Goal: Task Accomplishment & Management: Manage account settings

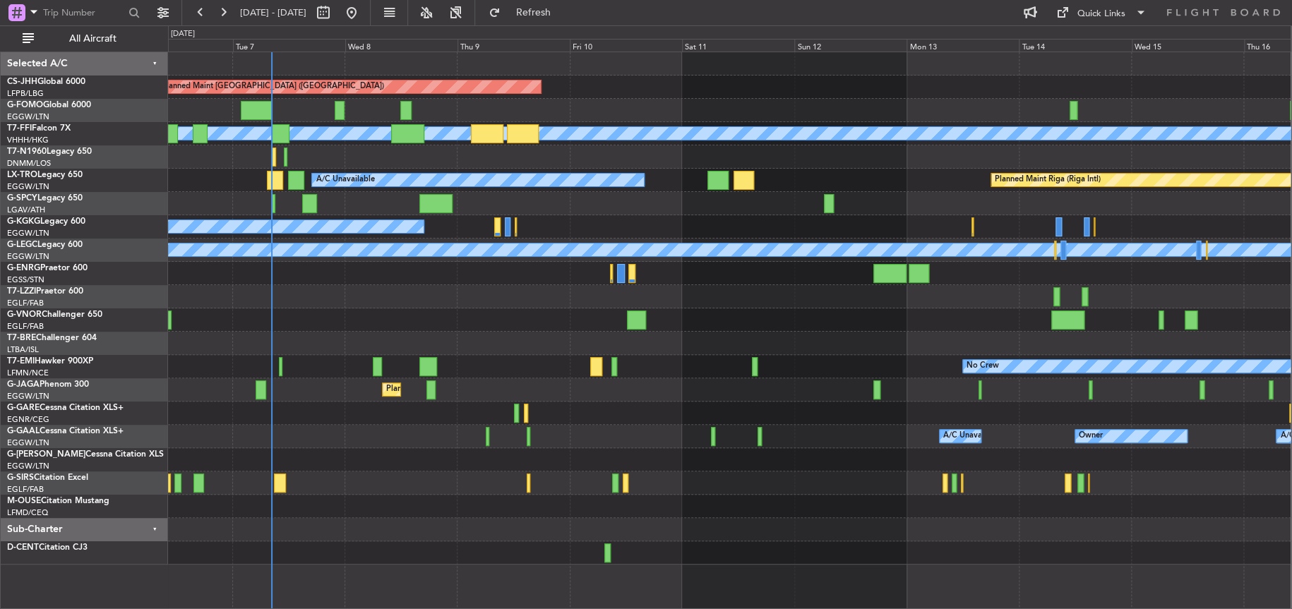
click at [272, 545] on div at bounding box center [729, 553] width 1123 height 23
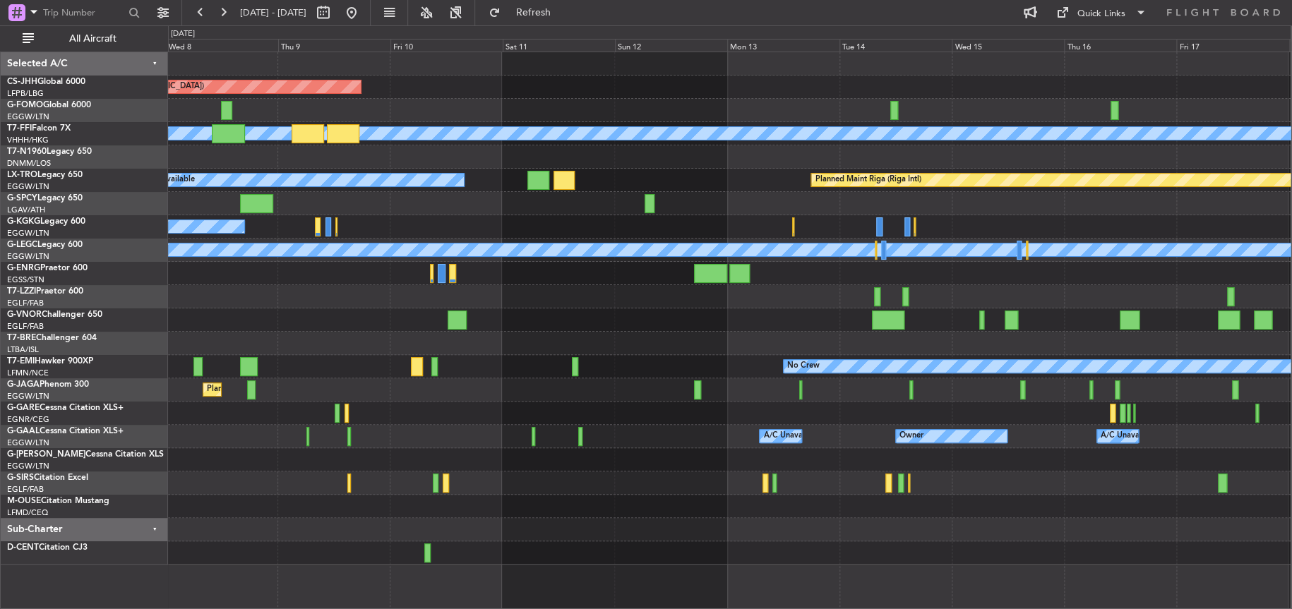
click at [749, 542] on div at bounding box center [729, 553] width 1123 height 23
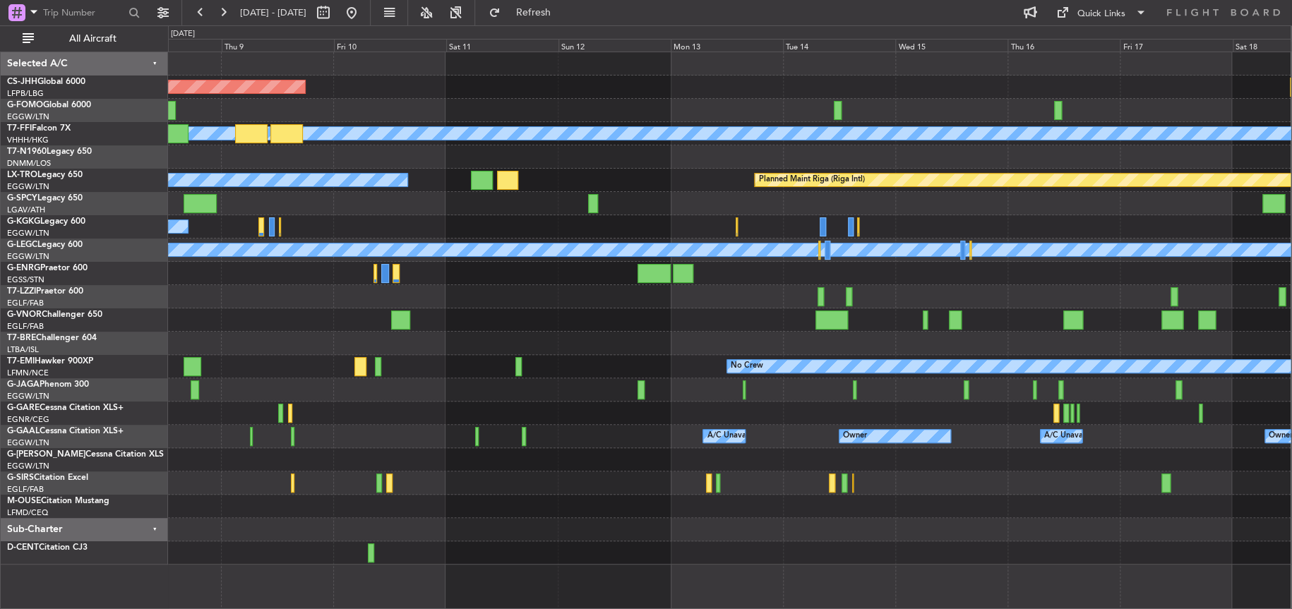
click at [505, 554] on div at bounding box center [729, 553] width 1123 height 23
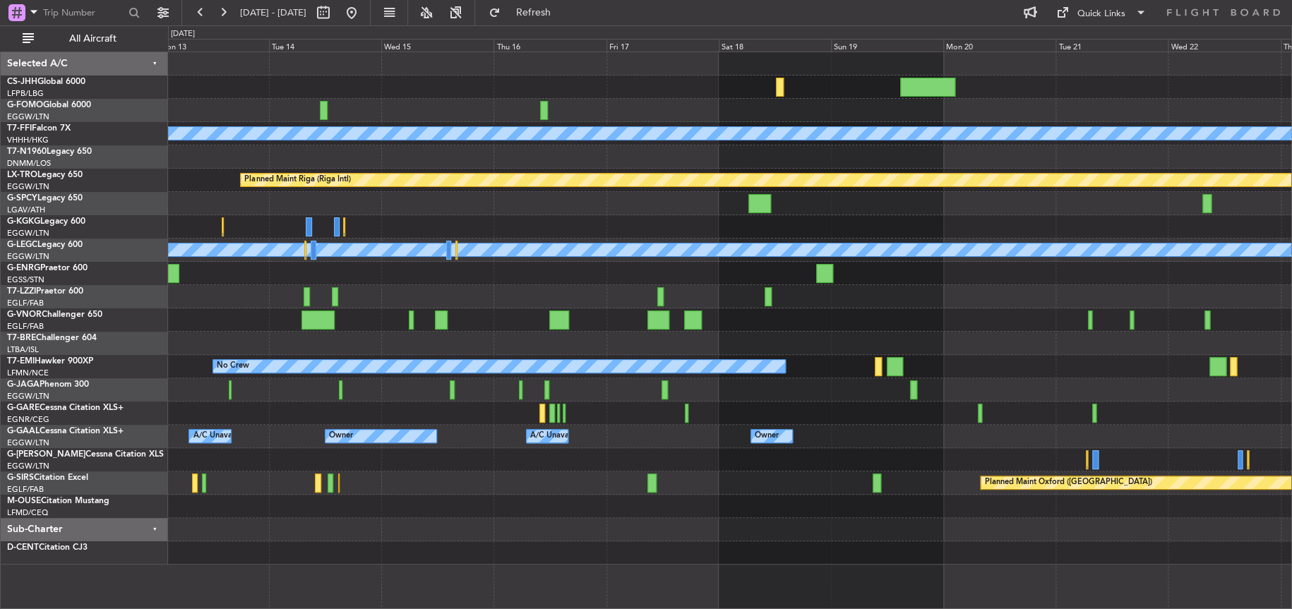
click at [513, 532] on div at bounding box center [730, 529] width 1124 height 23
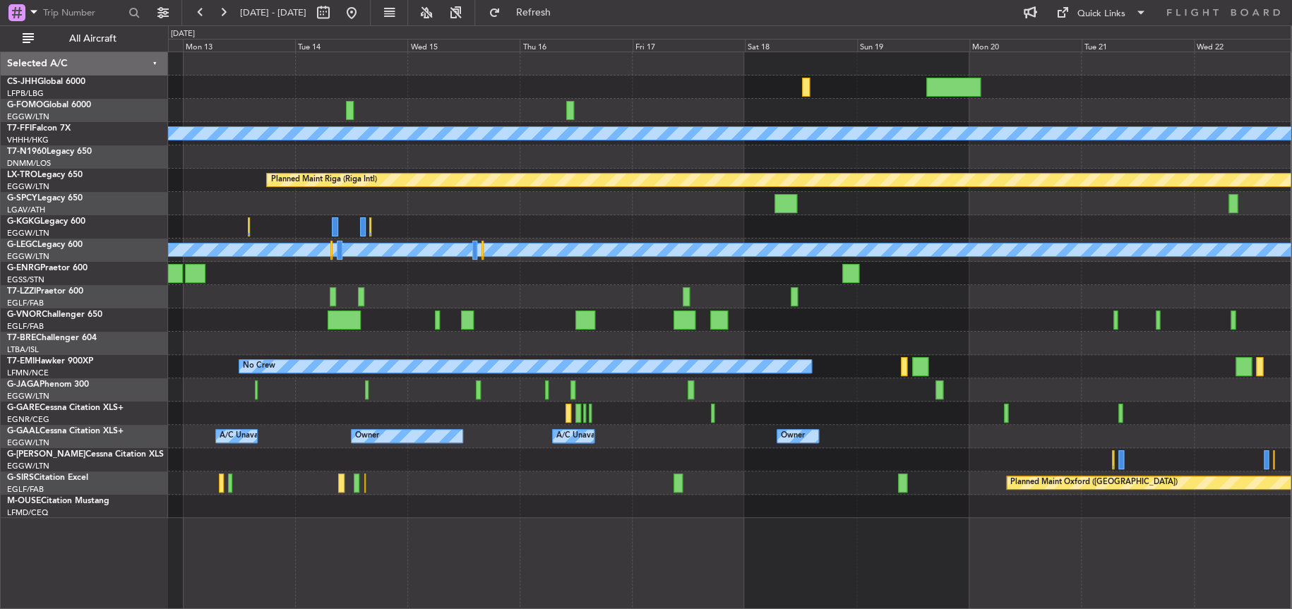
click at [1185, 297] on div "A/C Unavailable [GEOGRAPHIC_DATA] ([GEOGRAPHIC_DATA])" at bounding box center [729, 296] width 1123 height 23
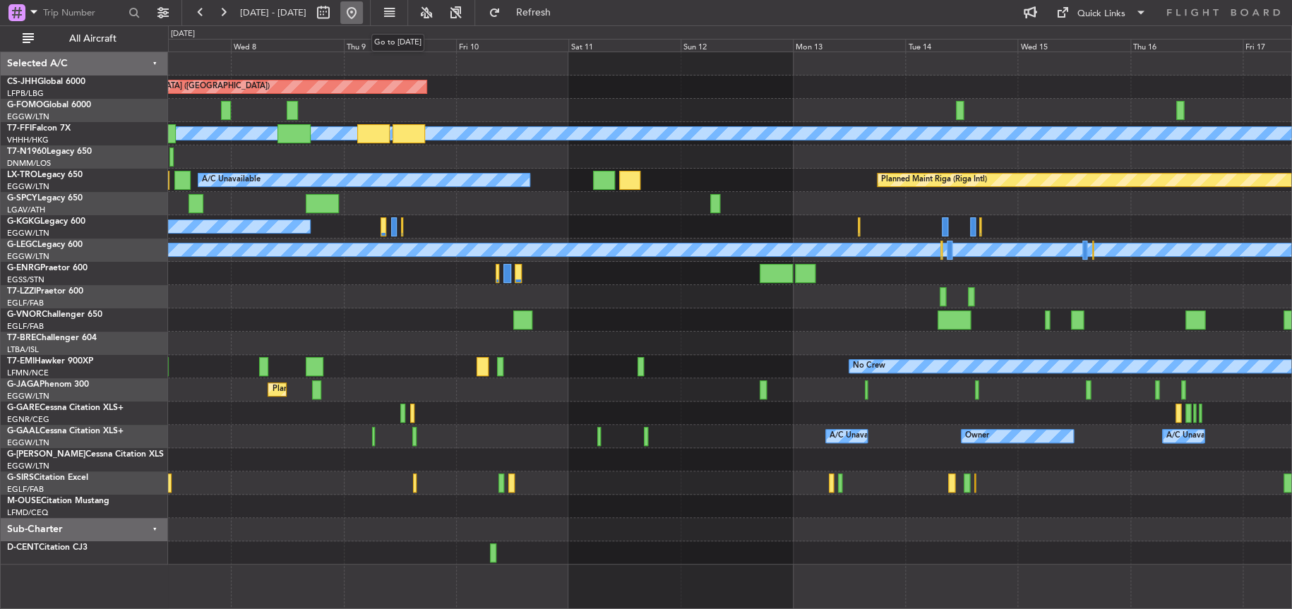
click at [363, 13] on button at bounding box center [351, 12] width 23 height 23
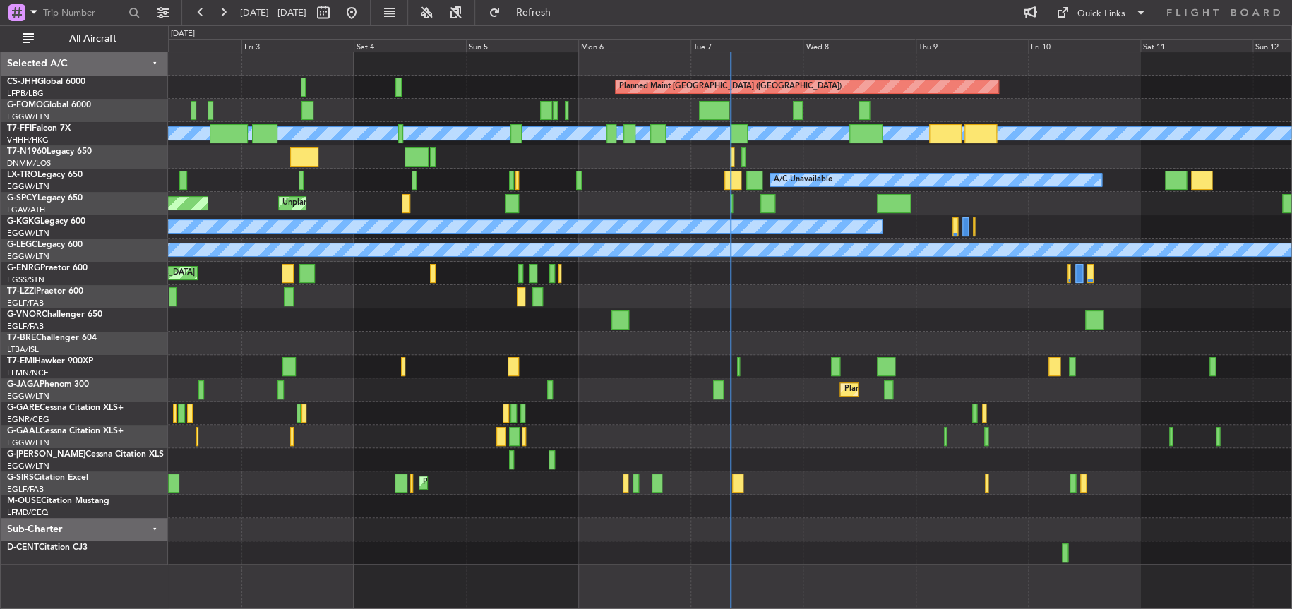
click at [759, 376] on div "No Crew" at bounding box center [730, 366] width 1124 height 23
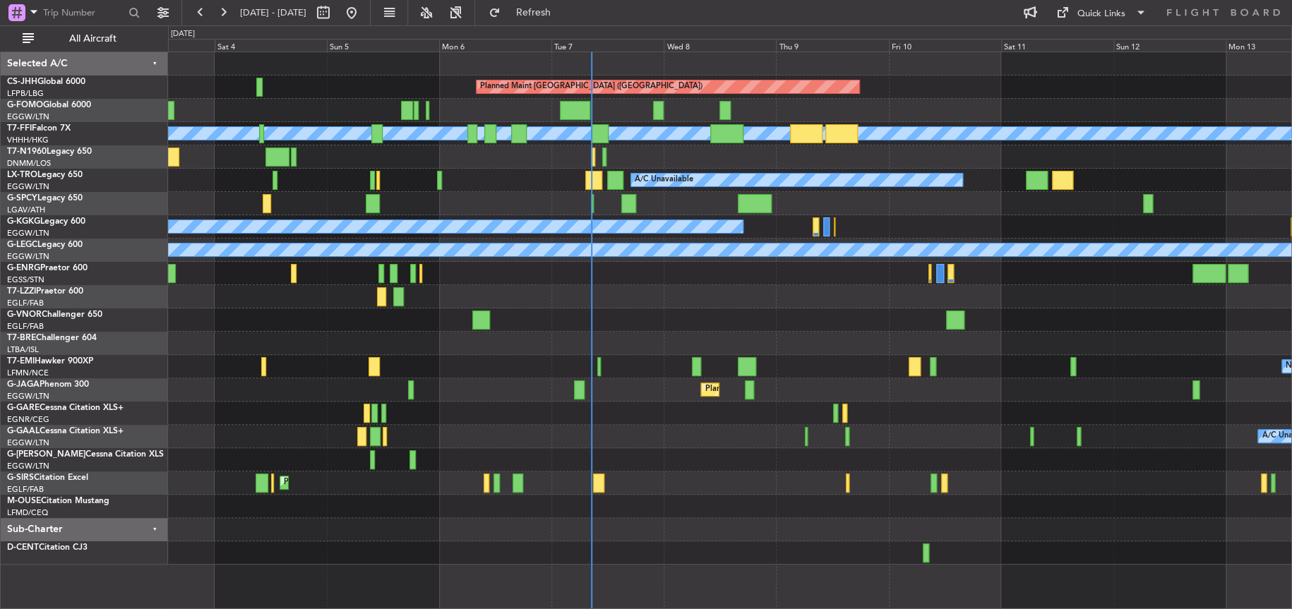
click at [491, 324] on div at bounding box center [730, 320] width 1124 height 23
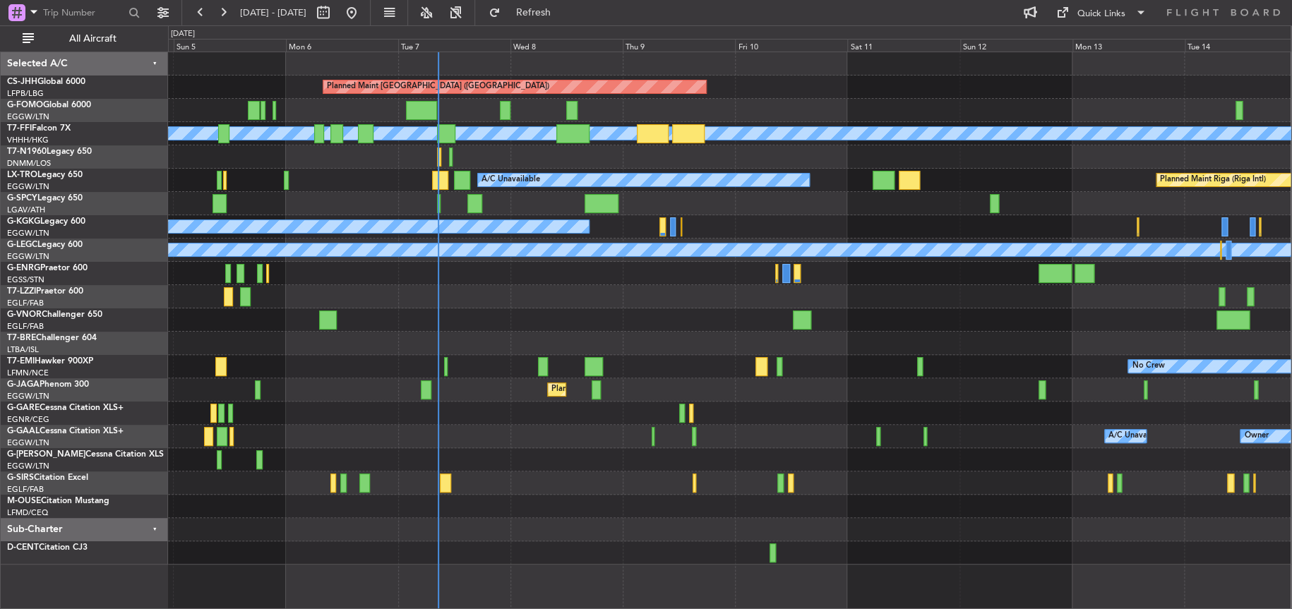
click at [655, 495] on div at bounding box center [729, 506] width 1123 height 23
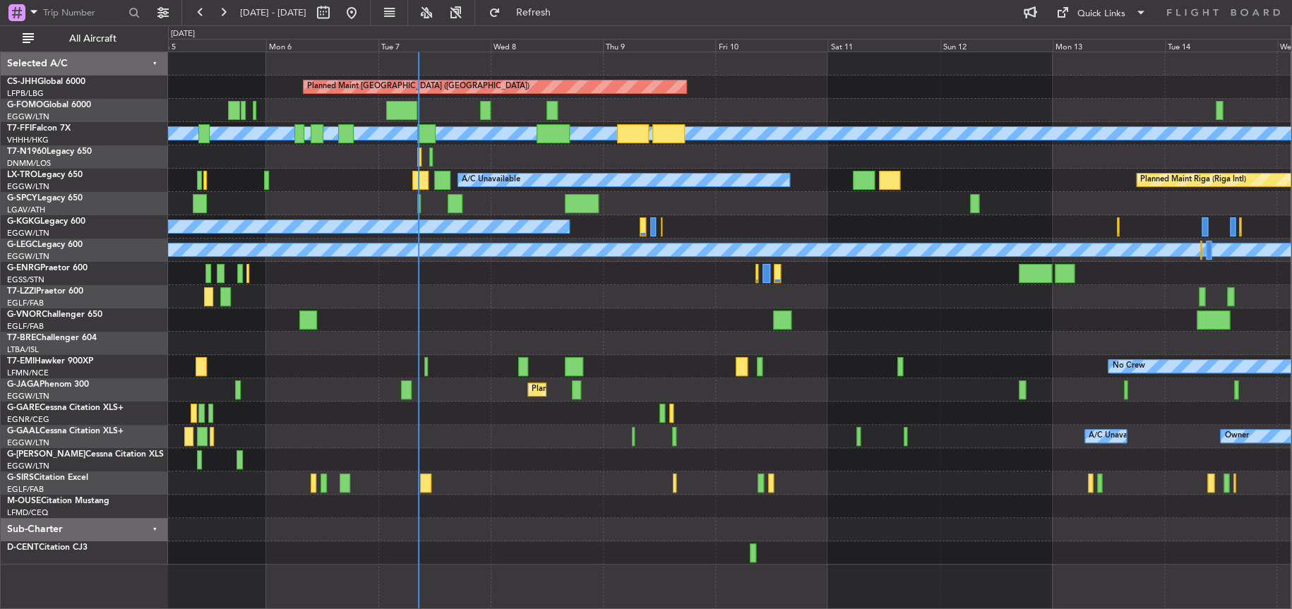
click at [492, 318] on div at bounding box center [729, 320] width 1123 height 23
click at [648, 366] on div "No Crew" at bounding box center [729, 366] width 1123 height 23
click at [653, 317] on div at bounding box center [729, 320] width 1123 height 23
click at [510, 309] on div "Planned Maint [GEOGRAPHIC_DATA] ([GEOGRAPHIC_DATA]) Planned Maint Geneva ([GEOG…" at bounding box center [729, 308] width 1123 height 513
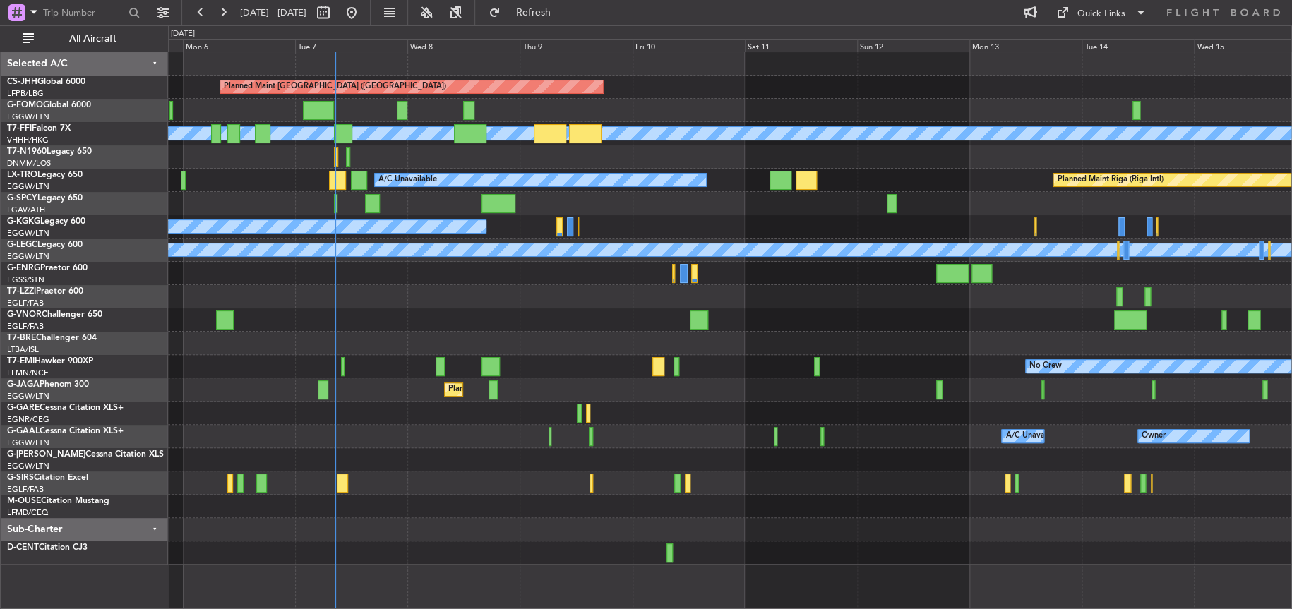
click at [494, 309] on div at bounding box center [730, 320] width 1124 height 23
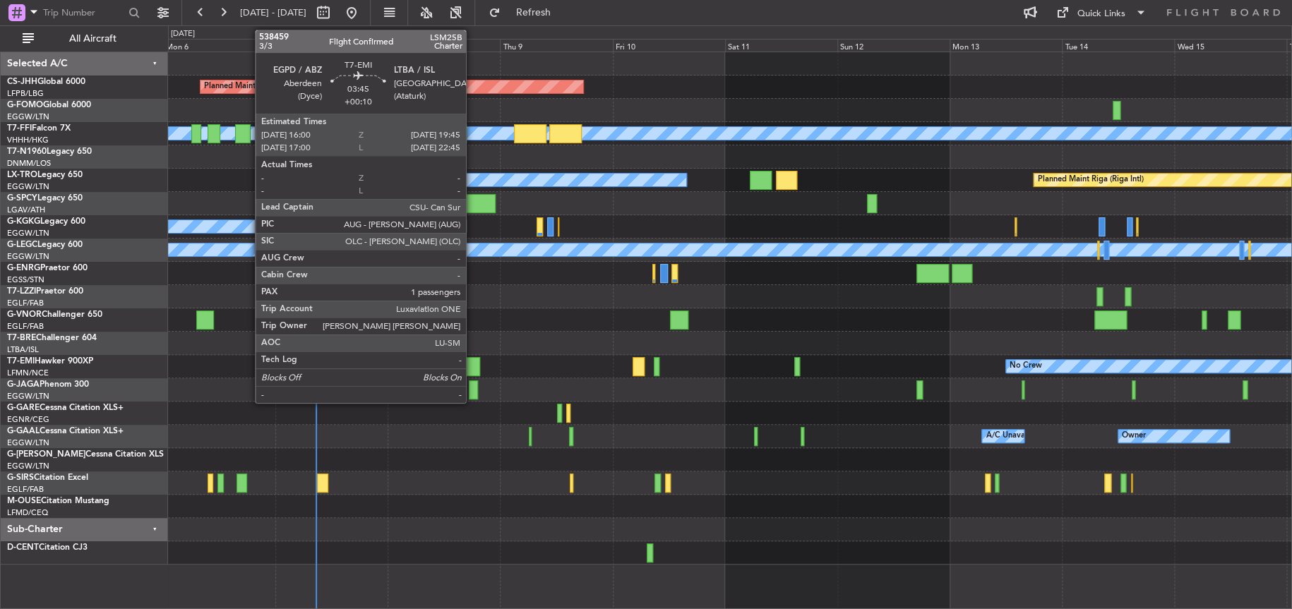
click at [472, 363] on div at bounding box center [471, 366] width 18 height 19
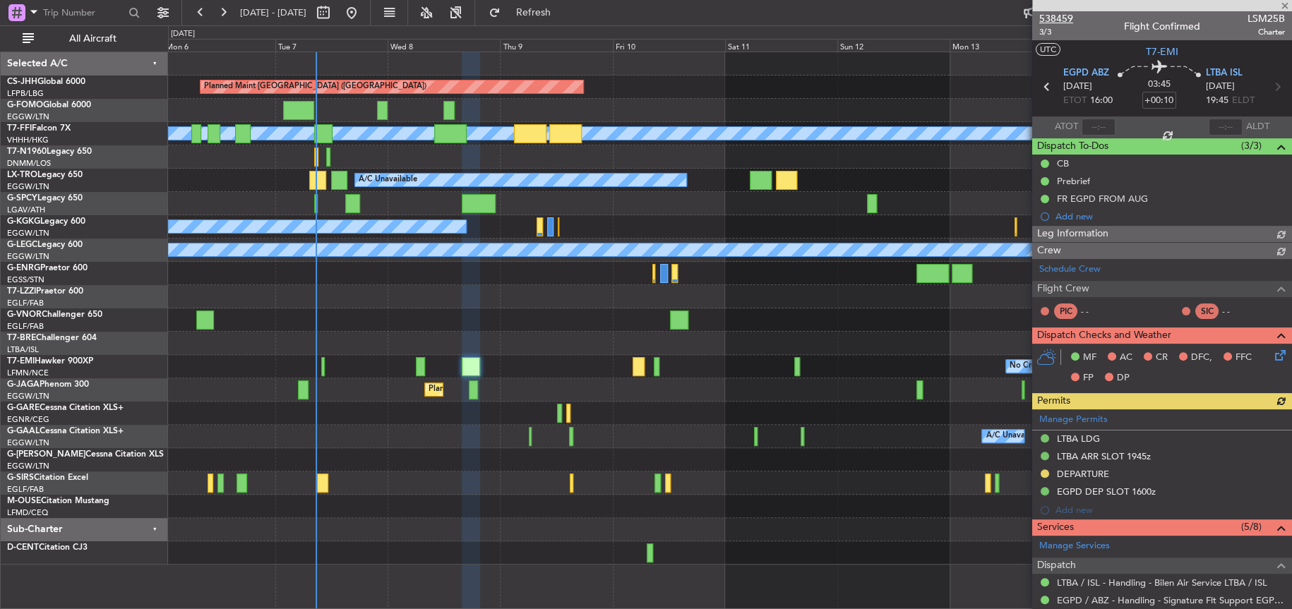
click at [1060, 22] on span "538459" at bounding box center [1056, 18] width 34 height 15
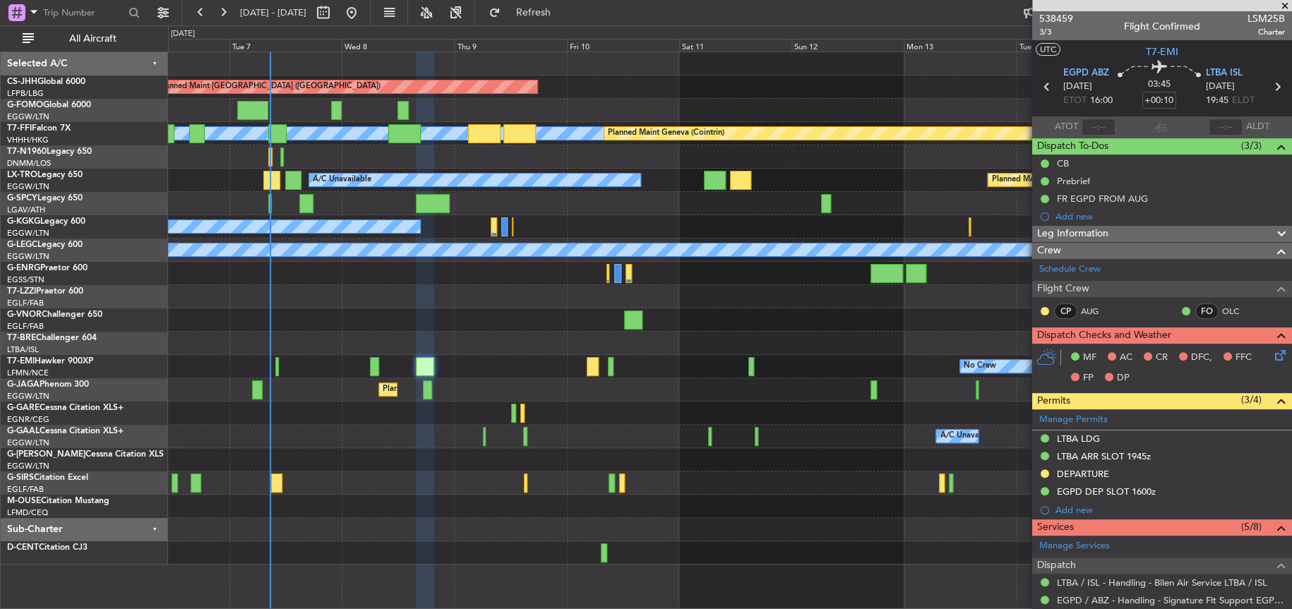
click at [525, 329] on div "Planned Maint [GEOGRAPHIC_DATA] ([GEOGRAPHIC_DATA]) [PERSON_NAME] [PERSON_NAME]…" at bounding box center [730, 308] width 1124 height 513
click at [554, 314] on div at bounding box center [730, 320] width 1124 height 23
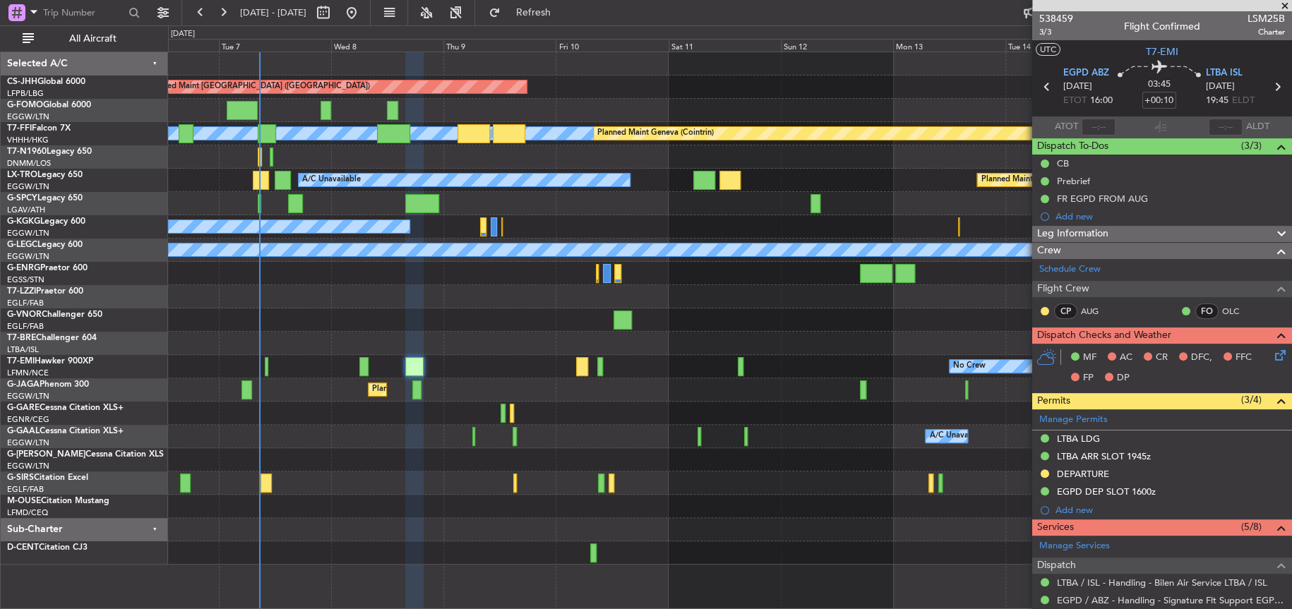
click at [436, 393] on div "Planned Maint [GEOGRAPHIC_DATA] ([GEOGRAPHIC_DATA])" at bounding box center [730, 390] width 1124 height 23
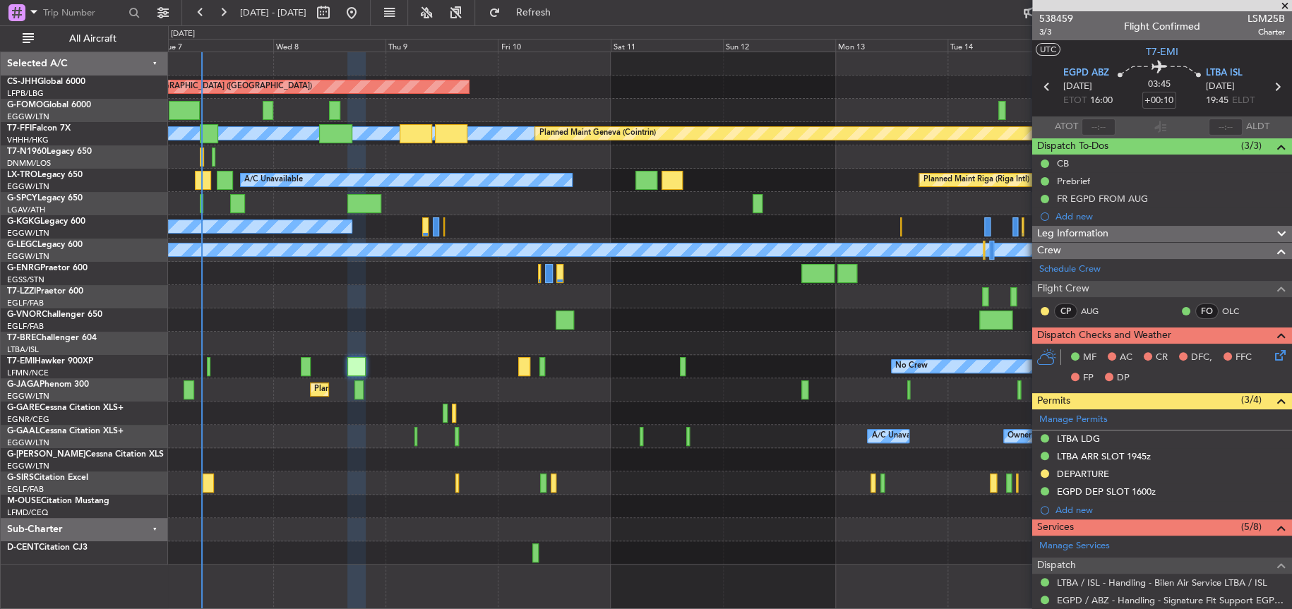
click at [537, 439] on div "Owner A/C Unavailable Owner A/C Unavailable Owner" at bounding box center [730, 436] width 1124 height 23
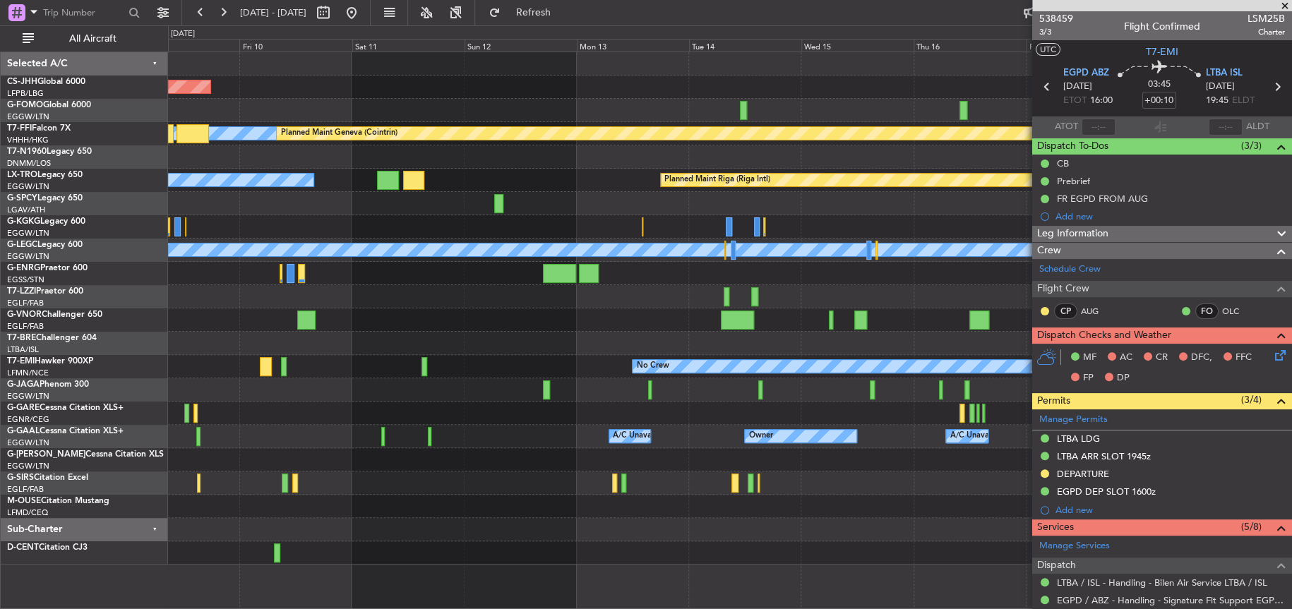
click at [376, 520] on div "Planned Maint [GEOGRAPHIC_DATA] ([GEOGRAPHIC_DATA]) [PERSON_NAME] [PERSON_NAME]…" at bounding box center [729, 308] width 1123 height 513
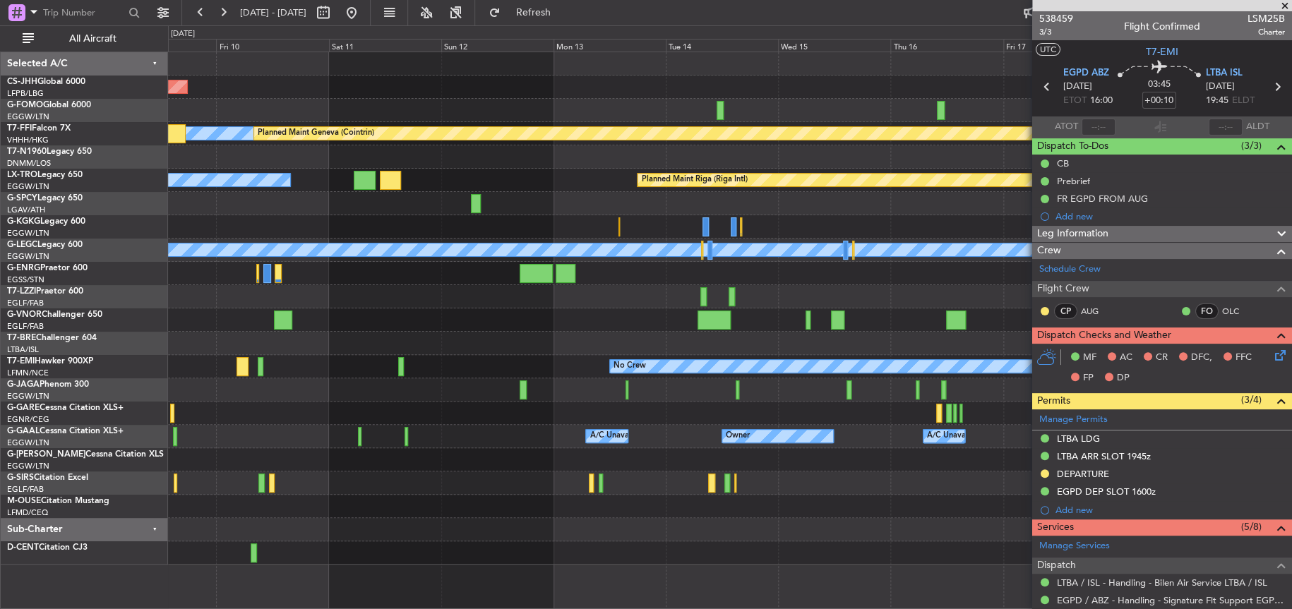
click at [672, 535] on div at bounding box center [730, 529] width 1124 height 23
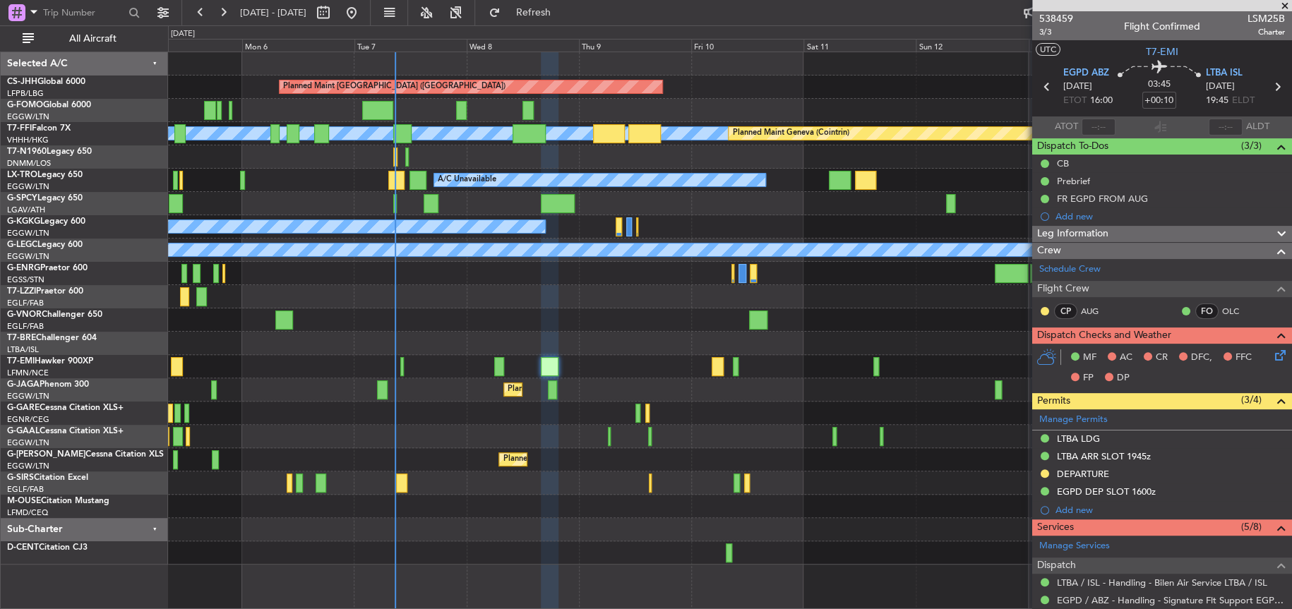
click at [946, 494] on div "Planned Maint [GEOGRAPHIC_DATA] ([GEOGRAPHIC_DATA])" at bounding box center [729, 483] width 1123 height 23
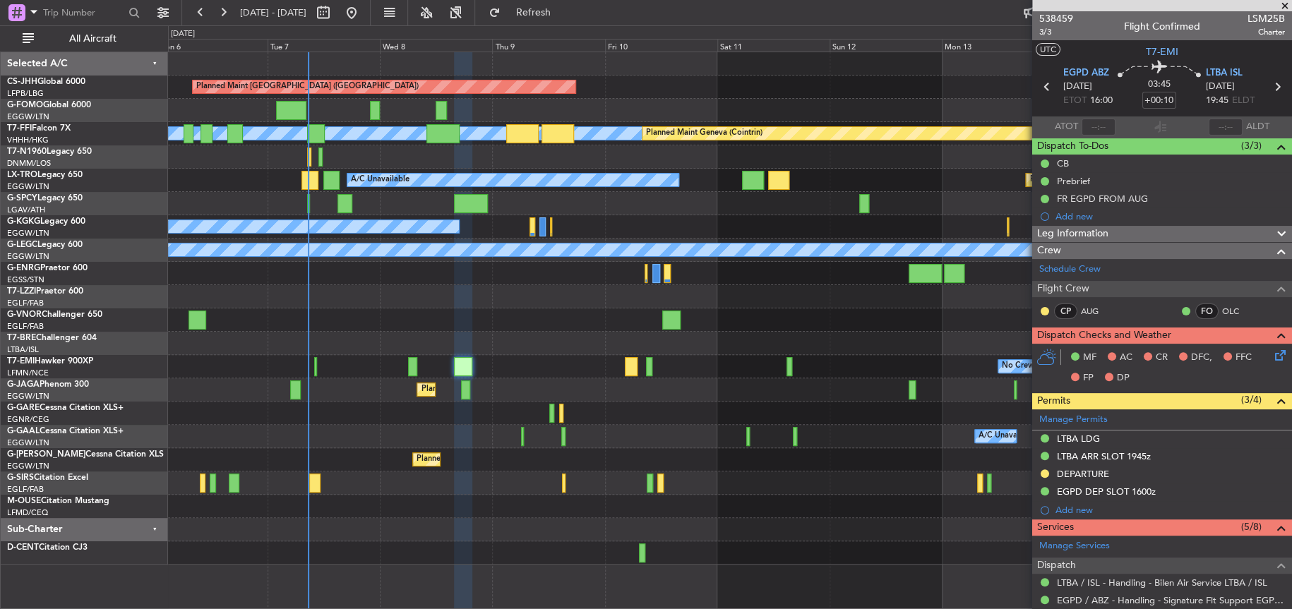
click at [547, 497] on div at bounding box center [730, 506] width 1124 height 23
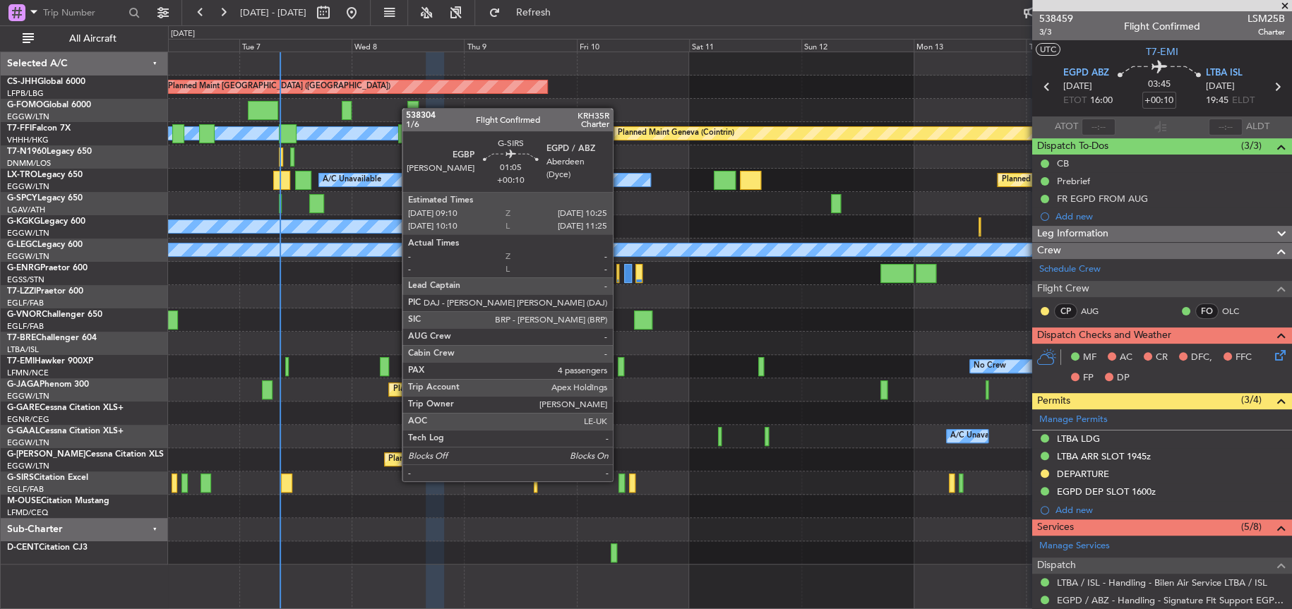
click at [619, 479] on div at bounding box center [622, 483] width 6 height 19
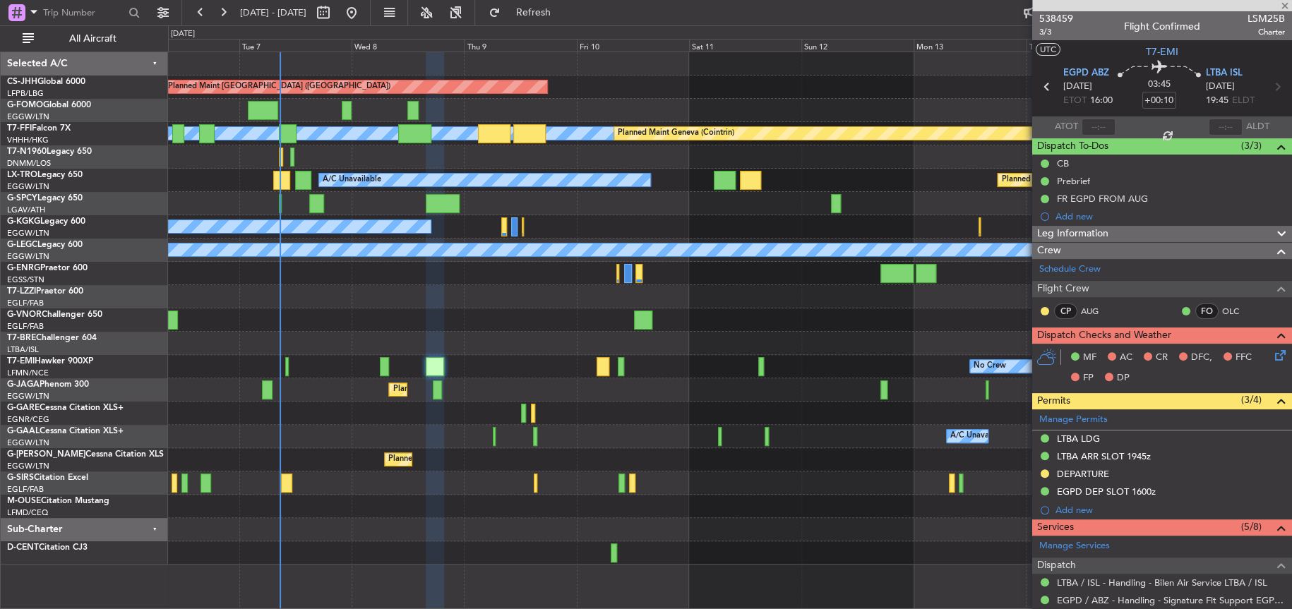
type input "4"
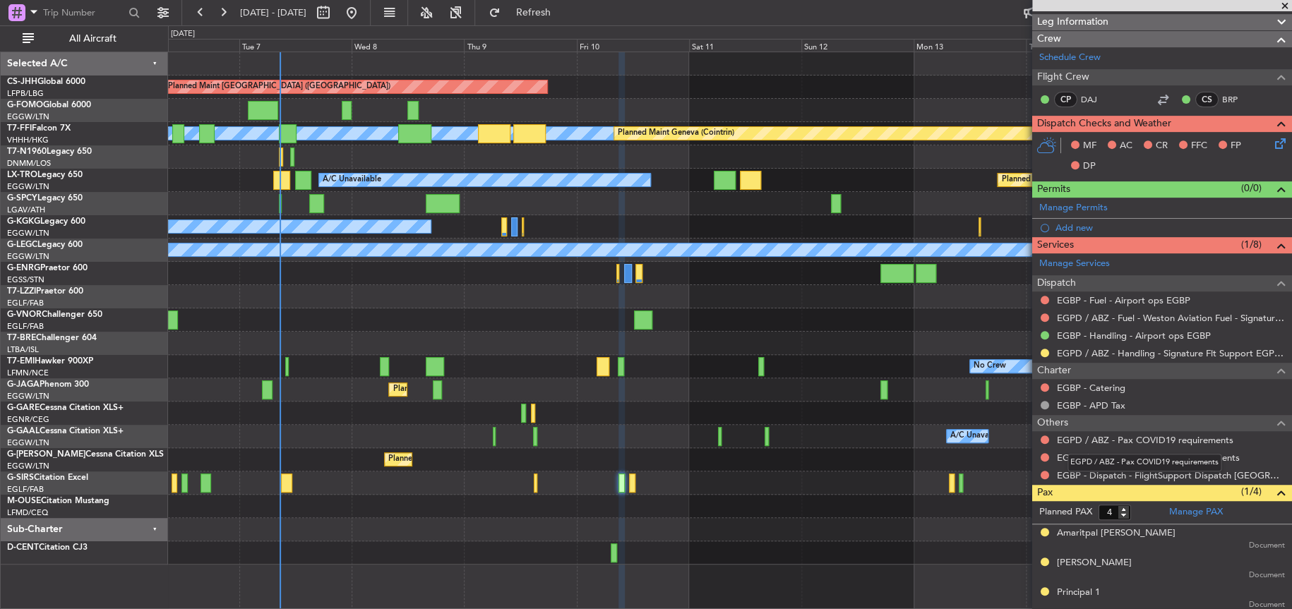
scroll to position [246, 0]
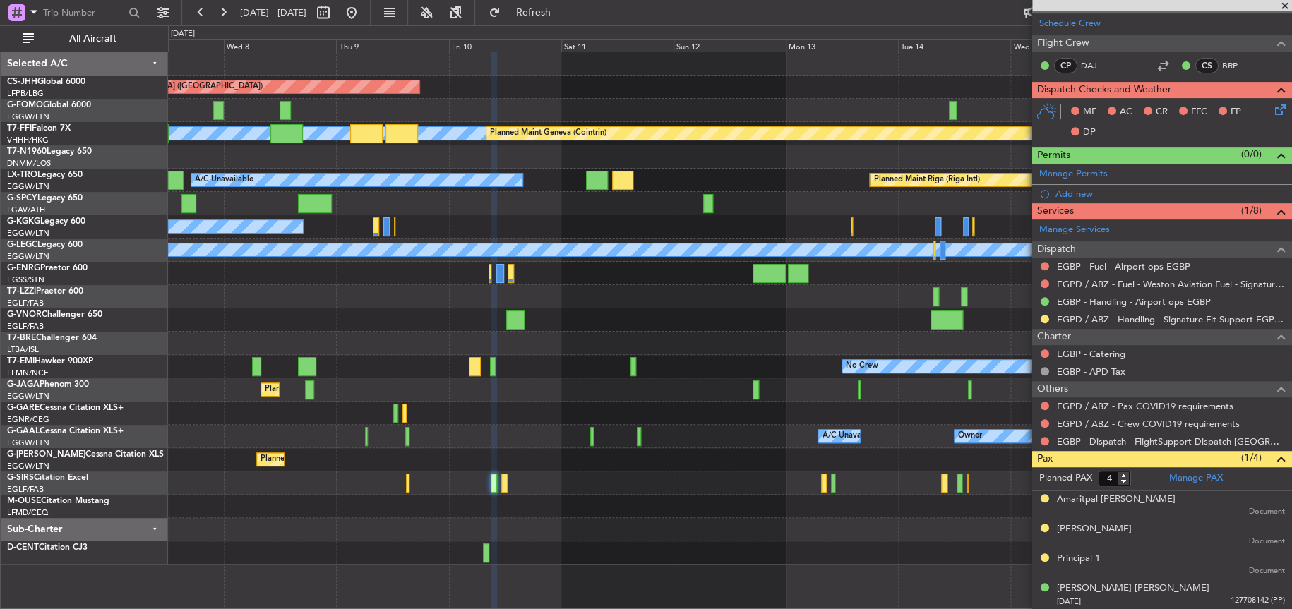
click at [768, 521] on div "Planned Maint [GEOGRAPHIC_DATA] ([GEOGRAPHIC_DATA]) [PERSON_NAME] [PERSON_NAME]…" at bounding box center [730, 308] width 1124 height 513
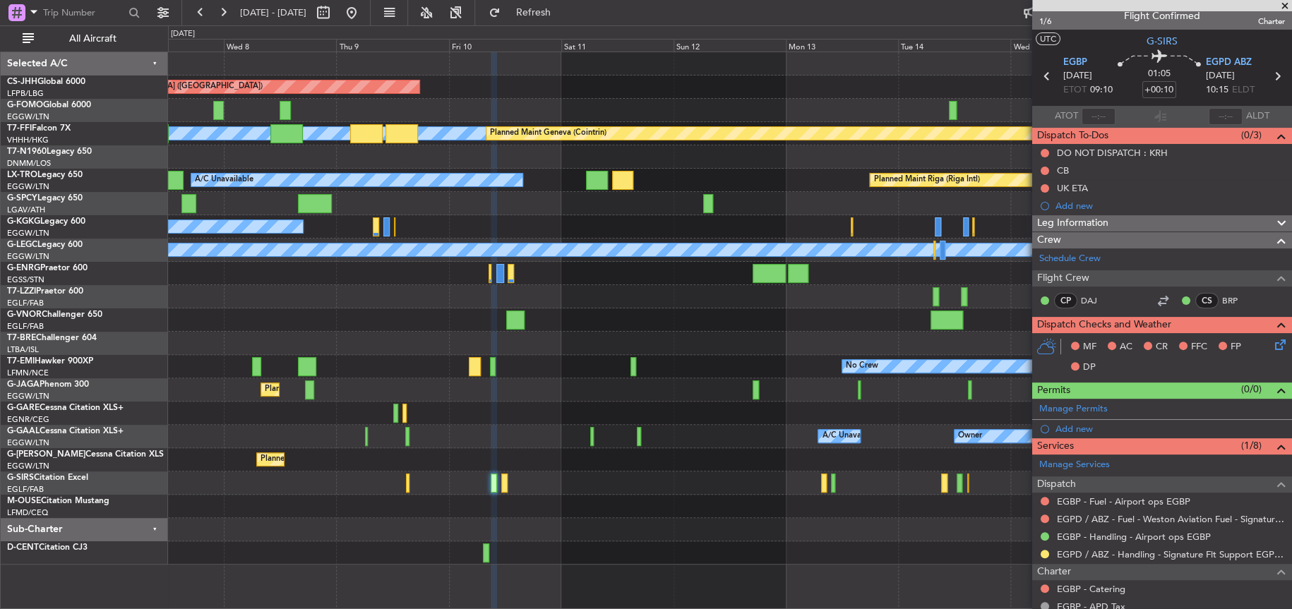
scroll to position [0, 0]
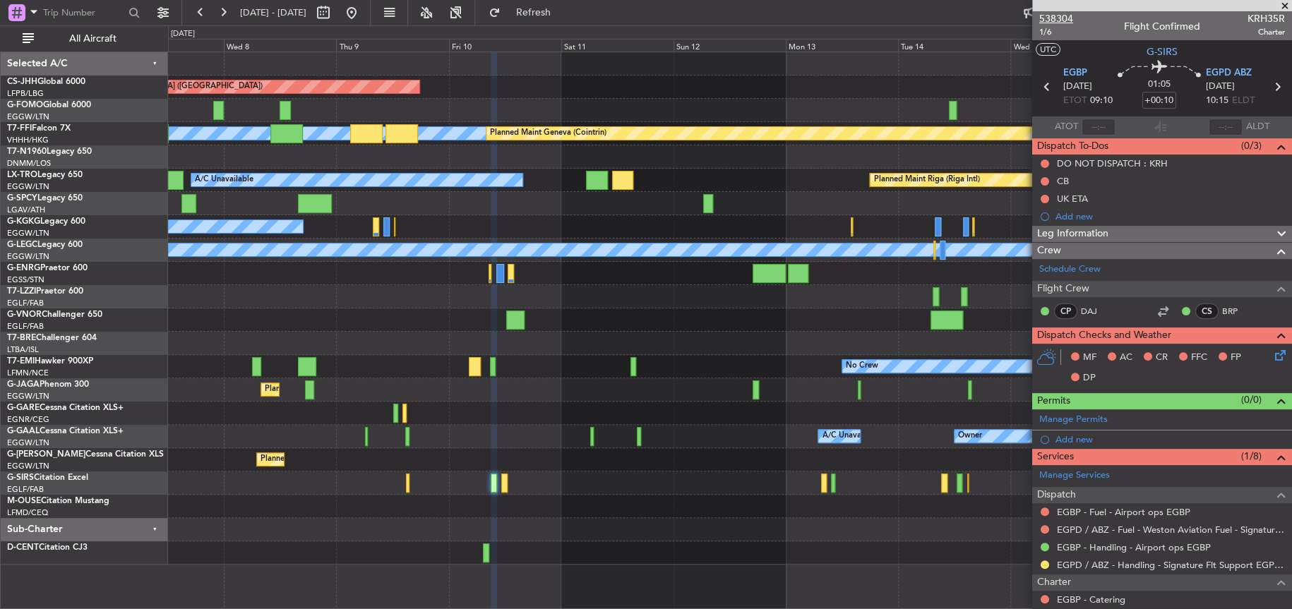
click at [1059, 18] on span "538304" at bounding box center [1056, 18] width 34 height 15
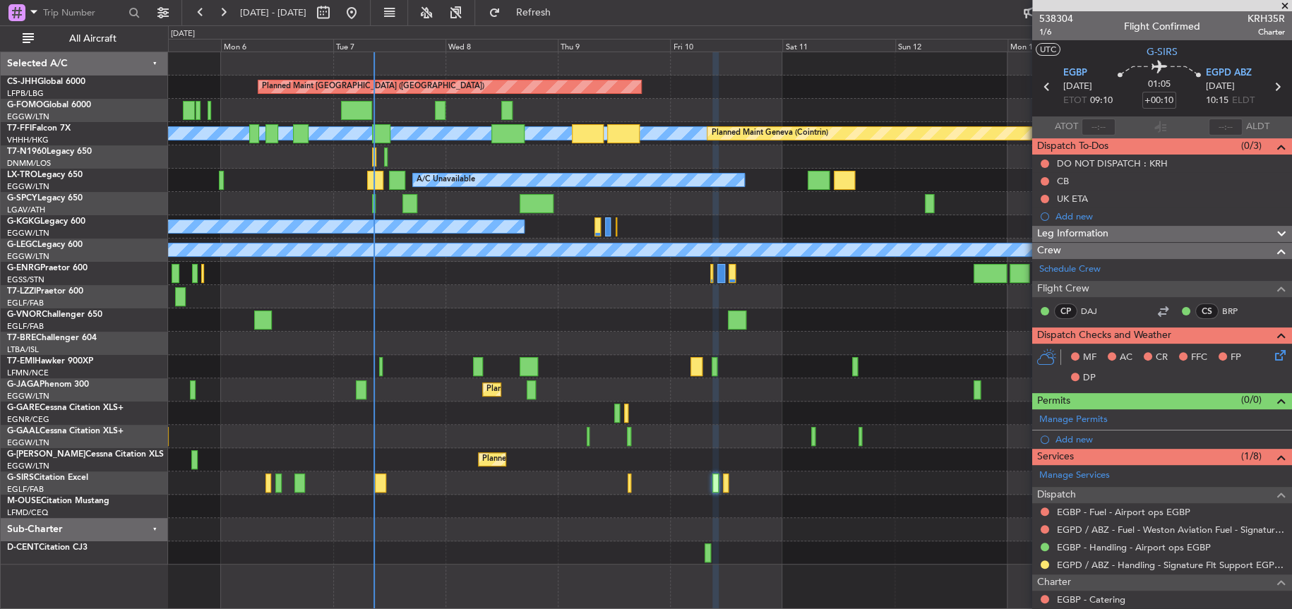
click at [631, 536] on div at bounding box center [729, 529] width 1123 height 23
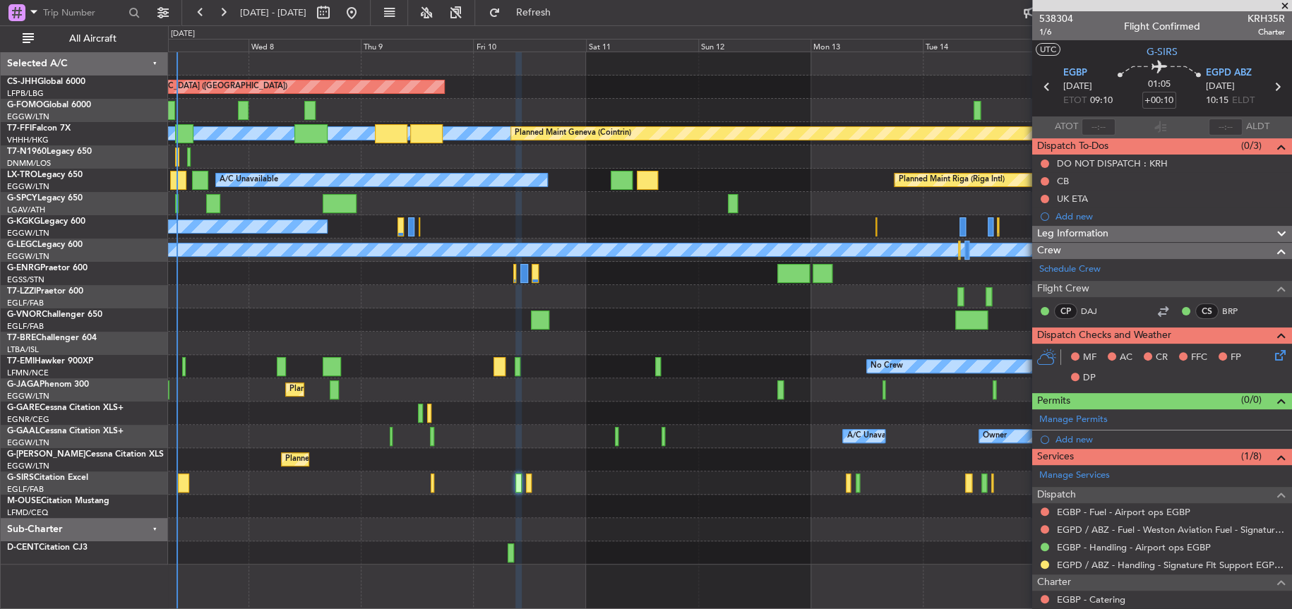
click at [491, 522] on div "Planned Maint [GEOGRAPHIC_DATA] ([GEOGRAPHIC_DATA]) [PERSON_NAME] [PERSON_NAME]…" at bounding box center [730, 308] width 1124 height 513
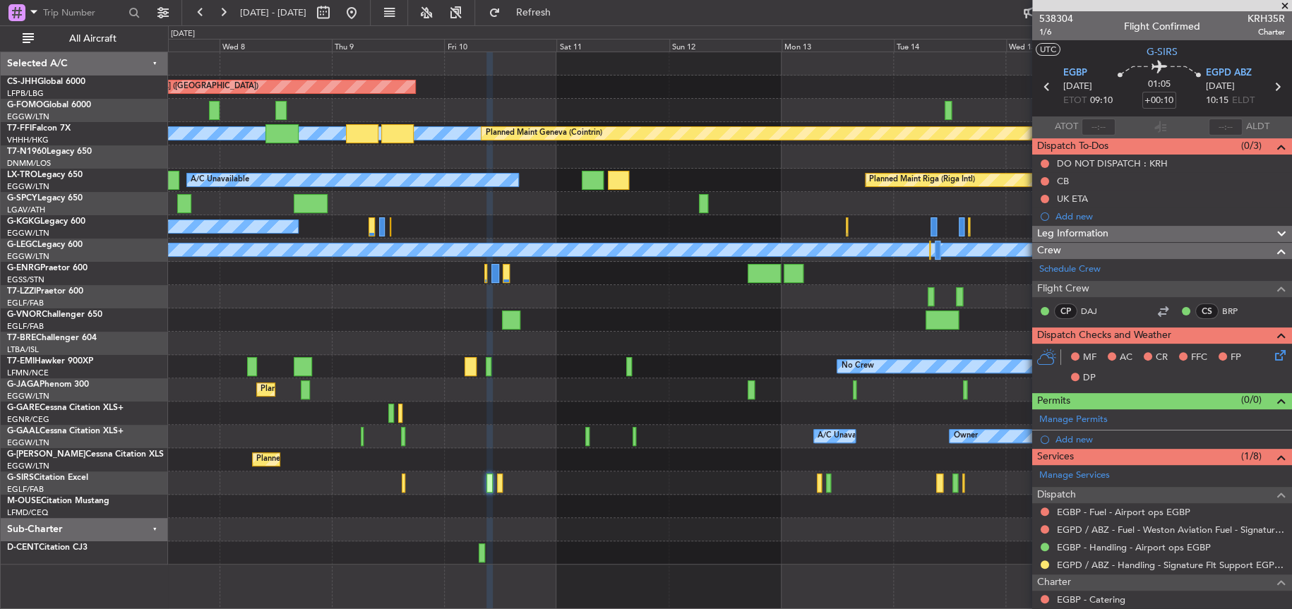
click at [514, 511] on div at bounding box center [729, 506] width 1123 height 23
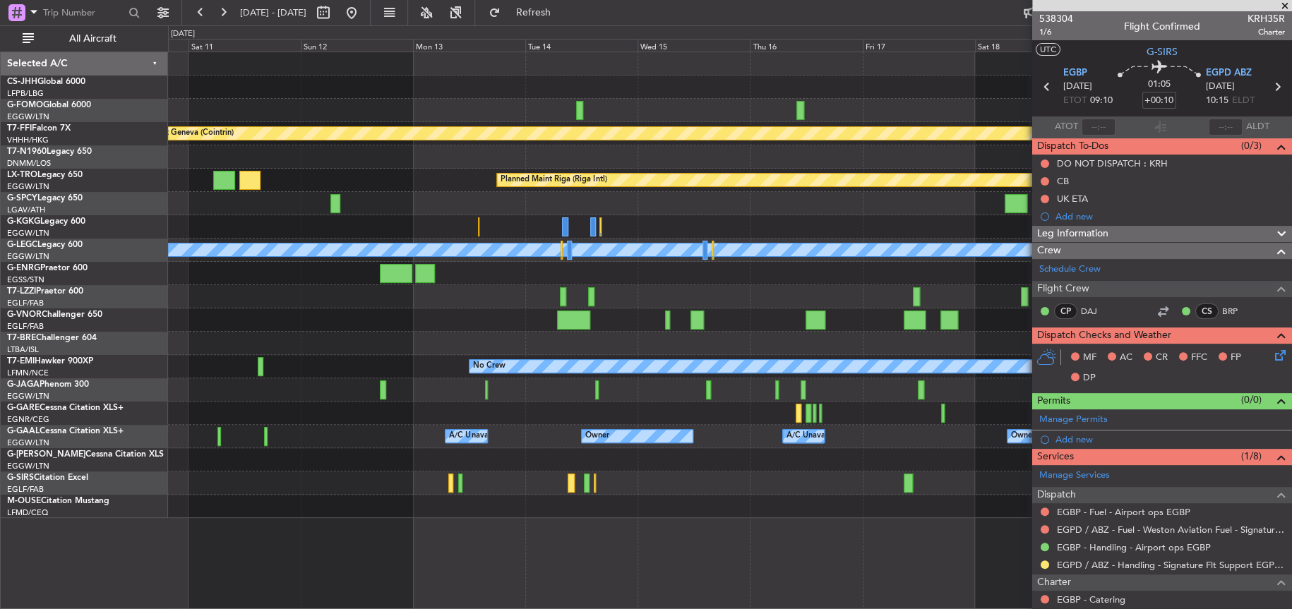
click at [890, 492] on div "Planned Maint [GEOGRAPHIC_DATA] ([GEOGRAPHIC_DATA]) [PERSON_NAME] [PERSON_NAME]…" at bounding box center [730, 285] width 1124 height 466
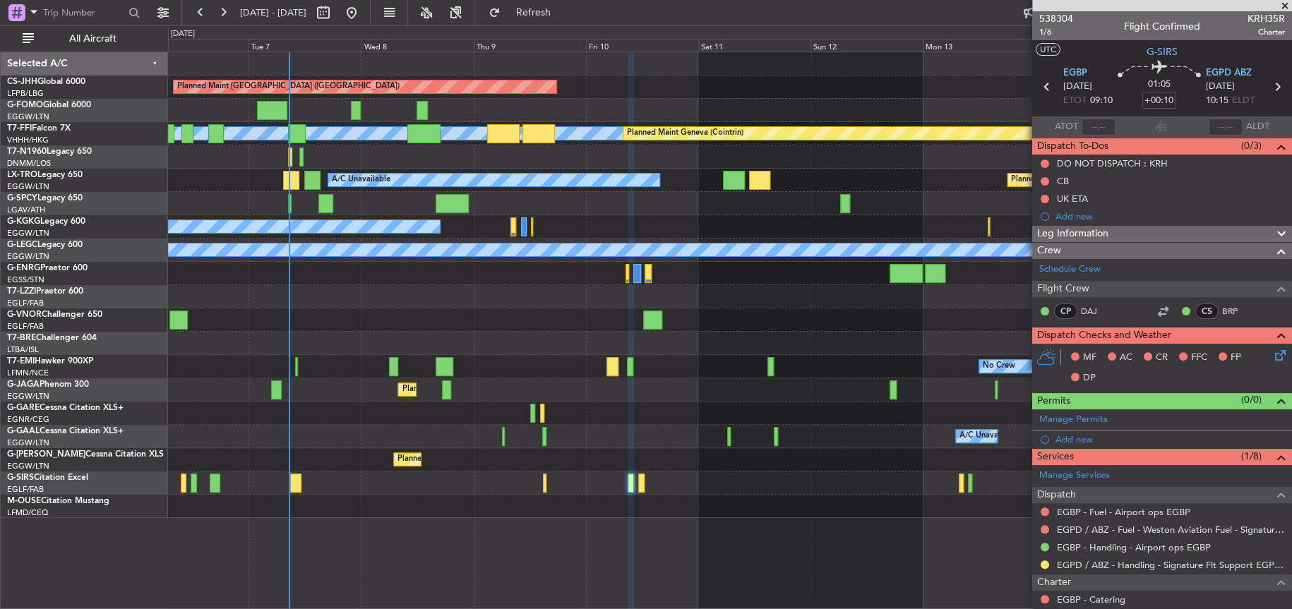
click at [391, 513] on div at bounding box center [730, 506] width 1124 height 23
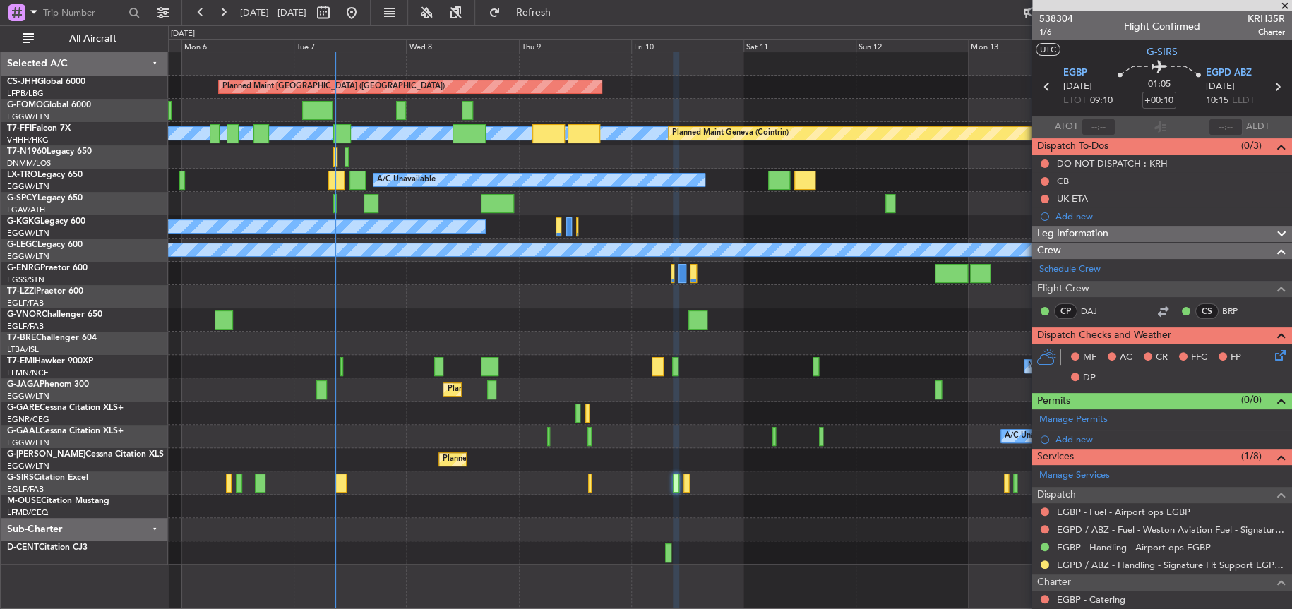
click at [536, 386] on div "Planned Maint [GEOGRAPHIC_DATA] ([GEOGRAPHIC_DATA])" at bounding box center [730, 390] width 1124 height 23
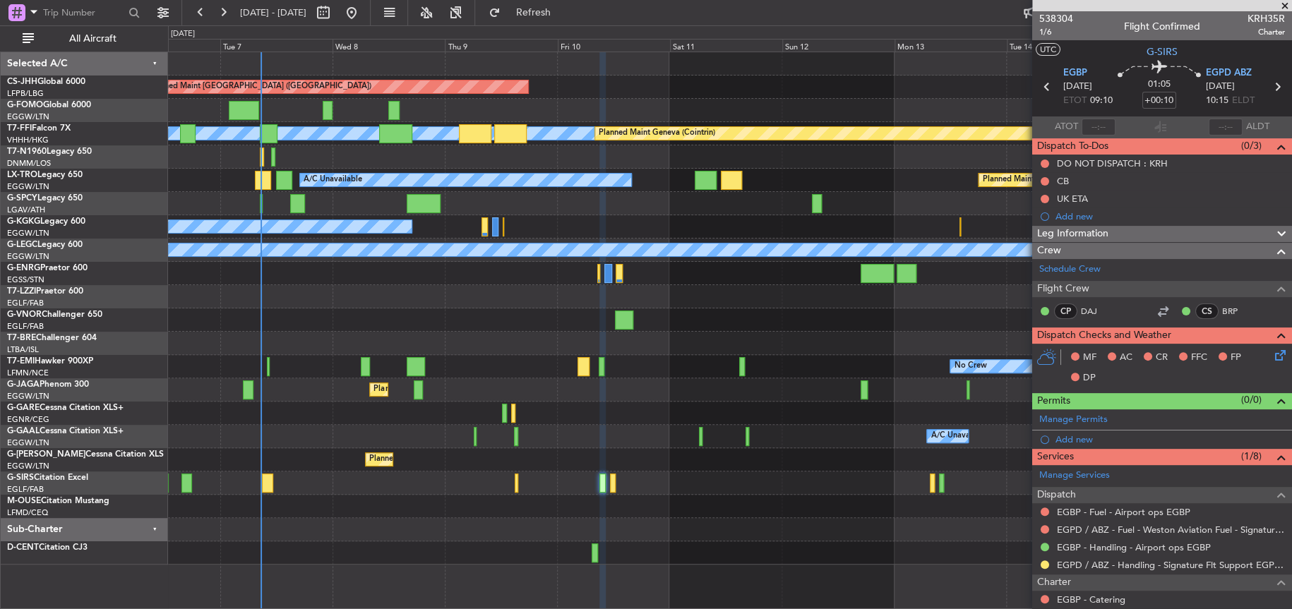
click at [537, 464] on div "Planned Maint [GEOGRAPHIC_DATA] ([GEOGRAPHIC_DATA])" at bounding box center [729, 459] width 1123 height 23
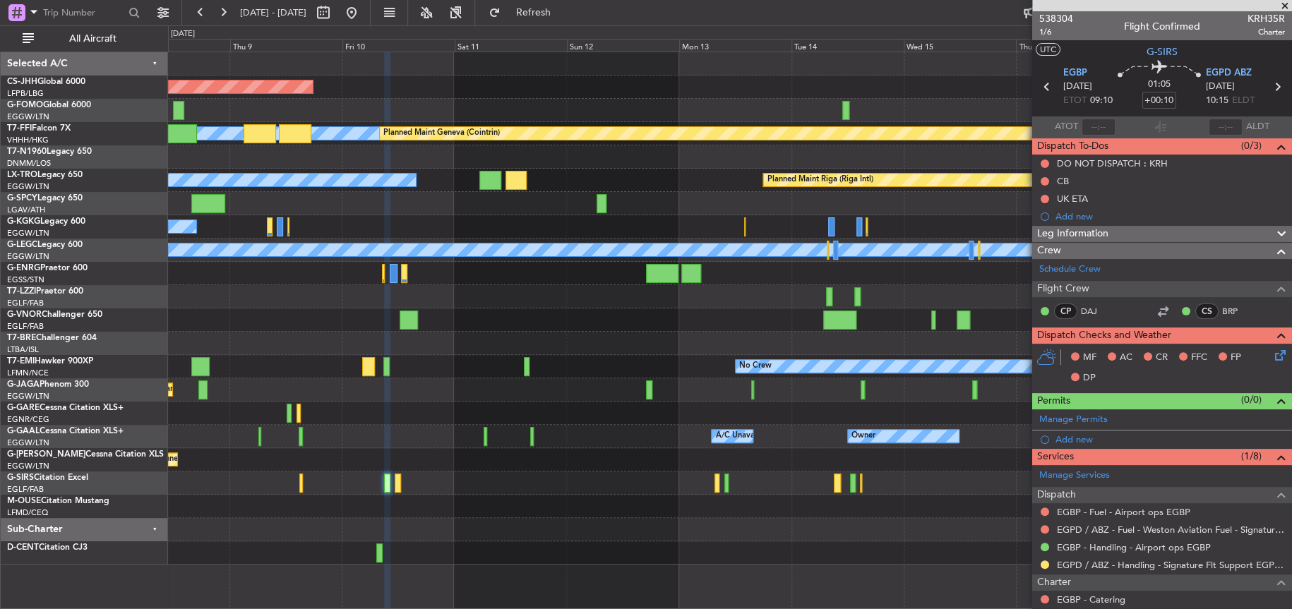
click at [602, 372] on div "Planned Maint [GEOGRAPHIC_DATA] ([GEOGRAPHIC_DATA]) [PERSON_NAME] [PERSON_NAME]…" at bounding box center [729, 308] width 1123 height 513
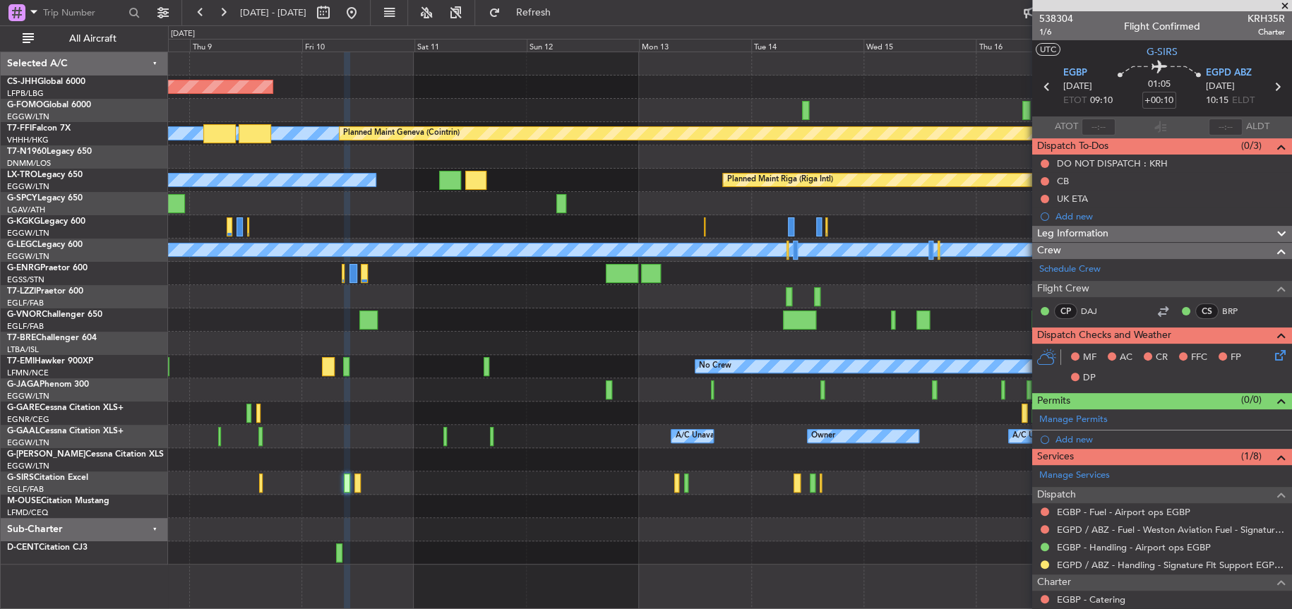
click at [244, 508] on div "Planned Maint [GEOGRAPHIC_DATA] ([GEOGRAPHIC_DATA]) [PERSON_NAME] [PERSON_NAME]…" at bounding box center [729, 308] width 1123 height 513
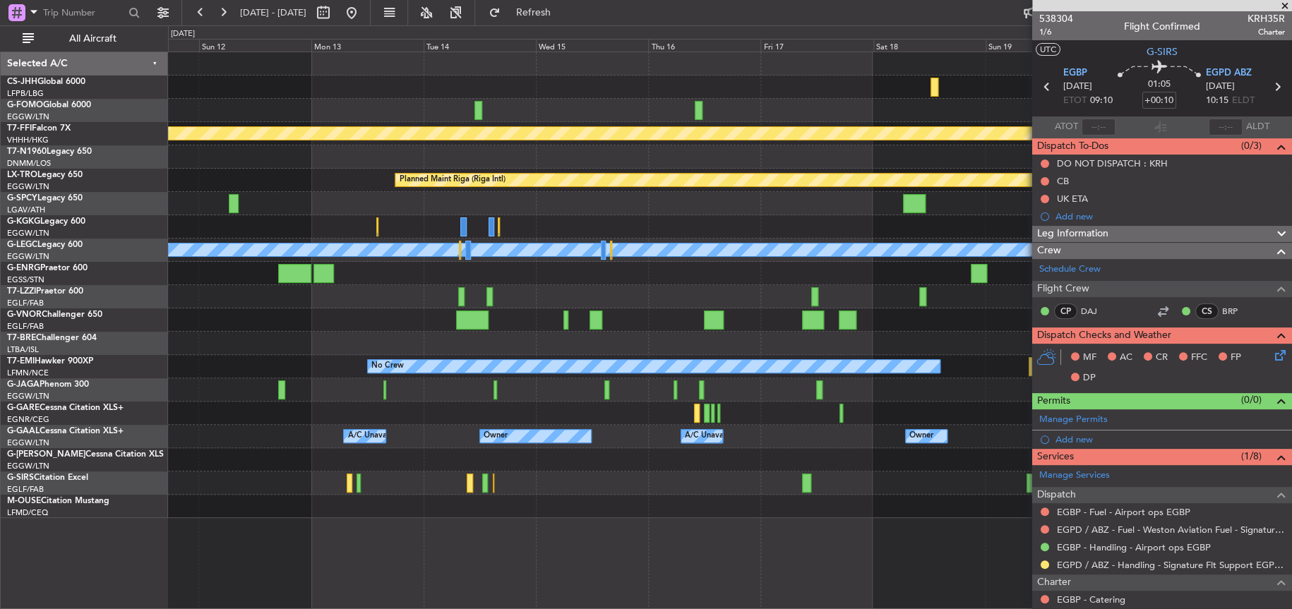
click at [455, 334] on div "Planned Maint [GEOGRAPHIC_DATA] ([GEOGRAPHIC_DATA]) [PERSON_NAME] [PERSON_NAME]…" at bounding box center [729, 285] width 1123 height 466
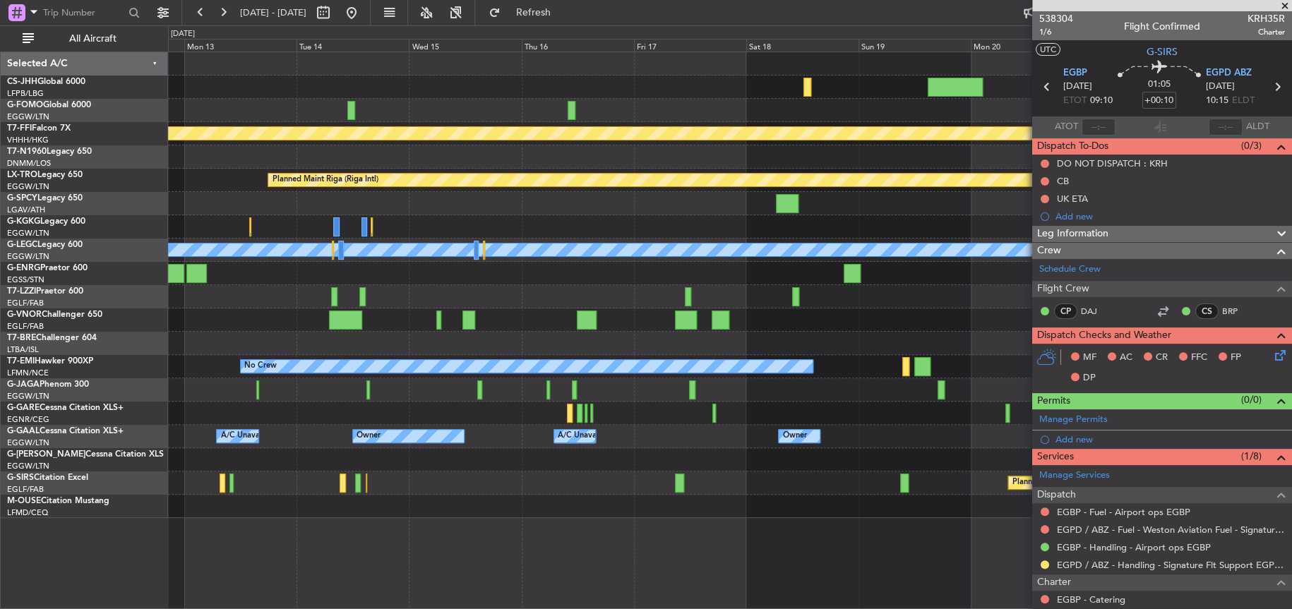
click at [546, 563] on div "[PERSON_NAME] [PERSON_NAME] Planned Maint Geneva ([GEOGRAPHIC_DATA]) Planned Ma…" at bounding box center [730, 331] width 1124 height 558
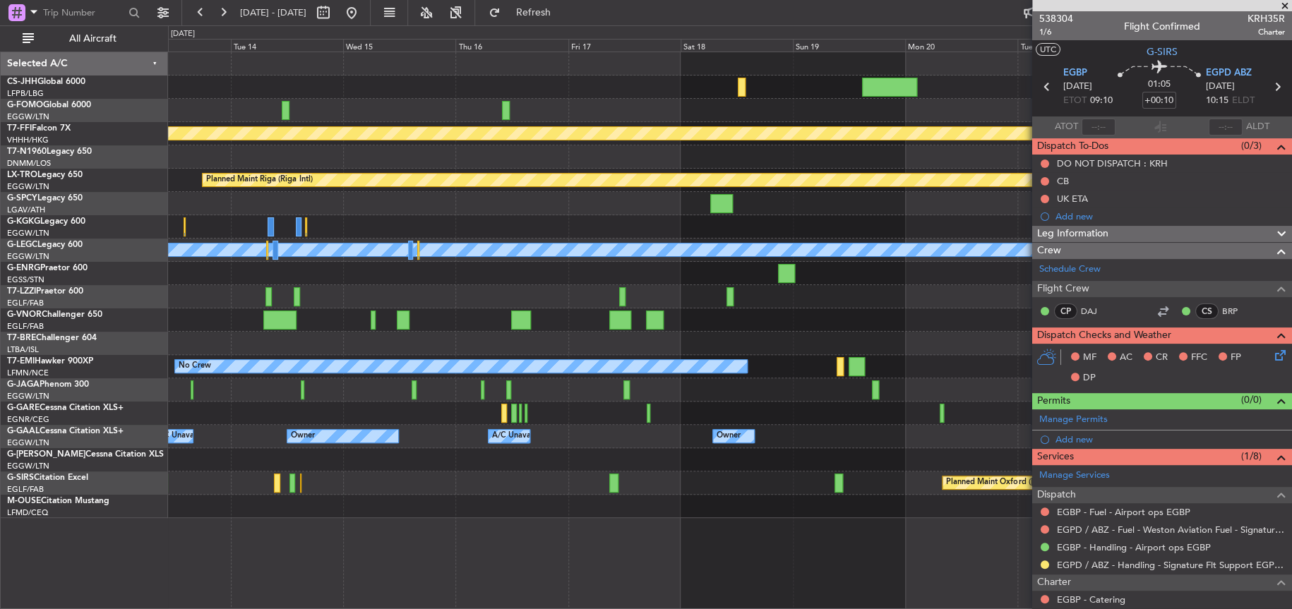
click at [482, 408] on div "[PERSON_NAME] [PERSON_NAME] Planned Maint Geneva ([GEOGRAPHIC_DATA]) Planned Ma…" at bounding box center [730, 285] width 1124 height 466
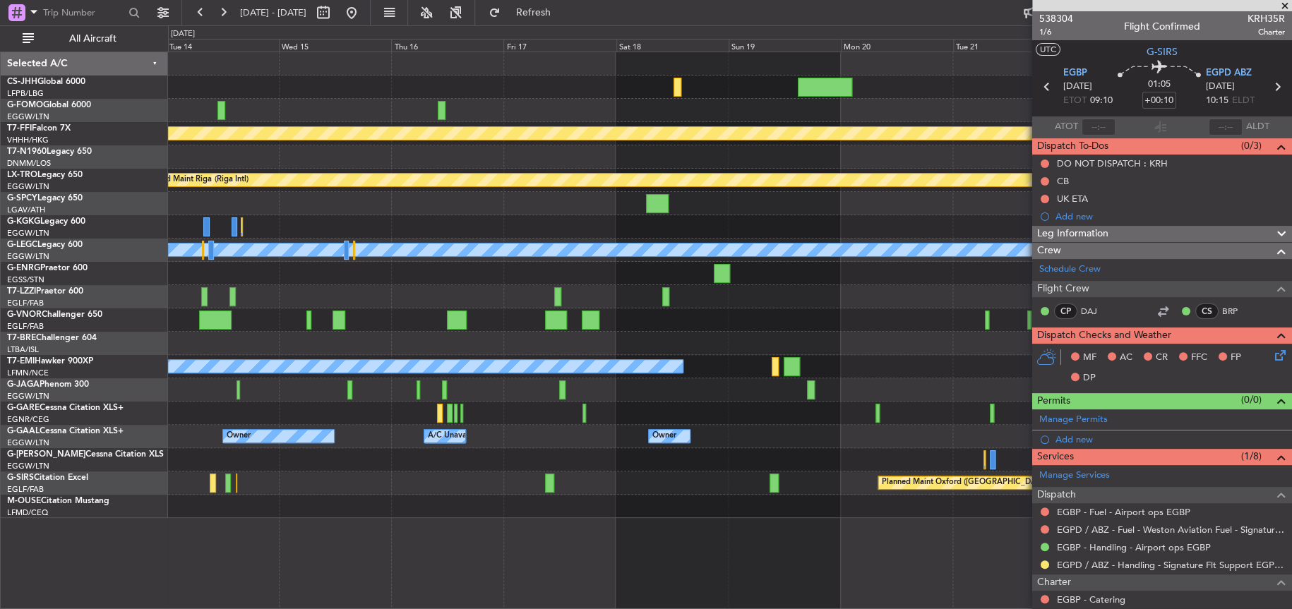
click at [314, 352] on div at bounding box center [729, 343] width 1123 height 23
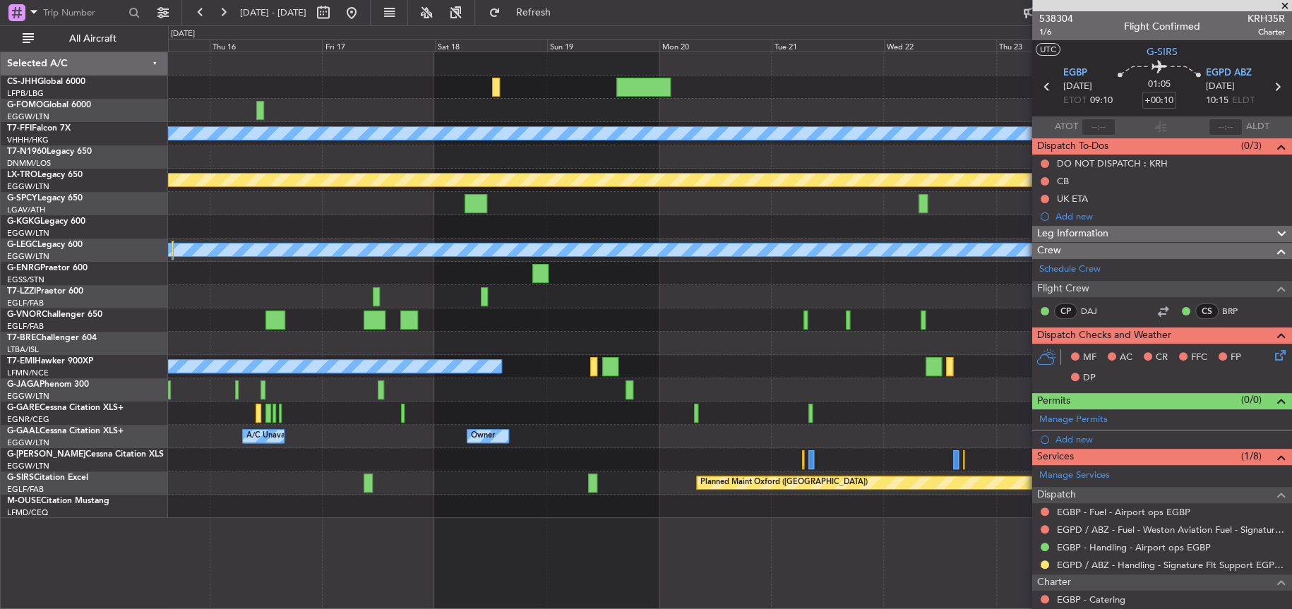
click at [508, 413] on div at bounding box center [729, 413] width 1123 height 23
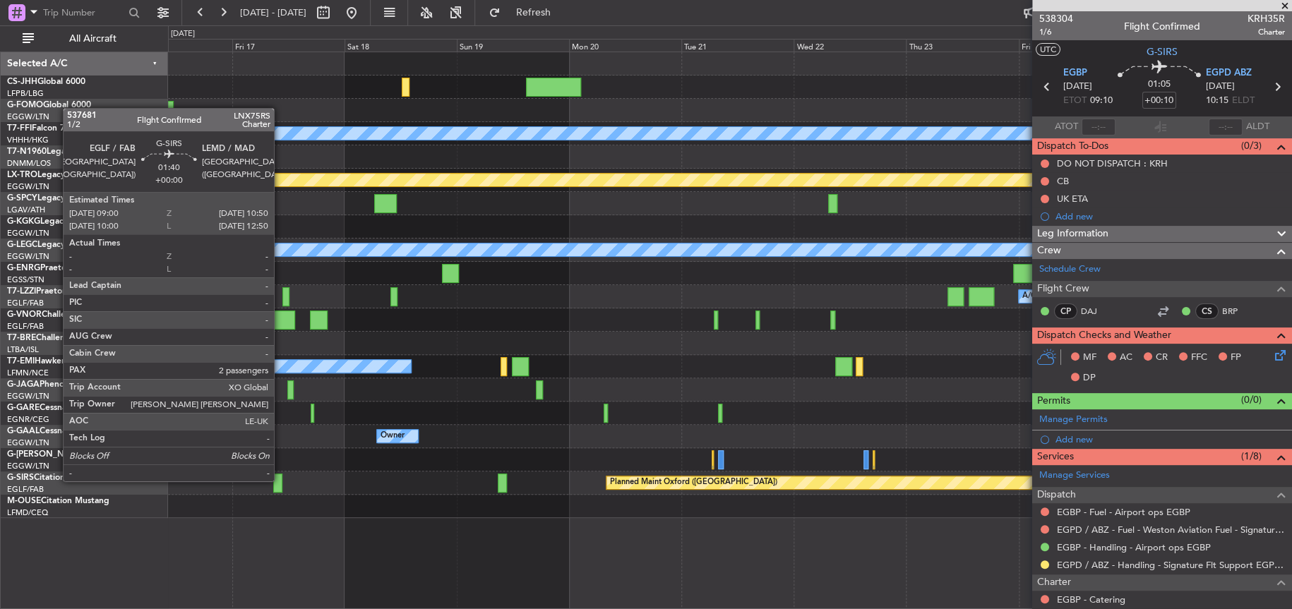
click at [280, 479] on div at bounding box center [277, 483] width 9 height 19
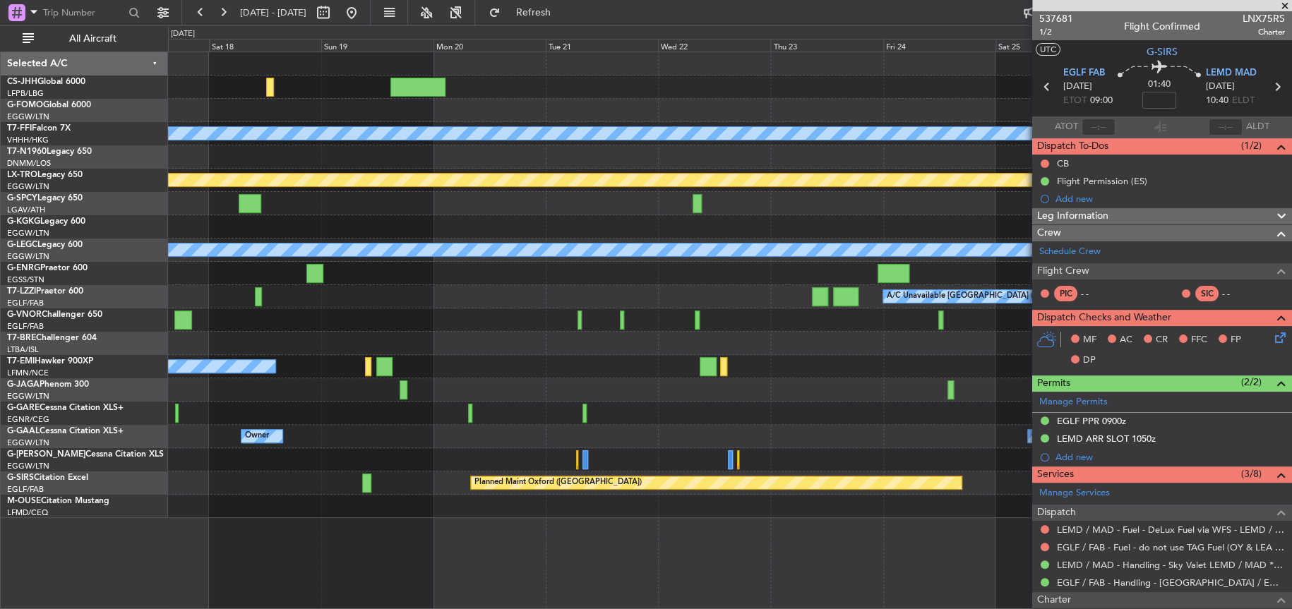
click at [564, 400] on div at bounding box center [730, 390] width 1124 height 23
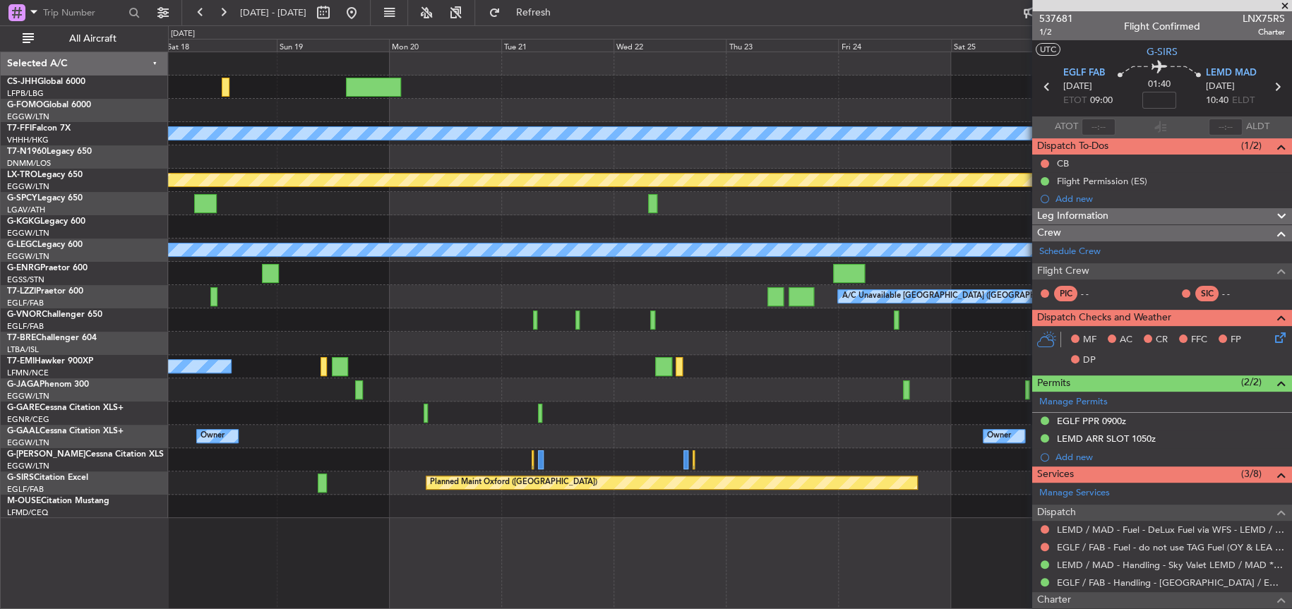
click at [541, 388] on div at bounding box center [730, 390] width 1124 height 23
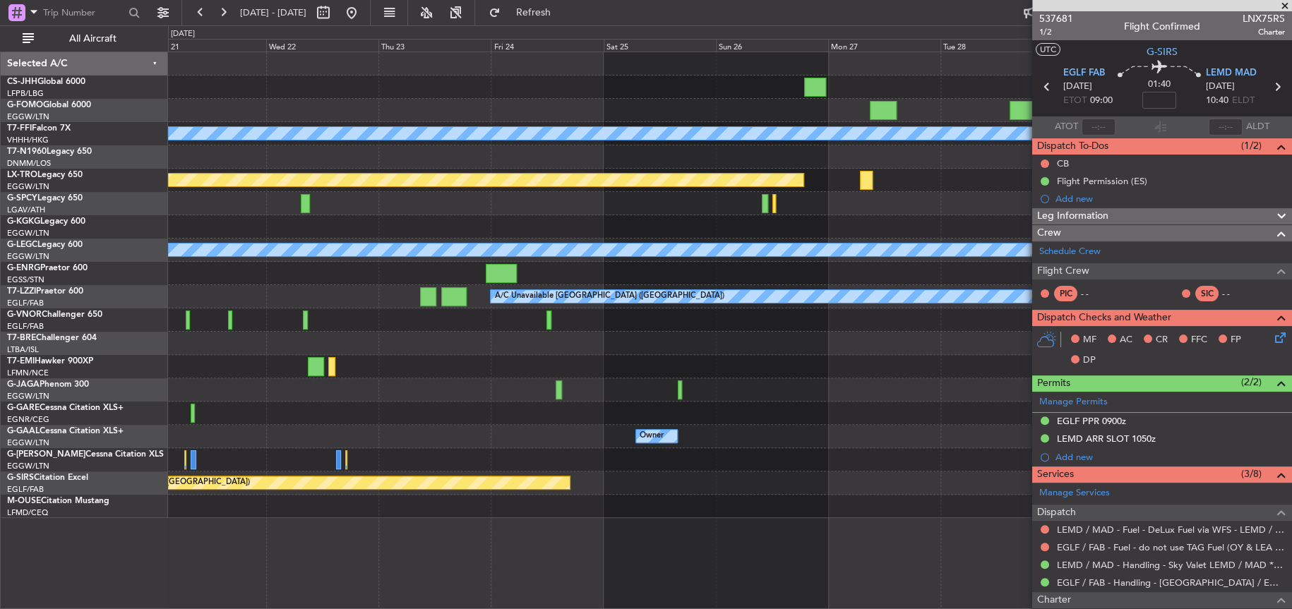
click at [316, 415] on div at bounding box center [730, 413] width 1124 height 23
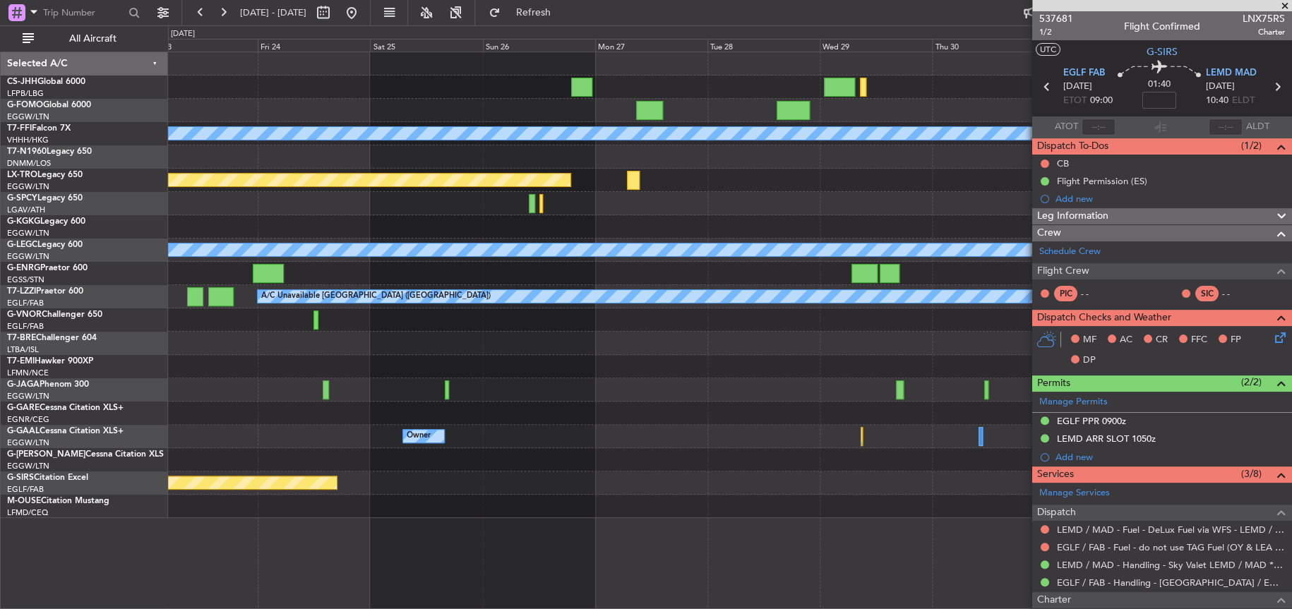
click at [330, 405] on div "Planned Maint Geneva (Cointrin) [PERSON_NAME] [PERSON_NAME] Planned Maint [GEOG…" at bounding box center [730, 285] width 1124 height 466
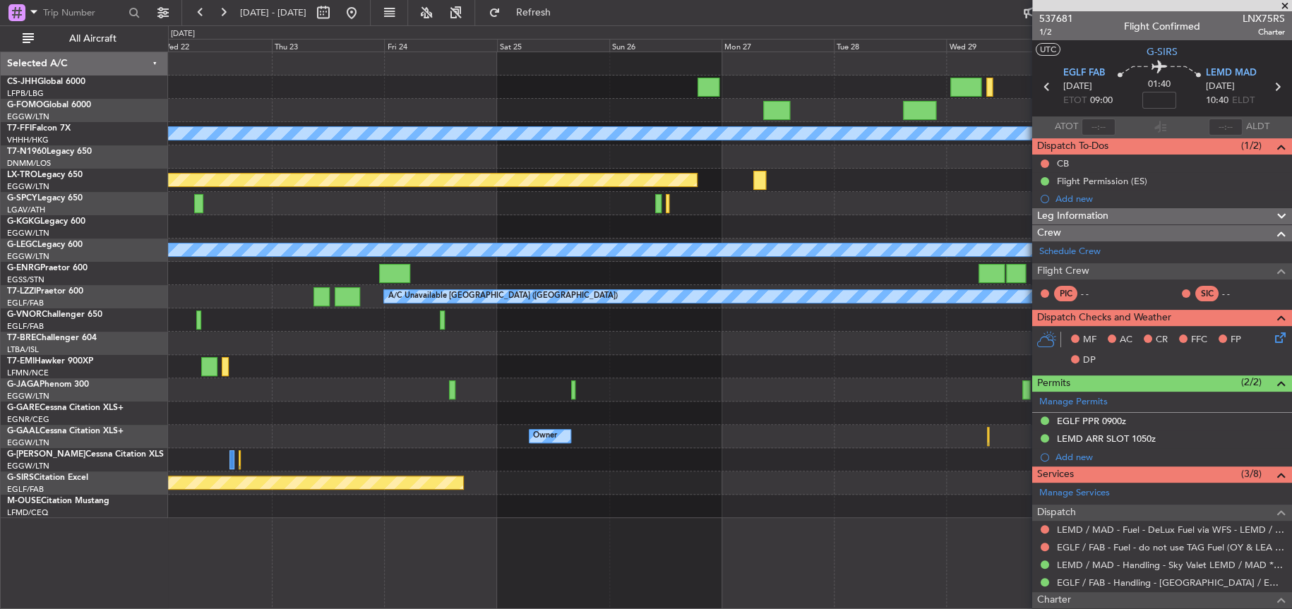
click at [821, 192] on div "Planned Maint Geneva (Cointrin) [PERSON_NAME] [PERSON_NAME] Planned Maint [GEOG…" at bounding box center [730, 285] width 1124 height 466
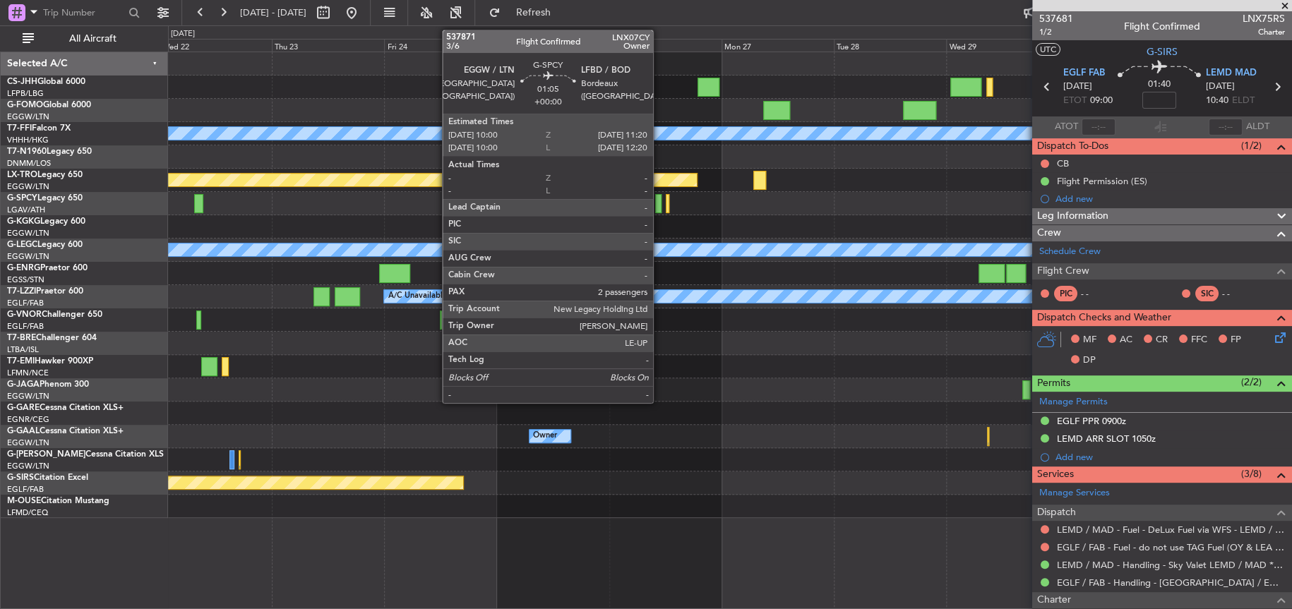
click at [660, 208] on div at bounding box center [658, 203] width 6 height 19
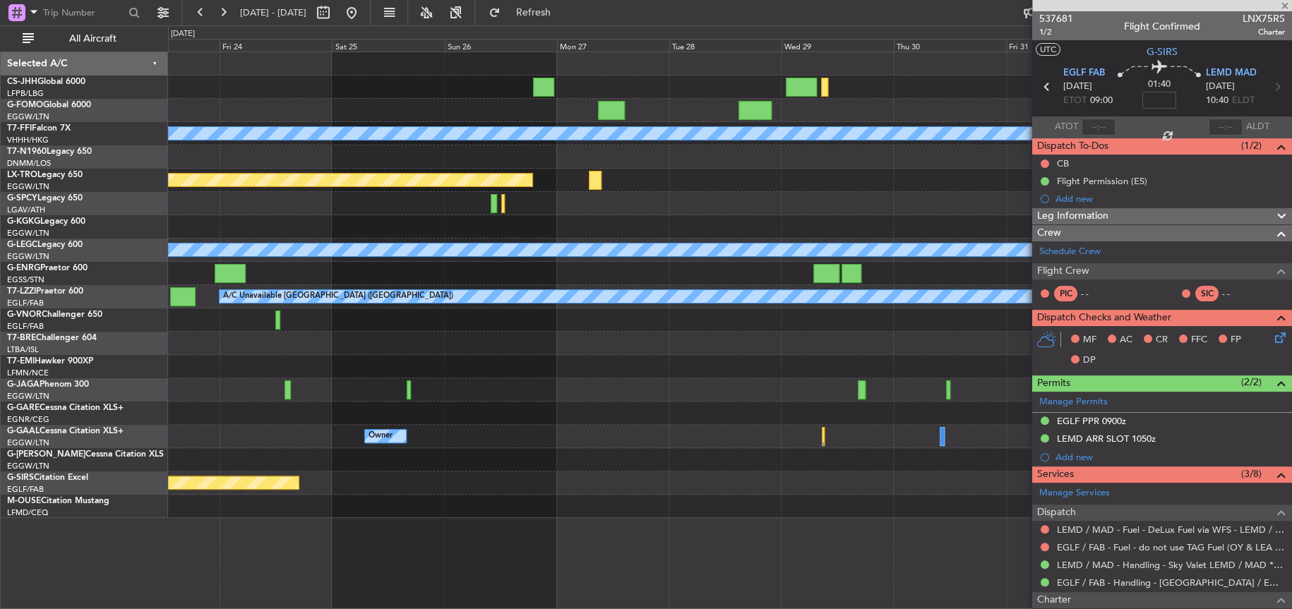
click at [548, 578] on div "Planned Maint Geneva (Cointrin) [PERSON_NAME] [PERSON_NAME] Planned Maint [GEOG…" at bounding box center [730, 331] width 1124 height 558
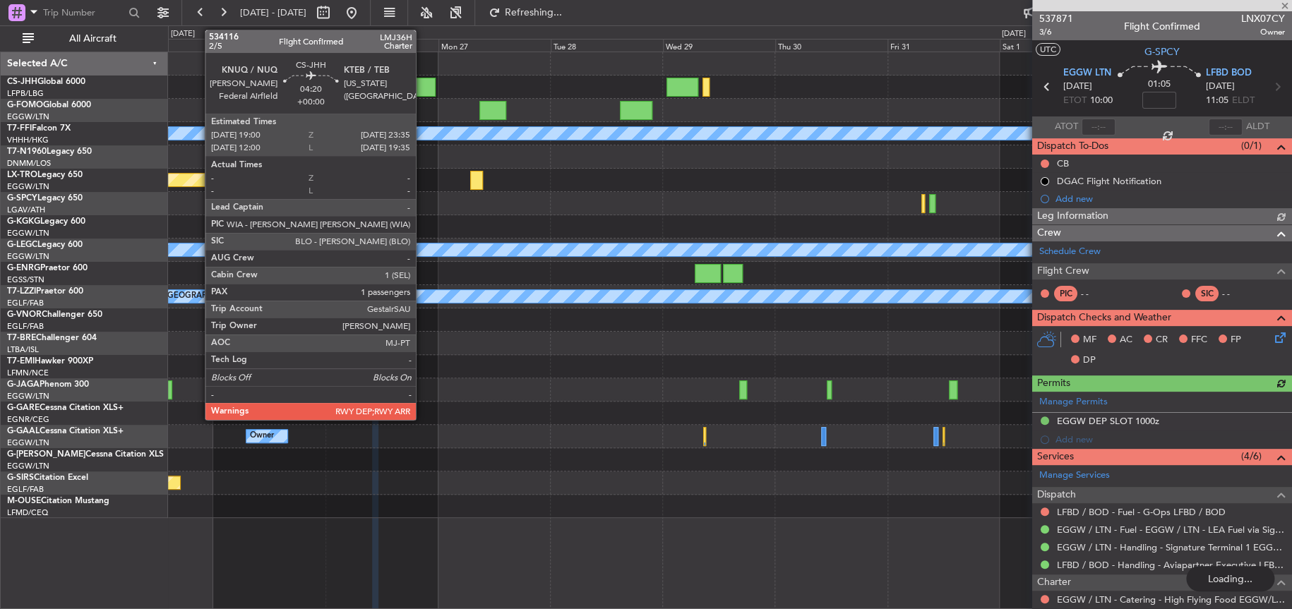
click at [422, 84] on div at bounding box center [425, 87] width 22 height 19
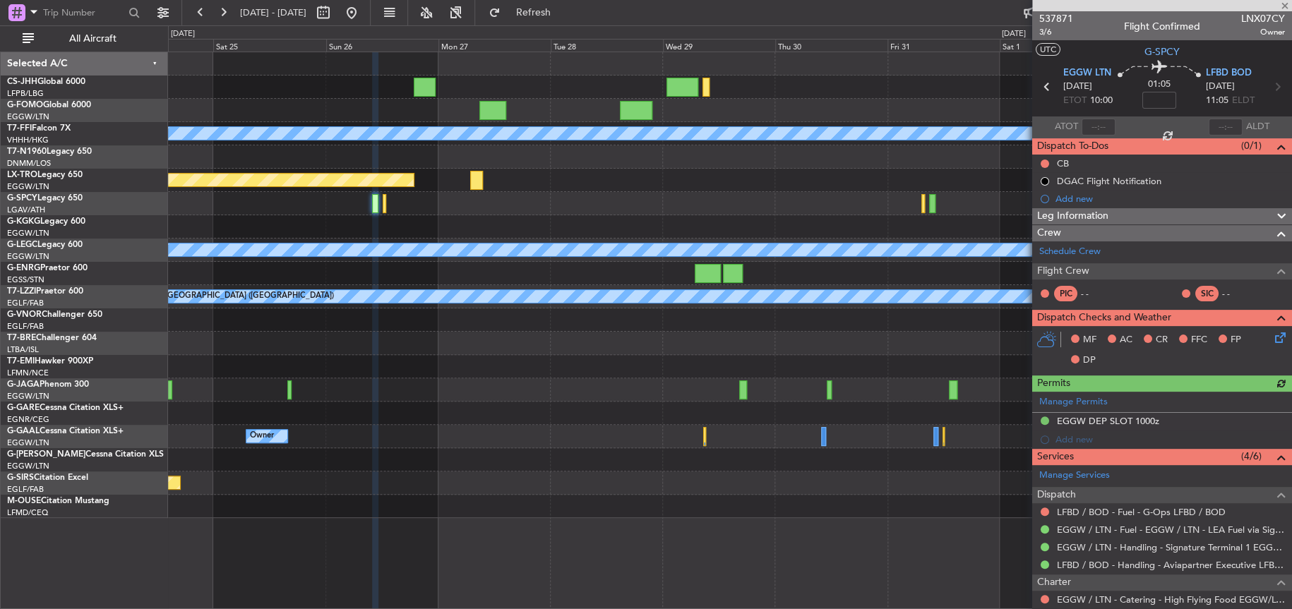
type input "1"
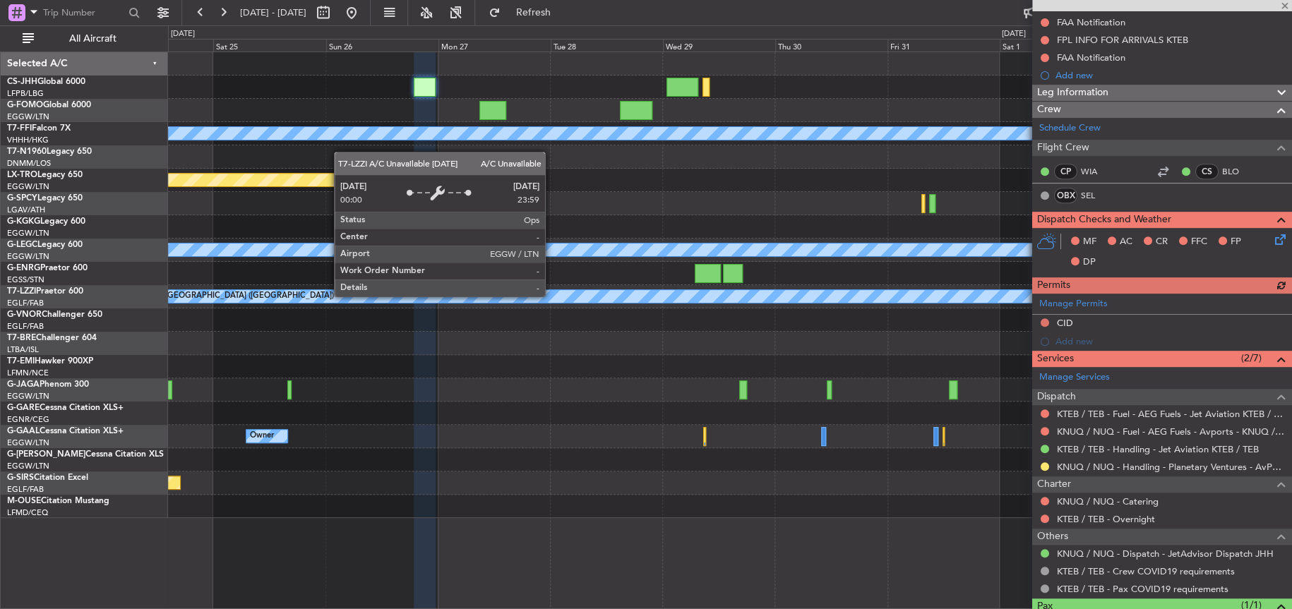
scroll to position [270, 0]
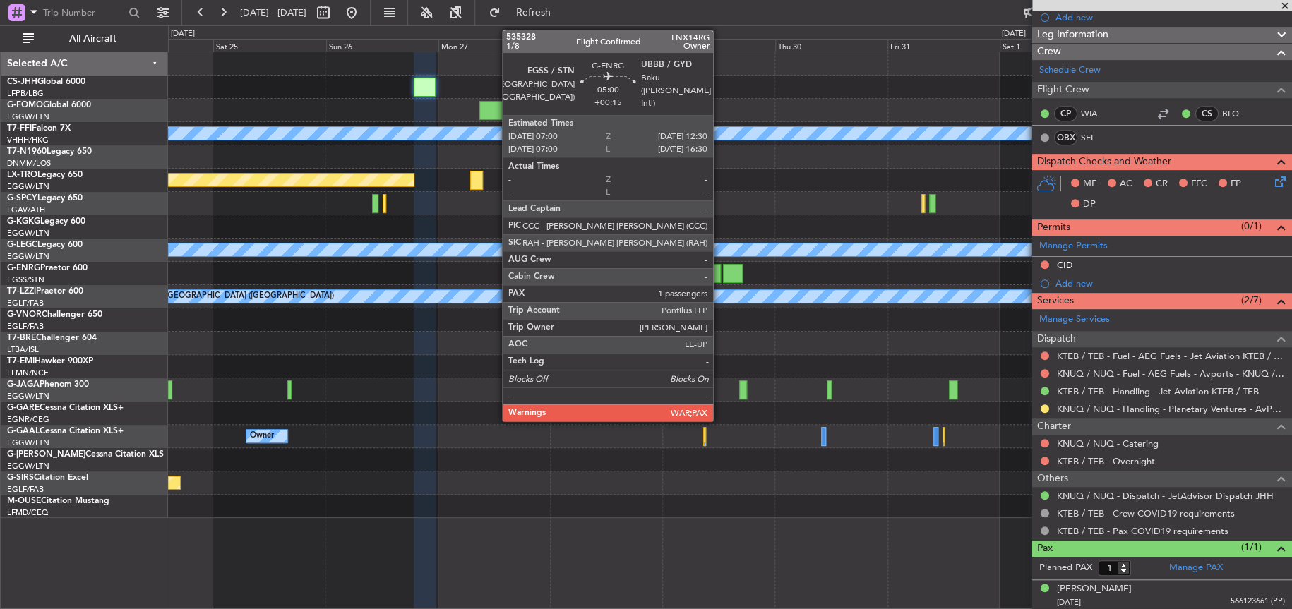
click at [715, 270] on div at bounding box center [708, 273] width 26 height 19
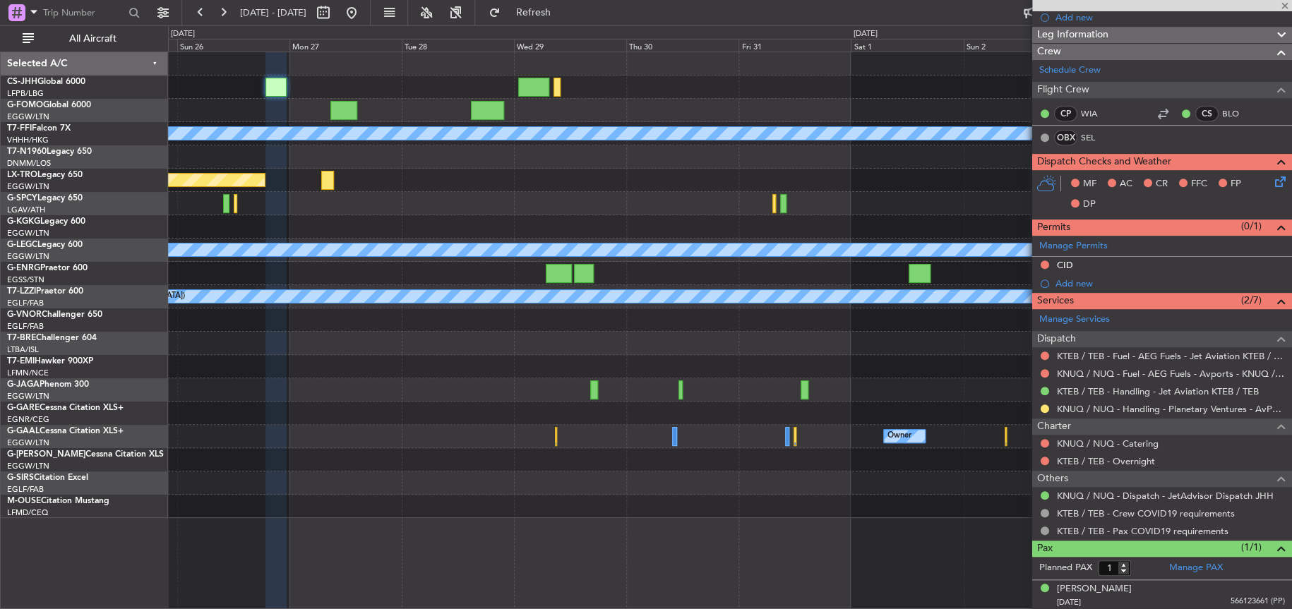
click at [643, 363] on div "Planned Maint Geneva (Cointrin) [PERSON_NAME] [PERSON_NAME] Planned Maint [GEOG…" at bounding box center [730, 285] width 1124 height 466
type input "+00:15"
type input "5"
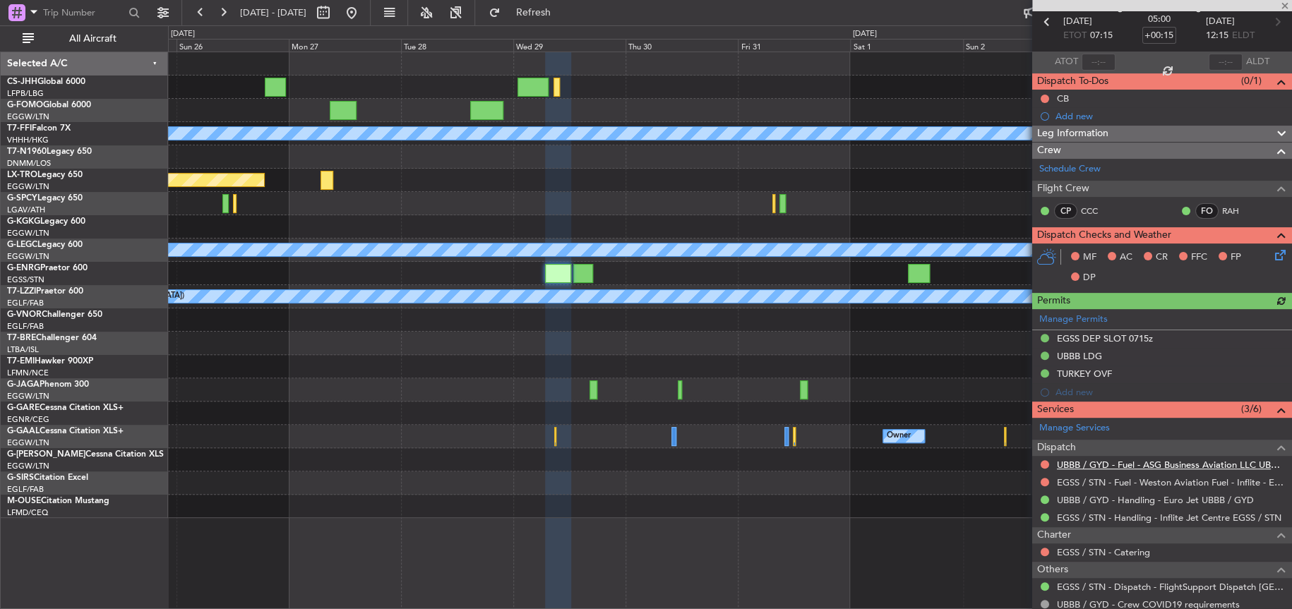
scroll to position [174, 0]
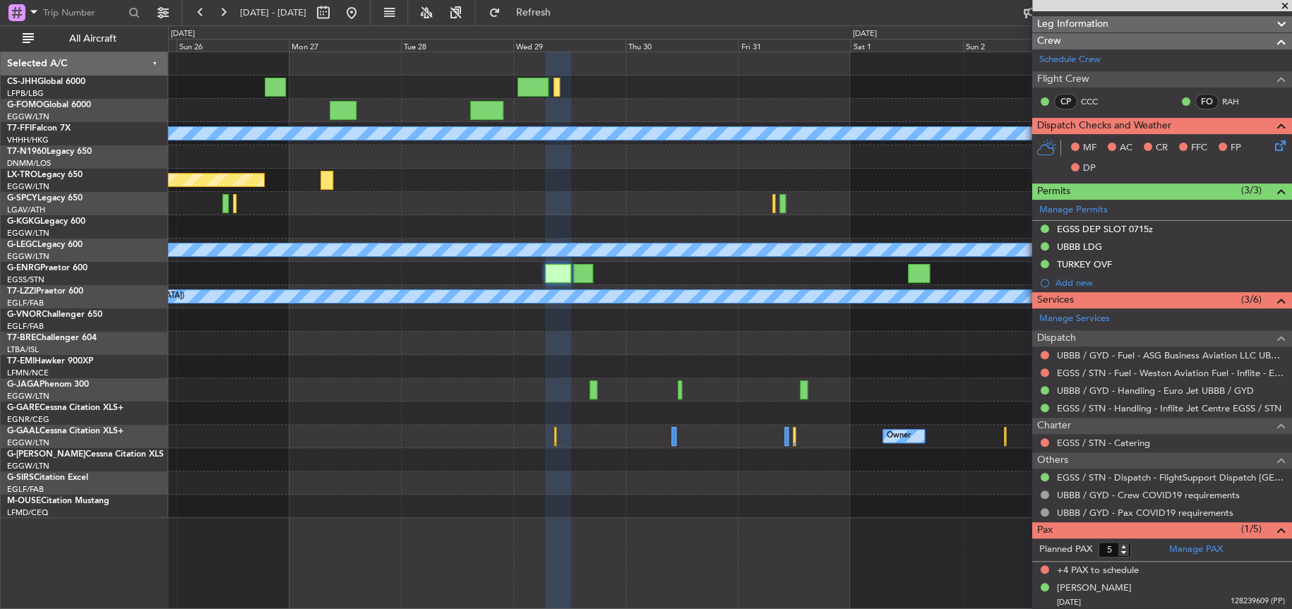
click at [662, 387] on div "Planned Maint Geneva (Cointrin) [PERSON_NAME] [PERSON_NAME] Planned Maint [GEOG…" at bounding box center [730, 285] width 1124 height 466
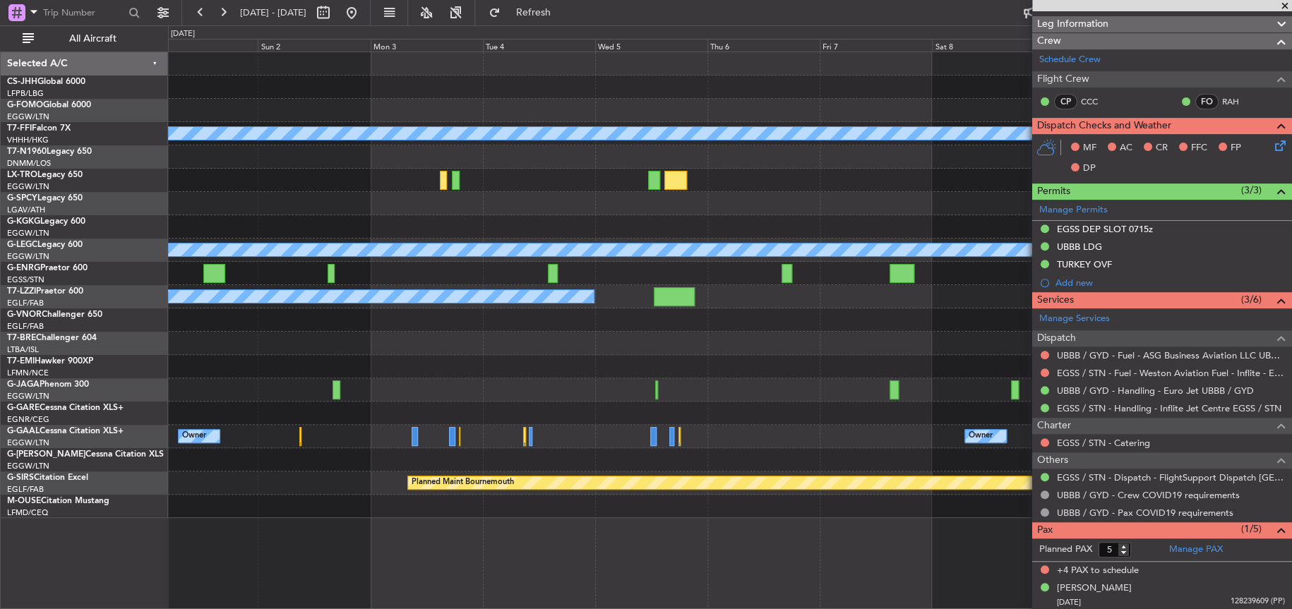
click at [362, 402] on div "Planned Maint Geneva (Cointrin) [PERSON_NAME] [PERSON_NAME] A/C Unavailable [GE…" at bounding box center [730, 285] width 1124 height 466
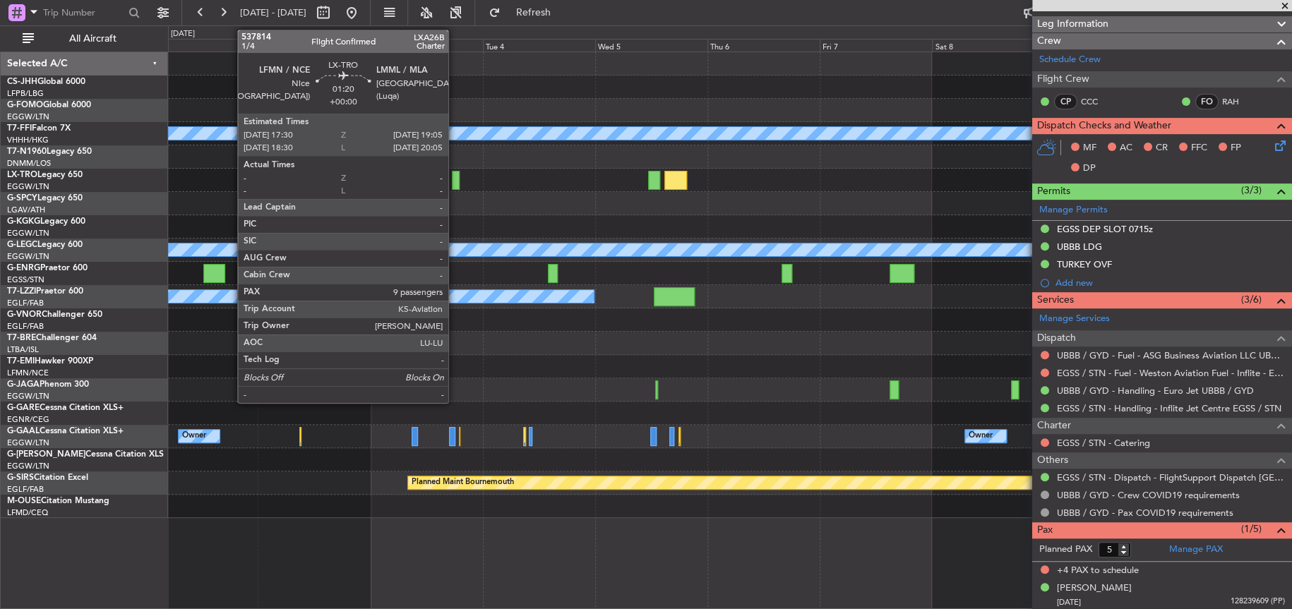
click at [455, 174] on div at bounding box center [456, 180] width 8 height 19
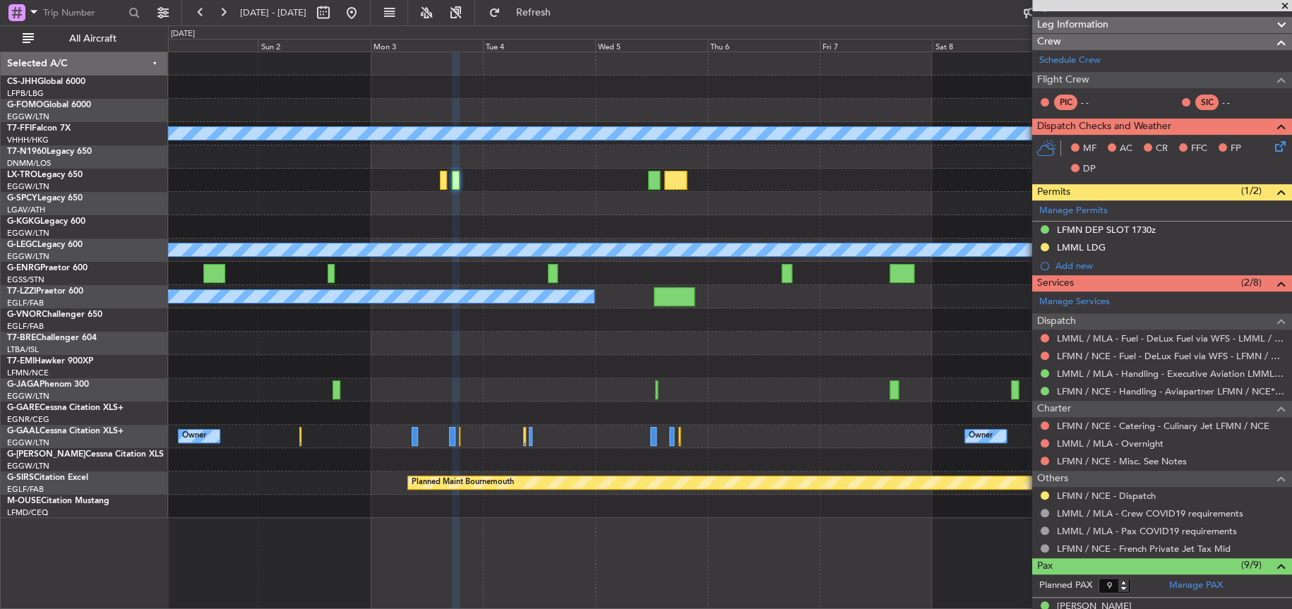
scroll to position [0, 0]
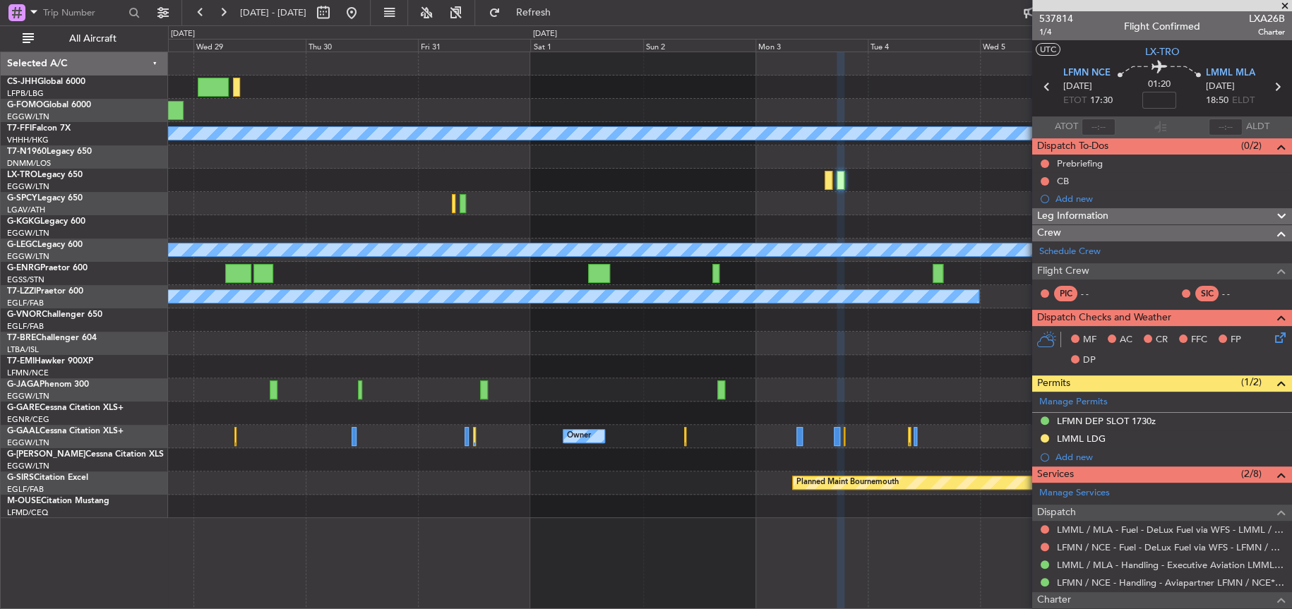
click at [927, 173] on div "Planned Maint Riga (Riga Intl)" at bounding box center [730, 180] width 1124 height 23
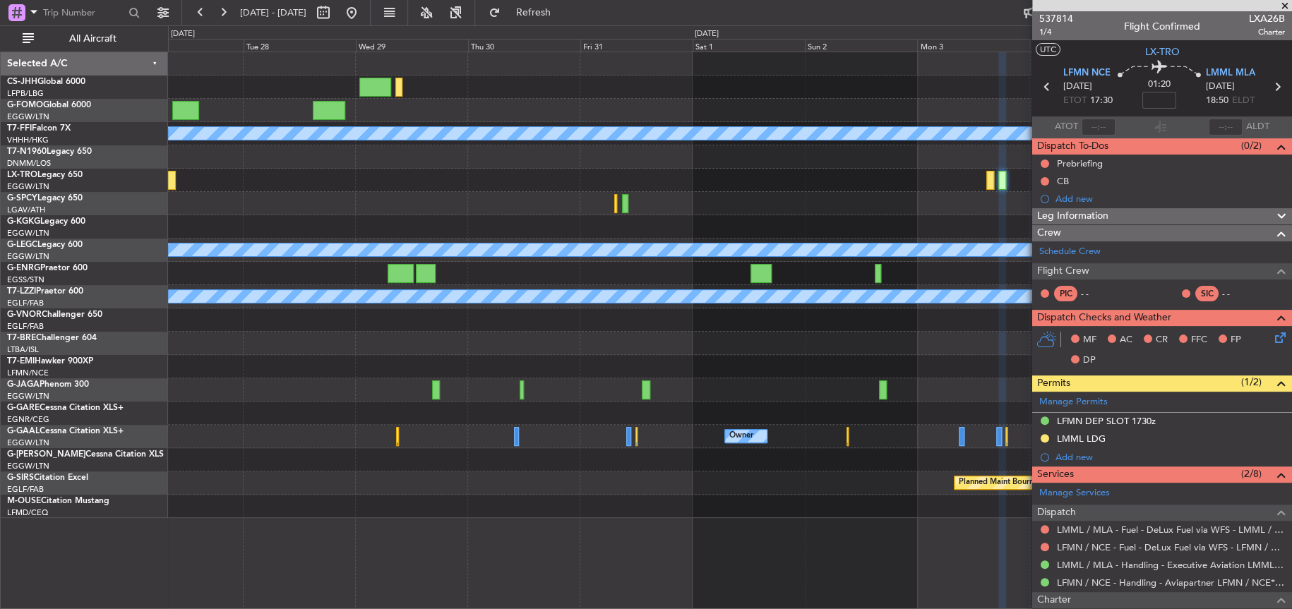
click at [890, 131] on div "Planned Maint Geneva (Cointrin) [PERSON_NAME] [PERSON_NAME] Planned Maint [GEOG…" at bounding box center [729, 285] width 1123 height 466
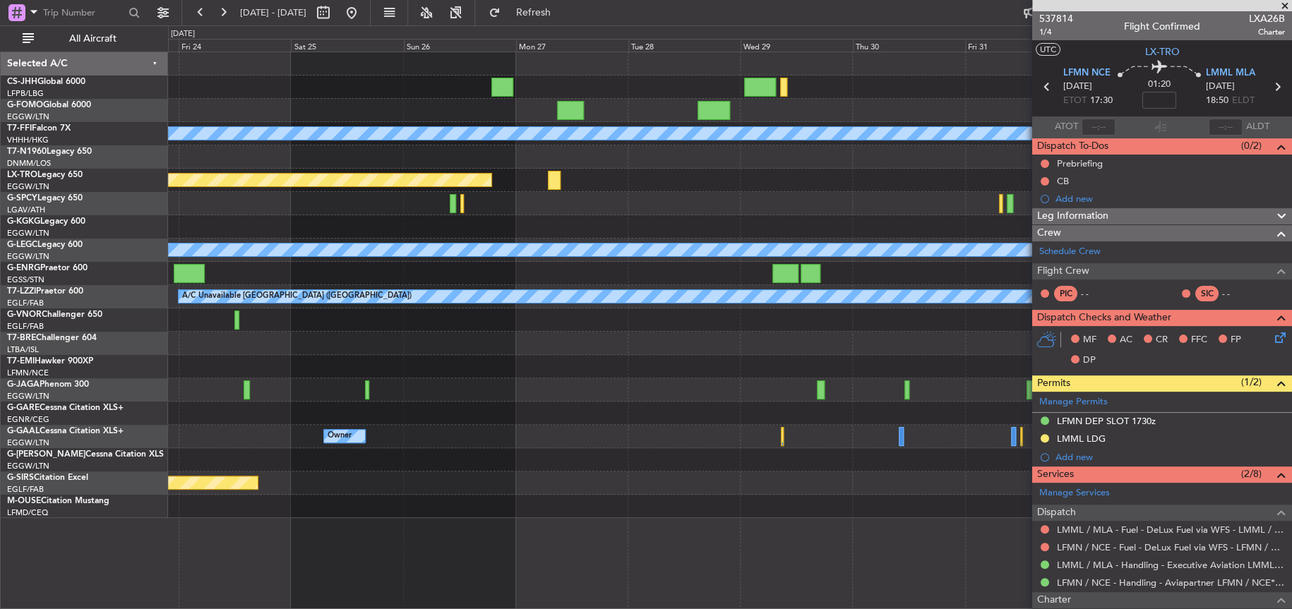
click at [266, 251] on div "Planned Maint Geneva (Cointrin) [PERSON_NAME] [PERSON_NAME] Planned Maint [GEOG…" at bounding box center [729, 285] width 1123 height 466
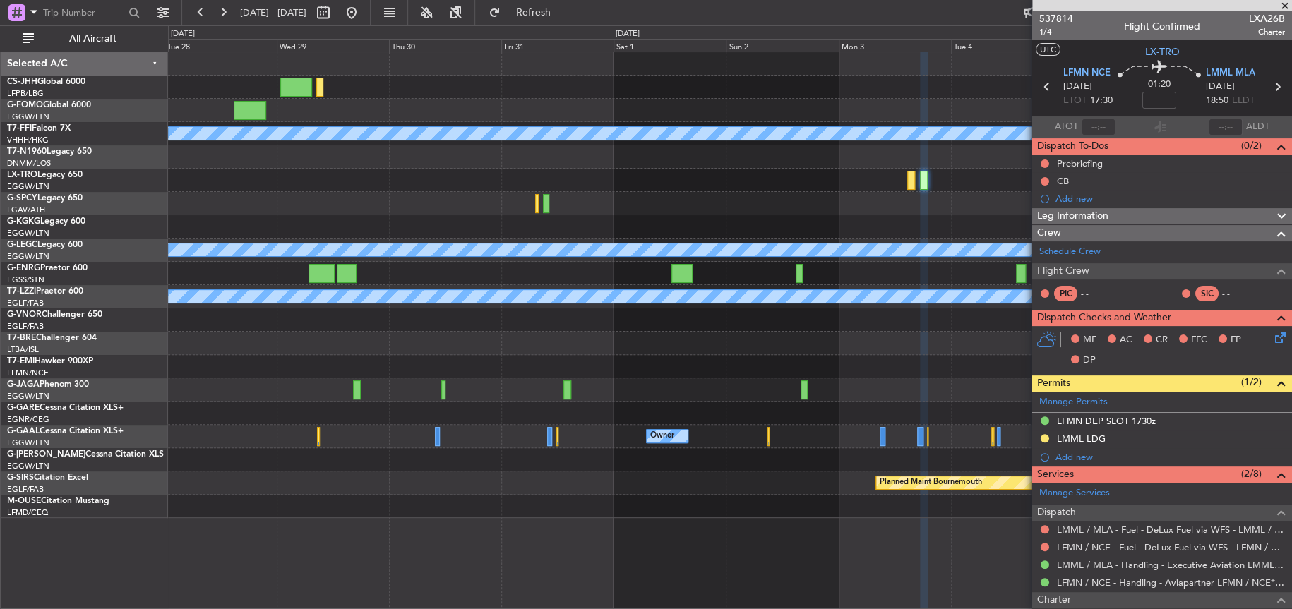
click at [520, 234] on div "Planned Maint Geneva (Cointrin) [PERSON_NAME] [PERSON_NAME] Planned Maint [GEOG…" at bounding box center [730, 285] width 1124 height 466
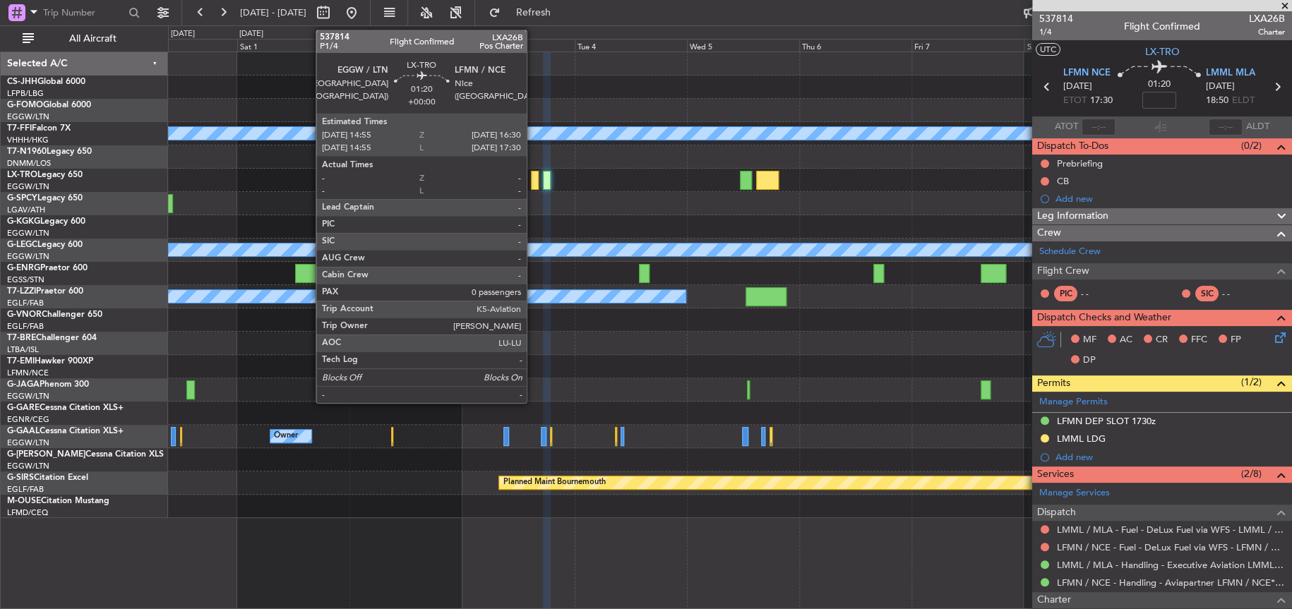
click at [533, 179] on div at bounding box center [535, 180] width 8 height 19
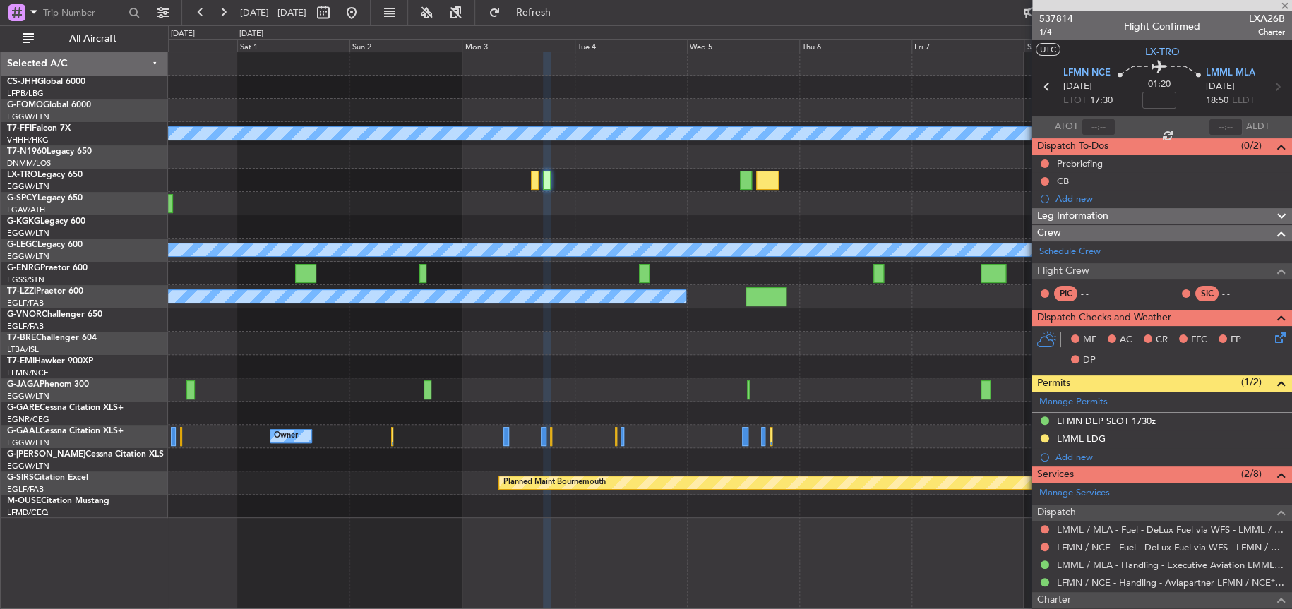
type input "0"
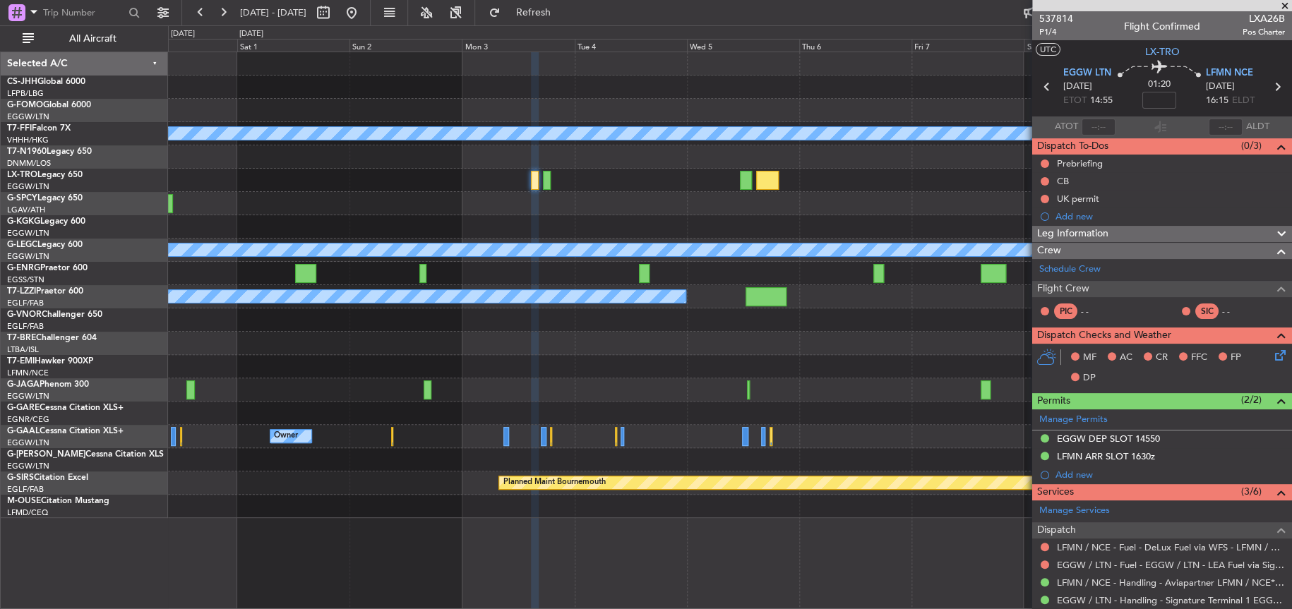
click at [543, 309] on div at bounding box center [730, 320] width 1124 height 23
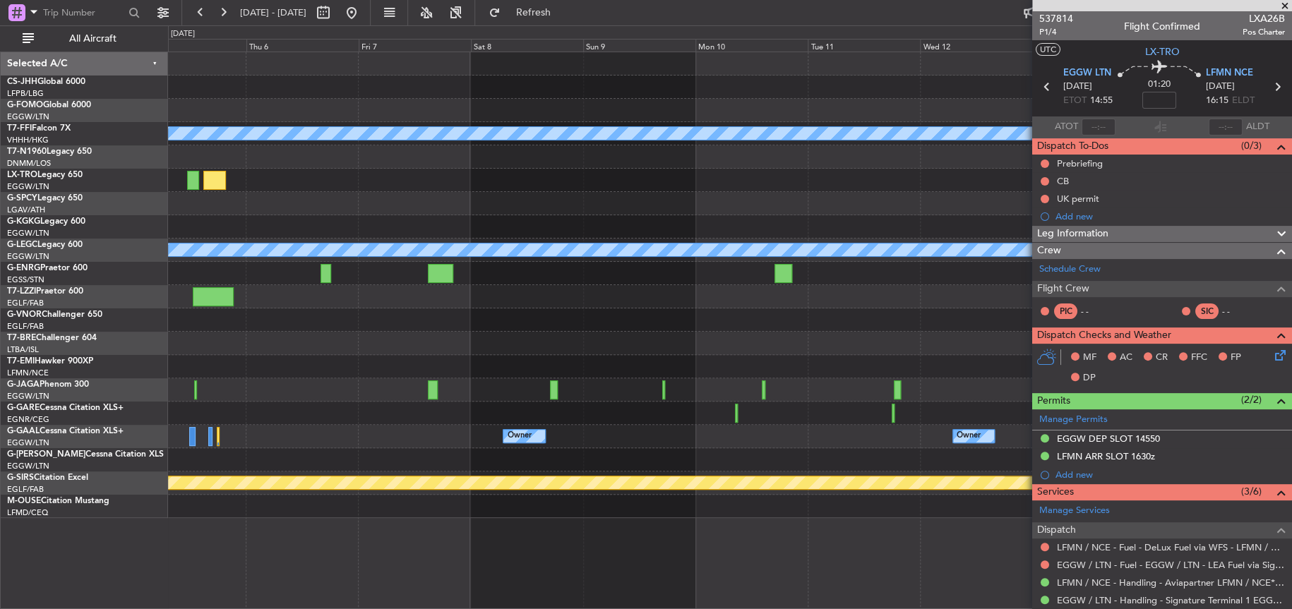
click at [547, 359] on div "Planned Maint Geneva (Cointrin) [PERSON_NAME] [PERSON_NAME] A/C Unavailable [GE…" at bounding box center [729, 285] width 1123 height 466
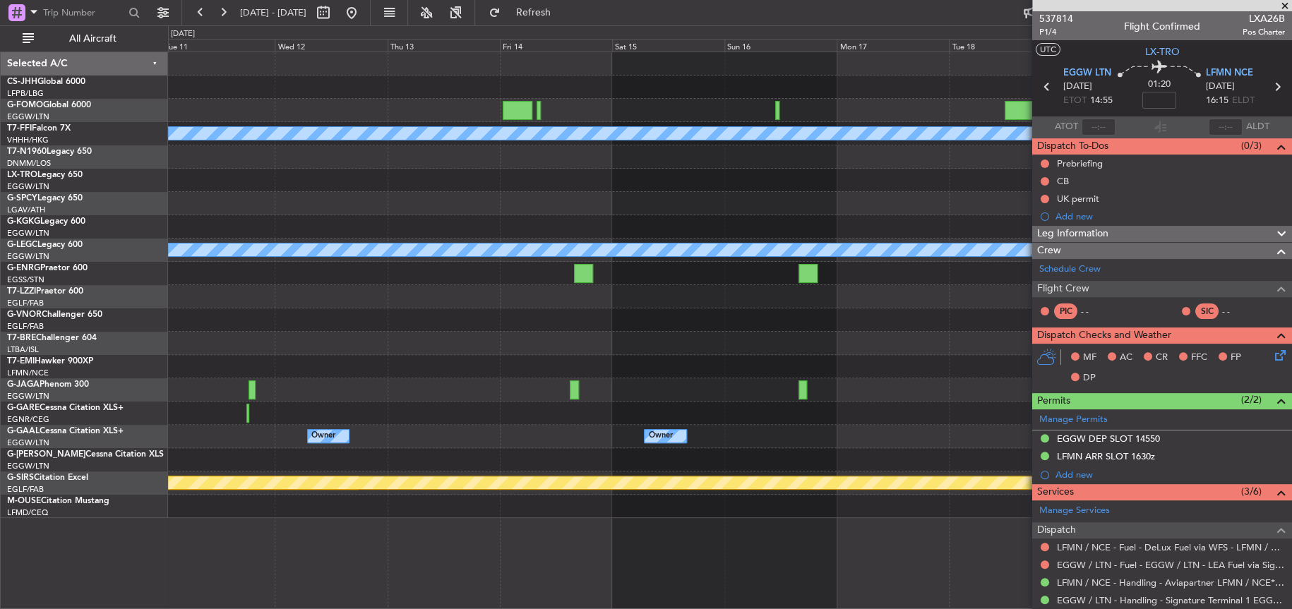
click at [370, 347] on div "Planned Maint Geneva (Cointrin) [PERSON_NAME] [PERSON_NAME] A/C Unavailable [GE…" at bounding box center [730, 285] width 1124 height 466
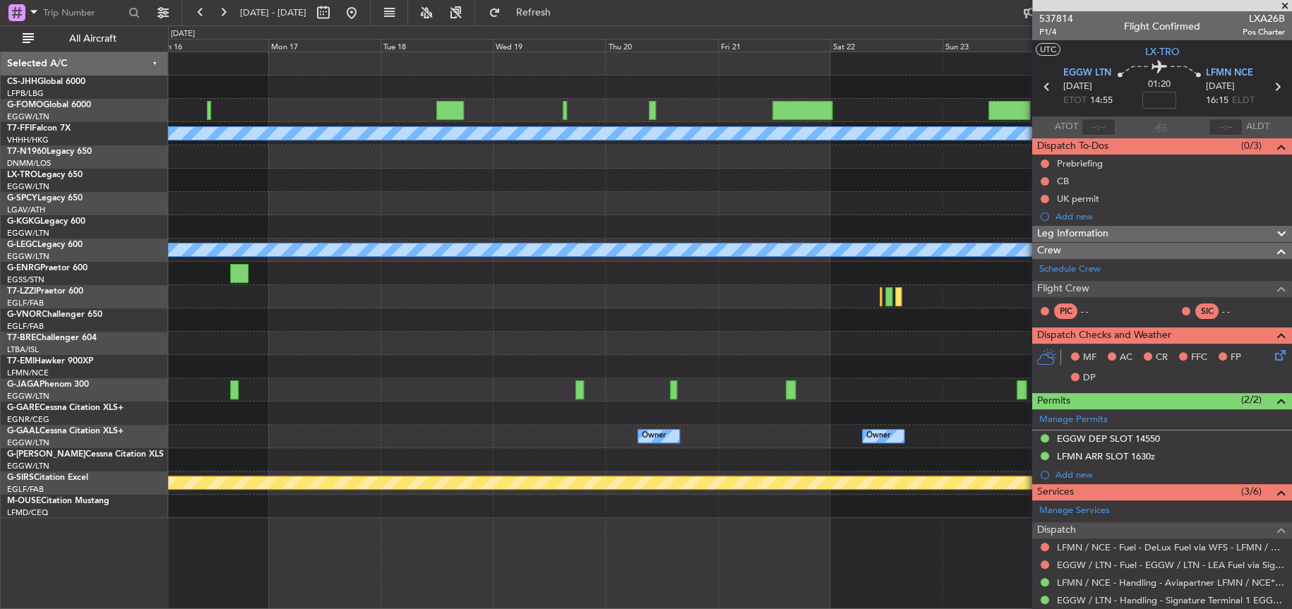
click at [226, 242] on div "Planned Maint Geneva (Cointrin) [PERSON_NAME] [PERSON_NAME] A/C Unavailable [GE…" at bounding box center [730, 285] width 1124 height 466
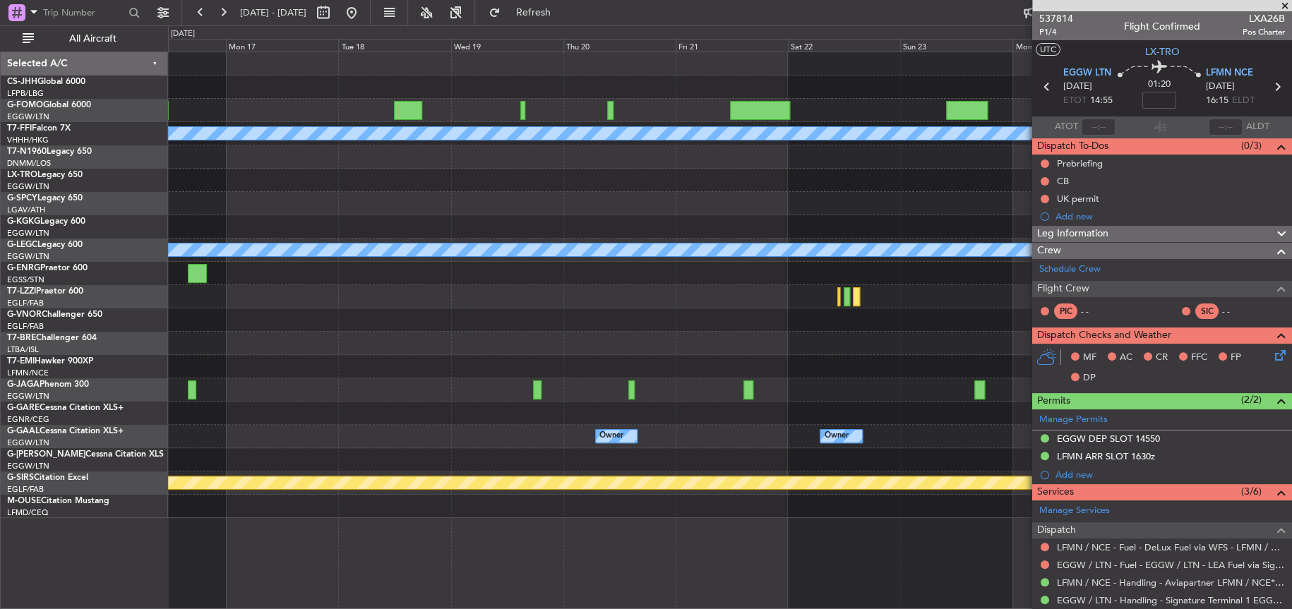
click at [585, 345] on div at bounding box center [730, 343] width 1124 height 23
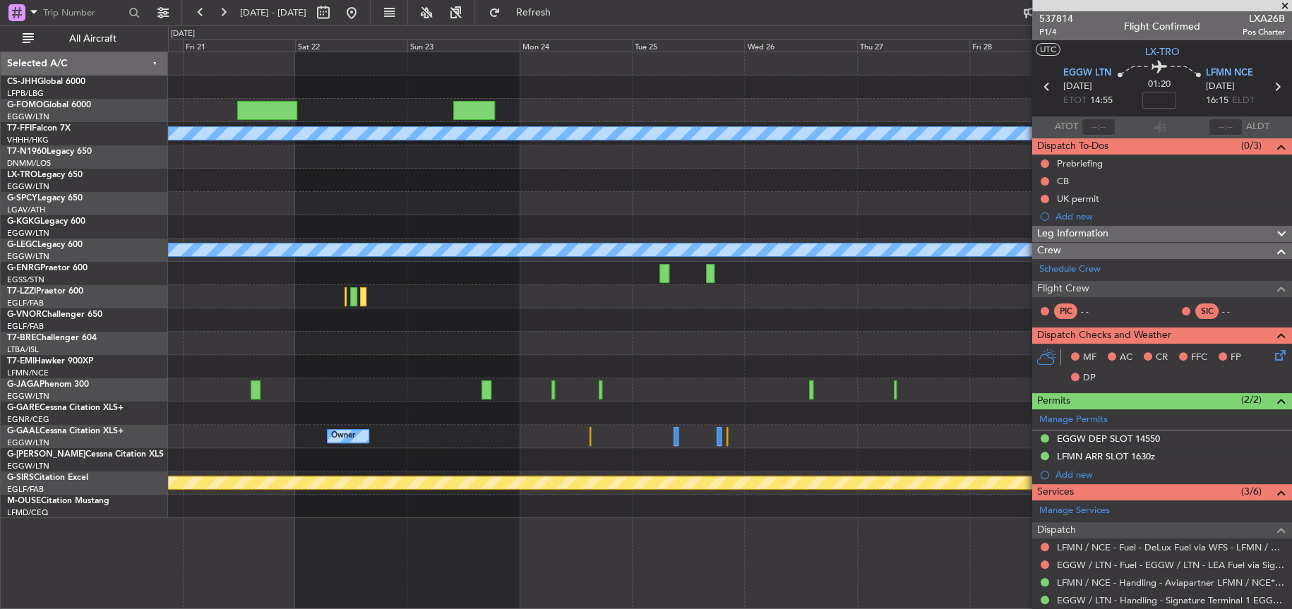
click at [480, 277] on div at bounding box center [730, 273] width 1124 height 23
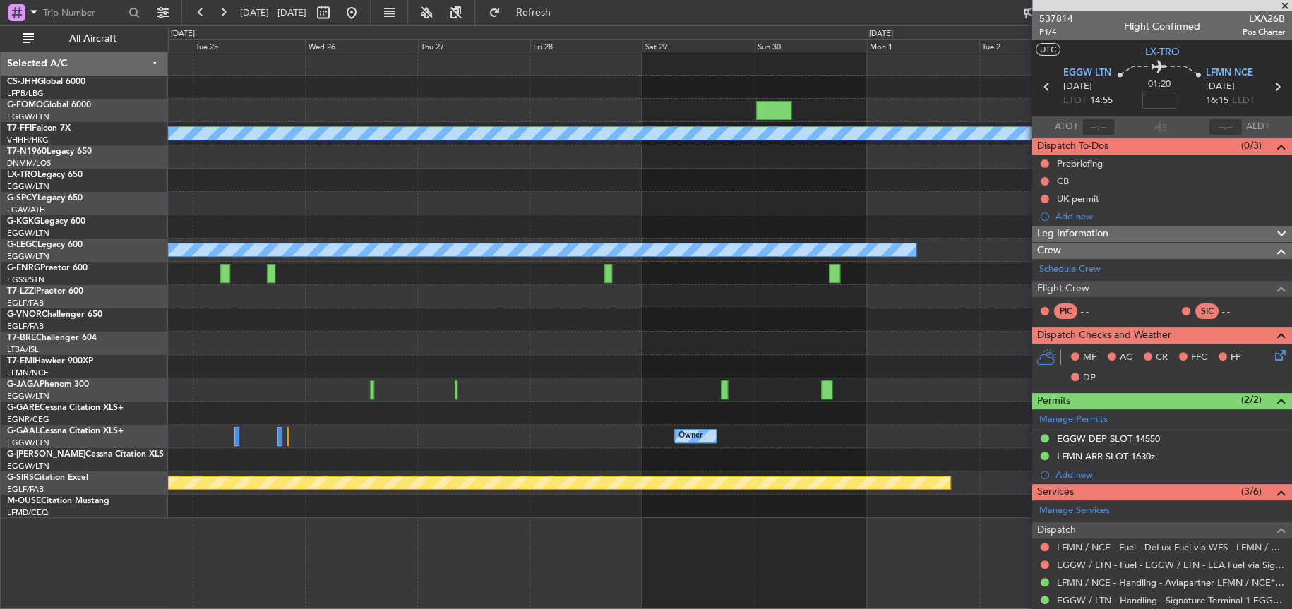
click at [442, 333] on div "Planned Maint Geneva (Cointrin) [PERSON_NAME] [PERSON_NAME] A/C Unavailable [GE…" at bounding box center [729, 285] width 1123 height 466
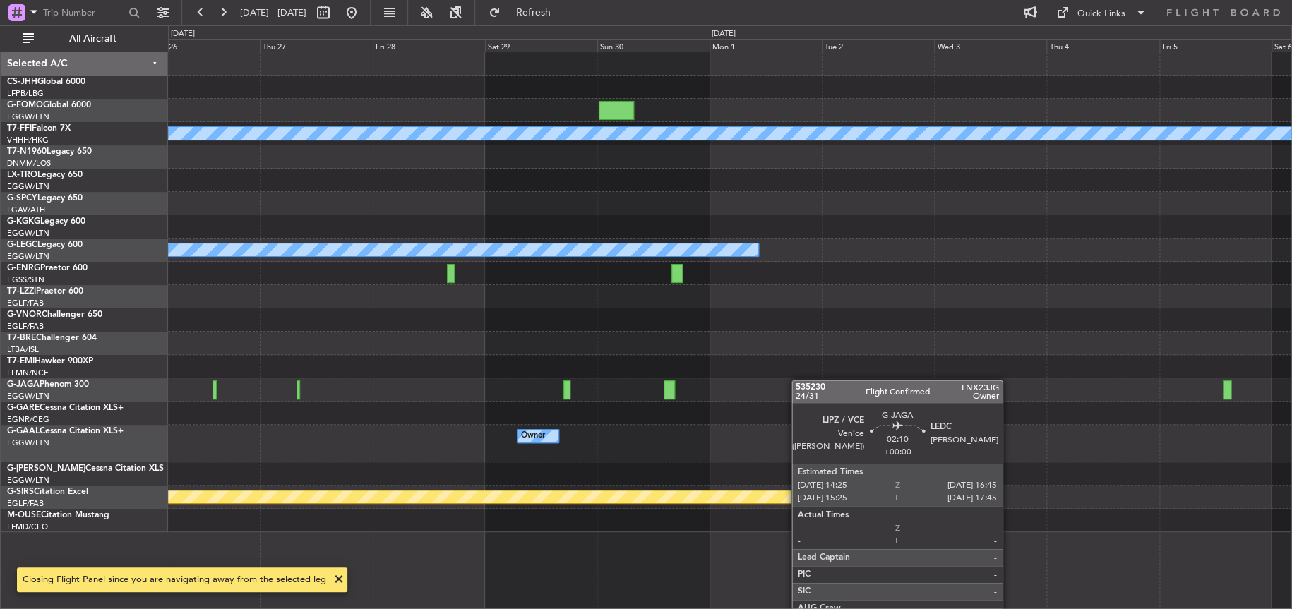
click at [457, 379] on div at bounding box center [730, 390] width 1124 height 23
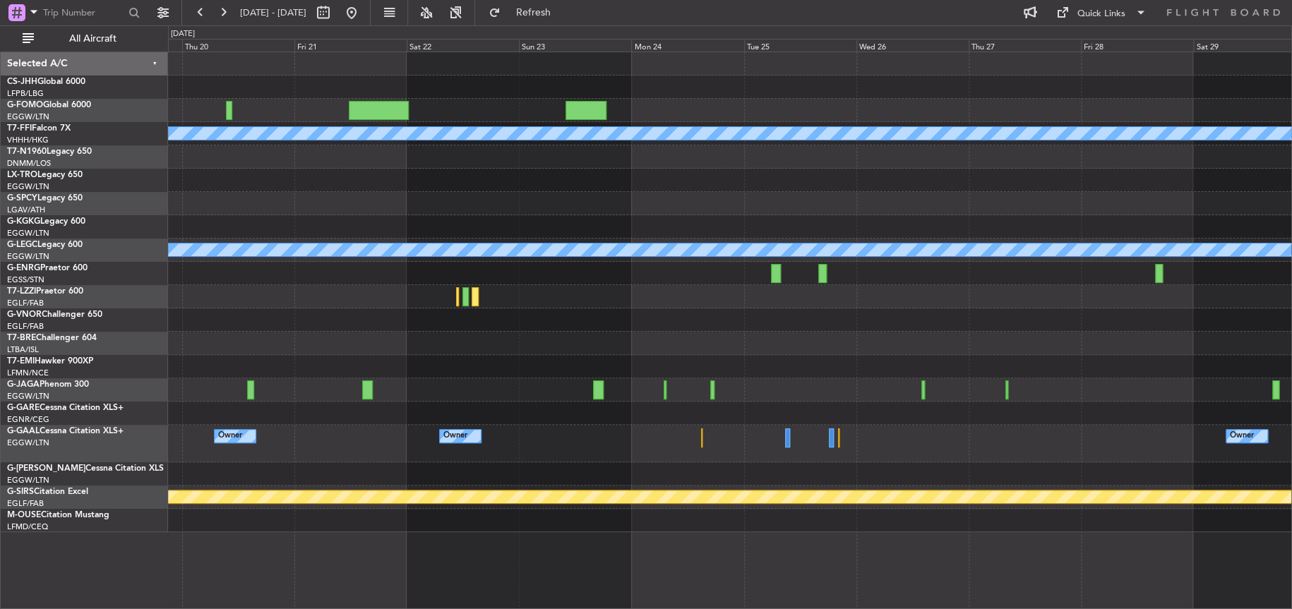
click at [619, 401] on div "Planned Maint Geneva (Cointrin) [PERSON_NAME] [PERSON_NAME] A/C Unavailable [GE…" at bounding box center [730, 292] width 1124 height 480
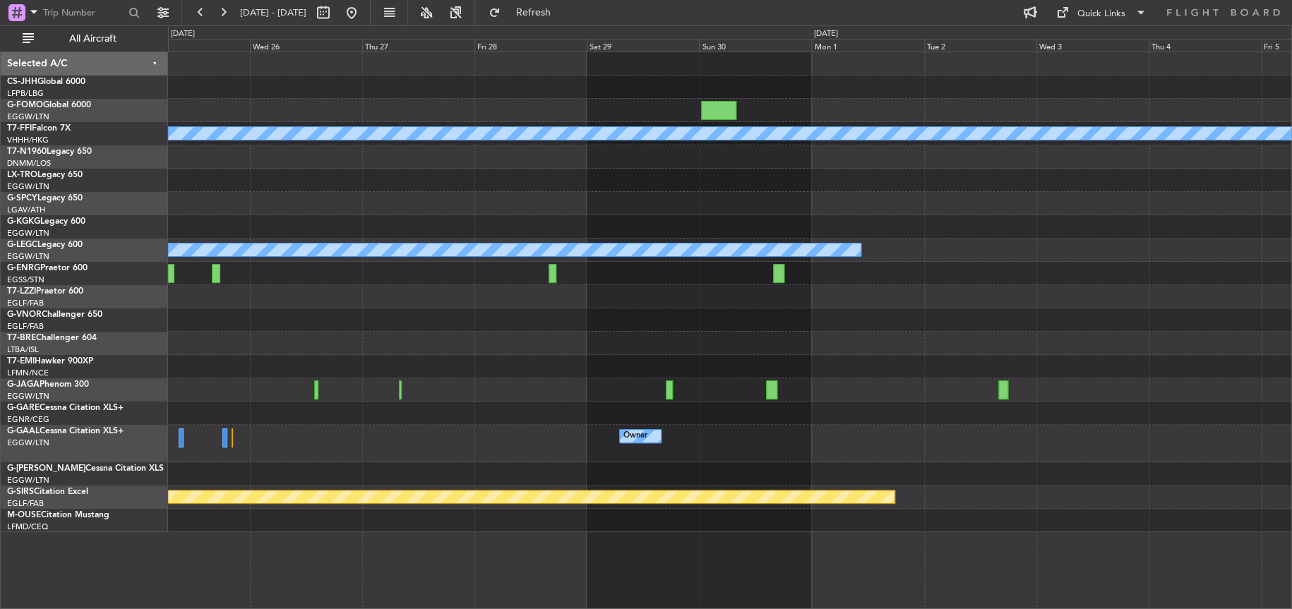
click at [216, 380] on div "Planned Maint Geneva (Cointrin) [PERSON_NAME] [PERSON_NAME] A/C Unavailable [GE…" at bounding box center [730, 292] width 1124 height 480
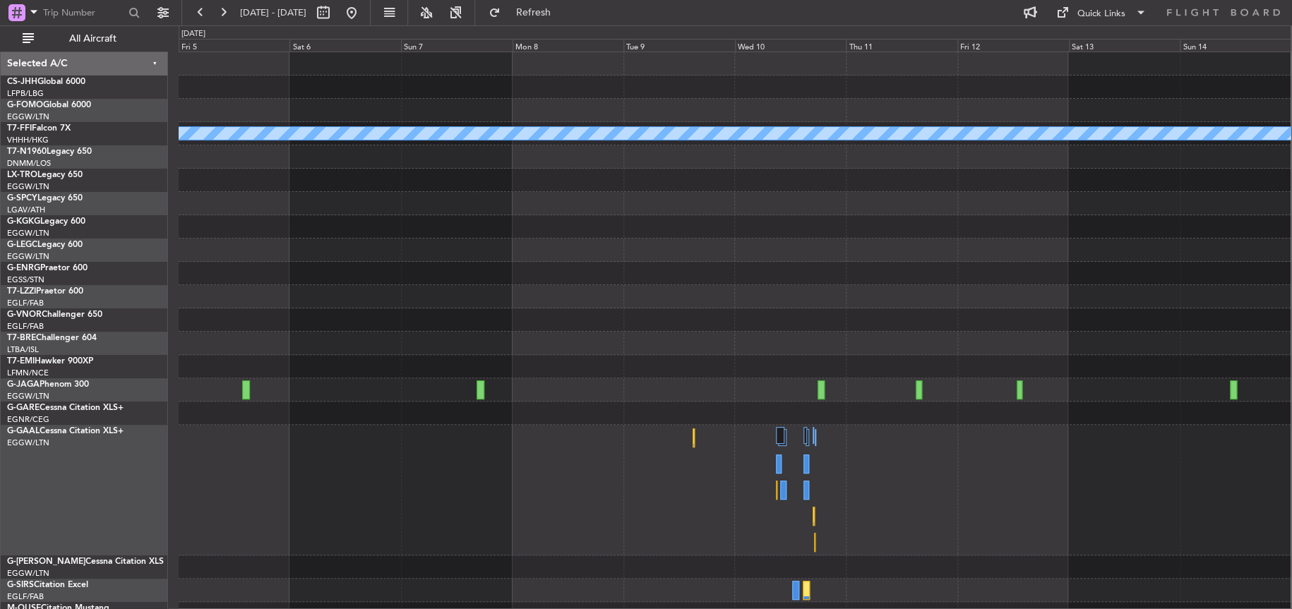
click at [339, 268] on div at bounding box center [735, 273] width 1112 height 23
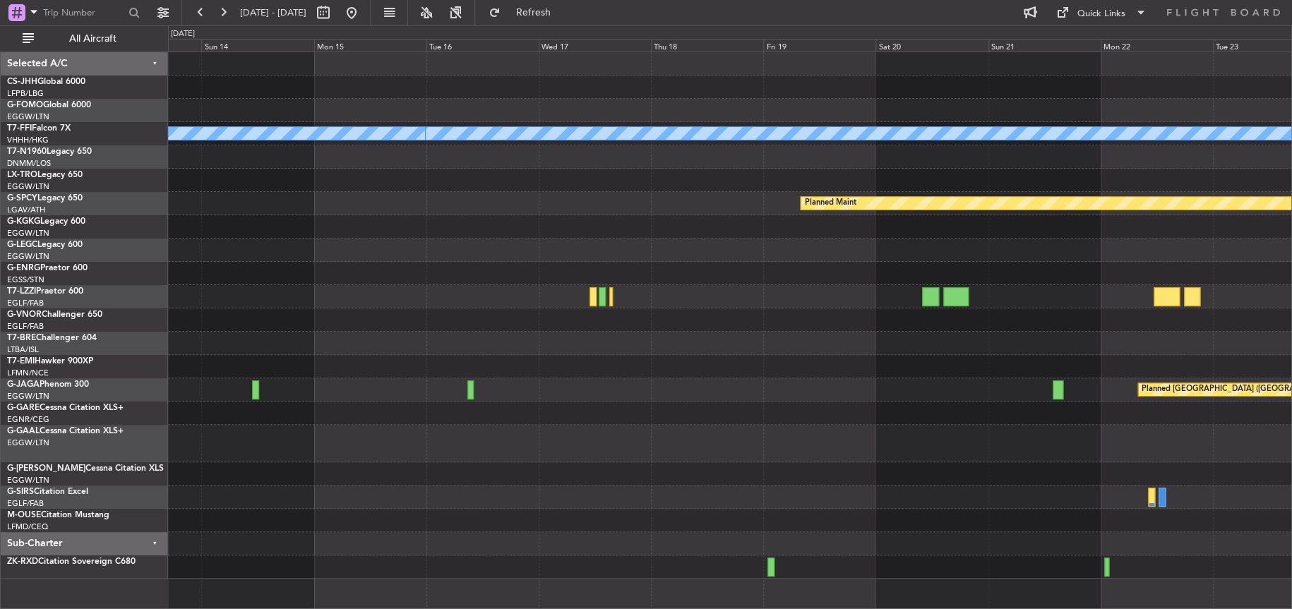
click at [693, 421] on div "Planned Maint Geneva (Cointrin) [PERSON_NAME] [PERSON_NAME] Planned Maint [GEOG…" at bounding box center [730, 315] width 1124 height 527
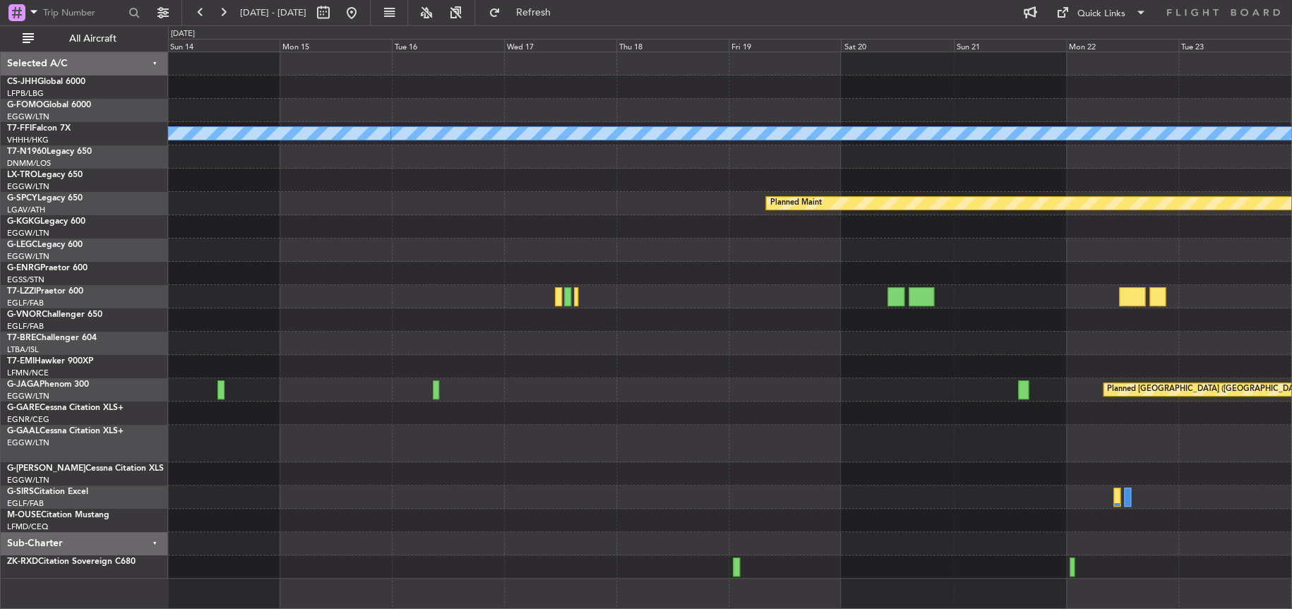
click at [768, 458] on div "Planned Maint Geneva (Cointrin) [PERSON_NAME] [PERSON_NAME] Planned Maint [GEOG…" at bounding box center [730, 315] width 1124 height 527
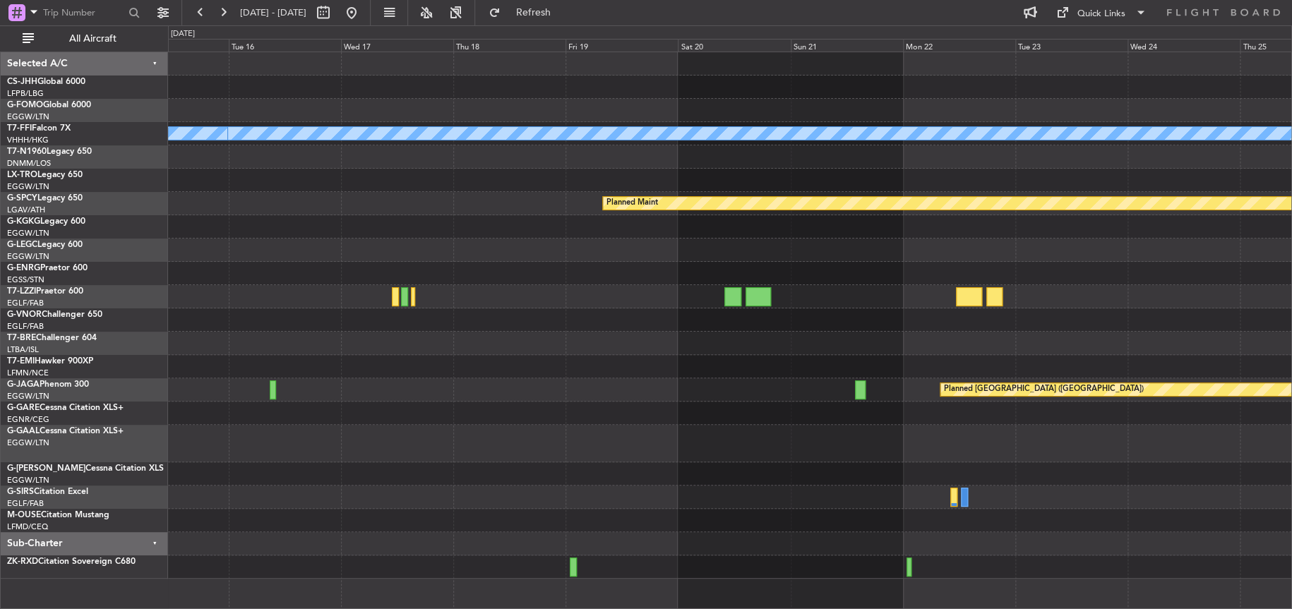
click at [426, 508] on div at bounding box center [730, 497] width 1124 height 23
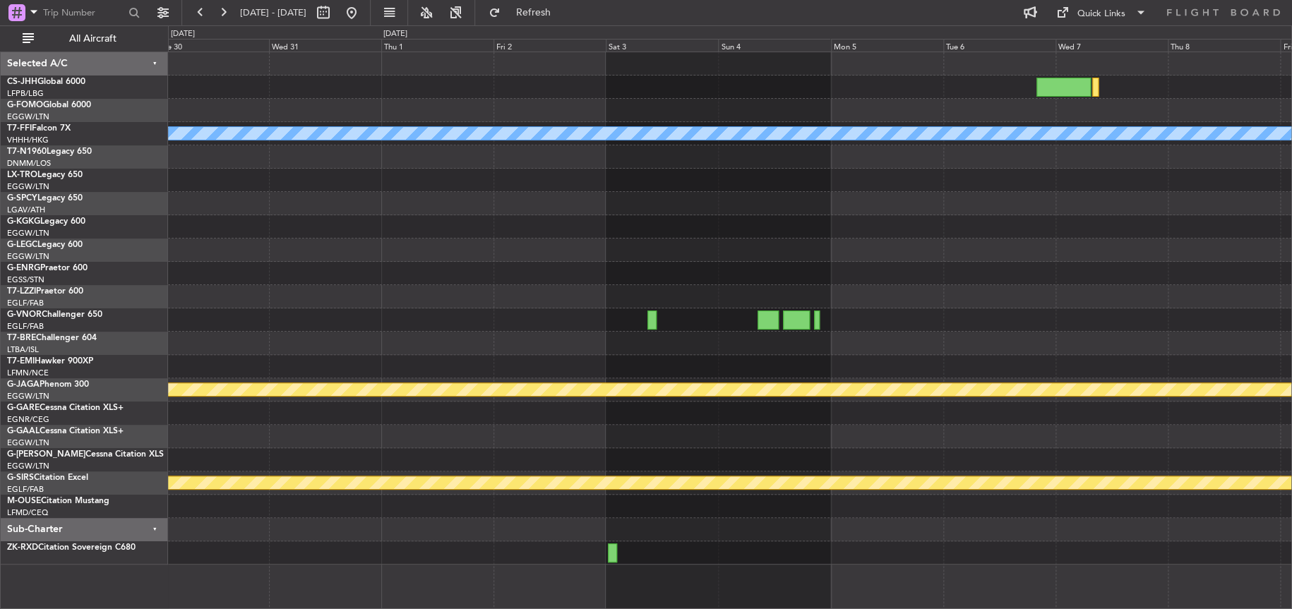
click at [508, 359] on div "Planned Maint Geneva (Cointrin) [PERSON_NAME] Owner [GEOGRAPHIC_DATA] ([GEOGRAP…" at bounding box center [730, 308] width 1124 height 513
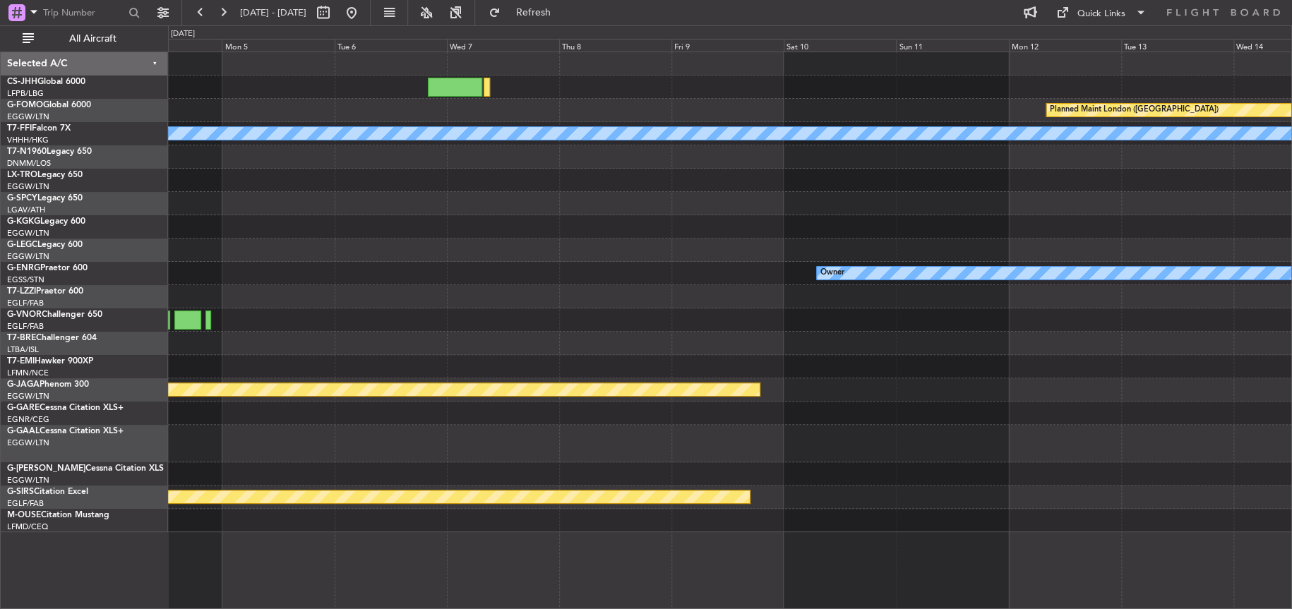
click at [528, 429] on div "Planned Maint London ([GEOGRAPHIC_DATA]) Planned Maint Geneva ([GEOGRAPHIC_DATA…" at bounding box center [730, 292] width 1124 height 480
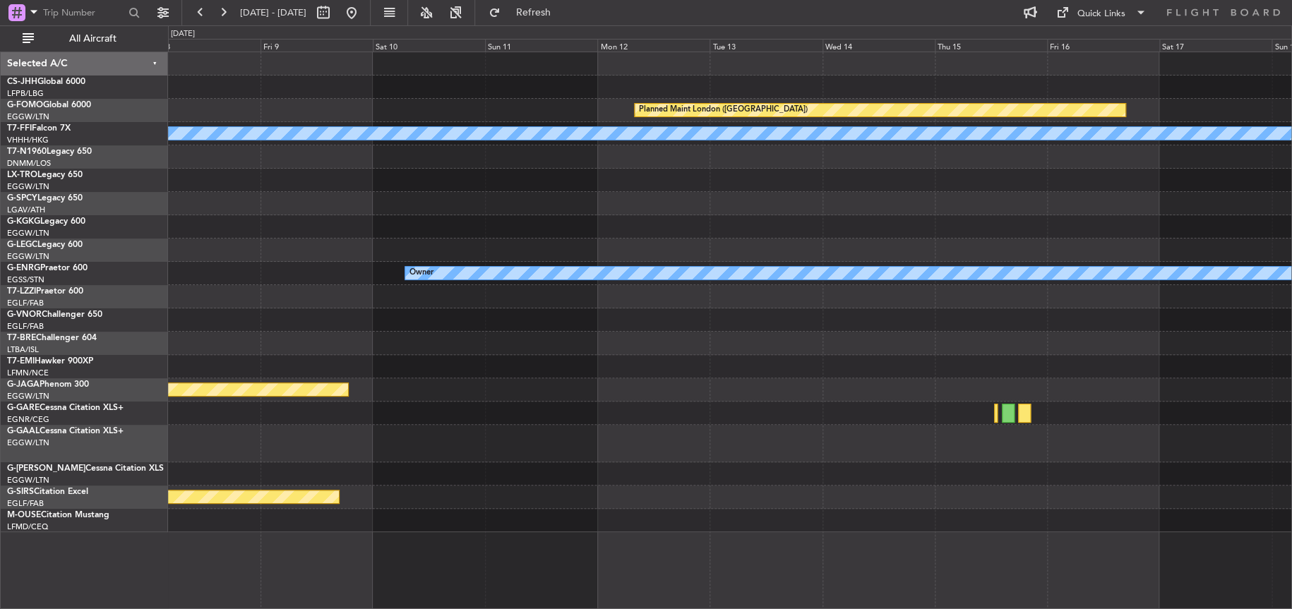
click at [571, 452] on div "Planned Maint London ([GEOGRAPHIC_DATA]) Planned Maint Geneva ([GEOGRAPHIC_DATA…" at bounding box center [730, 292] width 1124 height 480
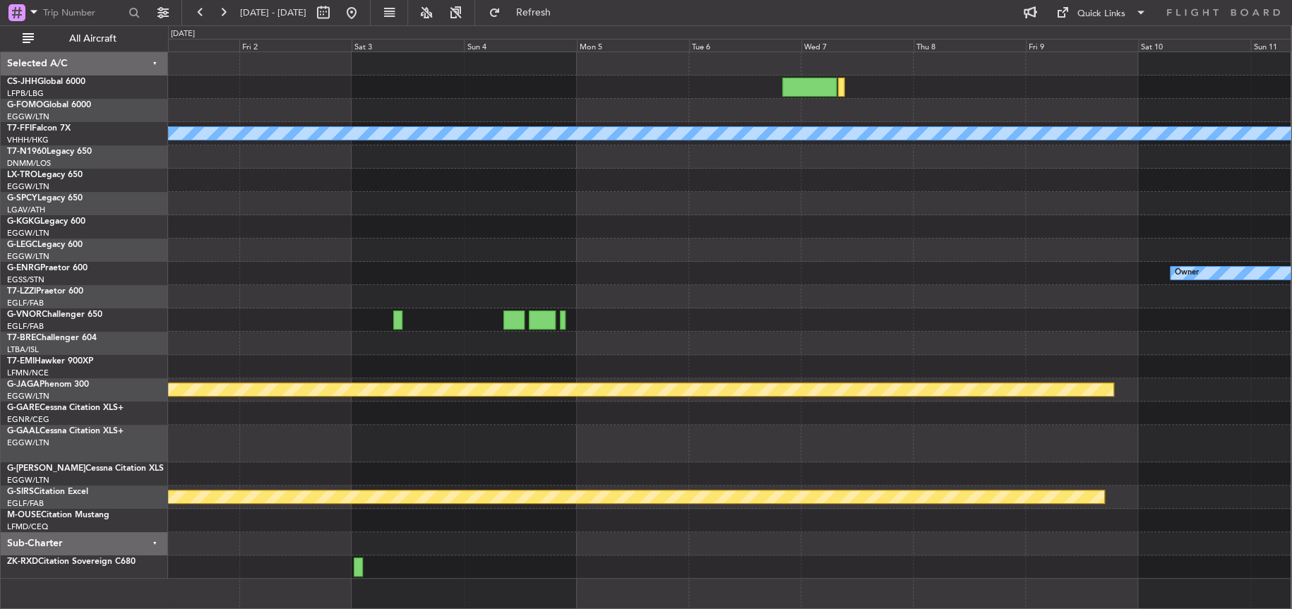
click at [311, 383] on div "Planned Maint London ([GEOGRAPHIC_DATA]) Planned Maint Geneva ([GEOGRAPHIC_DATA…" at bounding box center [729, 315] width 1123 height 527
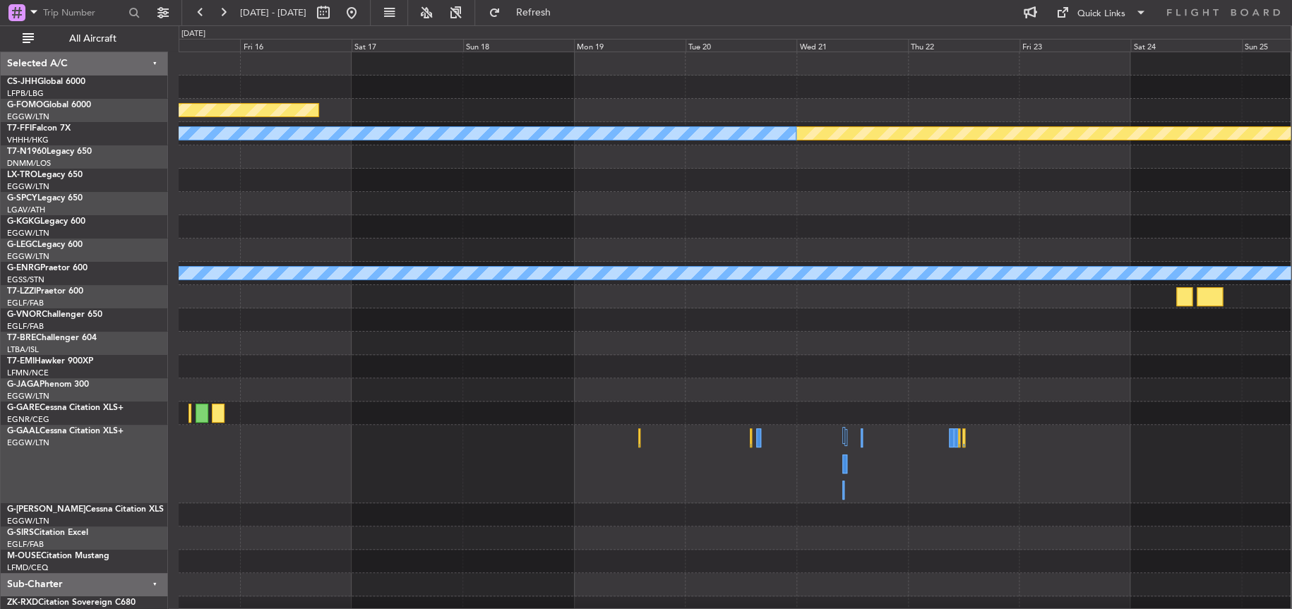
click at [499, 535] on div "Planned Maint London ([GEOGRAPHIC_DATA]) Planned Maint Geneva ([GEOGRAPHIC_DATA…" at bounding box center [735, 336] width 1112 height 568
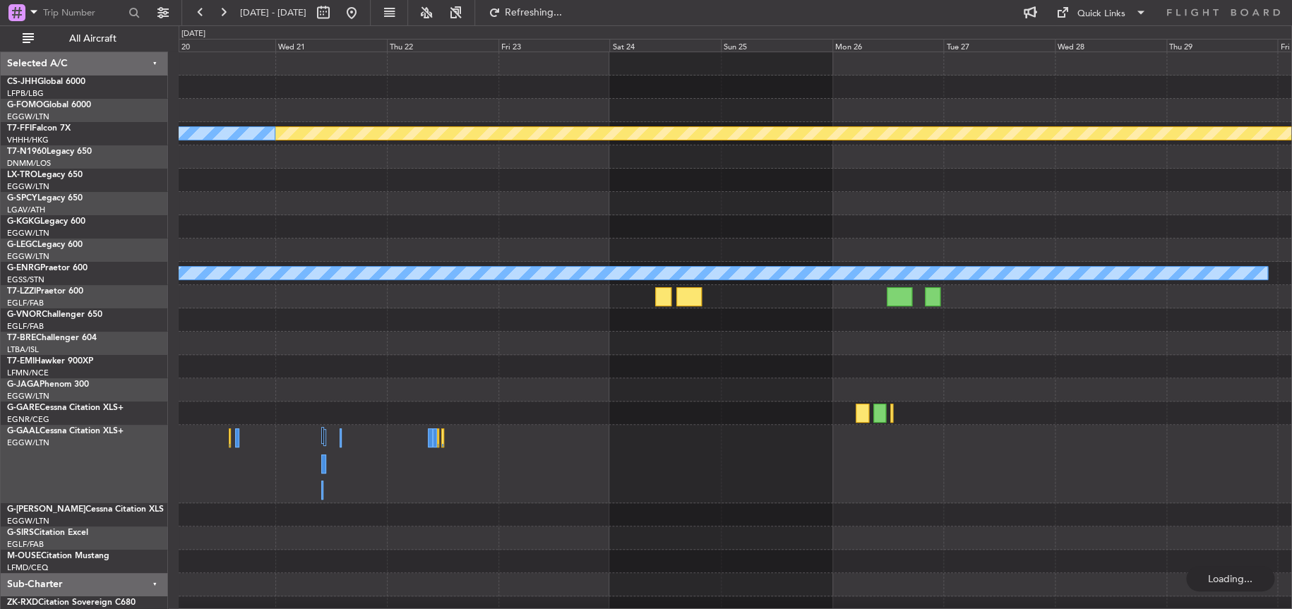
click at [431, 432] on div "Planned Maint Geneva (Cointrin) [PERSON_NAME] Owner" at bounding box center [735, 336] width 1113 height 568
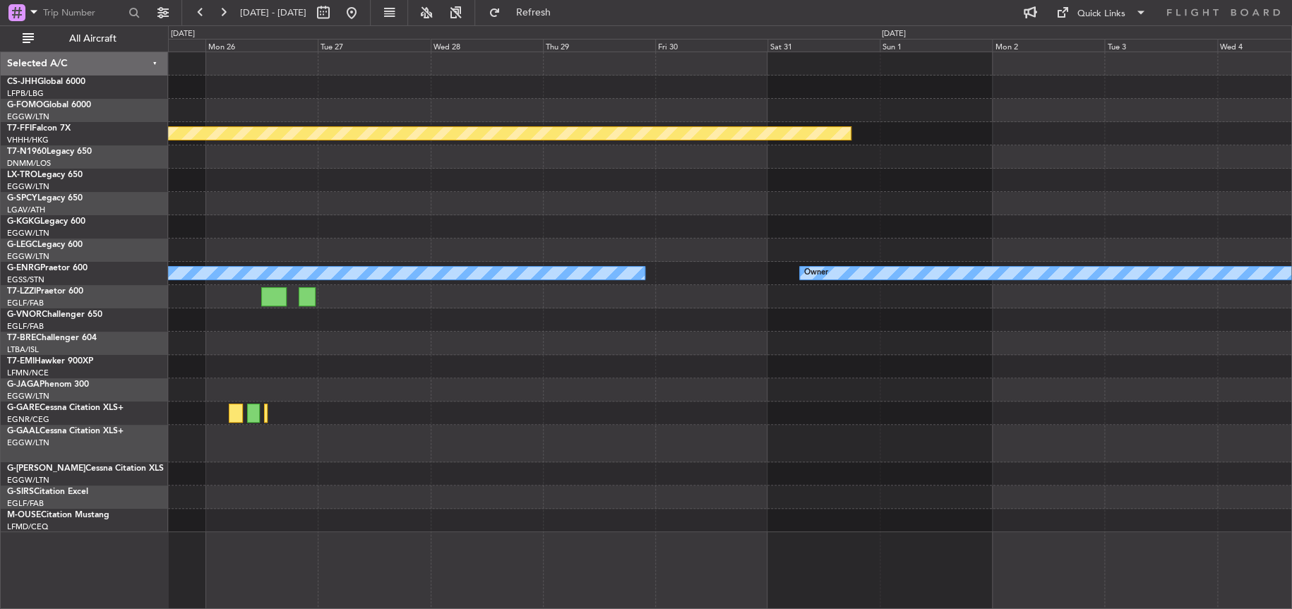
click at [145, 470] on div "Planned Maint Geneva (Cointrin) Owner Owner Selected A/C CS-JHH Global 6000 LFP…" at bounding box center [646, 317] width 1292 height 584
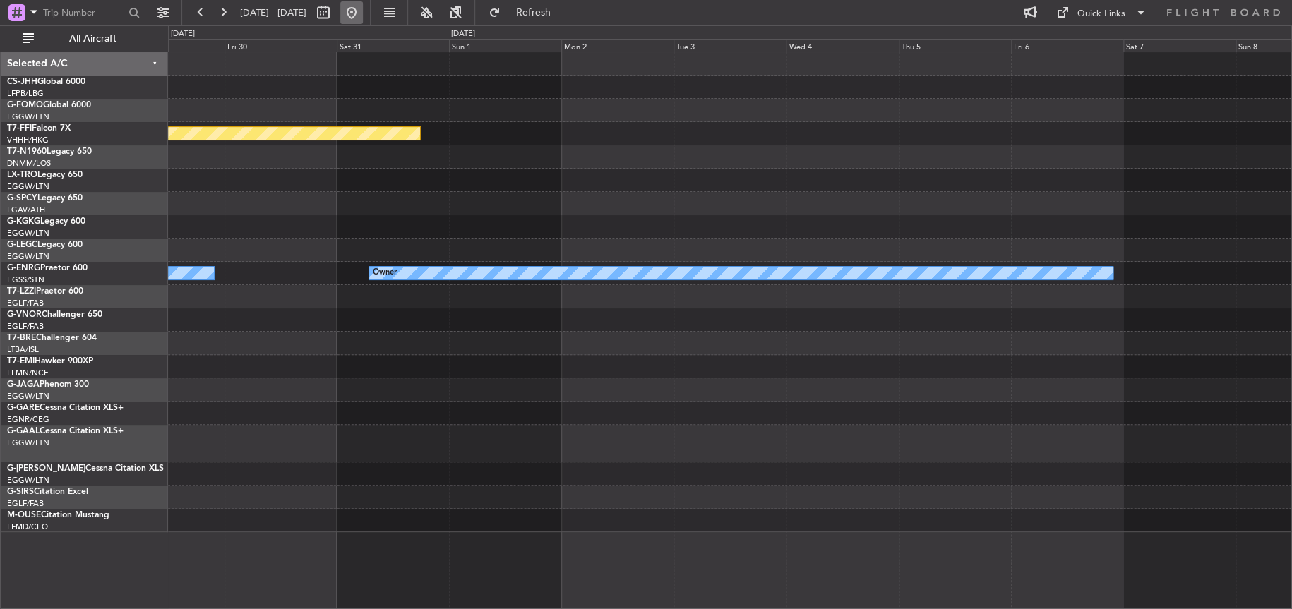
click at [363, 11] on button at bounding box center [351, 12] width 23 height 23
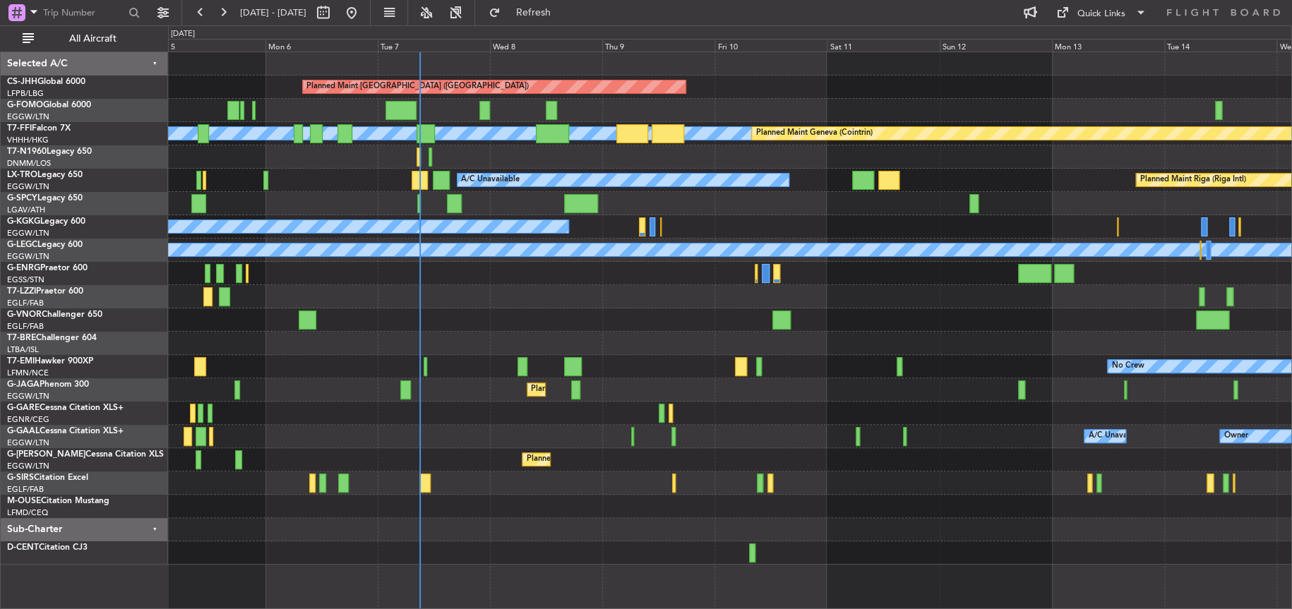
click at [680, 436] on div "A/C Unavailable Owner Owner A/C Unavailable" at bounding box center [730, 436] width 1124 height 23
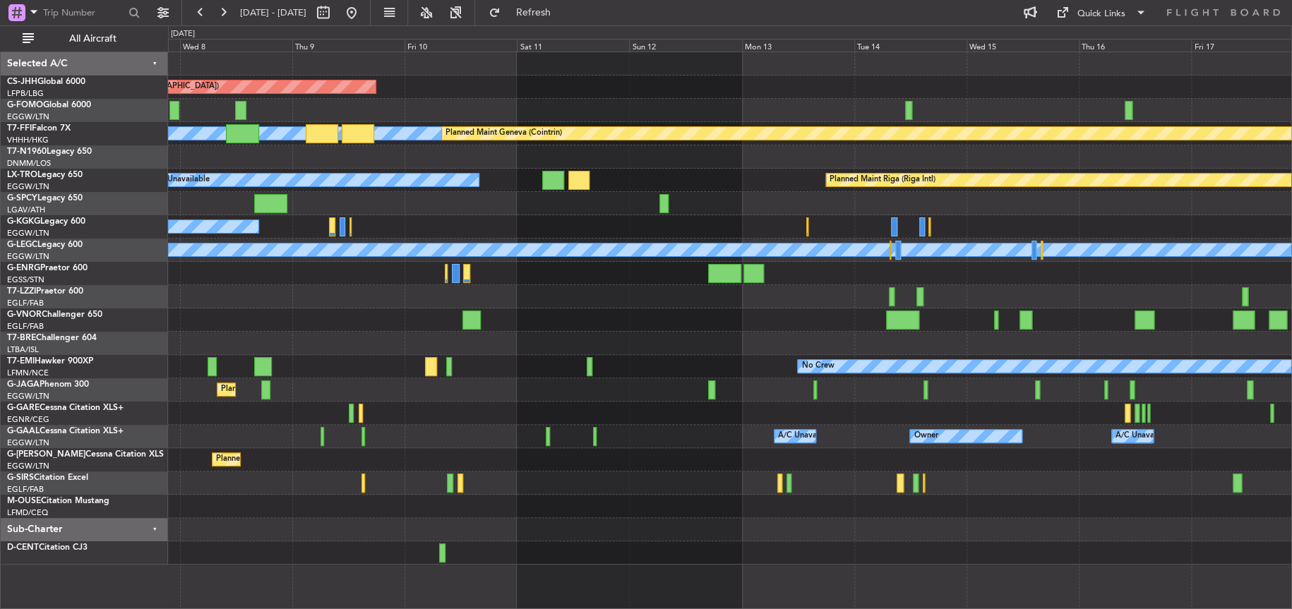
click at [169, 489] on div "Planned Maint [GEOGRAPHIC_DATA] ([GEOGRAPHIC_DATA]) [PERSON_NAME] [PERSON_NAME]…" at bounding box center [730, 308] width 1124 height 513
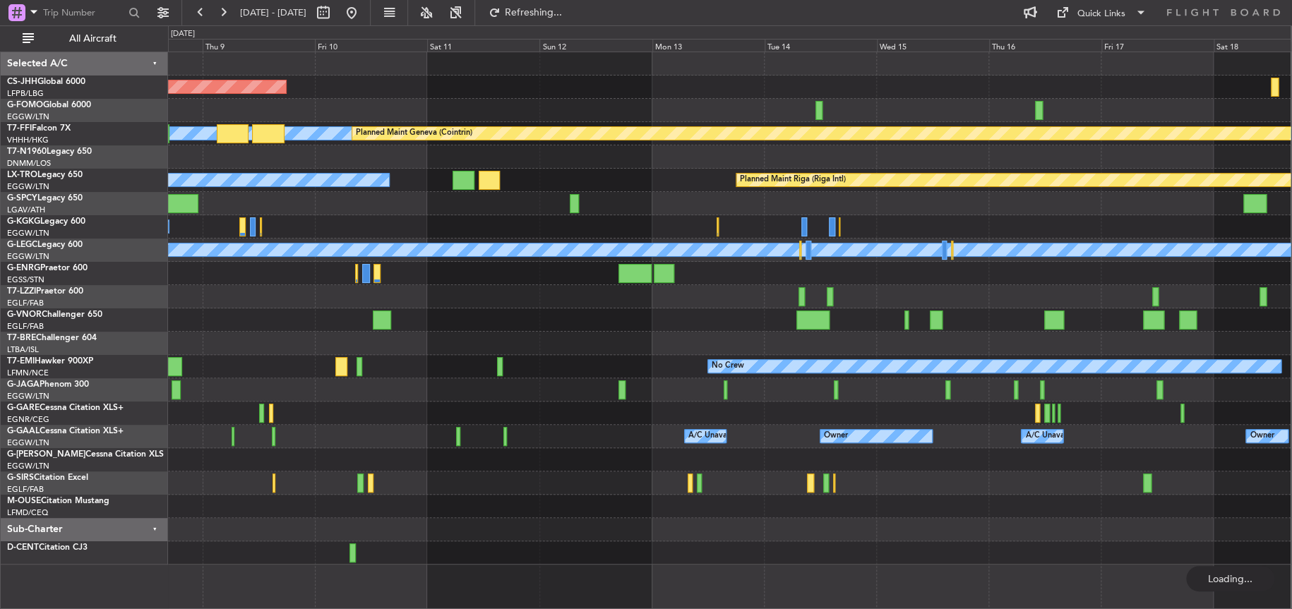
click at [689, 418] on div at bounding box center [729, 413] width 1123 height 23
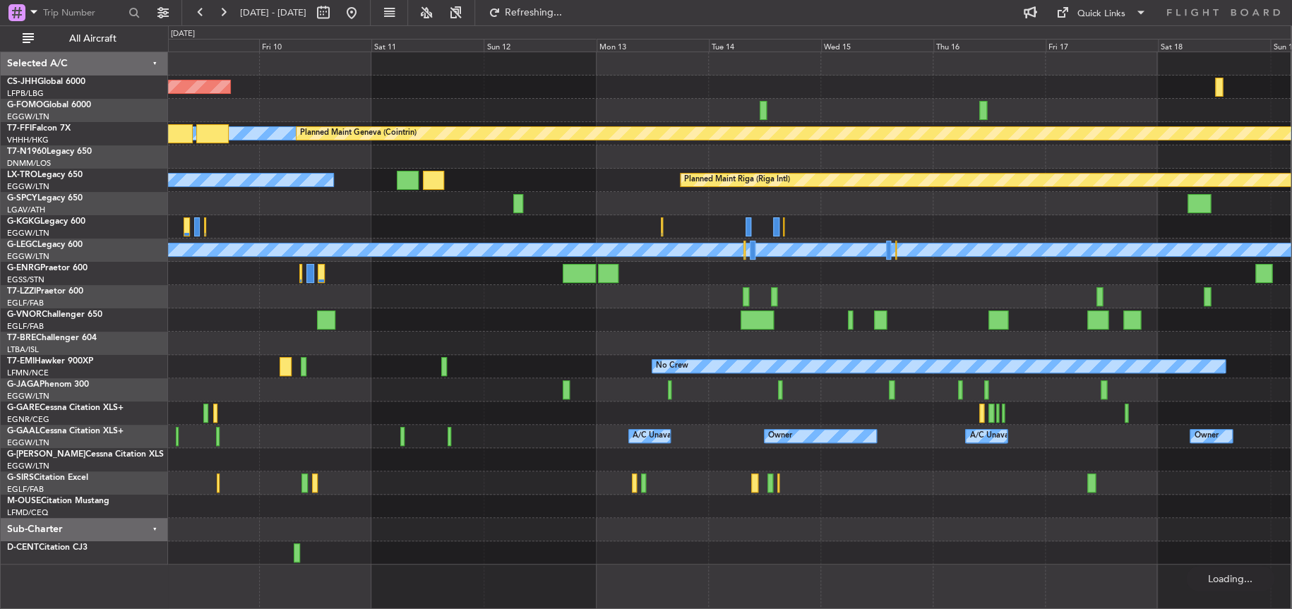
click at [667, 506] on div at bounding box center [729, 506] width 1123 height 23
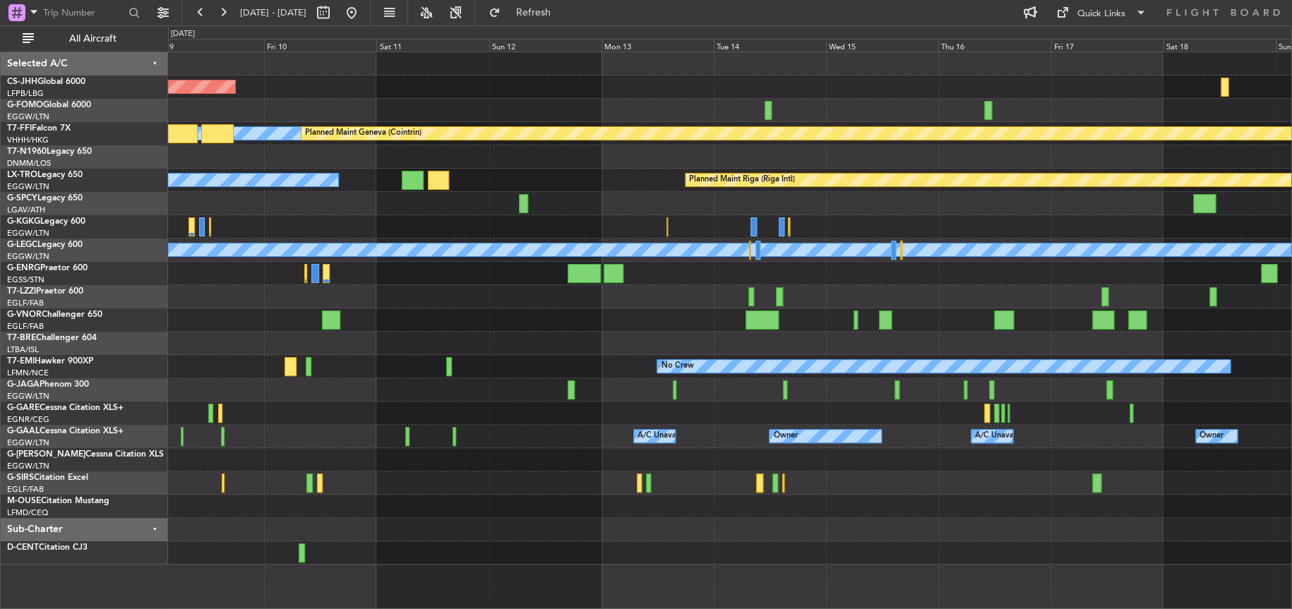
click at [591, 515] on div at bounding box center [730, 506] width 1124 height 23
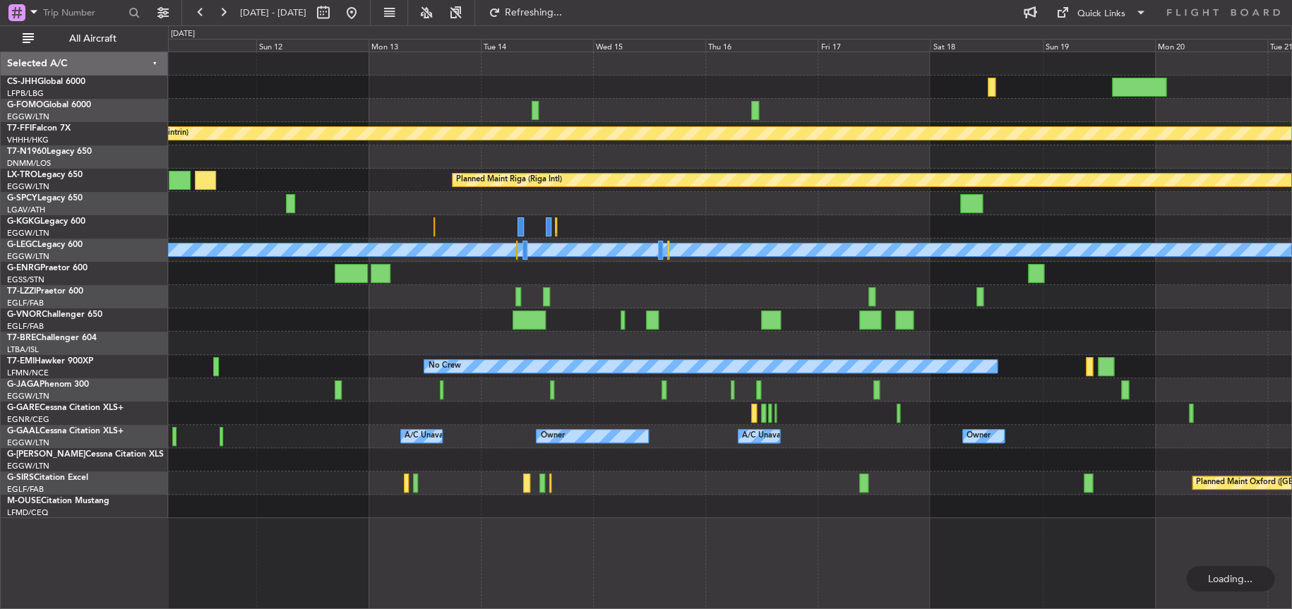
click at [494, 425] on div "Owner Owner A/C Unavailable Owner A/C Unavailable" at bounding box center [730, 436] width 1124 height 23
click at [472, 317] on div at bounding box center [729, 320] width 1123 height 23
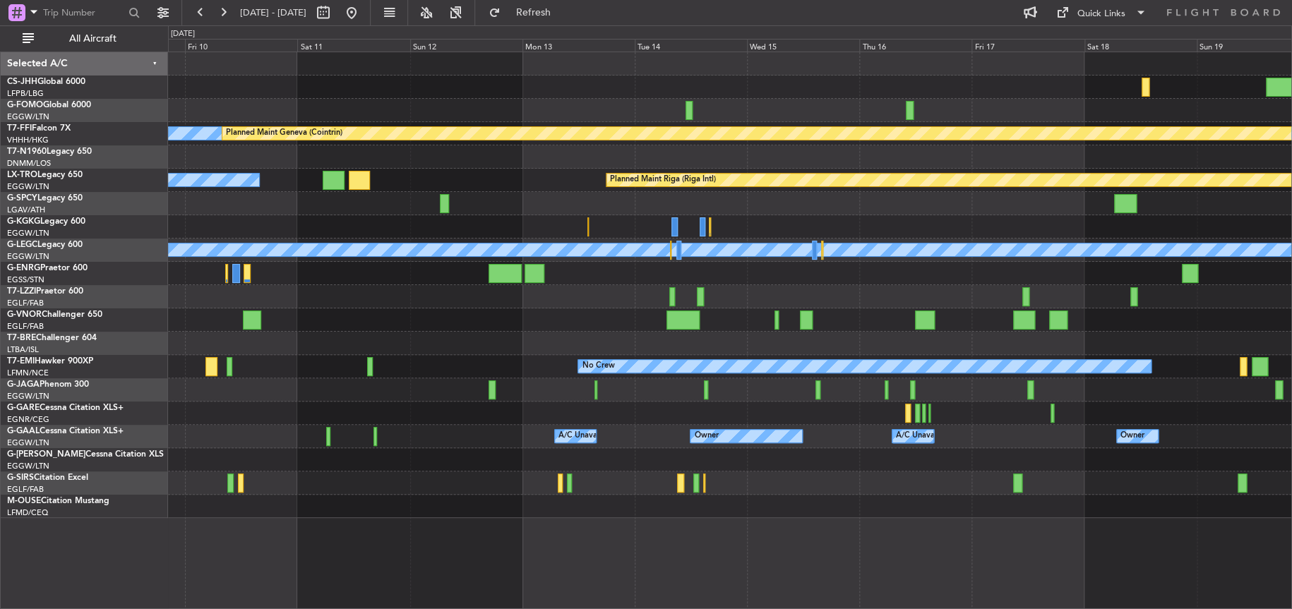
click at [595, 491] on div "Planned Maint [GEOGRAPHIC_DATA] ([GEOGRAPHIC_DATA]) [PERSON_NAME] [PERSON_NAME]…" at bounding box center [730, 285] width 1124 height 466
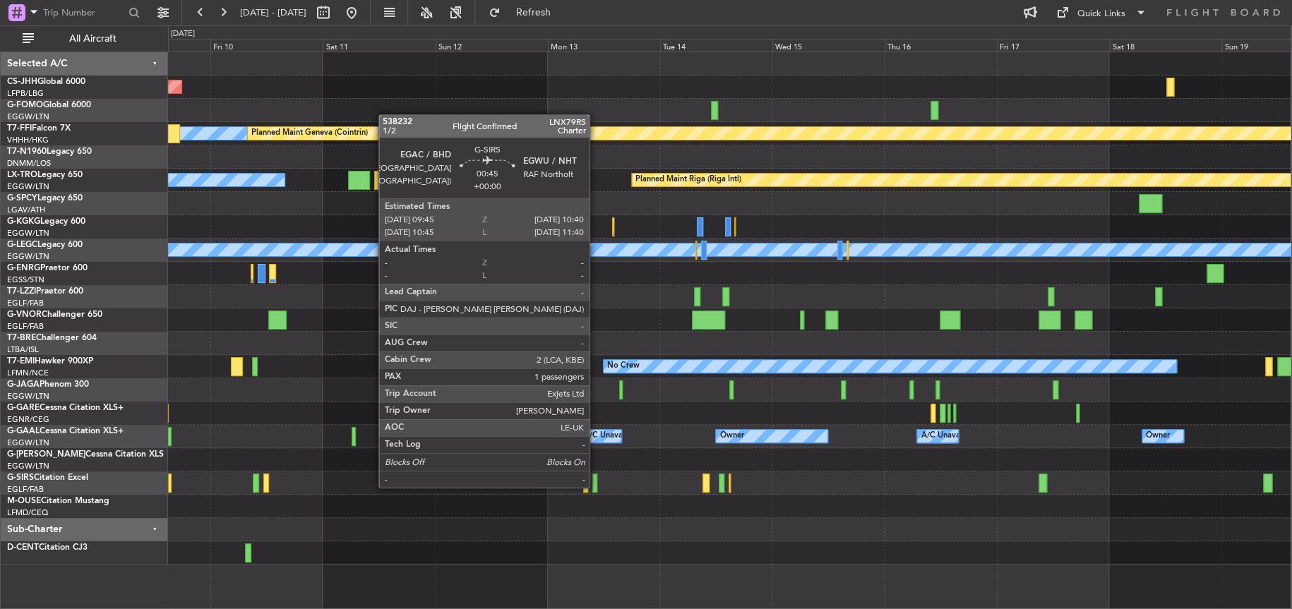
click at [596, 486] on div at bounding box center [594, 483] width 5 height 19
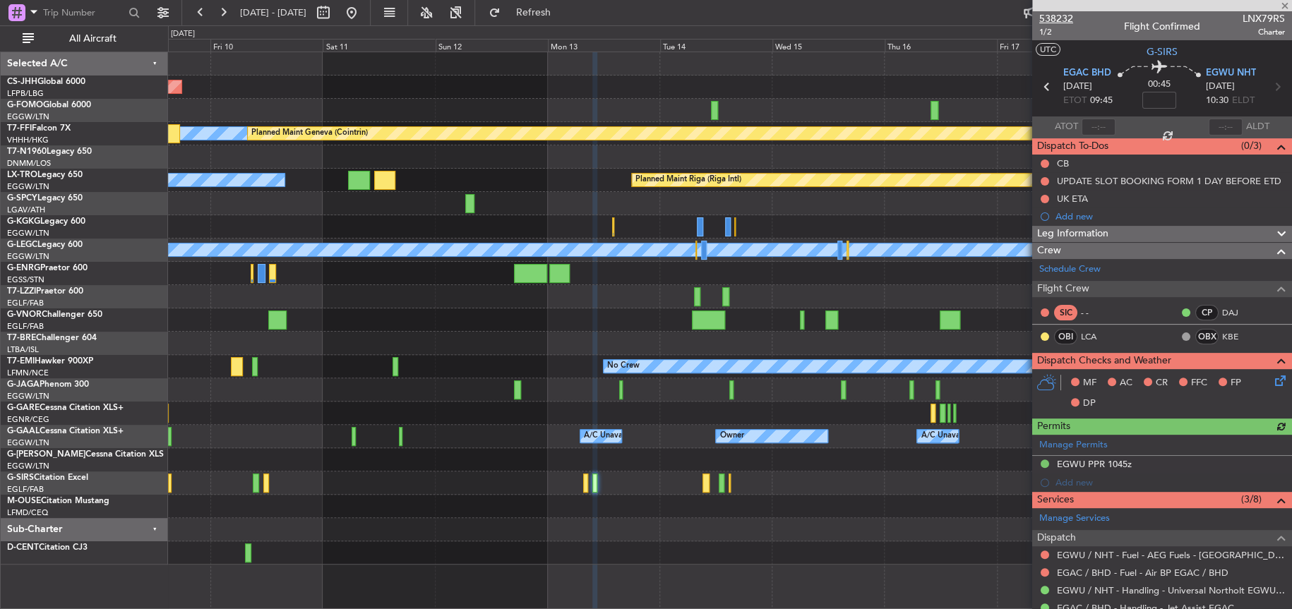
click at [1066, 15] on span "538232" at bounding box center [1056, 18] width 34 height 15
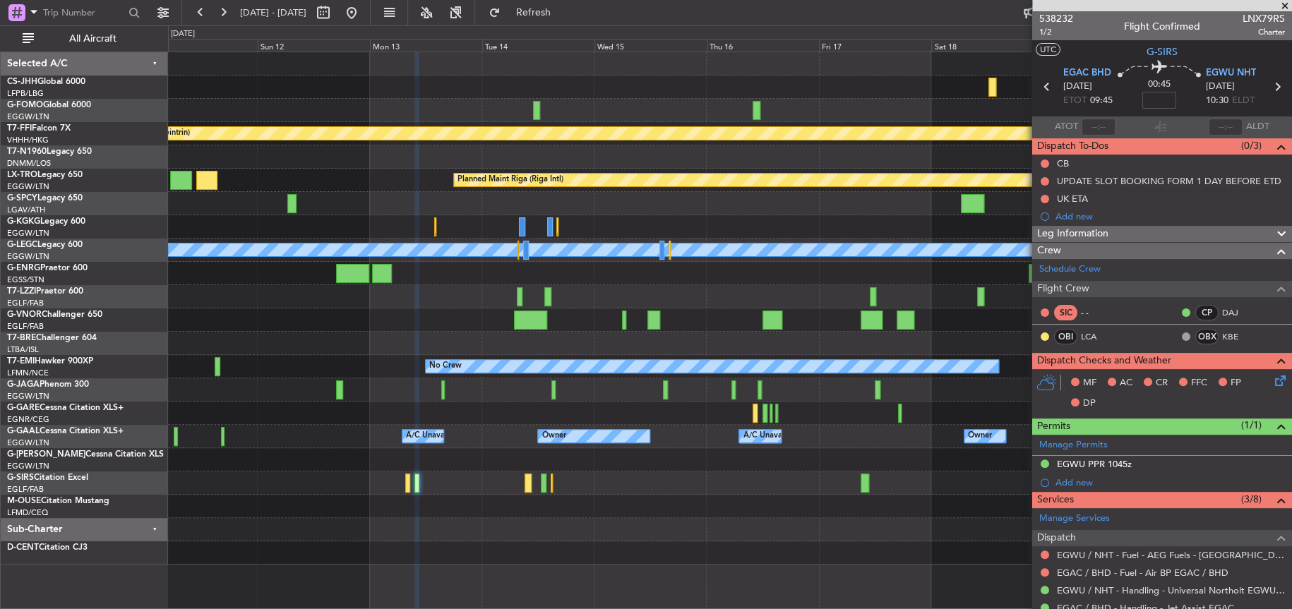
click at [579, 419] on div at bounding box center [729, 413] width 1123 height 23
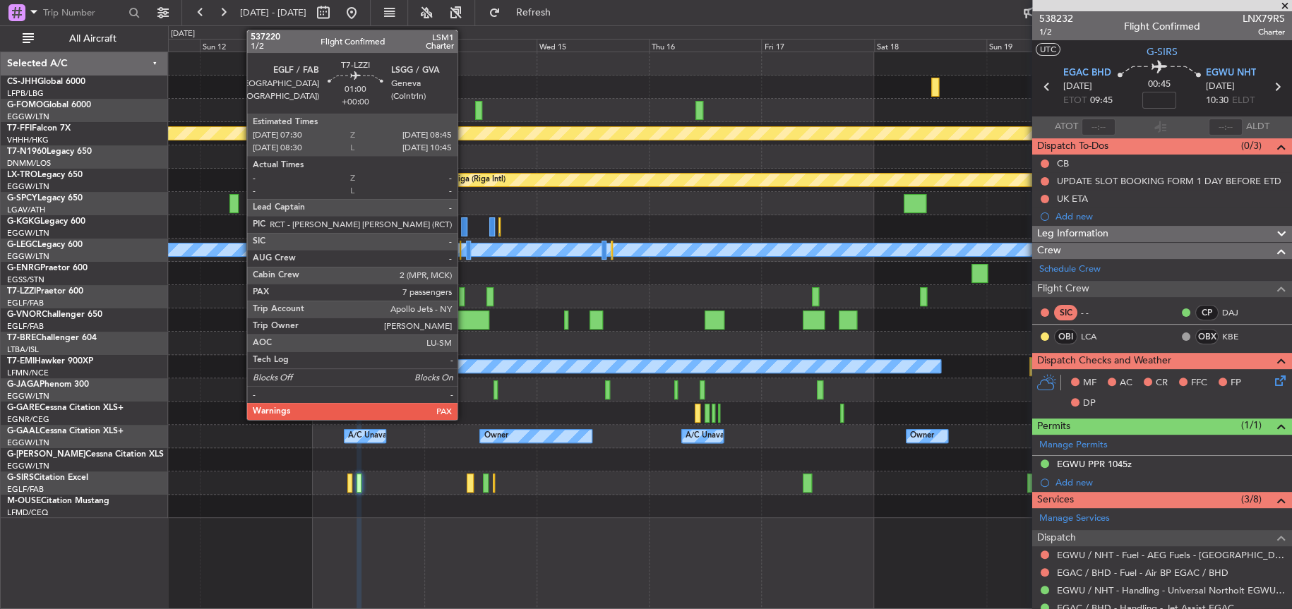
click at [464, 298] on div at bounding box center [462, 296] width 6 height 19
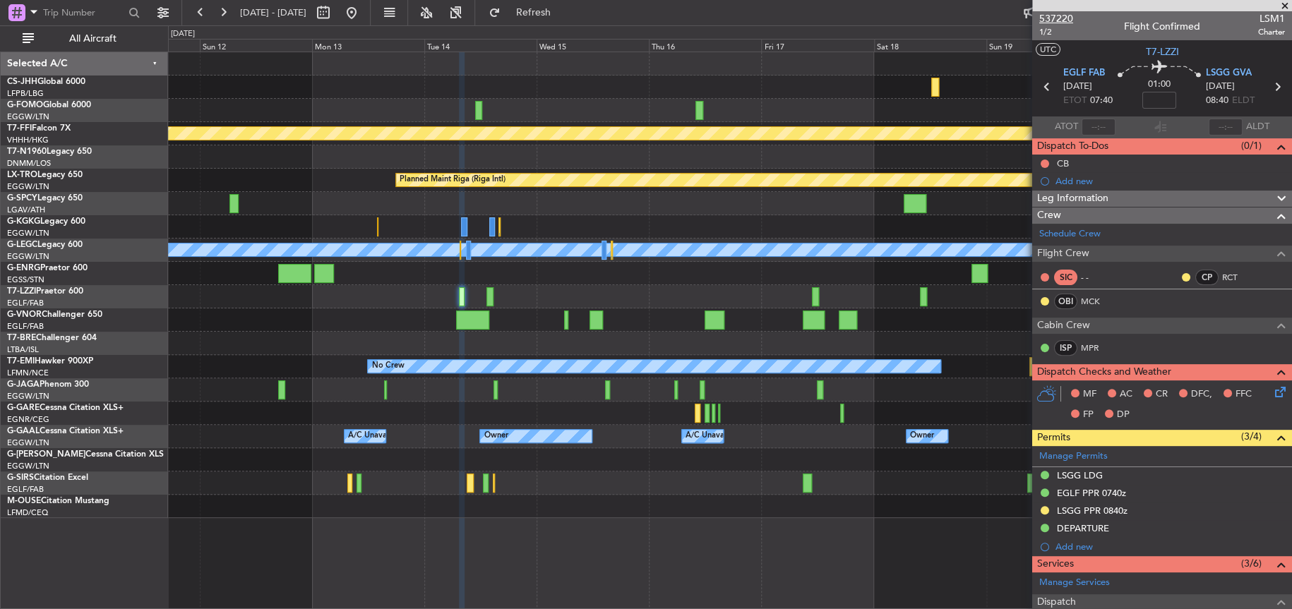
click at [1056, 18] on span "537220" at bounding box center [1056, 18] width 34 height 15
click at [710, 489] on div "Planned Maint Oxford ([GEOGRAPHIC_DATA])" at bounding box center [730, 483] width 1124 height 23
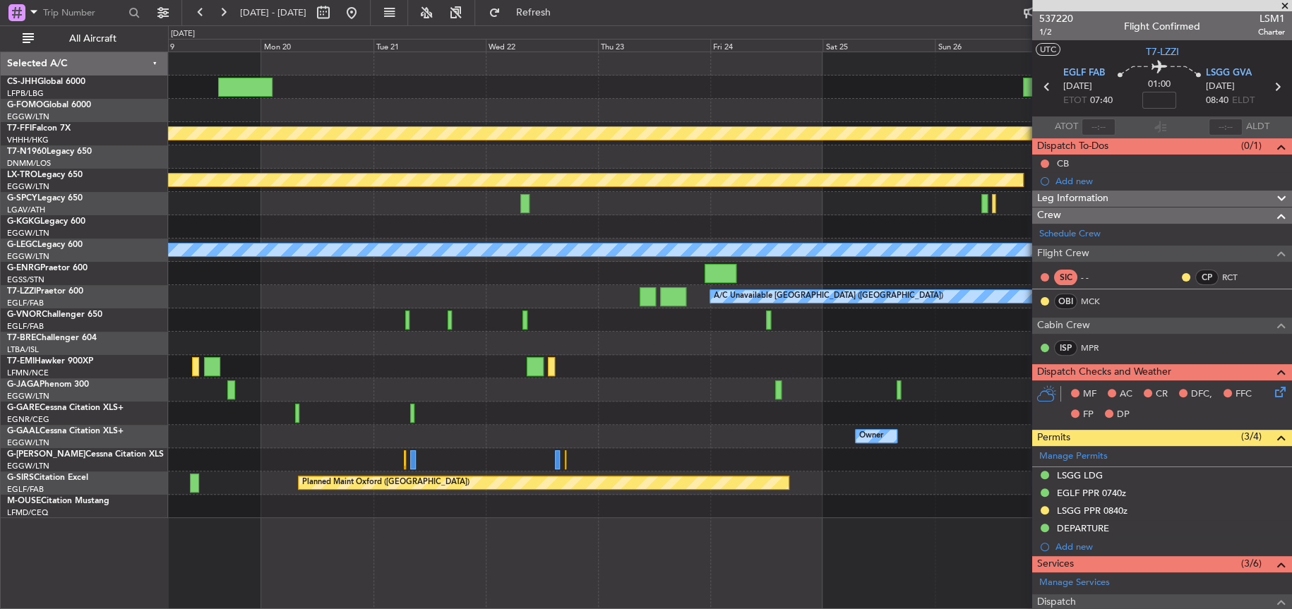
click at [0, 354] on html "[DATE] - [DATE] Refresh Quick Links All Aircraft [PERSON_NAME] [PERSON_NAME] Pl…" at bounding box center [646, 304] width 1292 height 609
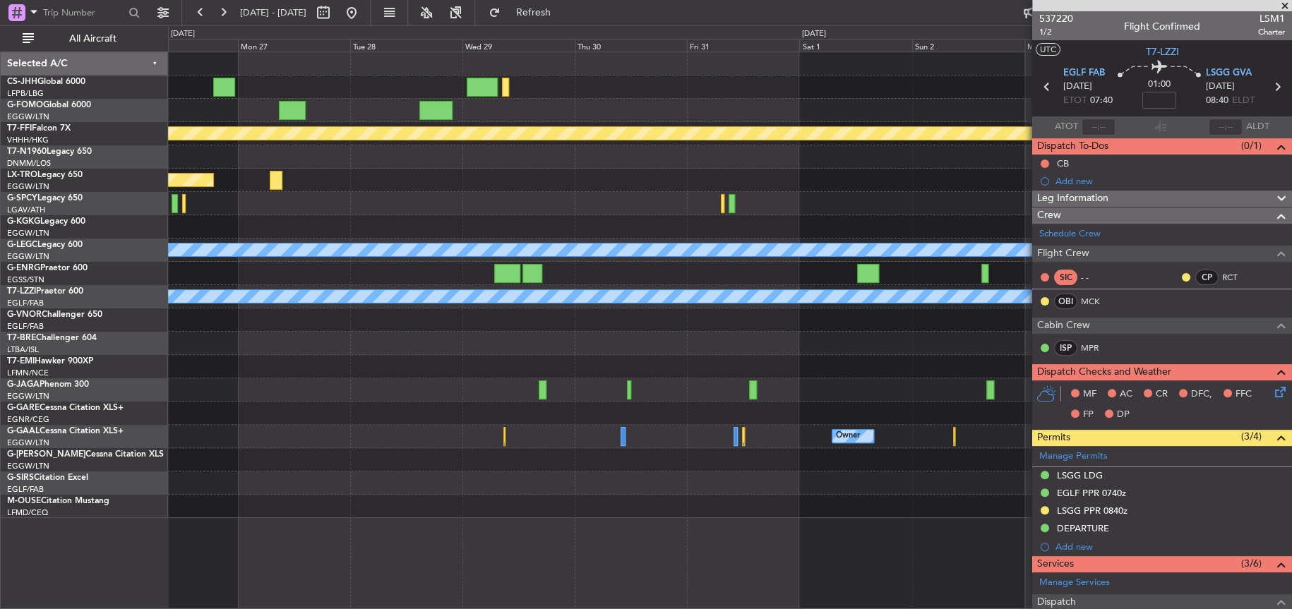
click at [127, 422] on div "[PERSON_NAME] [PERSON_NAME] Planned Maint Geneva ([GEOGRAPHIC_DATA]) Planned Ma…" at bounding box center [646, 317] width 1292 height 584
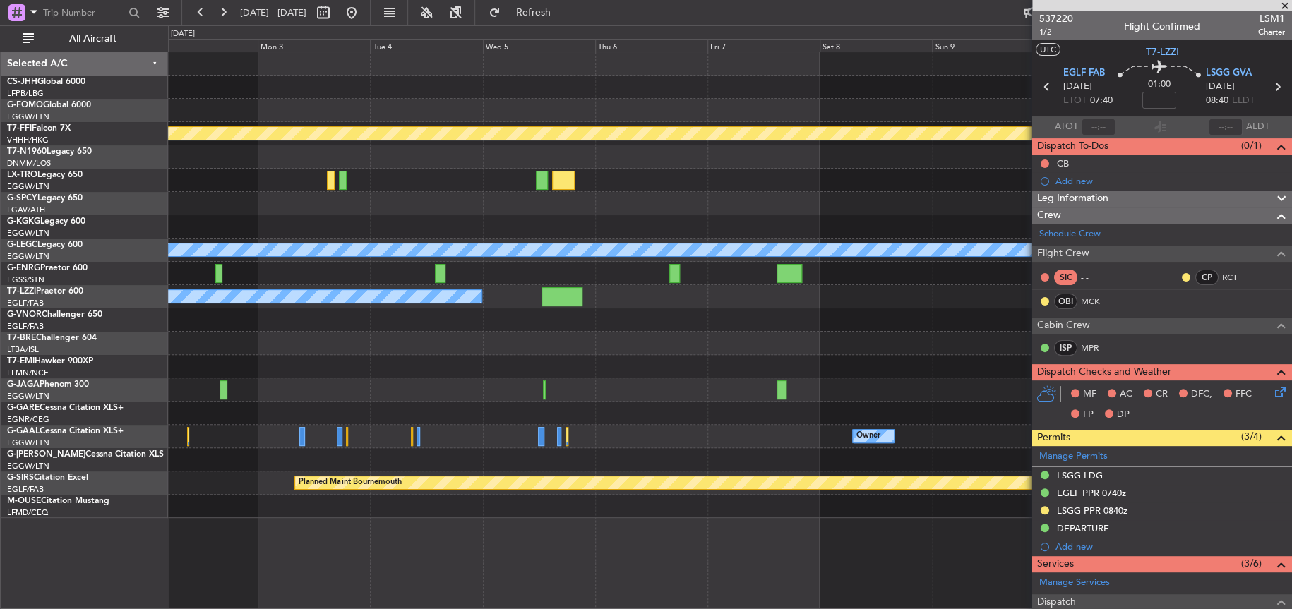
click at [0, 418] on html "[DATE] - [DATE] Refresh Quick Links All Aircraft [PERSON_NAME] [PERSON_NAME] Pl…" at bounding box center [646, 304] width 1292 height 609
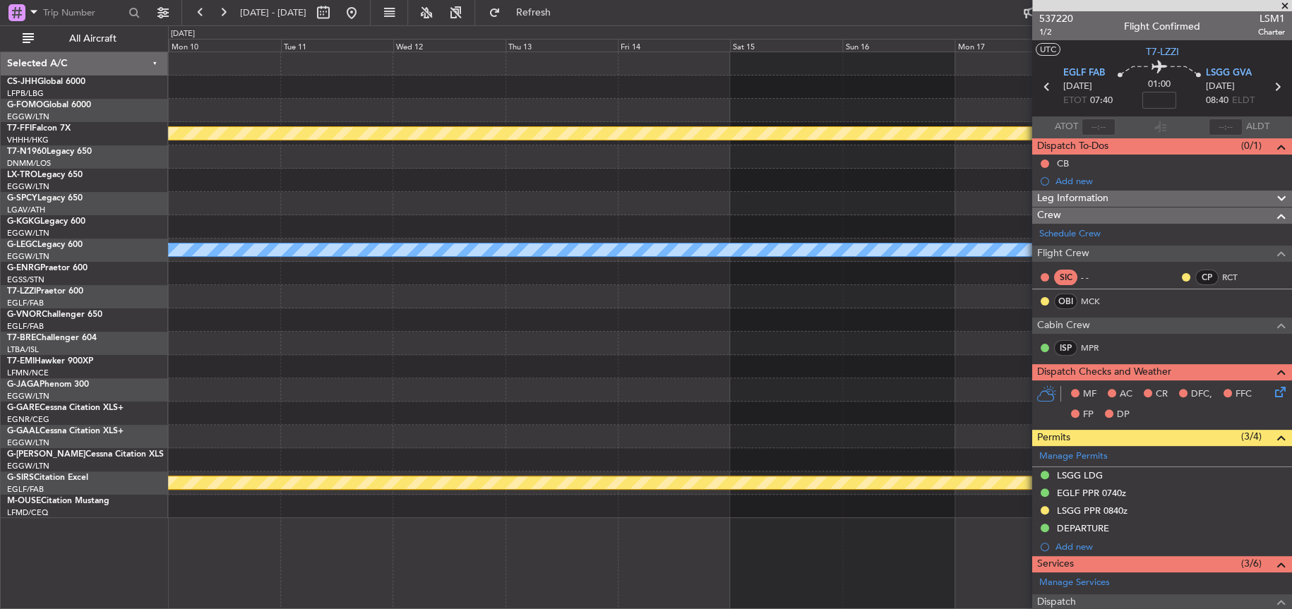
click at [0, 467] on html "[DATE] - [DATE] Refresh Quick Links All Aircraft [PERSON_NAME] [PERSON_NAME] Pl…" at bounding box center [646, 304] width 1292 height 609
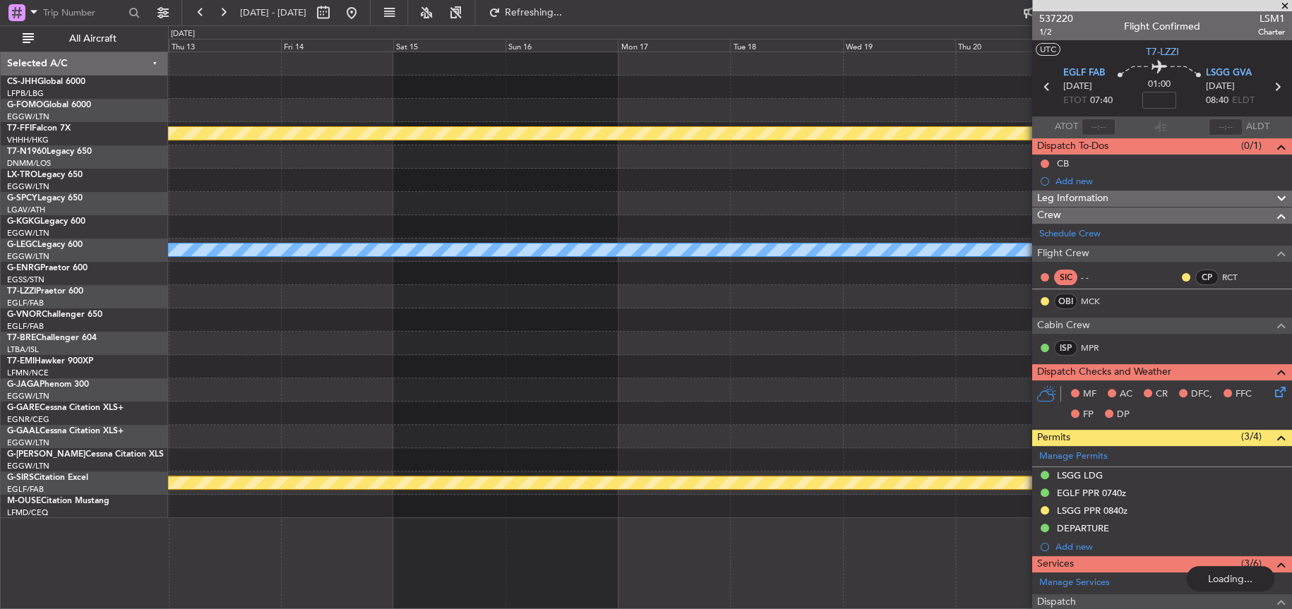
click at [222, 386] on div at bounding box center [730, 390] width 1124 height 23
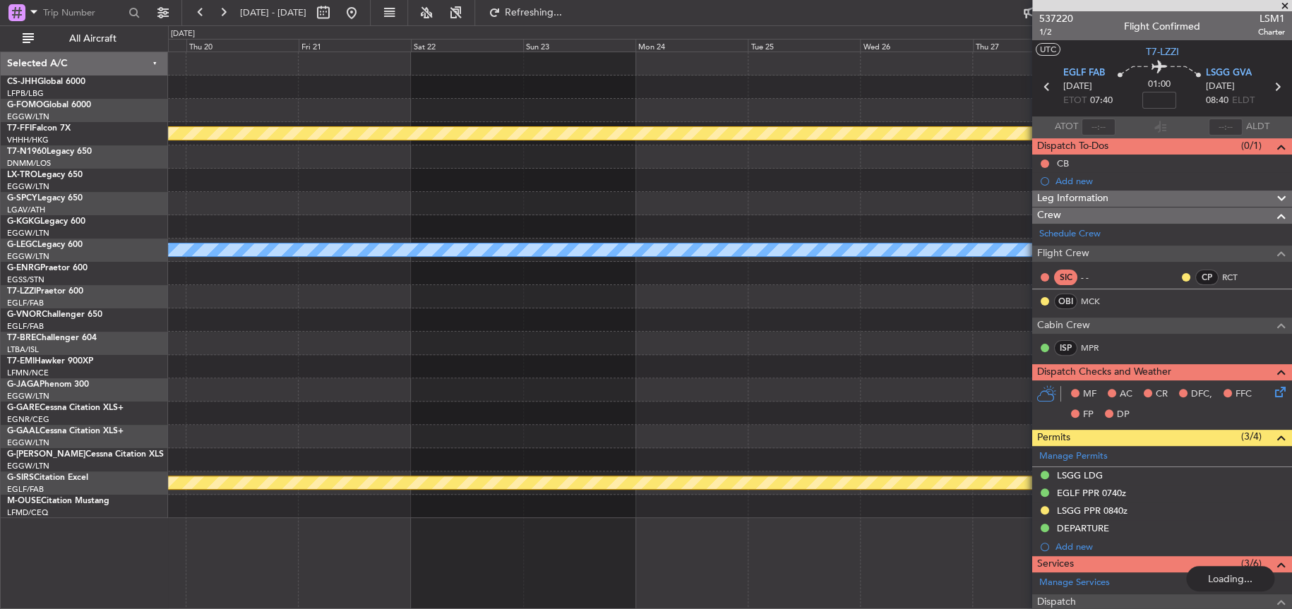
click at [206, 309] on div at bounding box center [729, 320] width 1123 height 23
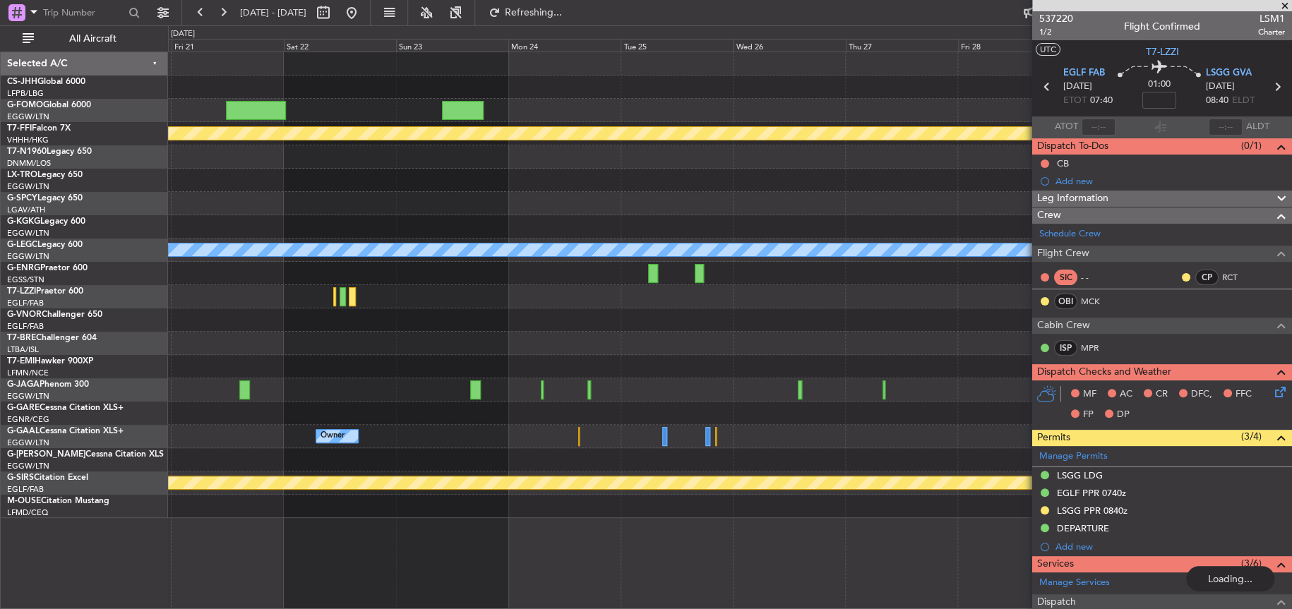
click at [447, 352] on div at bounding box center [729, 343] width 1123 height 23
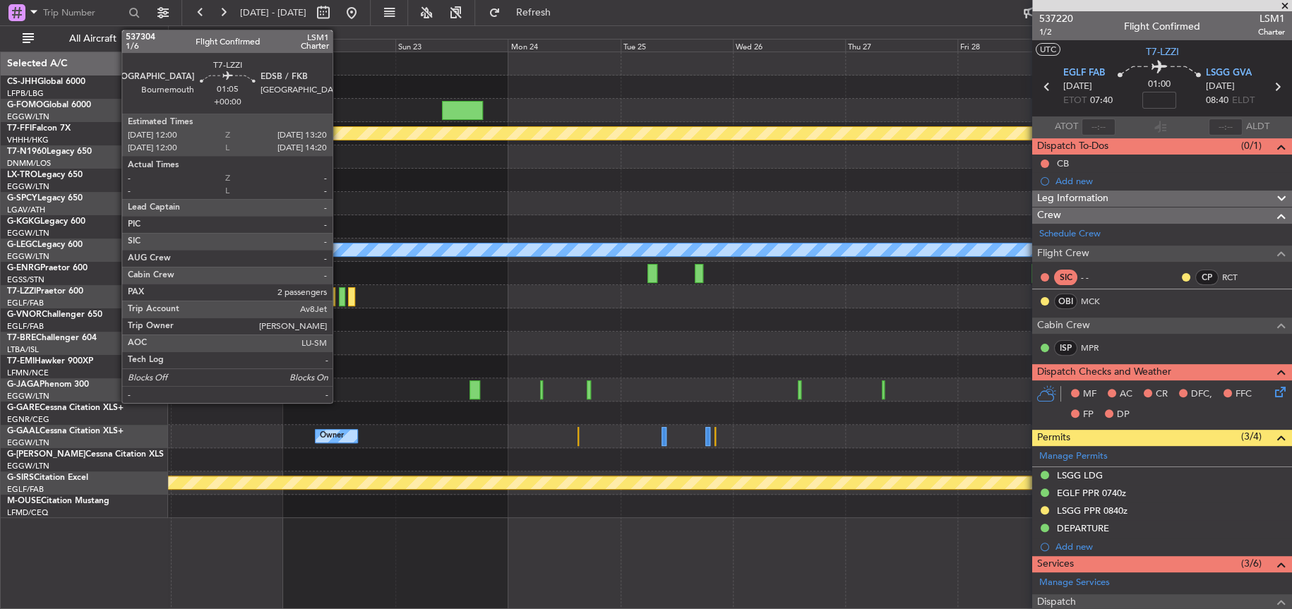
click at [339, 290] on div at bounding box center [342, 296] width 6 height 19
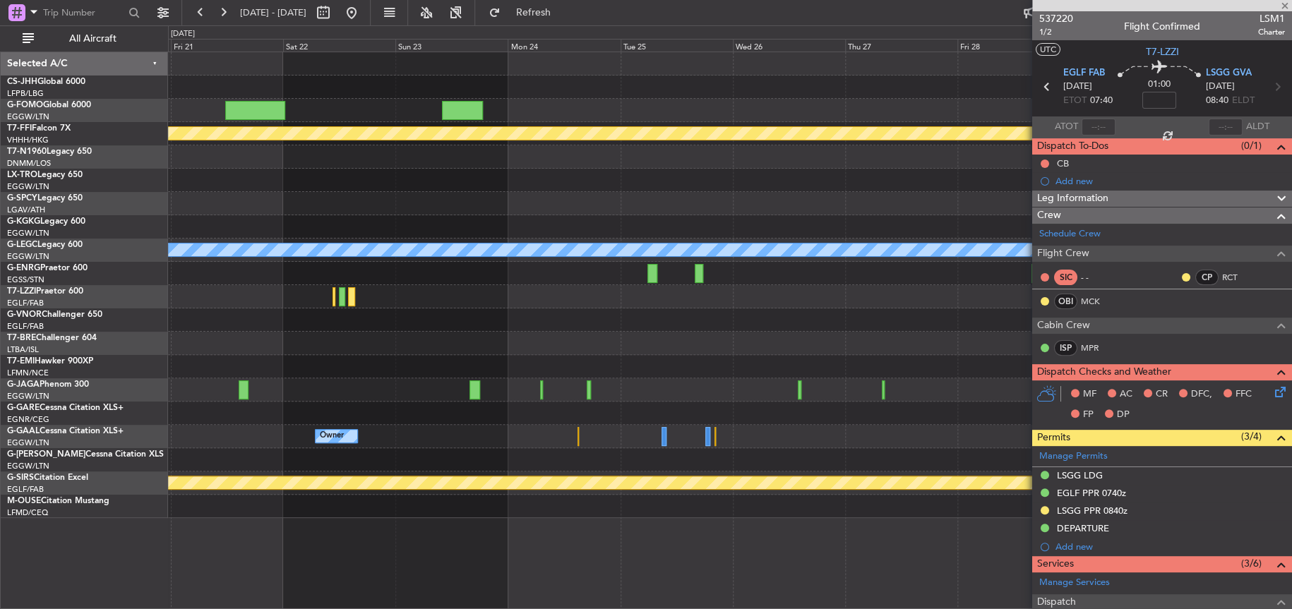
type input "2"
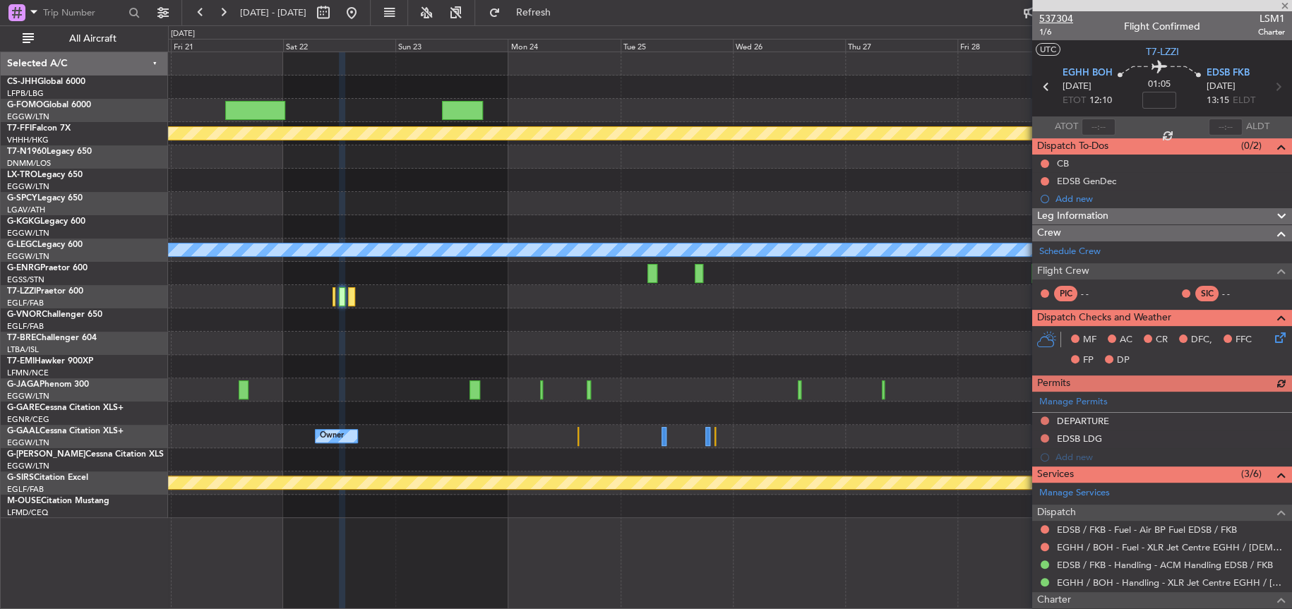
click at [1055, 16] on span "537304" at bounding box center [1056, 18] width 34 height 15
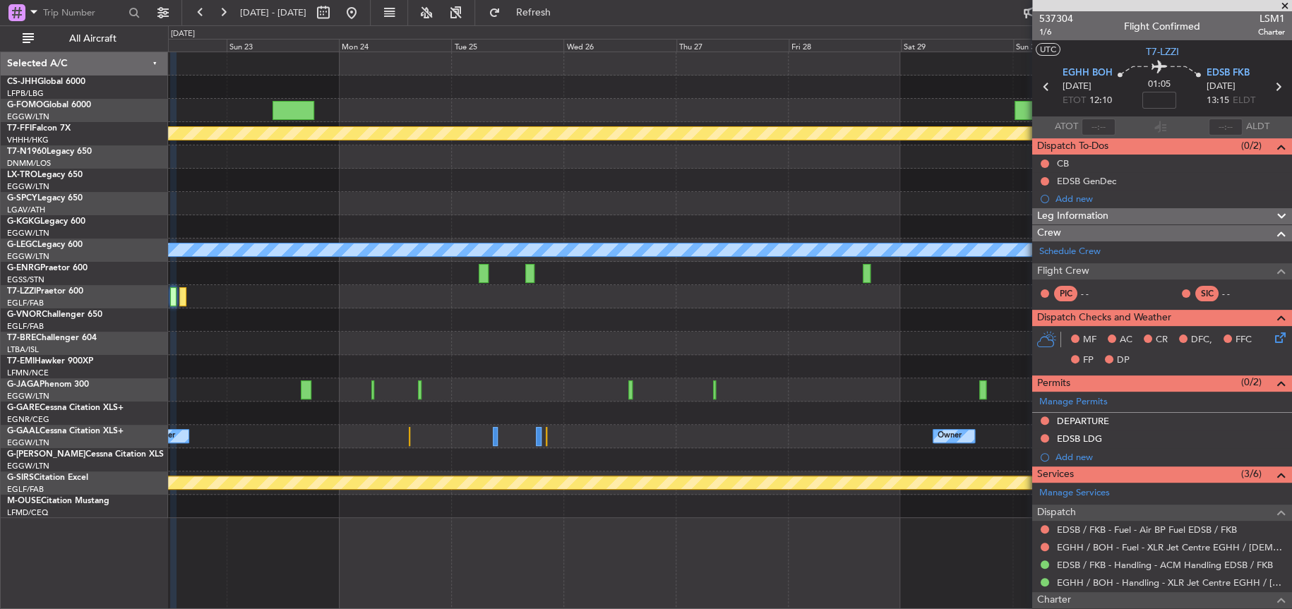
click at [300, 225] on div "[PERSON_NAME] [PERSON_NAME] Planned Maint Geneva ([GEOGRAPHIC_DATA]) A/C Unavai…" at bounding box center [729, 285] width 1123 height 466
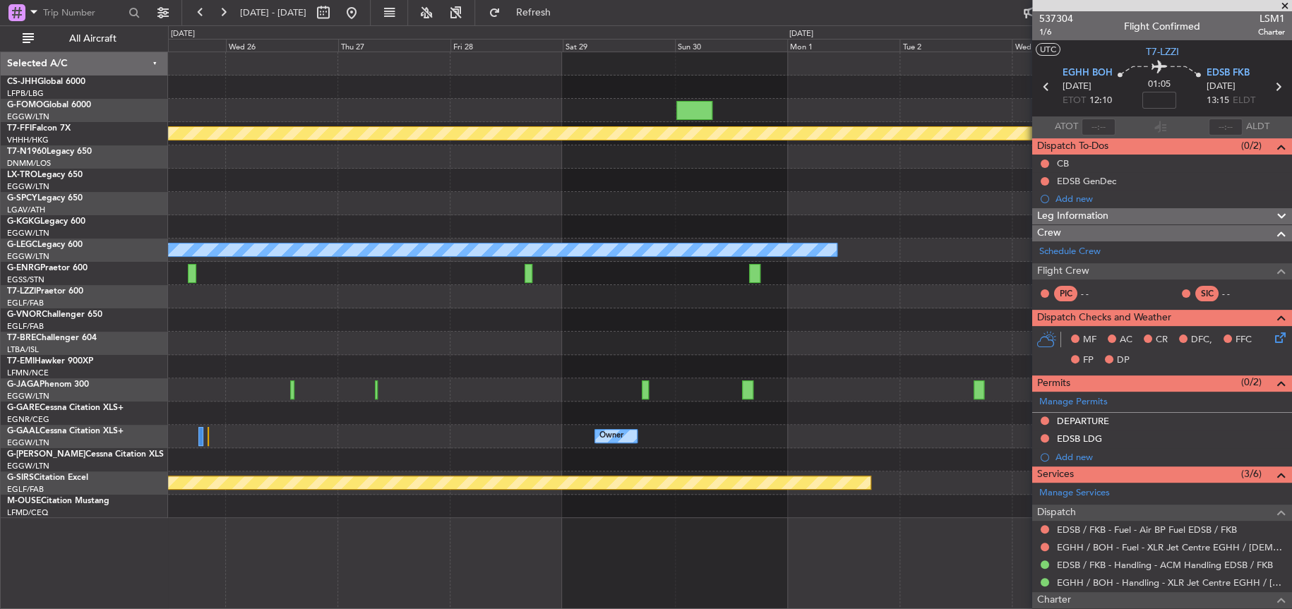
click at [977, 267] on div "[PERSON_NAME] [PERSON_NAME] Planned Maint Geneva ([GEOGRAPHIC_DATA]) A/C Unavai…" at bounding box center [729, 285] width 1123 height 466
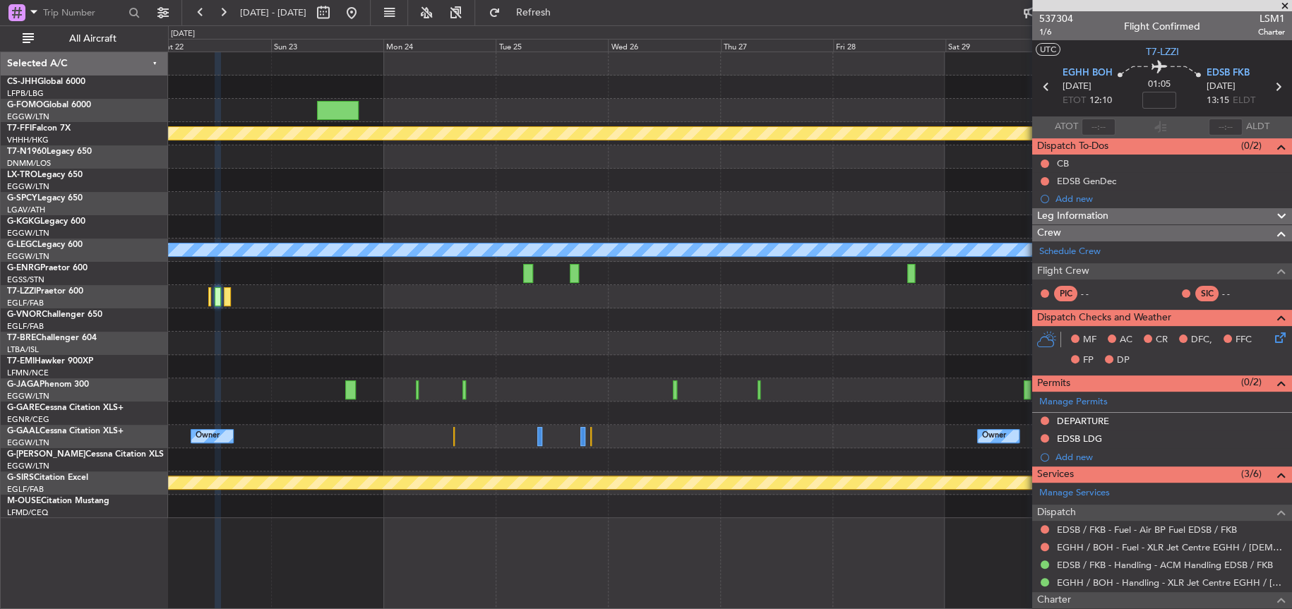
click at [931, 247] on div "A/C Unavailable [GEOGRAPHIC_DATA] ([GEOGRAPHIC_DATA])" at bounding box center [729, 250] width 1123 height 23
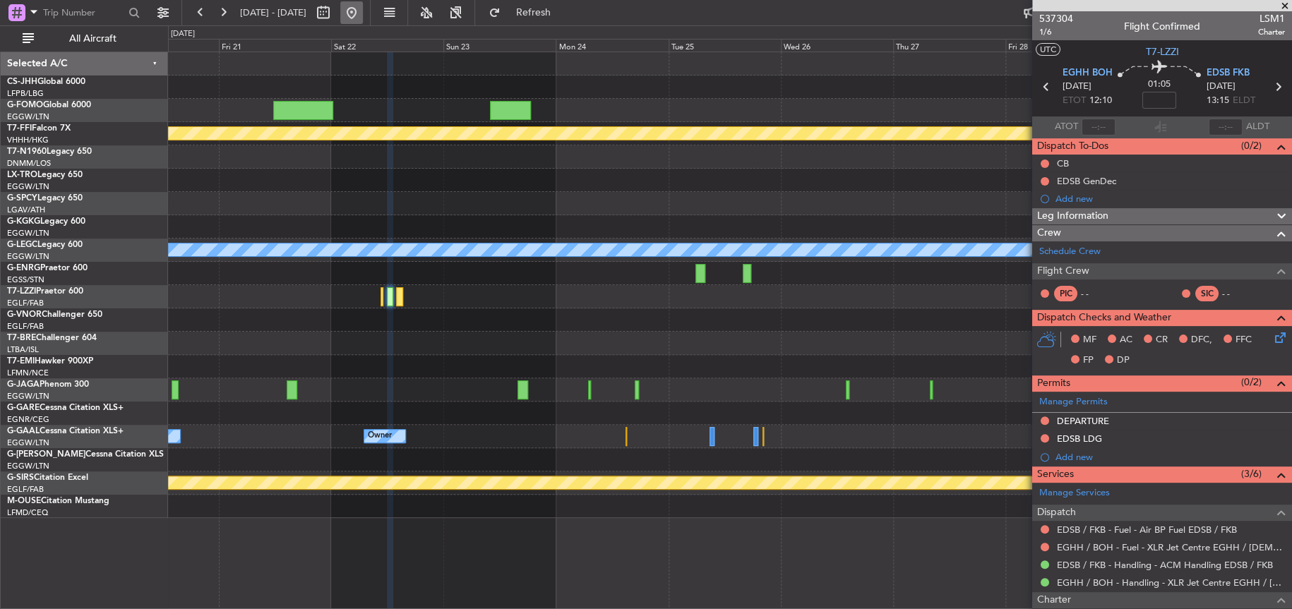
click at [363, 14] on button at bounding box center [351, 12] width 23 height 23
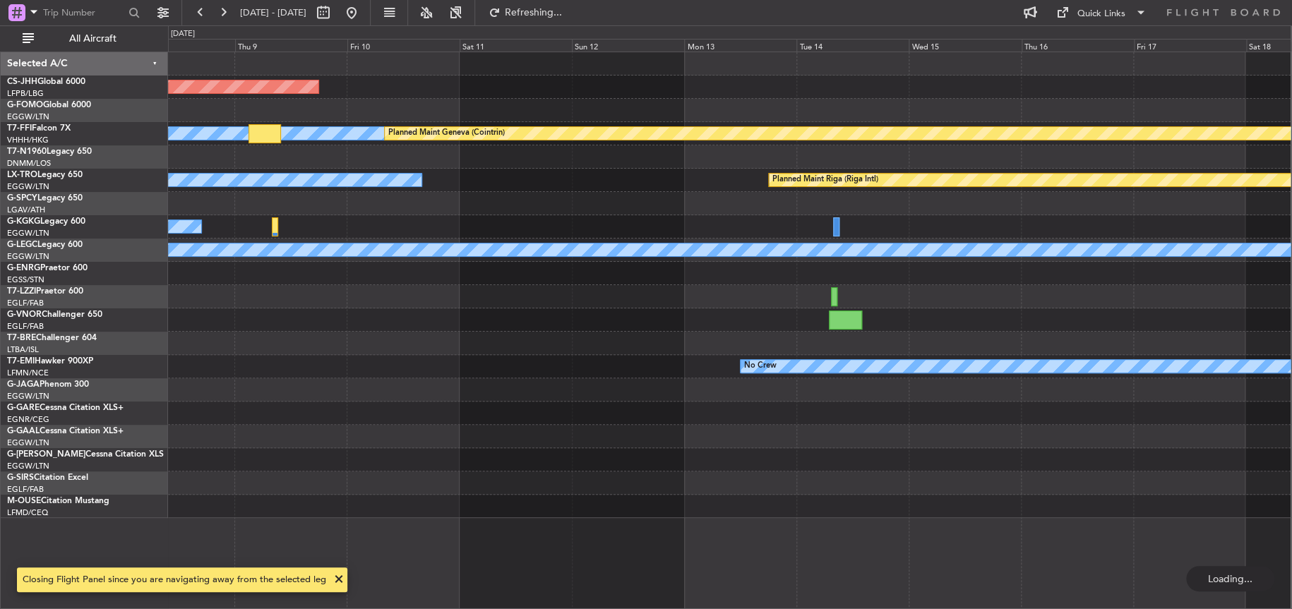
click at [122, 275] on div "Planned Maint [GEOGRAPHIC_DATA] ([GEOGRAPHIC_DATA]) [PERSON_NAME] [PERSON_NAME]…" at bounding box center [646, 317] width 1292 height 584
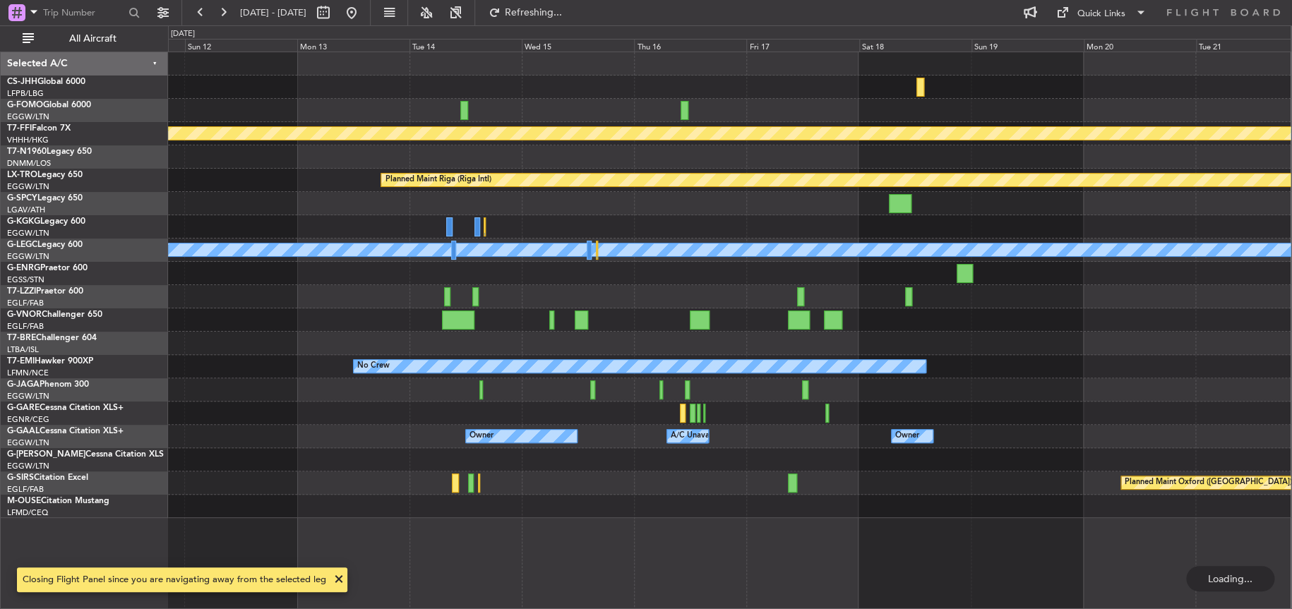
click at [0, 355] on html "[DATE] - [DATE] Refreshing... Quick Links All Aircraft Planned Maint [GEOGRAPHI…" at bounding box center [646, 304] width 1292 height 609
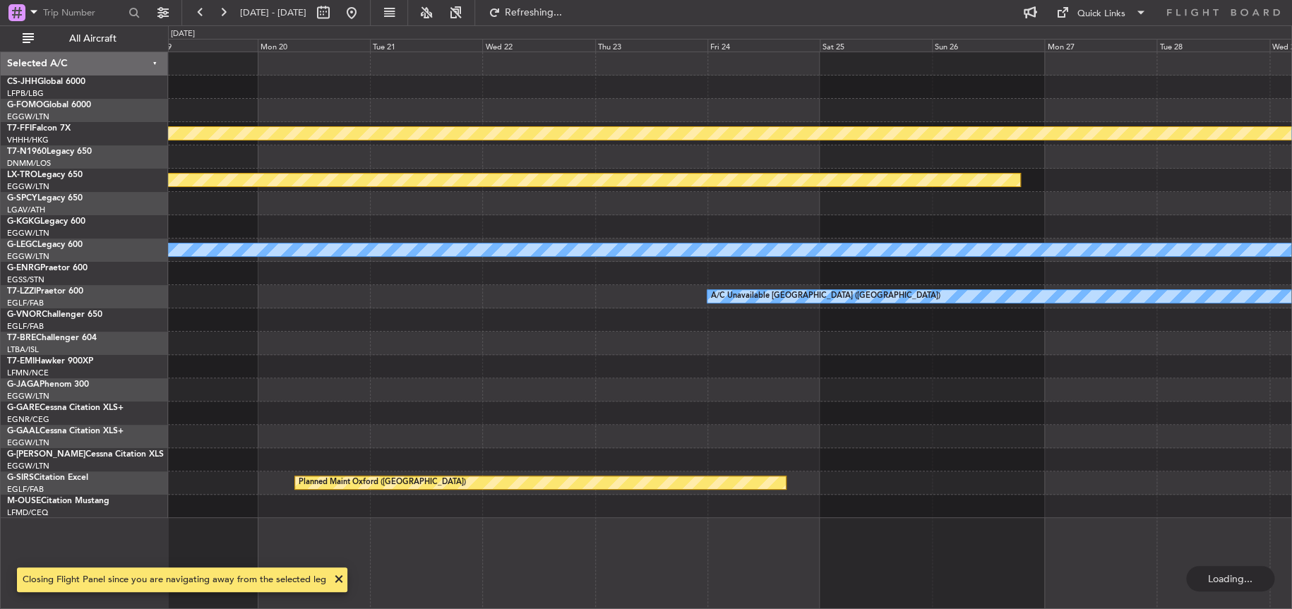
click at [968, 355] on div "[PERSON_NAME] [PERSON_NAME] Planned Maint Geneva ([GEOGRAPHIC_DATA]) Planned Ma…" at bounding box center [730, 285] width 1124 height 466
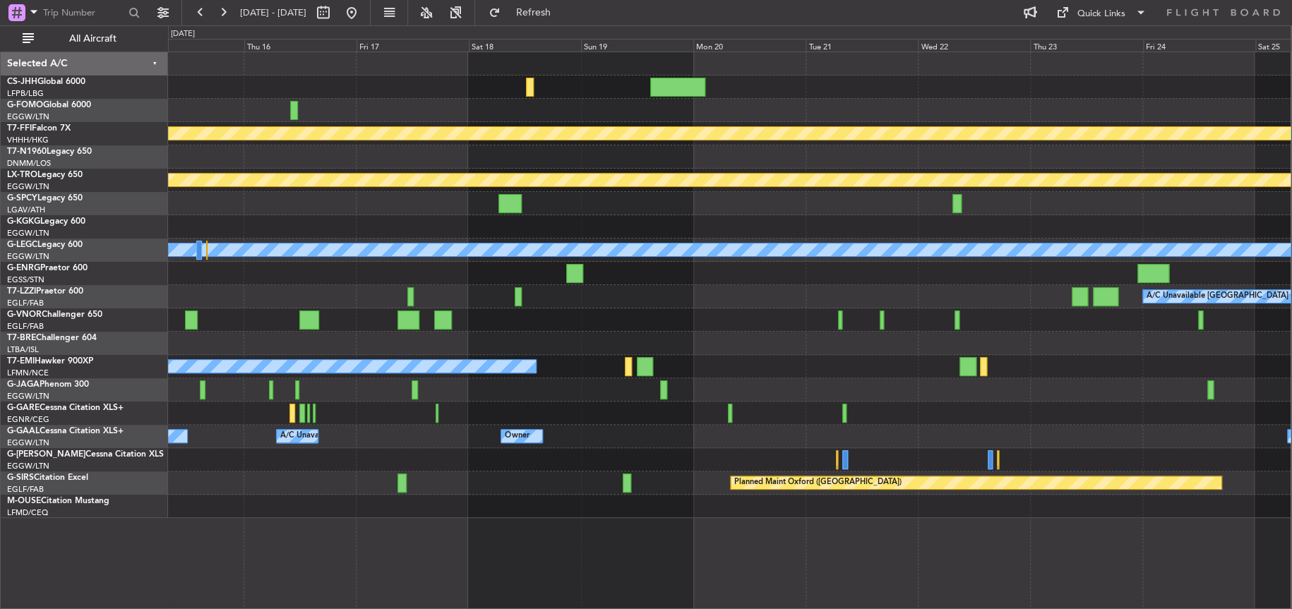
click at [425, 202] on div at bounding box center [729, 203] width 1123 height 23
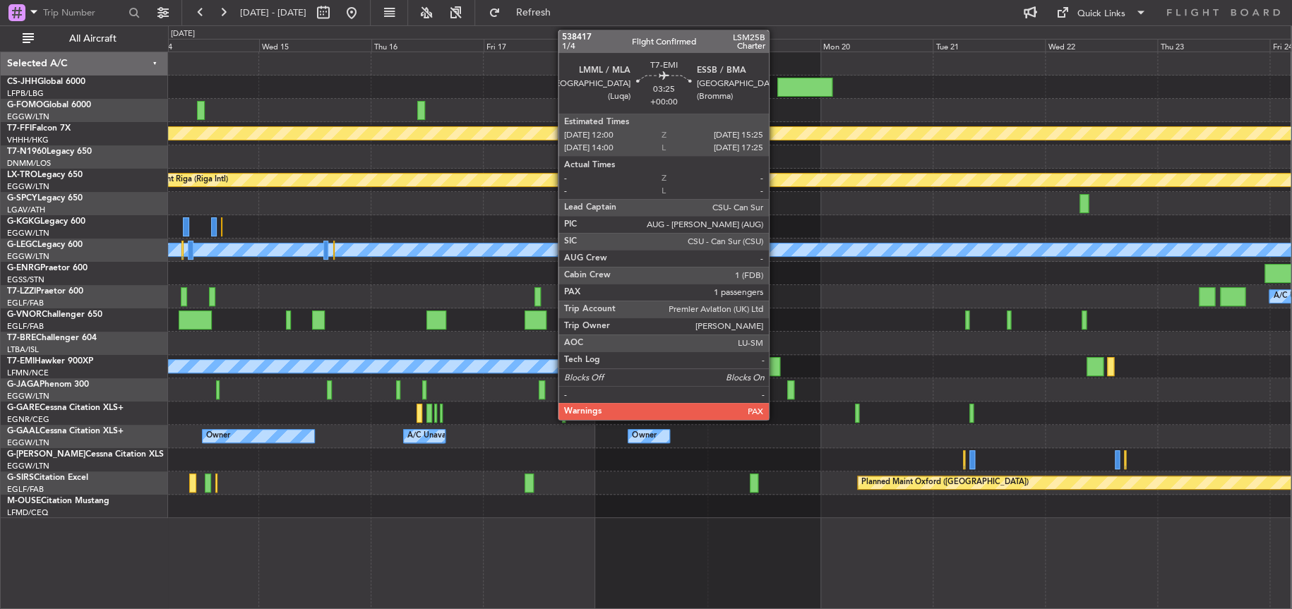
click at [775, 369] on div at bounding box center [772, 366] width 16 height 19
click at [775, 367] on div at bounding box center [772, 366] width 16 height 19
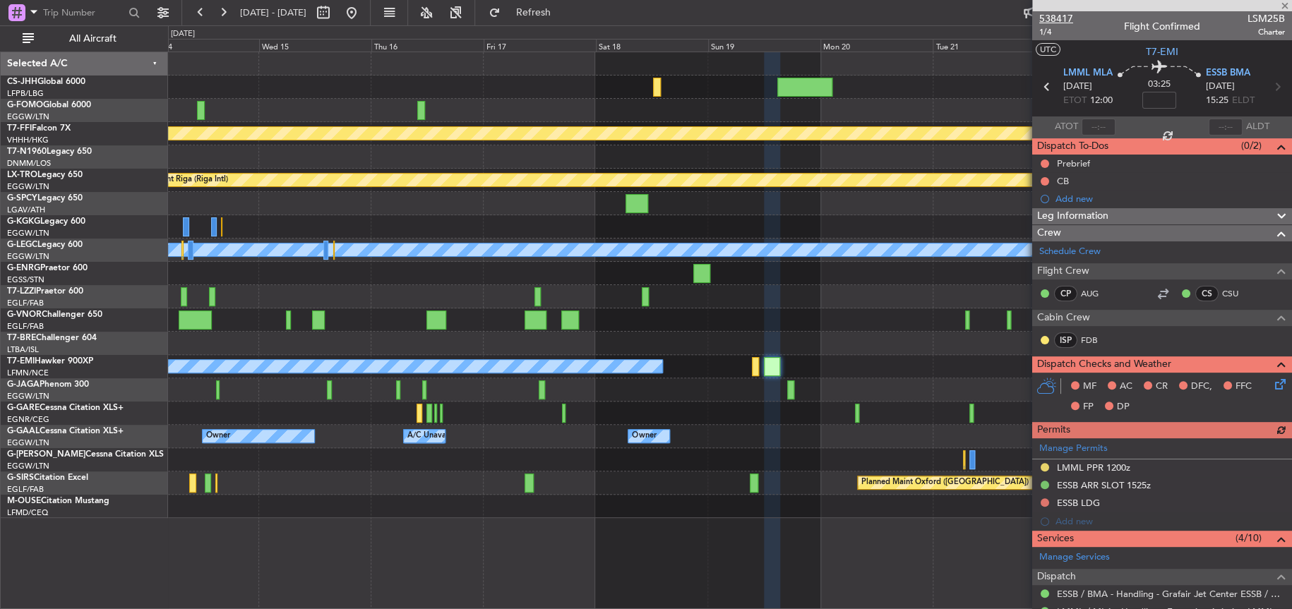
click at [1056, 14] on span "538417" at bounding box center [1056, 18] width 34 height 15
click at [553, 13] on span "Refresh" at bounding box center [533, 13] width 59 height 10
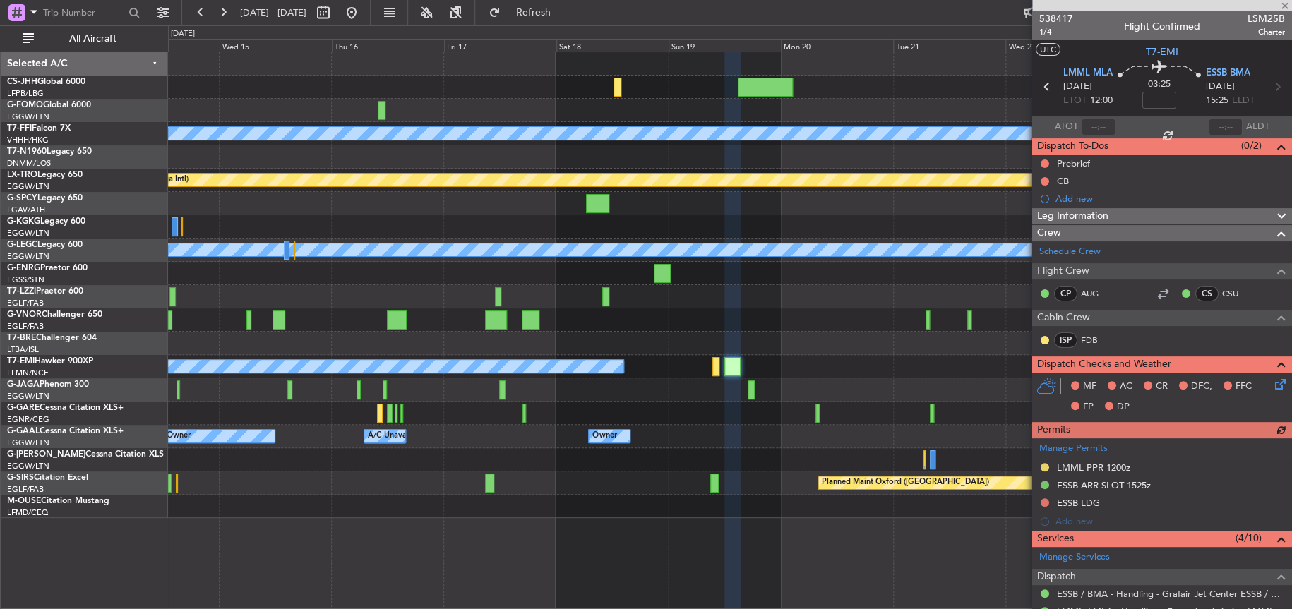
click at [668, 303] on div "A/C Unavailable [GEOGRAPHIC_DATA] ([GEOGRAPHIC_DATA])" at bounding box center [729, 296] width 1123 height 23
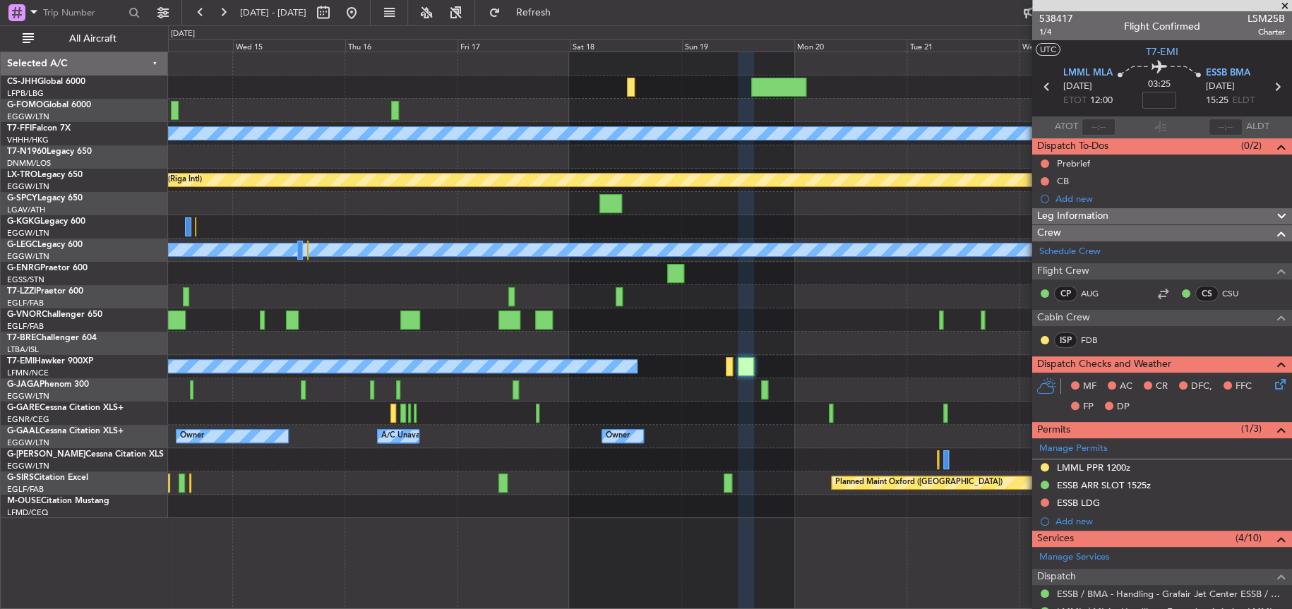
click at [585, 340] on div at bounding box center [729, 343] width 1123 height 23
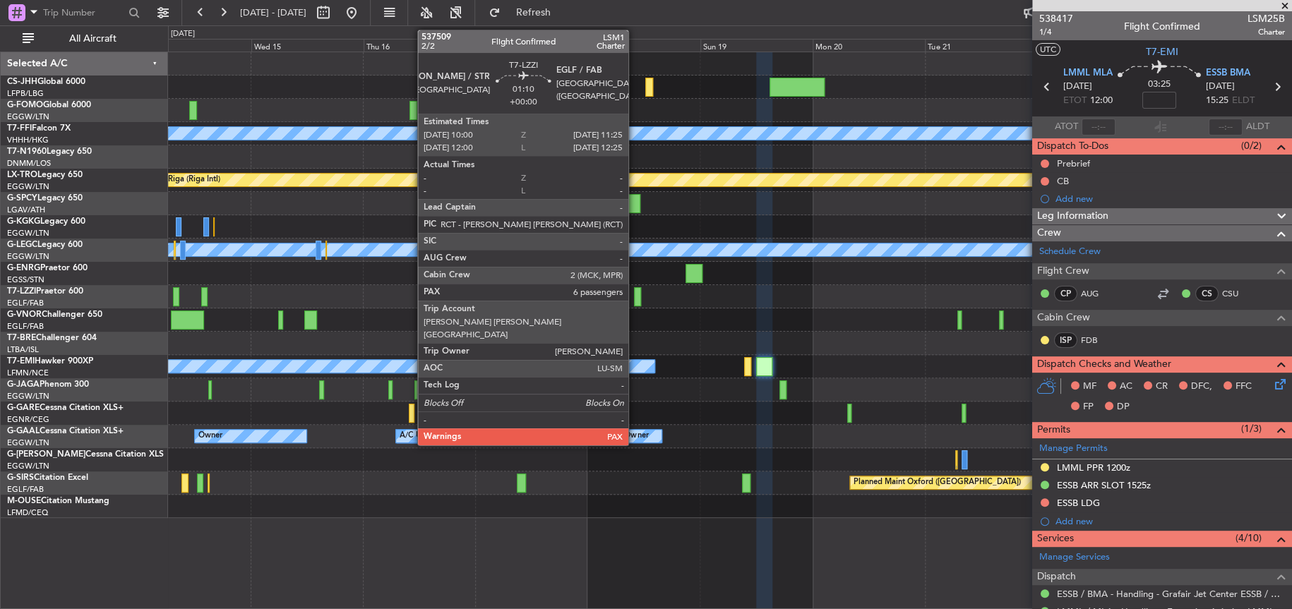
click at [635, 294] on div at bounding box center [637, 296] width 7 height 19
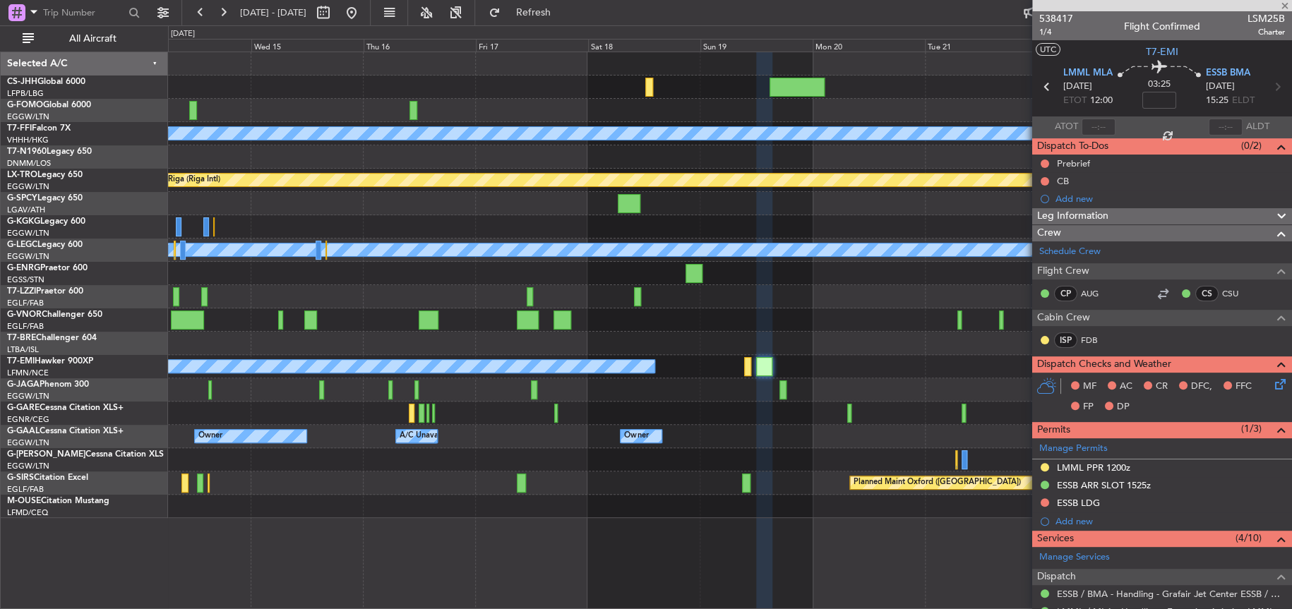
type input "6"
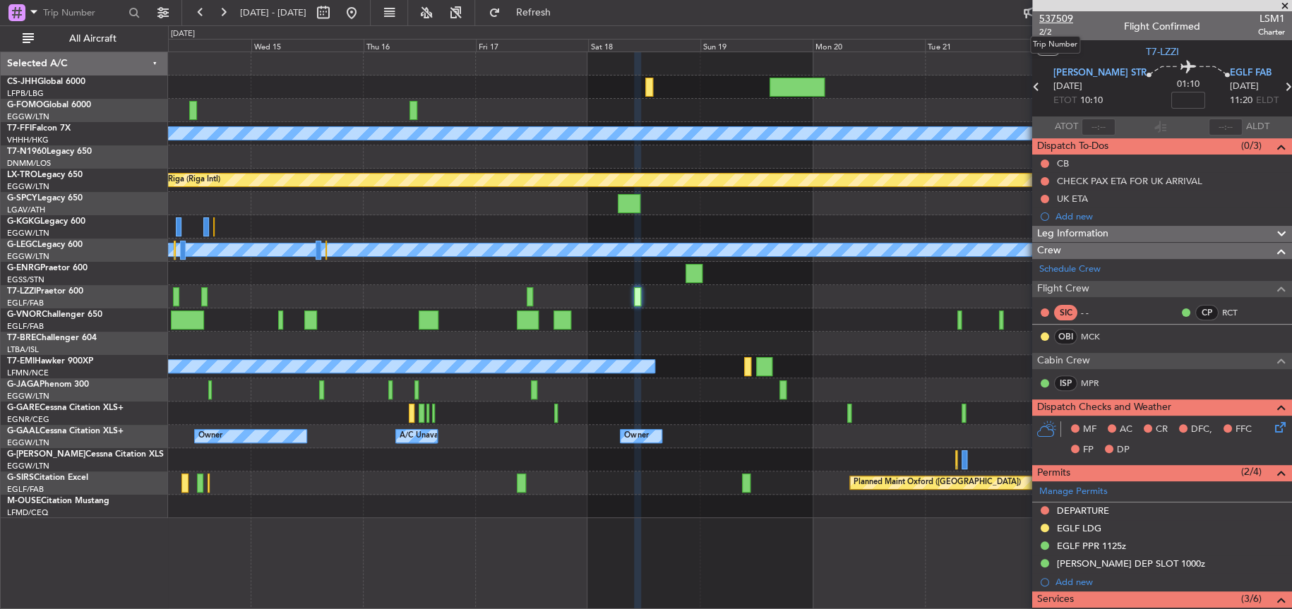
click at [1042, 18] on span "537509" at bounding box center [1056, 18] width 34 height 15
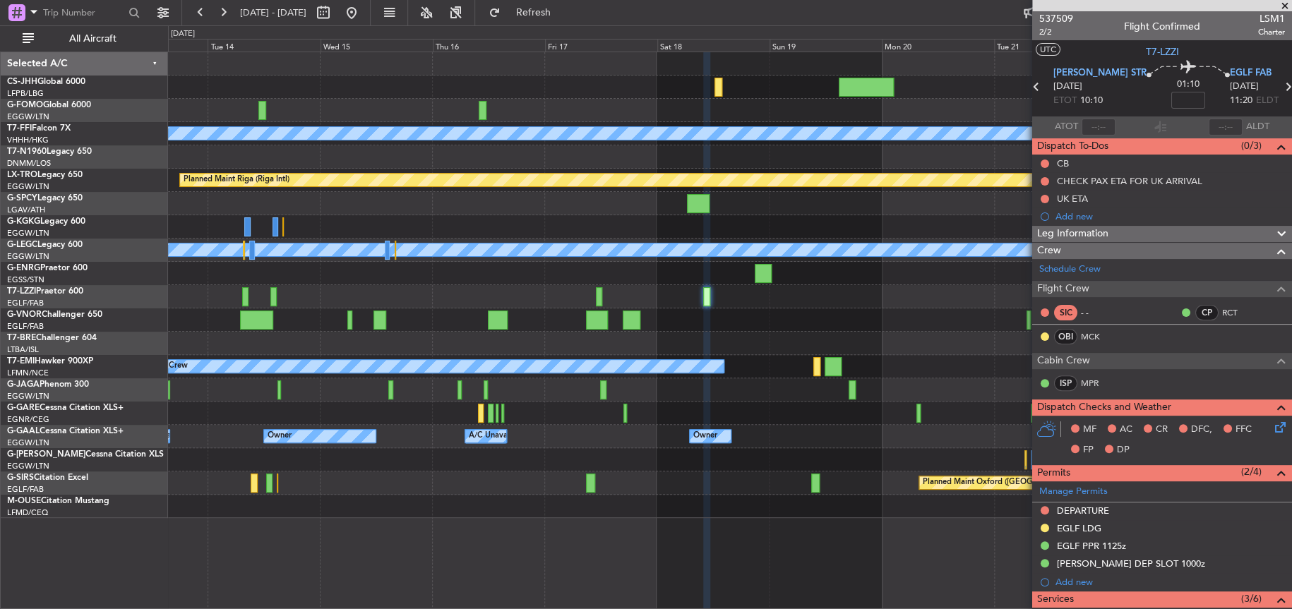
click at [850, 302] on div "A/C Unavailable [GEOGRAPHIC_DATA] ([GEOGRAPHIC_DATA])" at bounding box center [729, 296] width 1123 height 23
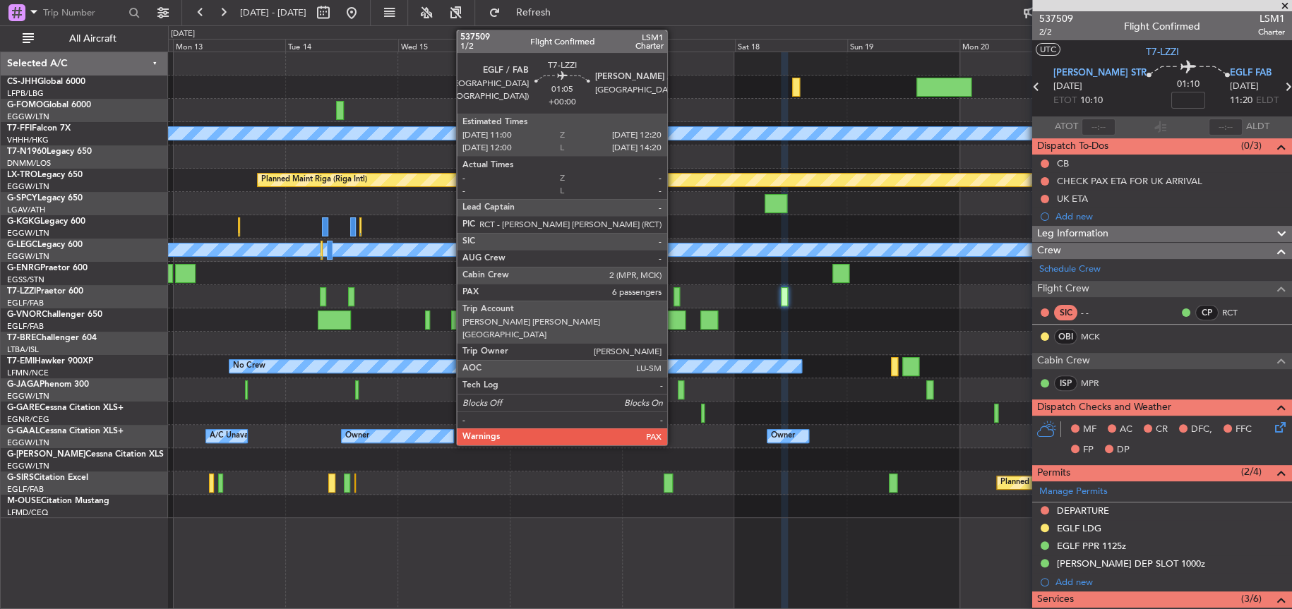
click at [674, 298] on div at bounding box center [677, 296] width 6 height 19
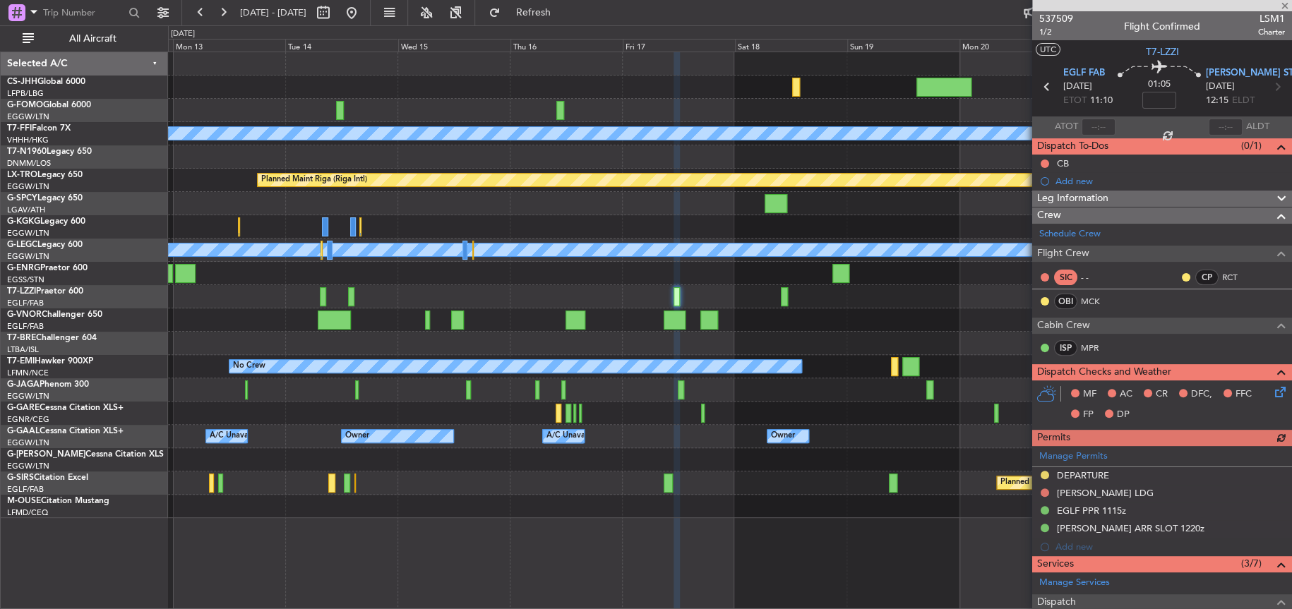
scroll to position [285, 0]
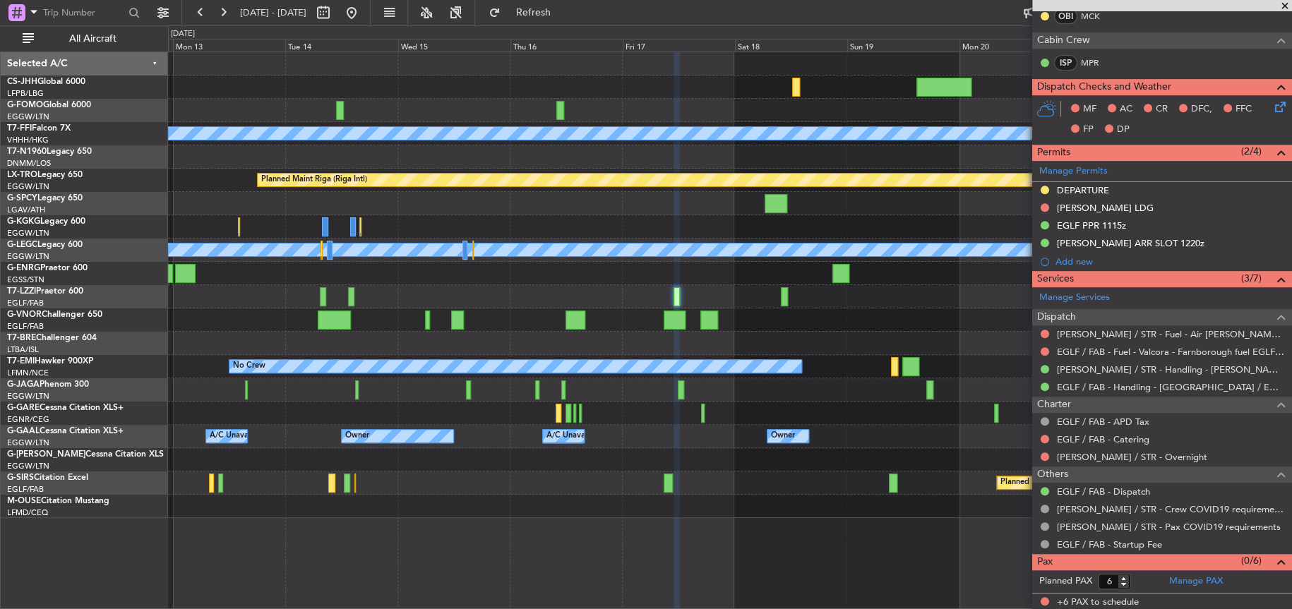
click at [856, 350] on div at bounding box center [729, 343] width 1123 height 23
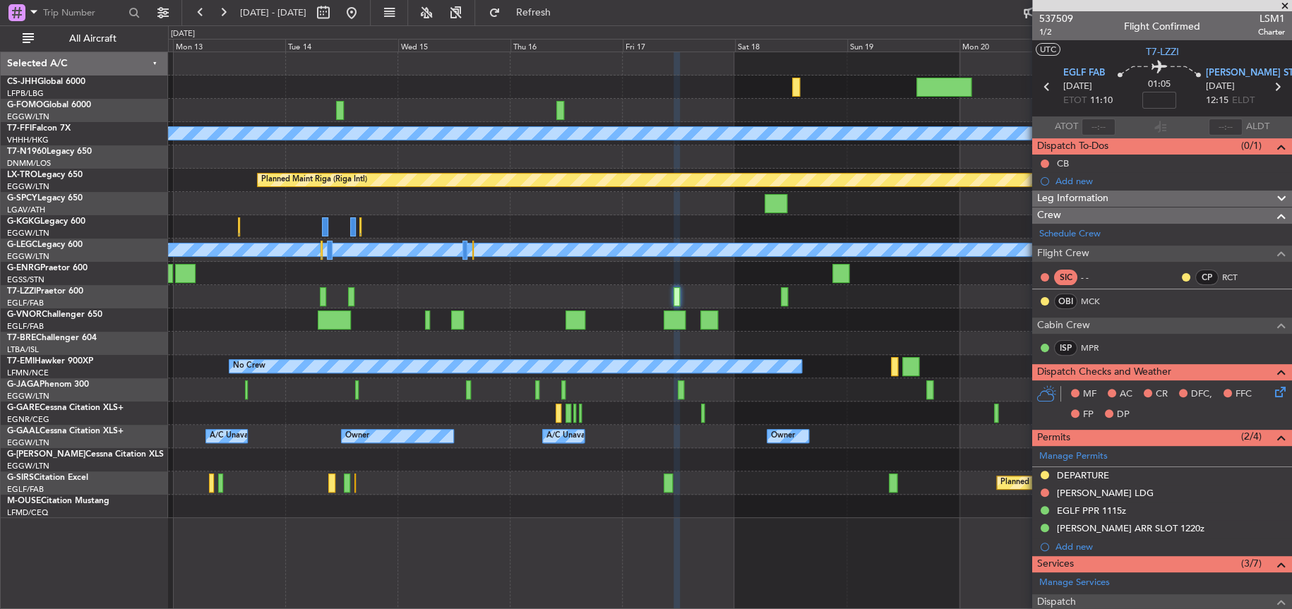
scroll to position [285, 0]
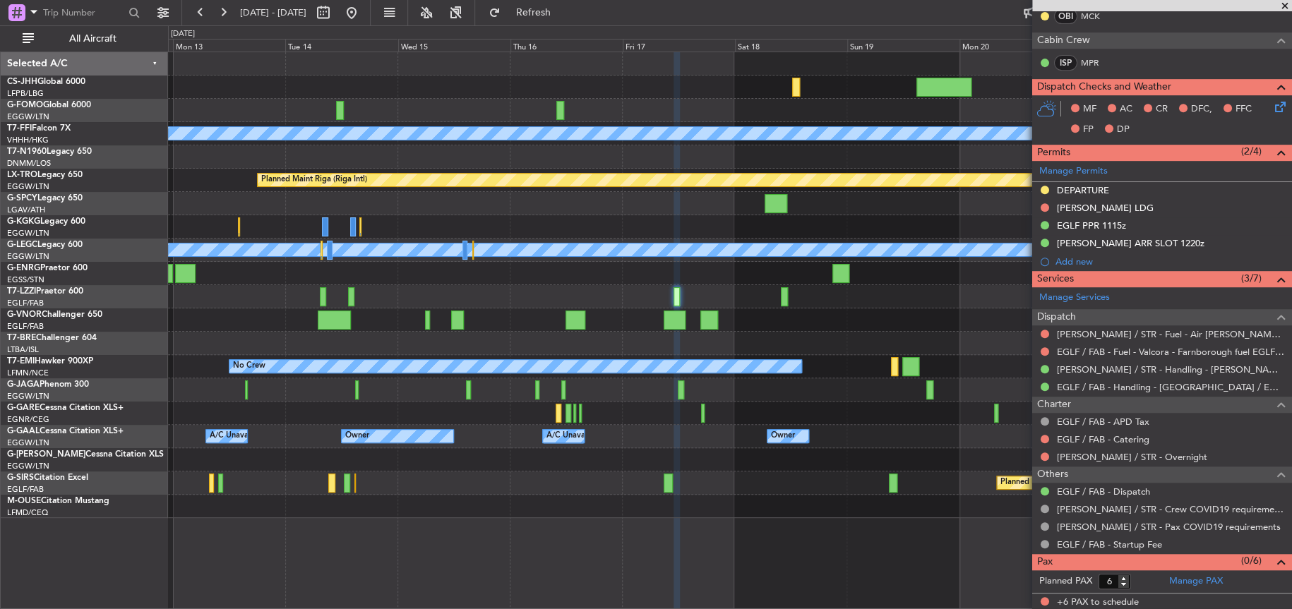
click at [605, 495] on div at bounding box center [729, 506] width 1123 height 23
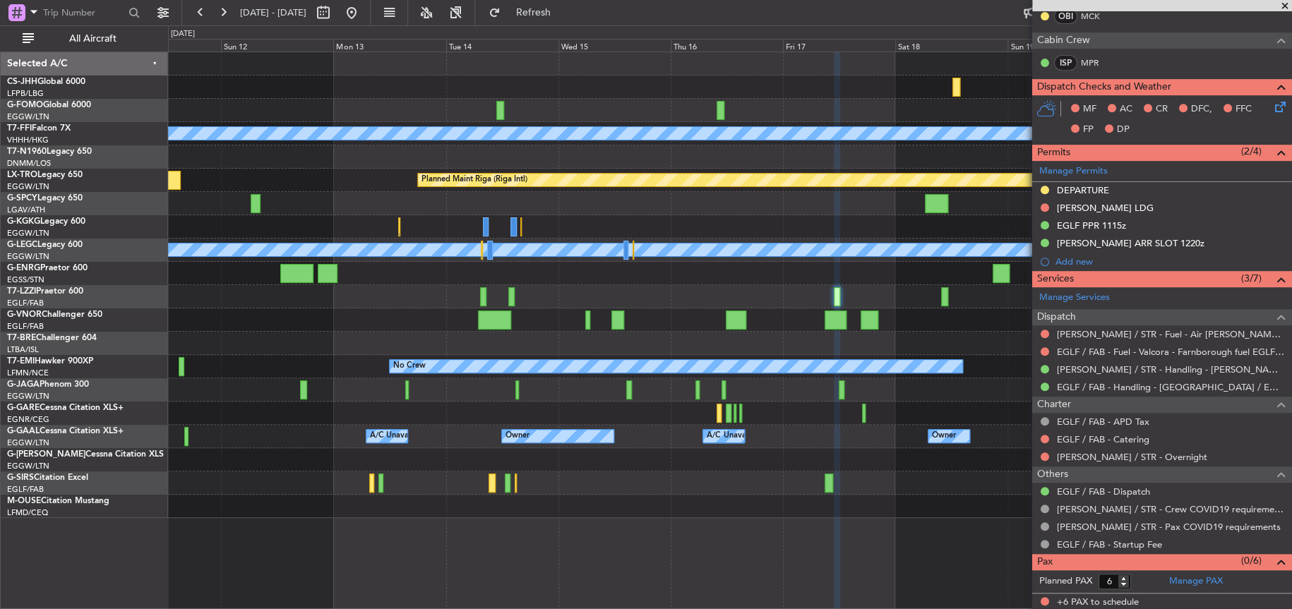
click at [455, 301] on div "A/C Unavailable [GEOGRAPHIC_DATA] ([GEOGRAPHIC_DATA])" at bounding box center [730, 296] width 1124 height 23
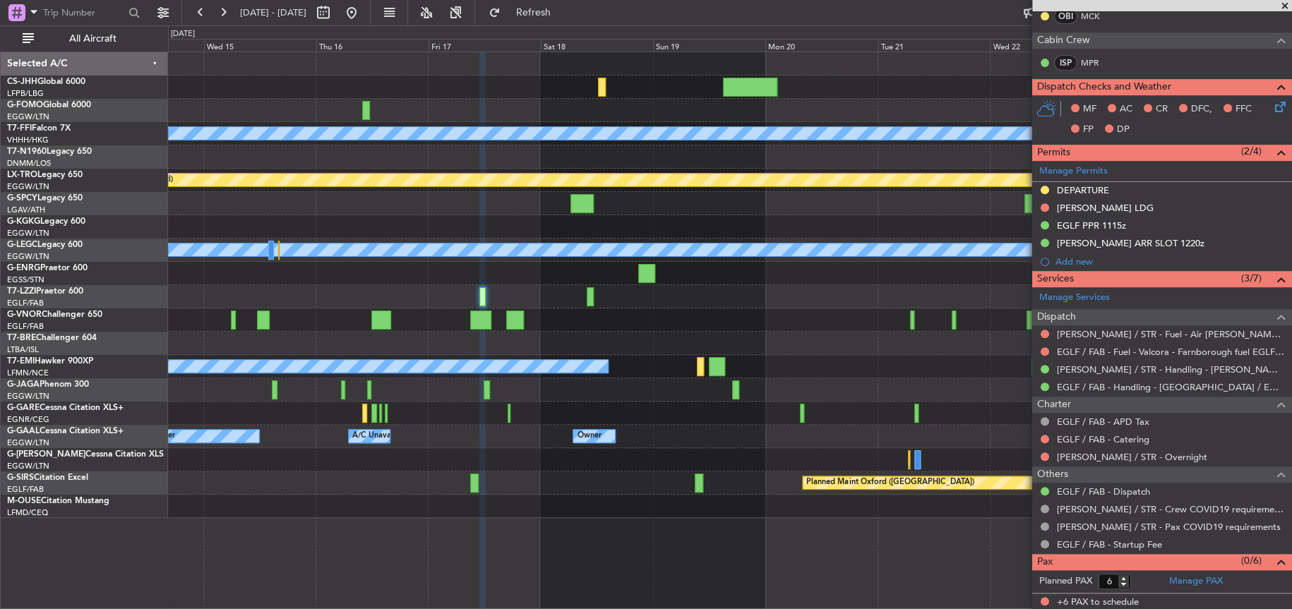
click at [184, 370] on div "Planned Maint Geneva (Cointrin) [PERSON_NAME] [PERSON_NAME] Planned Maint [GEOG…" at bounding box center [729, 285] width 1123 height 466
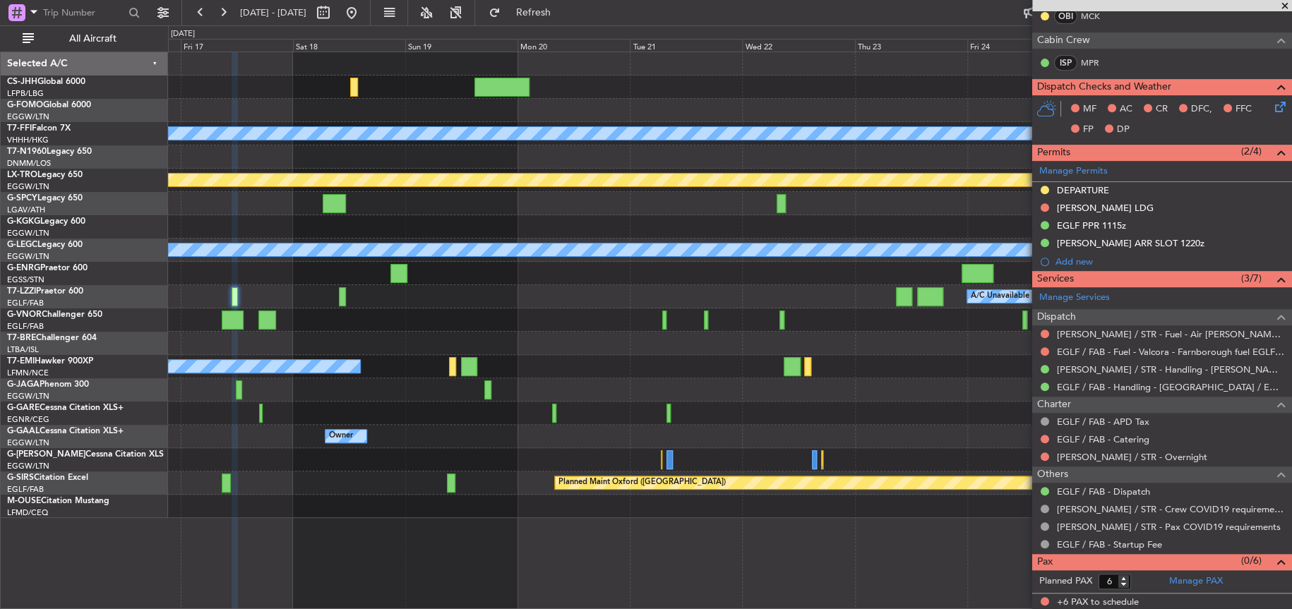
click at [59, 386] on div "Planned Maint Geneva (Cointrin) [PERSON_NAME] [PERSON_NAME] Planned Maint [GEOG…" at bounding box center [646, 317] width 1292 height 584
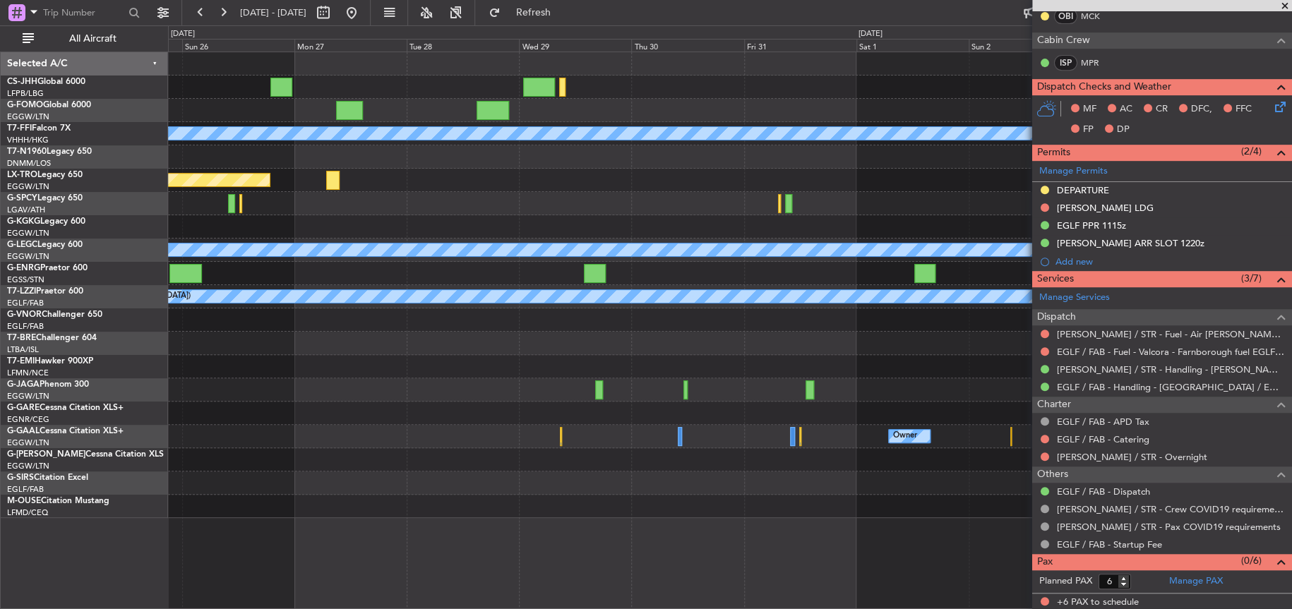
click at [46, 455] on div "Planned Maint Geneva (Cointrin) [PERSON_NAME] [PERSON_NAME] Planned Maint [GEOG…" at bounding box center [646, 317] width 1292 height 584
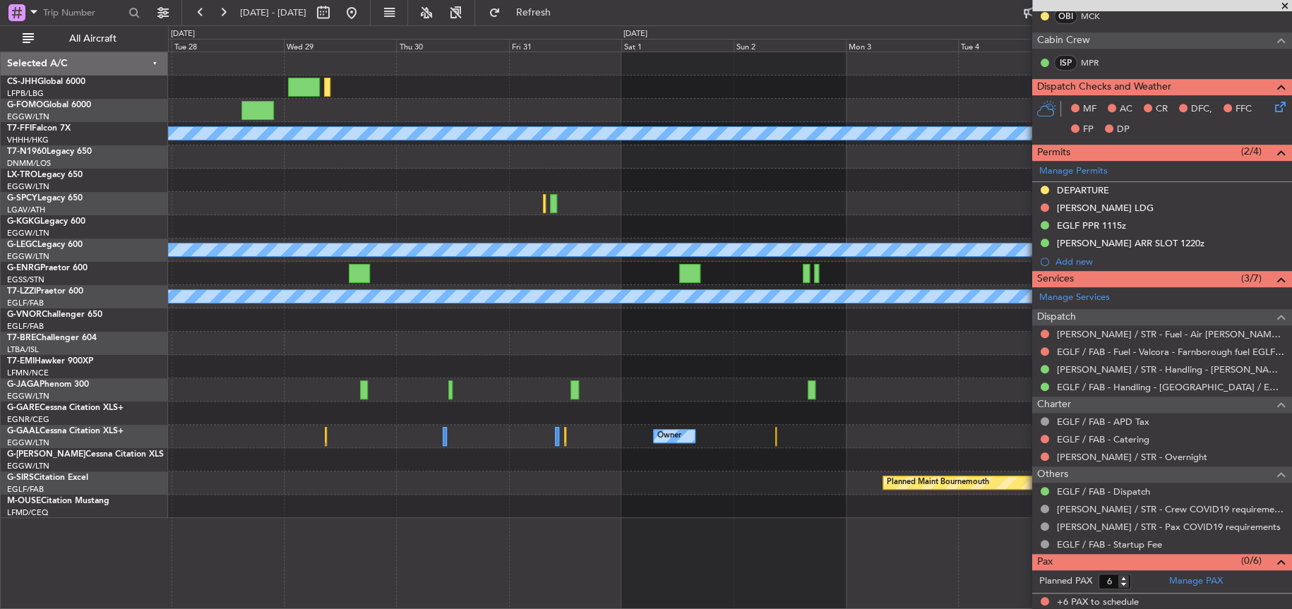
click at [190, 502] on div at bounding box center [730, 506] width 1124 height 23
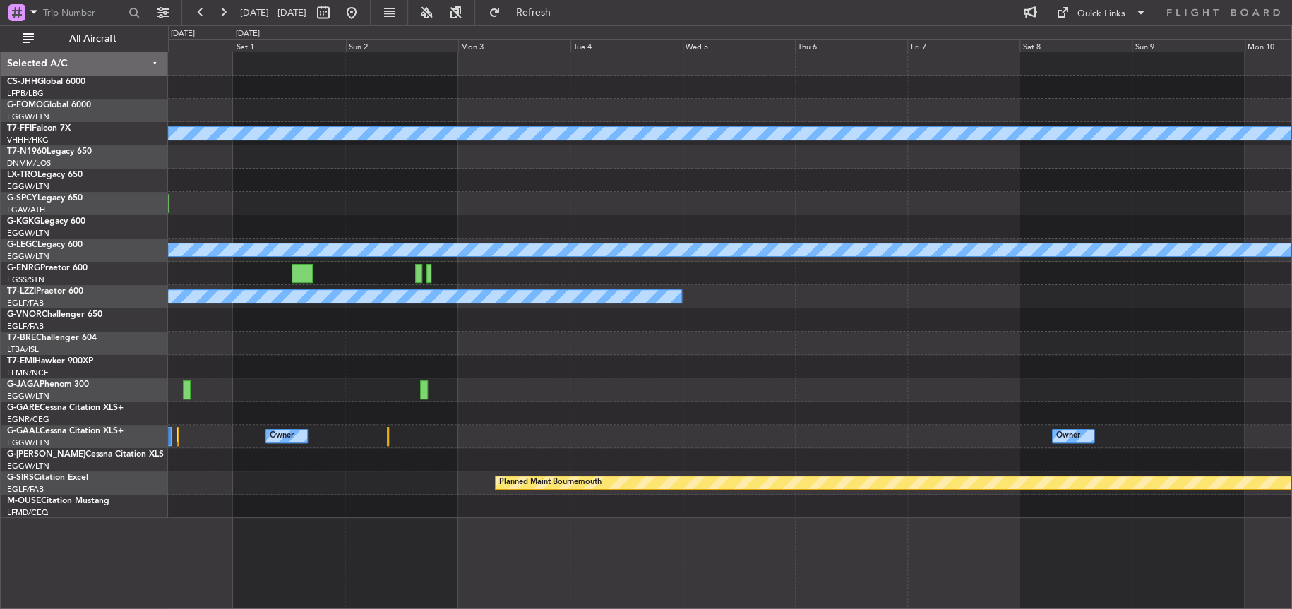
scroll to position [0, 0]
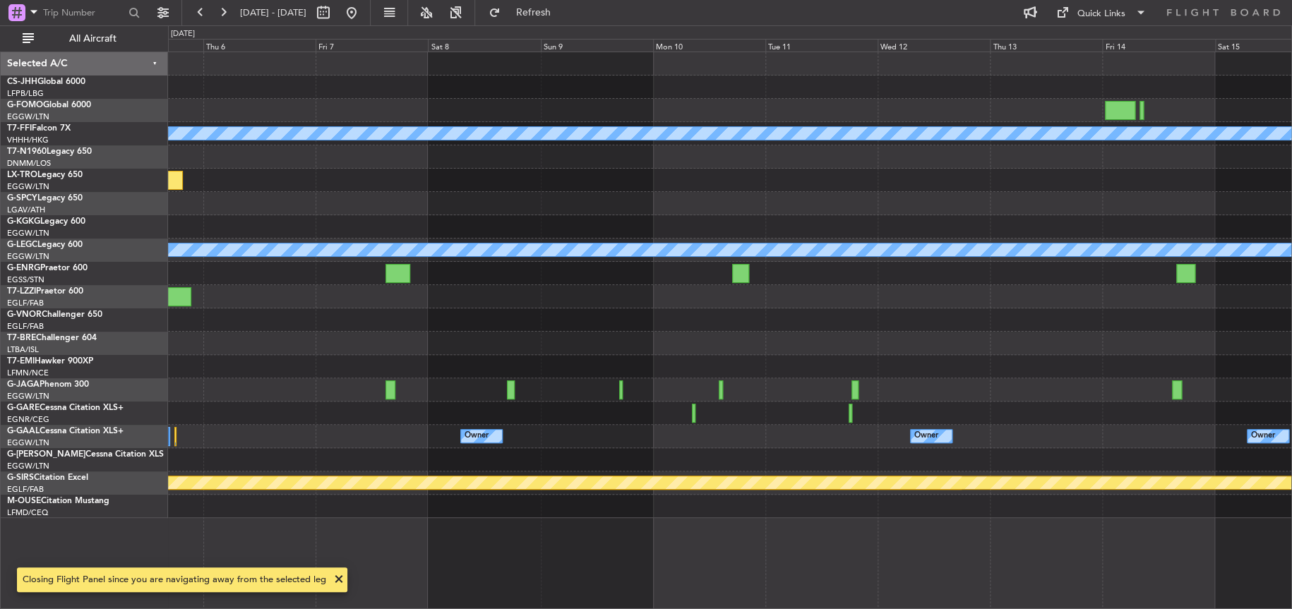
click at [0, 414] on html "[DATE] - [DATE] Refresh Quick Links All Aircraft Planned Maint Geneva ([GEOGRAP…" at bounding box center [646, 304] width 1292 height 609
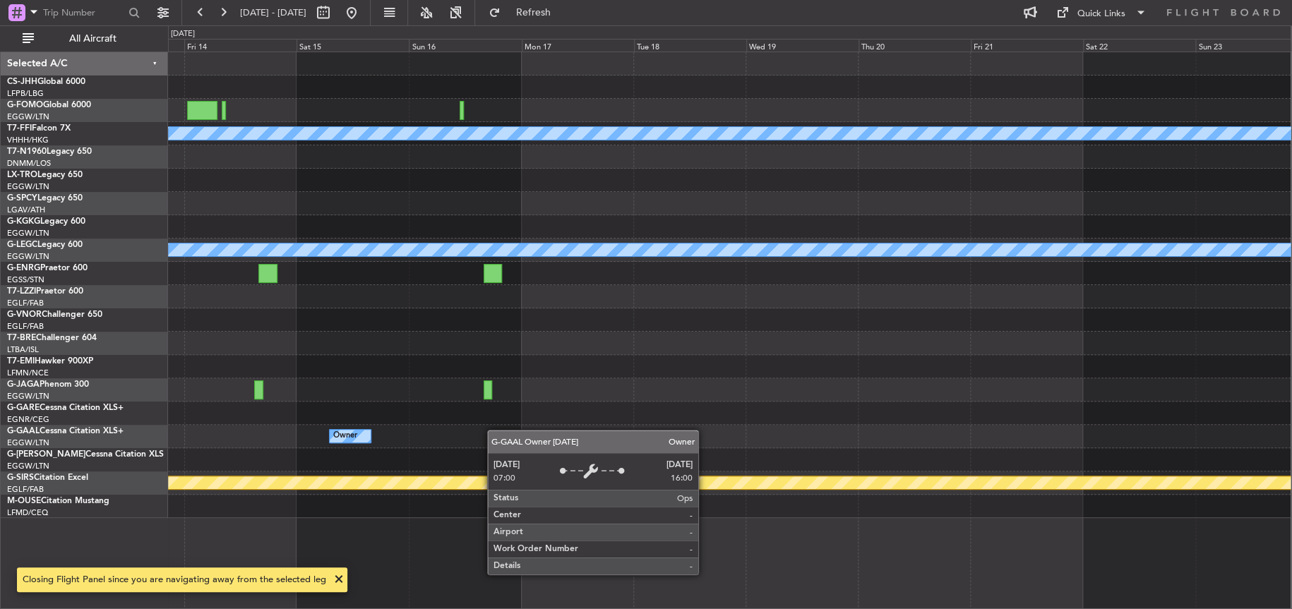
click at [346, 436] on div "Planned Maint Geneva (Cointrin) [PERSON_NAME] [PERSON_NAME] A/C Unavailable [GE…" at bounding box center [729, 285] width 1123 height 466
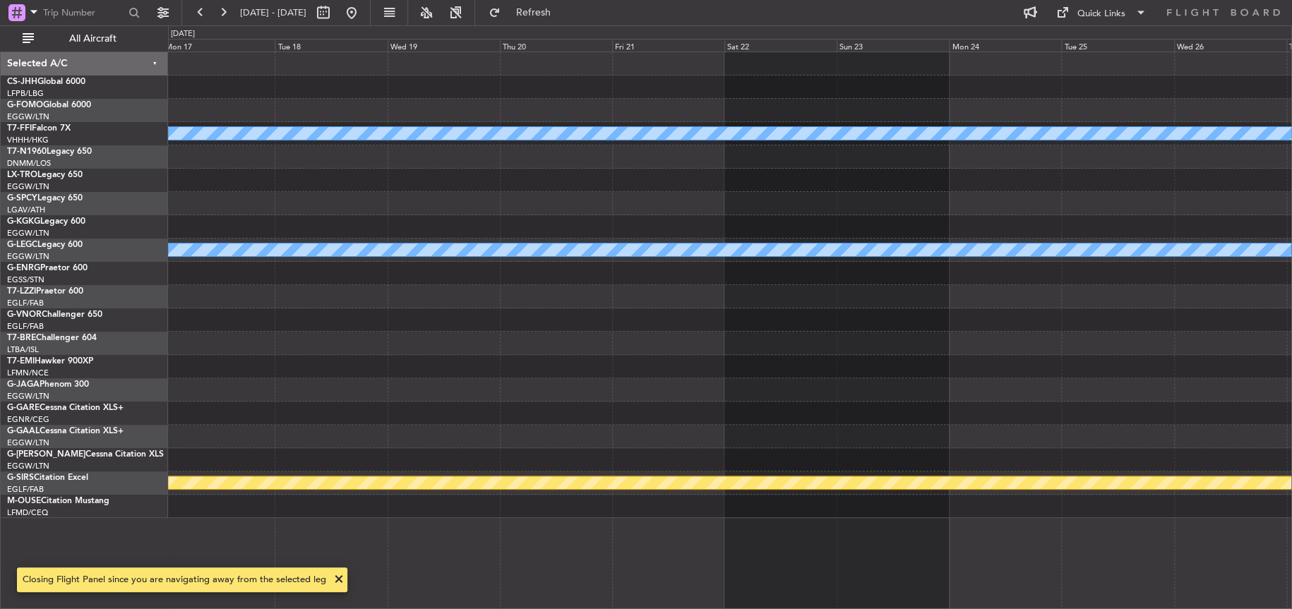
click at [559, 395] on div "Planned Maint Geneva (Cointrin) [PERSON_NAME] [PERSON_NAME] A/C Unavailable [GE…" at bounding box center [730, 285] width 1124 height 466
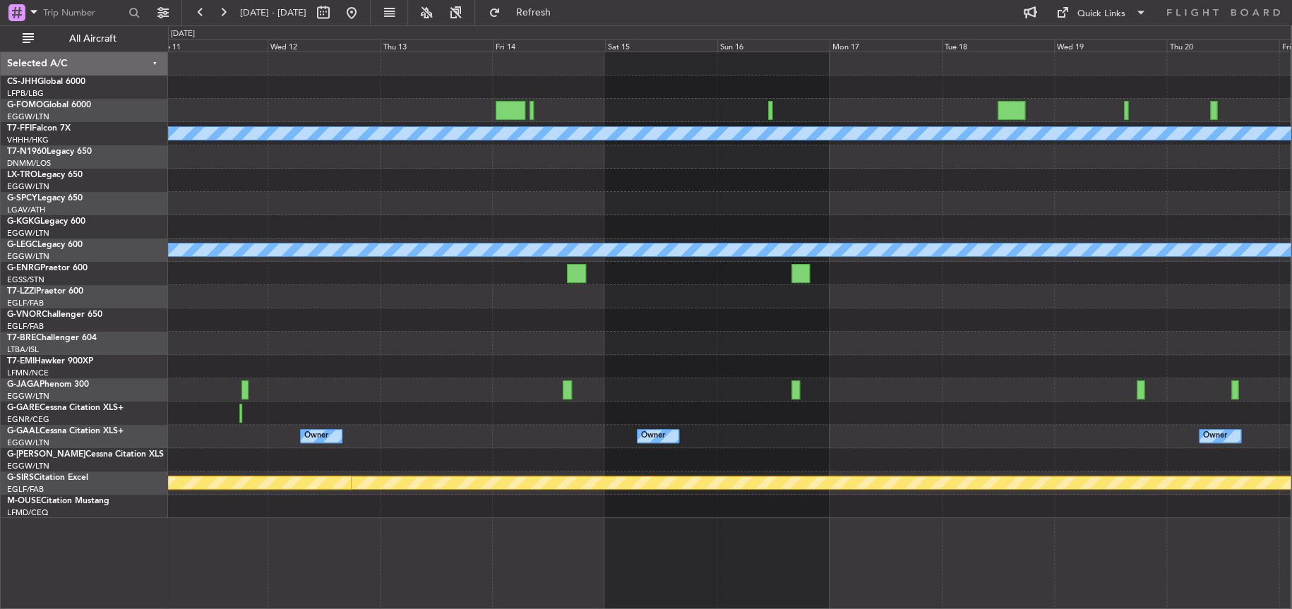
click at [1292, 323] on html "[DATE] - [DATE] Refresh Quick Links All Aircraft Planned Maint Geneva ([GEOGRAP…" at bounding box center [646, 304] width 1292 height 609
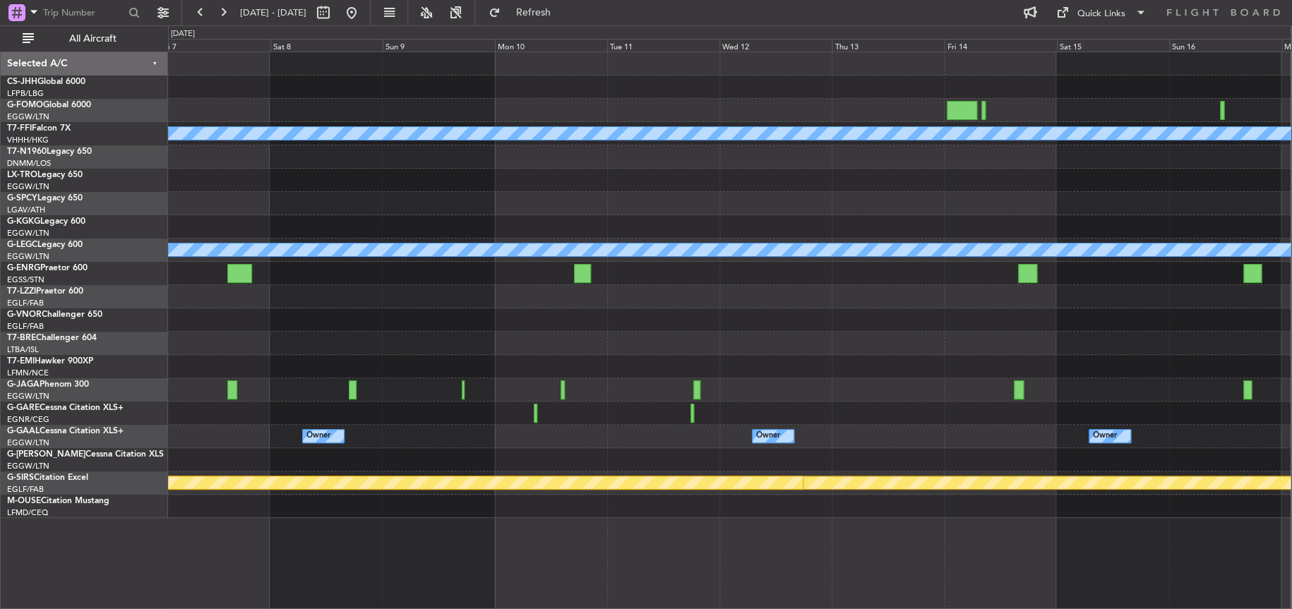
click at [1292, 344] on html "[DATE] - [DATE] Refresh Quick Links All Aircraft Planned Maint Geneva ([GEOGRAP…" at bounding box center [646, 304] width 1292 height 609
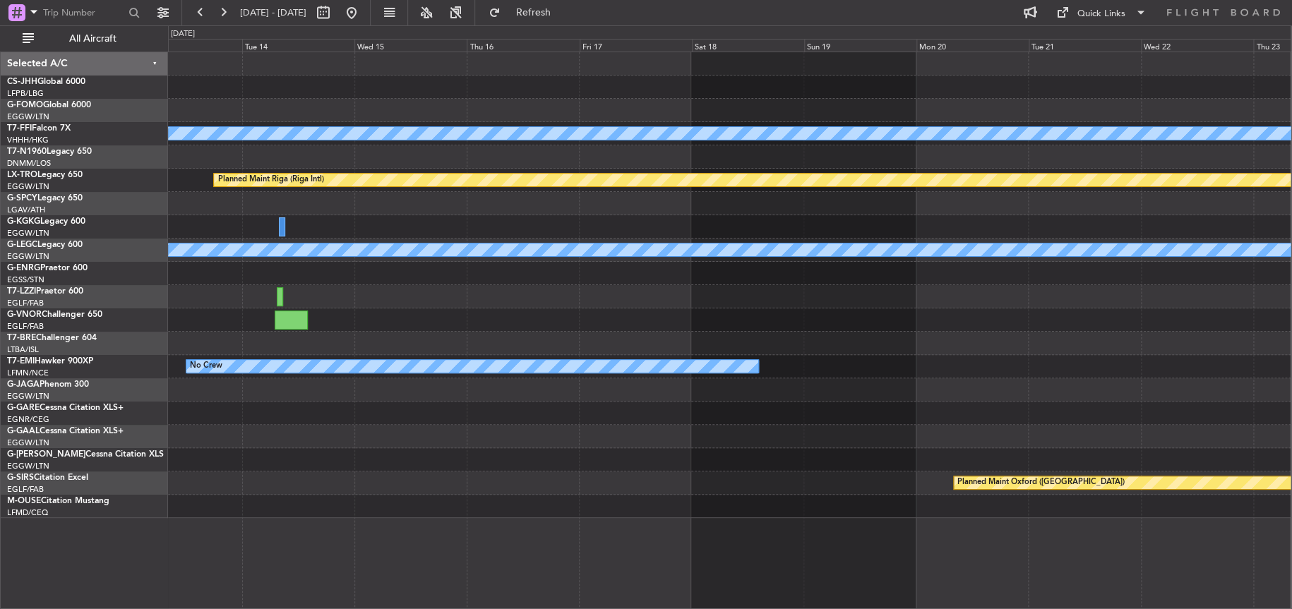
click at [1282, 379] on div "Planned Maint Geneva (Cointrin) [PERSON_NAME] [PERSON_NAME] Planned Maint [GEOG…" at bounding box center [729, 285] width 1123 height 466
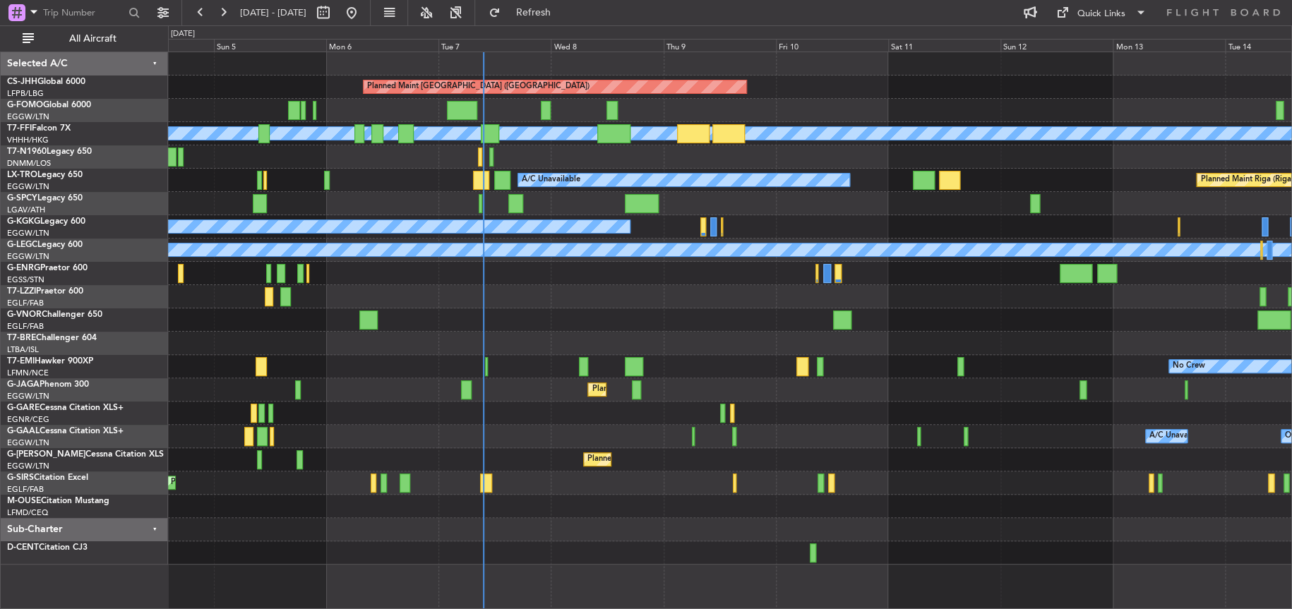
click at [339, 350] on div at bounding box center [730, 343] width 1124 height 23
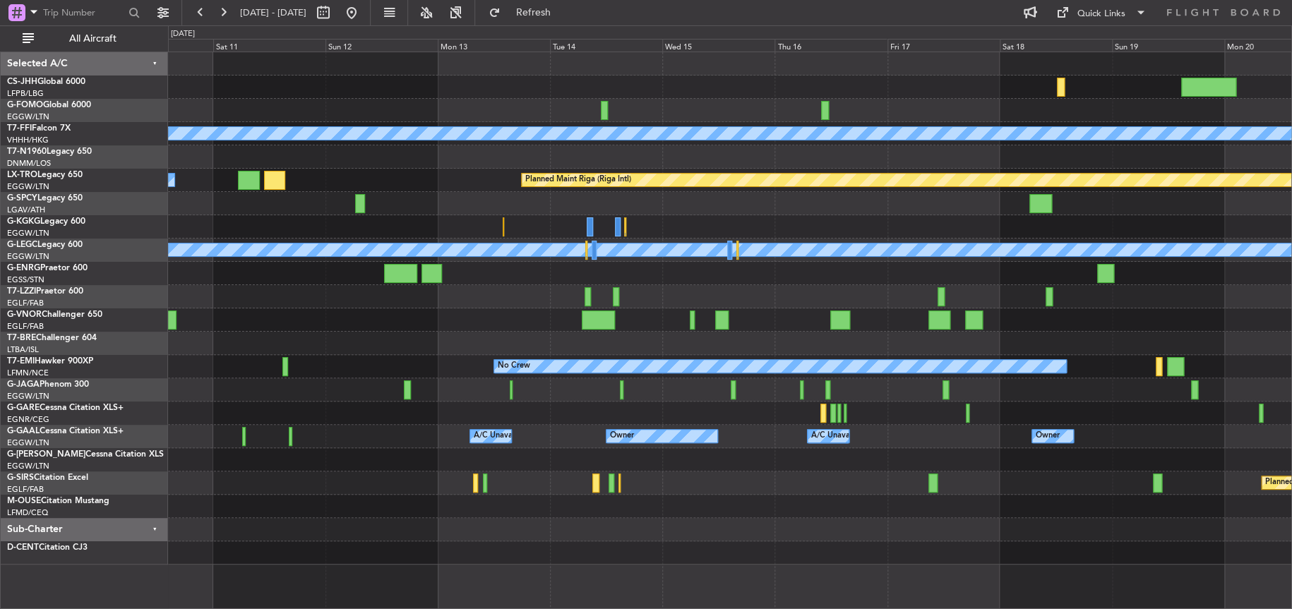
click at [267, 399] on div "Planned Maint Paris (Le Bourget) Planned Maint Geneva (Cointrin) MEL MEL Planne…" at bounding box center [730, 308] width 1124 height 513
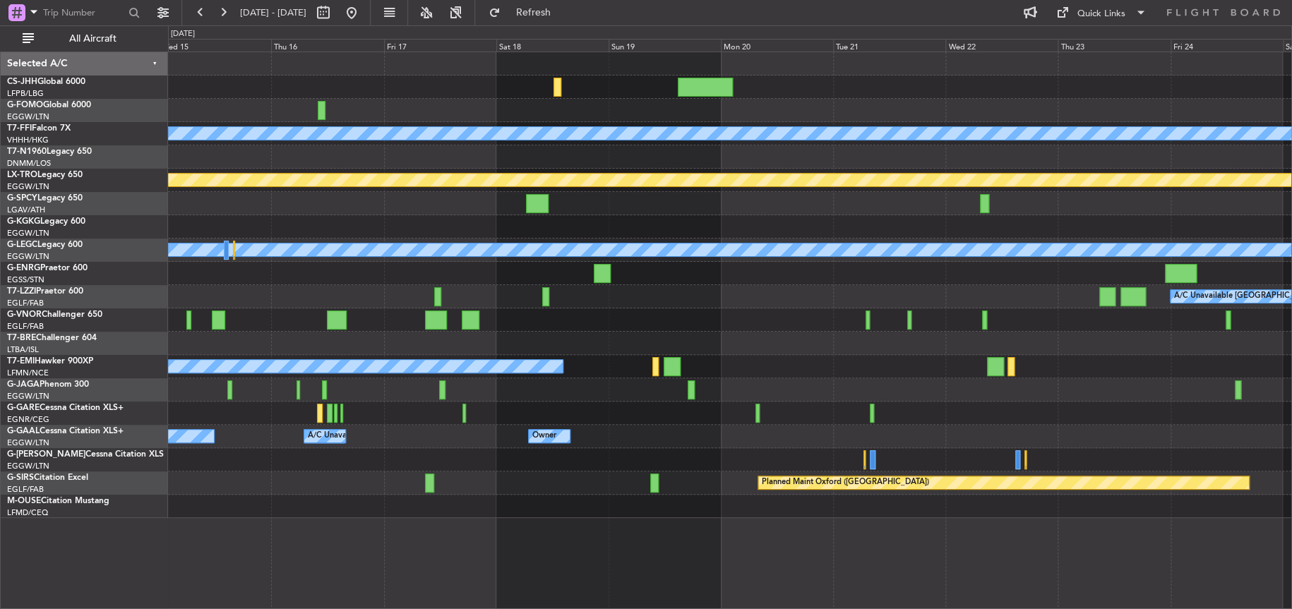
click at [343, 447] on div "Planned Maint Geneva (Cointrin) MEL MEL Planned Maint Riga (Riga Intl) A/C Unav…" at bounding box center [730, 285] width 1124 height 466
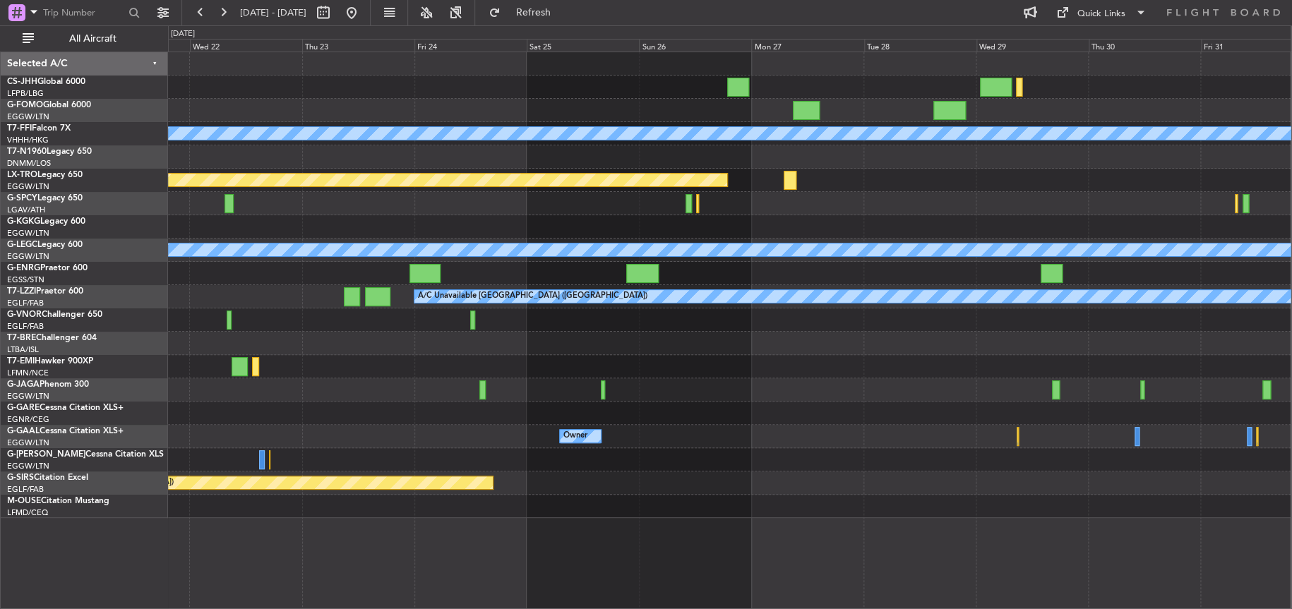
click at [822, 423] on div at bounding box center [729, 413] width 1123 height 23
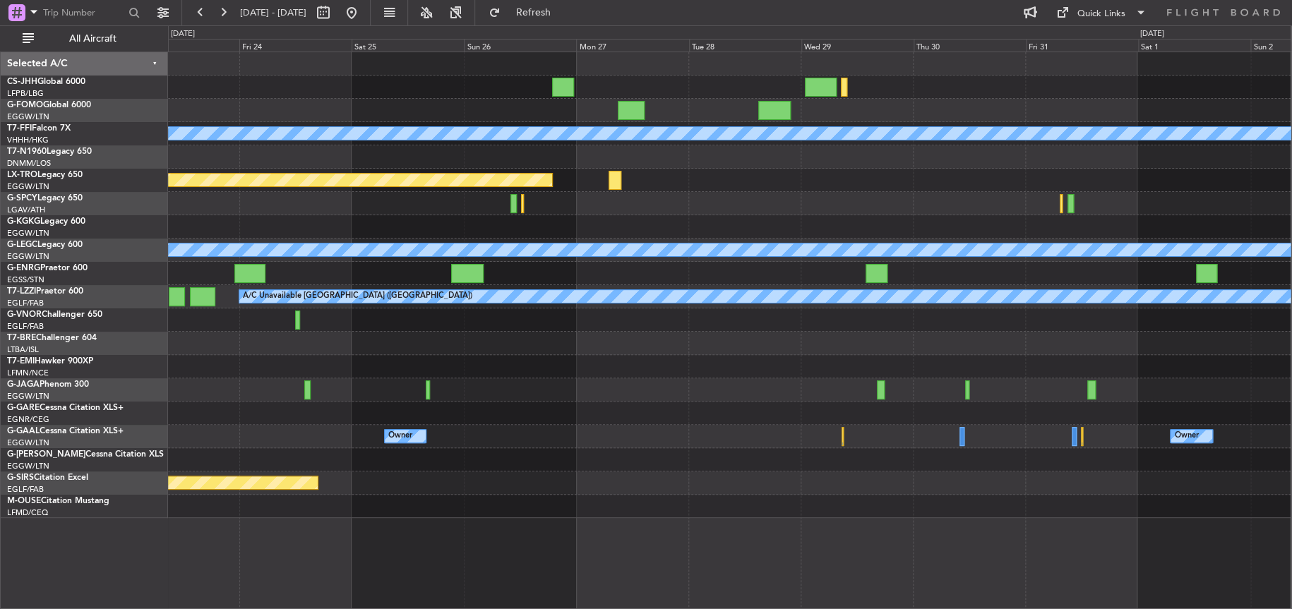
click at [378, 457] on div "Planned Maint Geneva (Cointrin) [PERSON_NAME] [PERSON_NAME] Planned Maint [GEOG…" at bounding box center [729, 285] width 1123 height 466
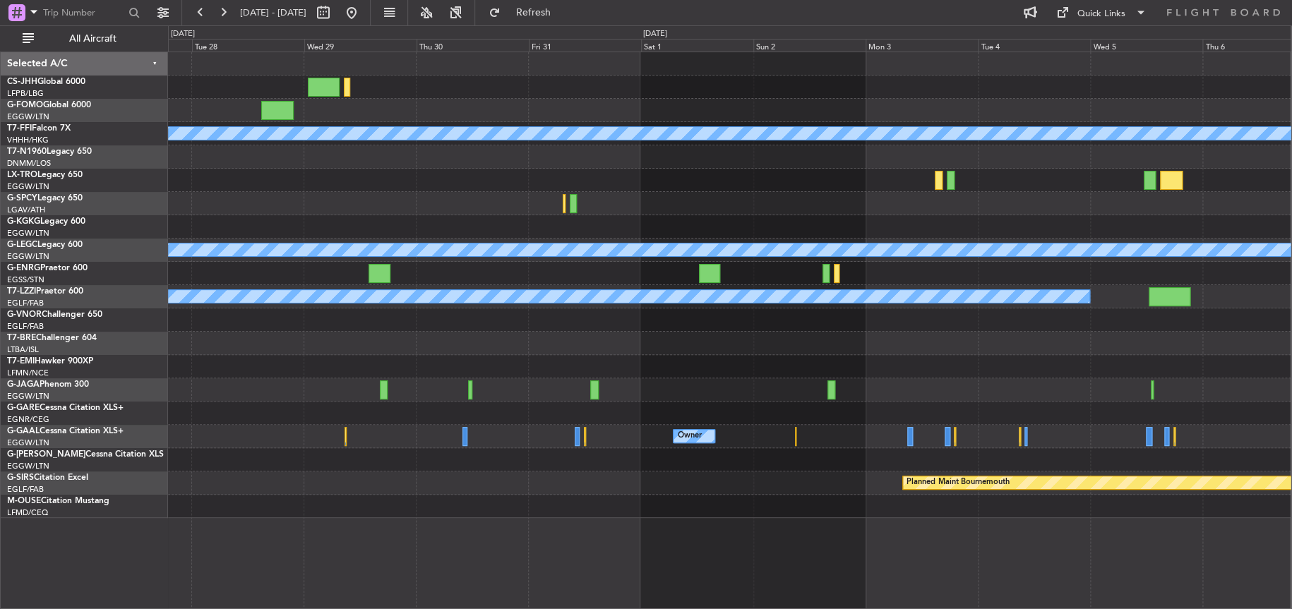
click at [170, 358] on div "Planned Maint Geneva (Cointrin) [PERSON_NAME] [PERSON_NAME] Planned Maint [GEOG…" at bounding box center [729, 285] width 1123 height 466
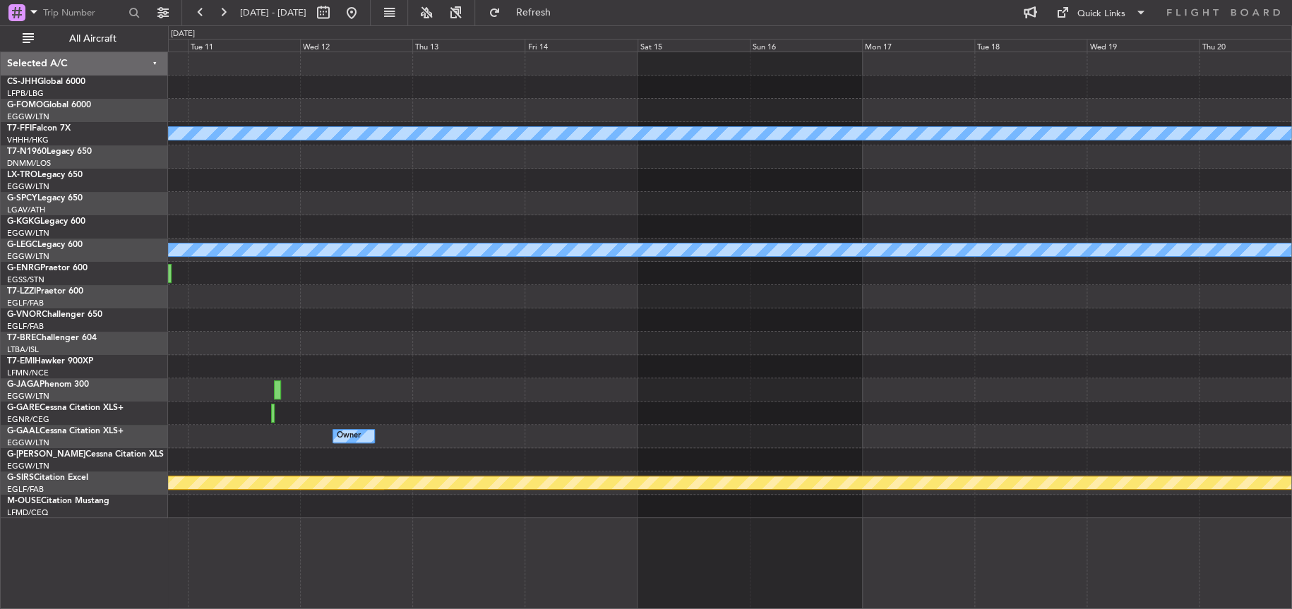
click at [295, 388] on div "Planned Maint Geneva (Cointrin) MEL MEL A/C Unavailable London (Luton) Owner Ow…" at bounding box center [730, 285] width 1124 height 466
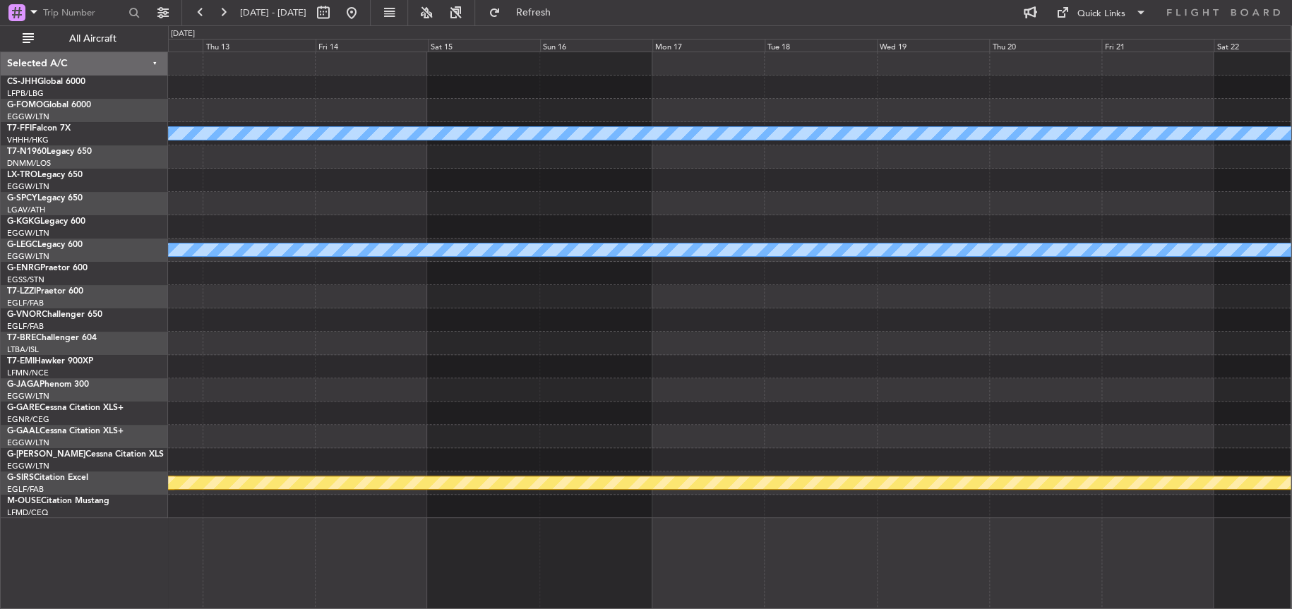
click at [469, 393] on div "Planned Maint Geneva (Cointrin) MEL MEL A/C Unavailable London (Luton) Owner Pl…" at bounding box center [729, 285] width 1123 height 466
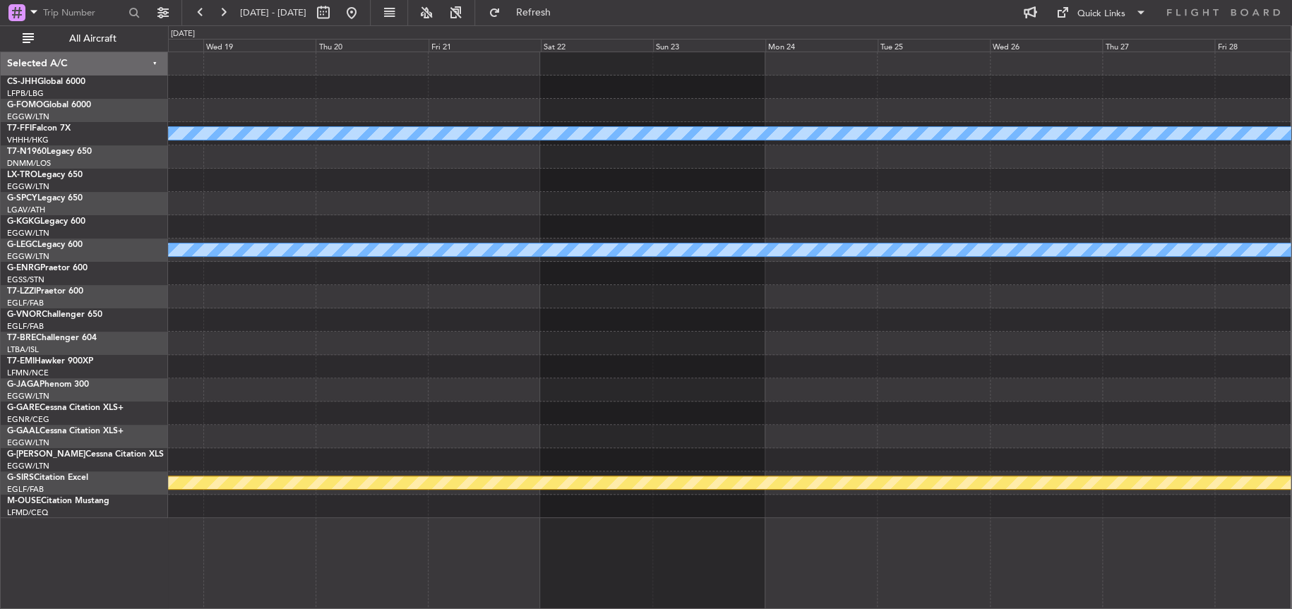
click at [526, 395] on div "Planned Maint Geneva (Cointrin) MEL MEL A/C Unavailable London (Luton) Planned …" at bounding box center [729, 285] width 1123 height 466
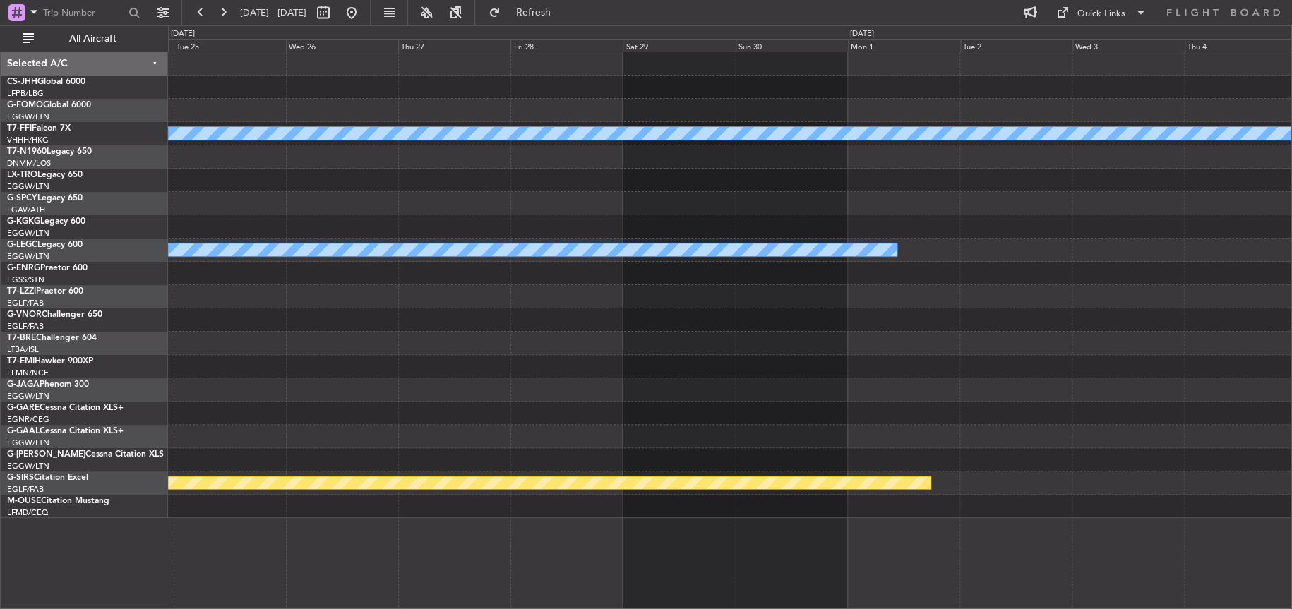
click at [412, 441] on div "Planned Maint Geneva (Cointrin) MEL MEL A/C Unavailable London (Luton) Planned …" at bounding box center [729, 285] width 1123 height 466
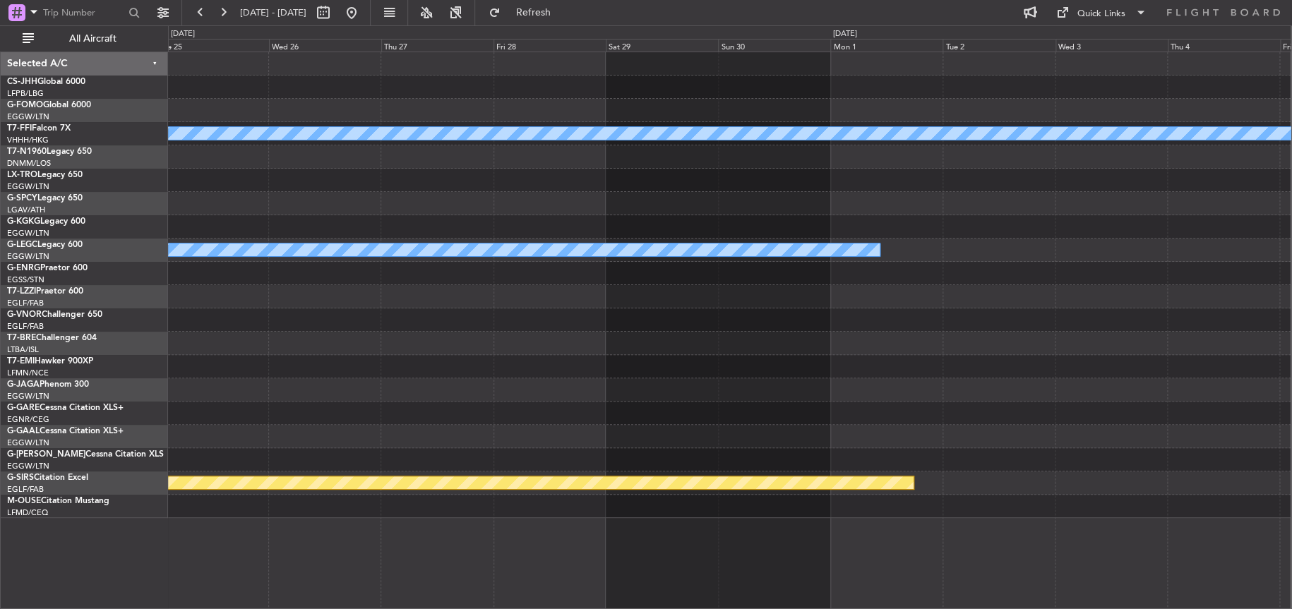
click at [1118, 383] on div "Planned Maint Geneva (Cointrin) MEL MEL A/C Unavailable London (Luton) Planned …" at bounding box center [729, 285] width 1123 height 466
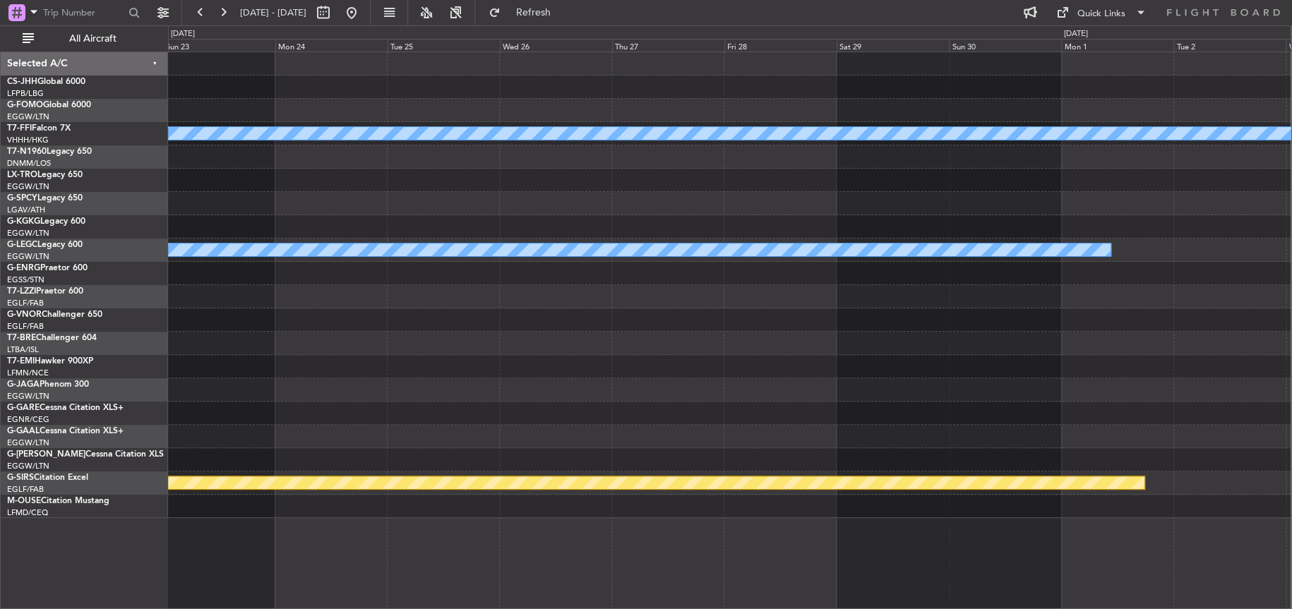
click at [1027, 368] on div "Planned Maint Geneva (Cointrin) MEL MEL A/C Unavailable London (Luton) Planned …" at bounding box center [729, 285] width 1123 height 466
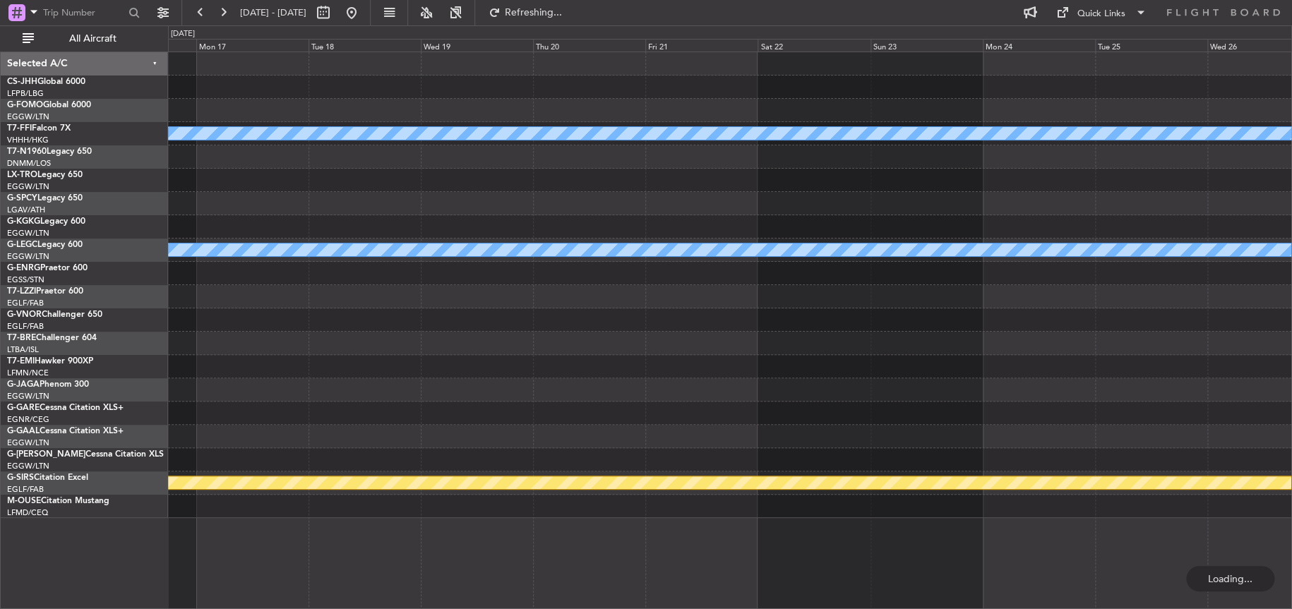
click at [703, 347] on div at bounding box center [730, 343] width 1124 height 23
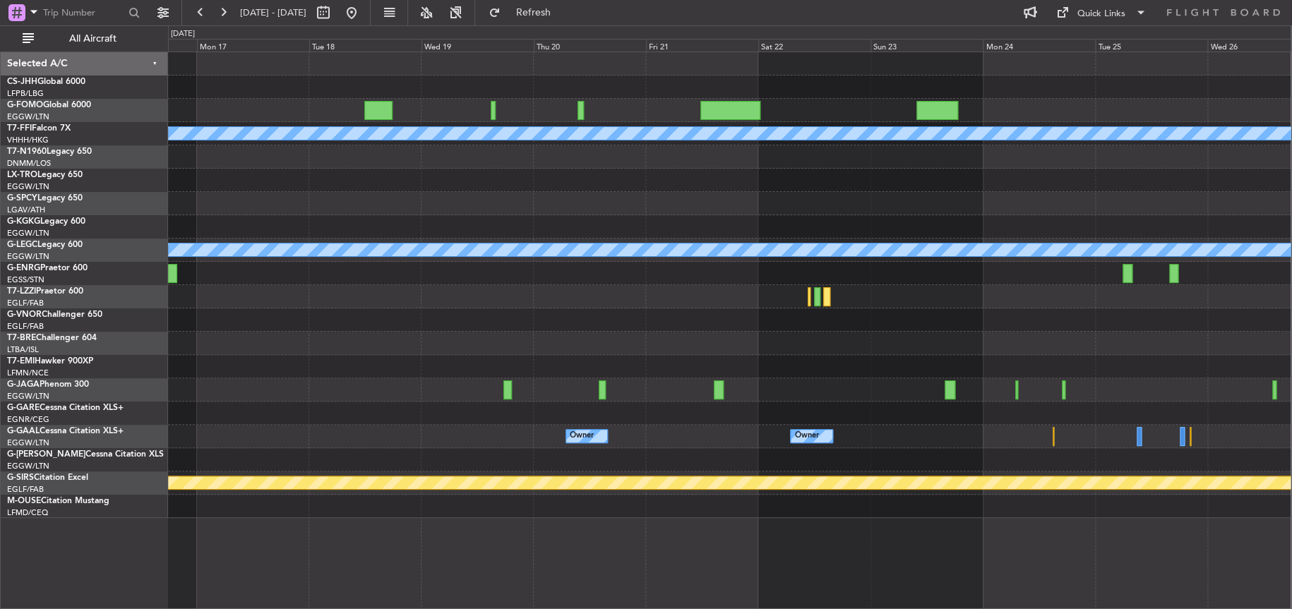
click at [1078, 263] on div "Planned Maint Geneva (Cointrin) [PERSON_NAME] [PERSON_NAME] A/C Unavailable [GE…" at bounding box center [729, 285] width 1123 height 466
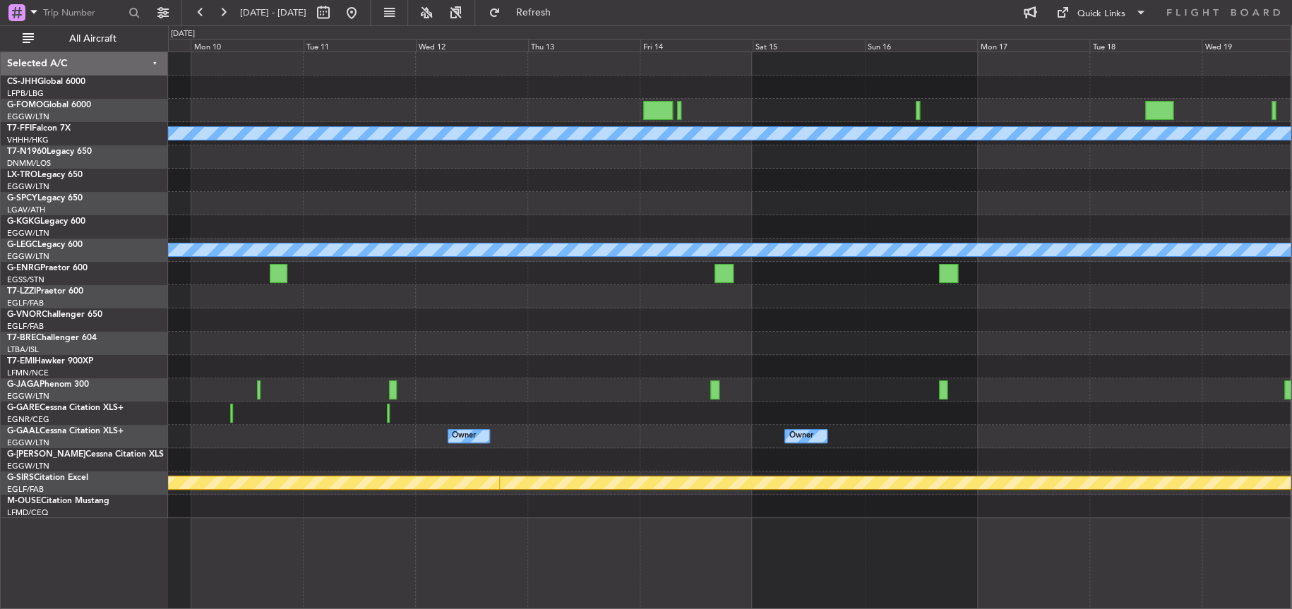
click at [1243, 326] on div at bounding box center [729, 320] width 1123 height 23
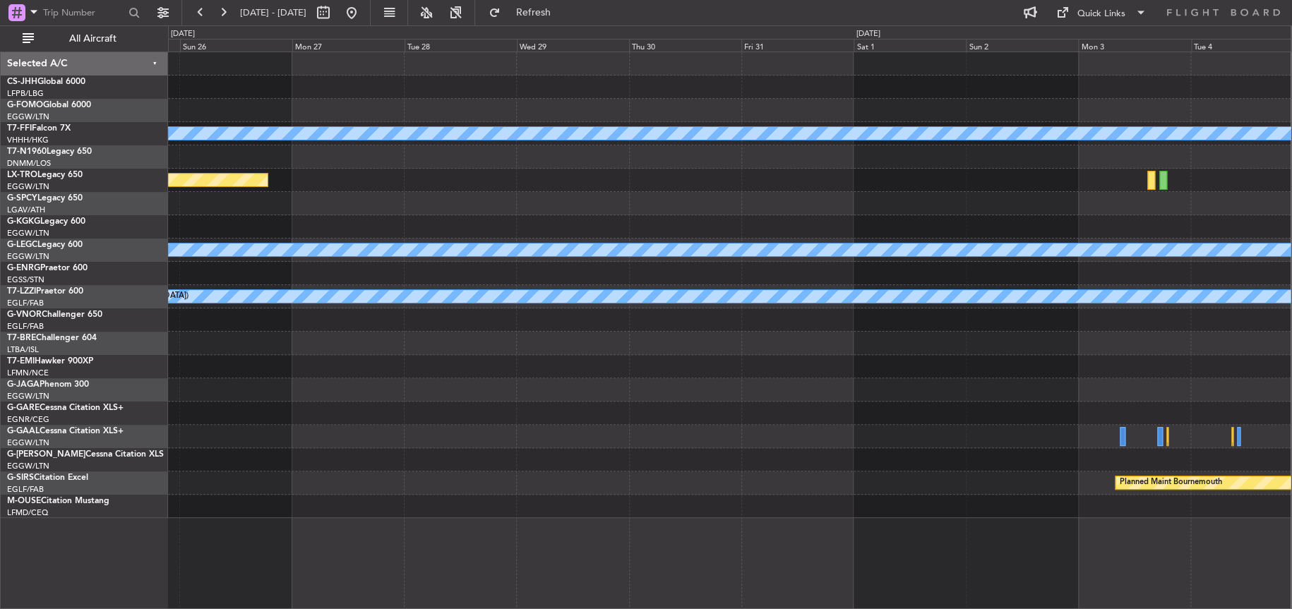
click at [1292, 396] on html "16 Nov 2025 - 26 Nov 2025 Refresh Quick Links All Aircraft Planned Maint Geneva…" at bounding box center [646, 304] width 1292 height 609
click at [1253, 410] on div at bounding box center [729, 413] width 1123 height 23
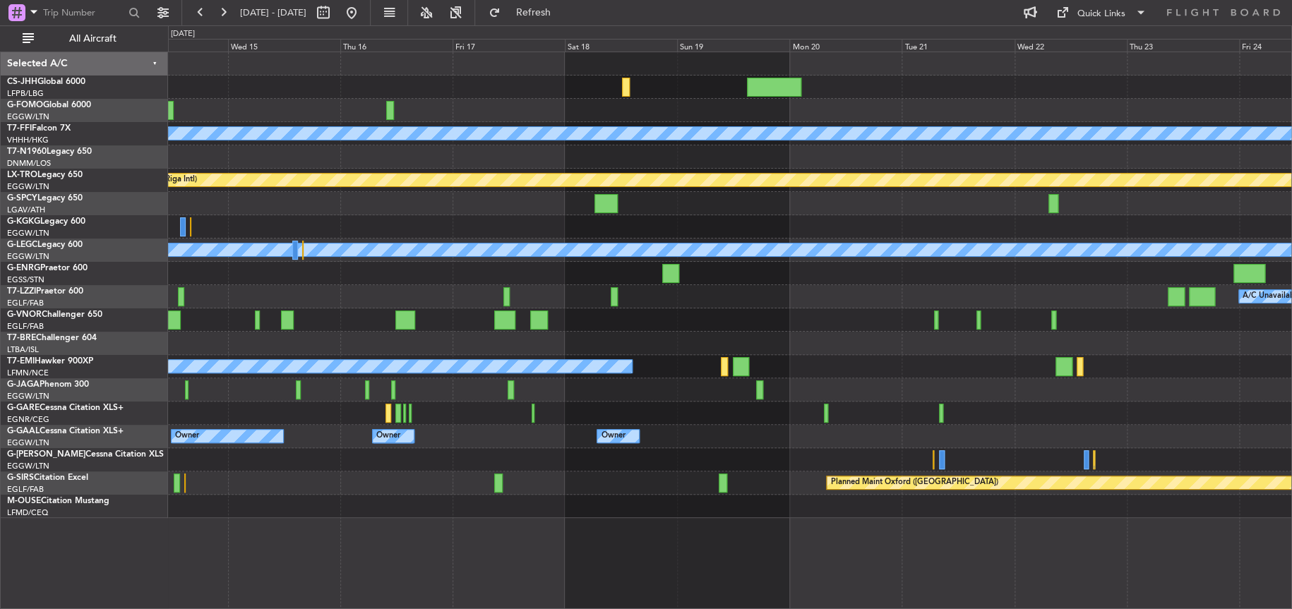
click at [1150, 323] on div "Planned Maint Geneva (Cointrin) MEL MEL Planned Maint Riga (Riga Intl) A/C Unav…" at bounding box center [730, 285] width 1124 height 466
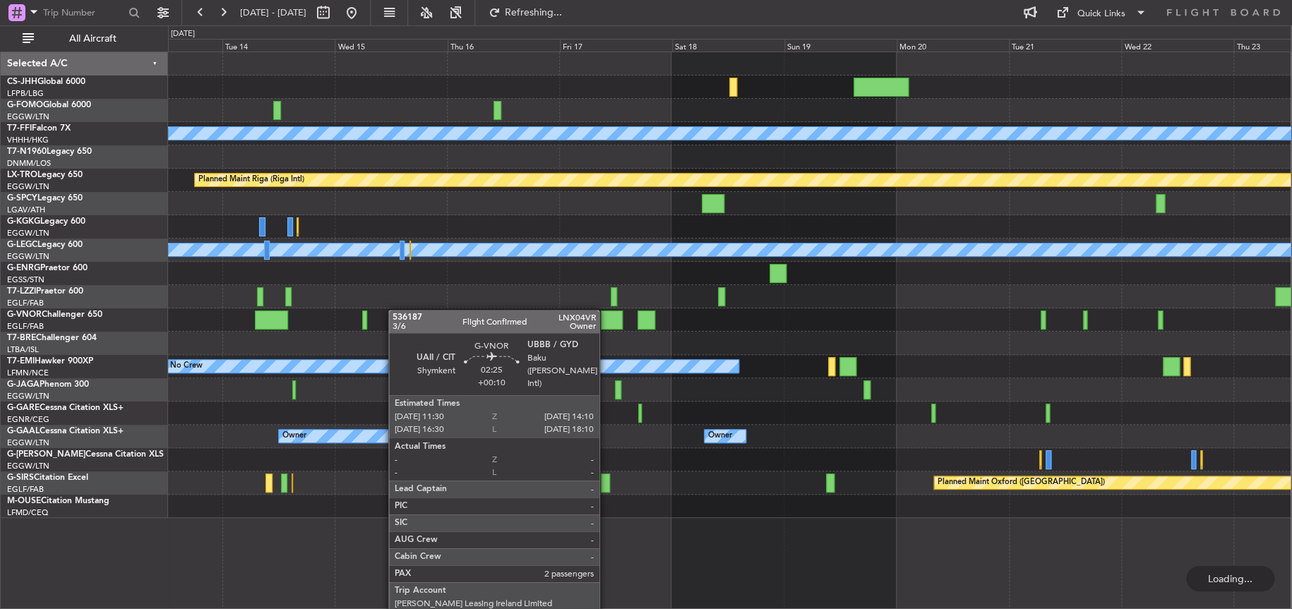
click at [394, 310] on div "Planned Maint Geneva (Cointrin) MEL MEL Planned Maint Riga (Riga Intl) A/C Unav…" at bounding box center [729, 285] width 1123 height 466
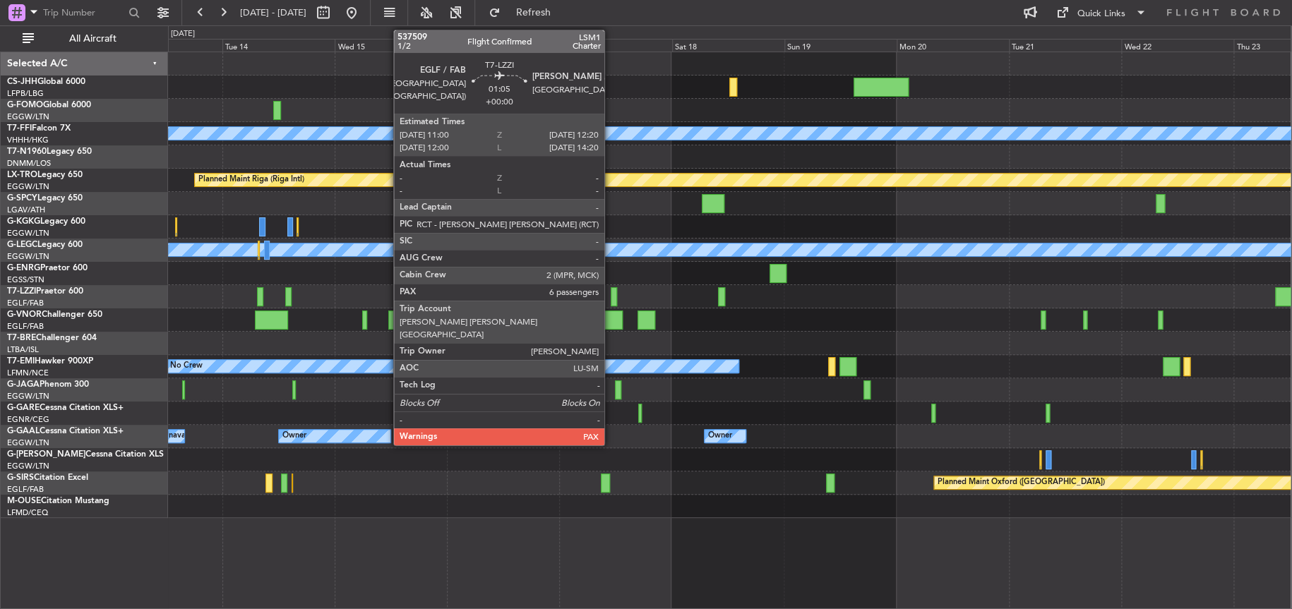
click at [611, 292] on div at bounding box center [614, 296] width 6 height 19
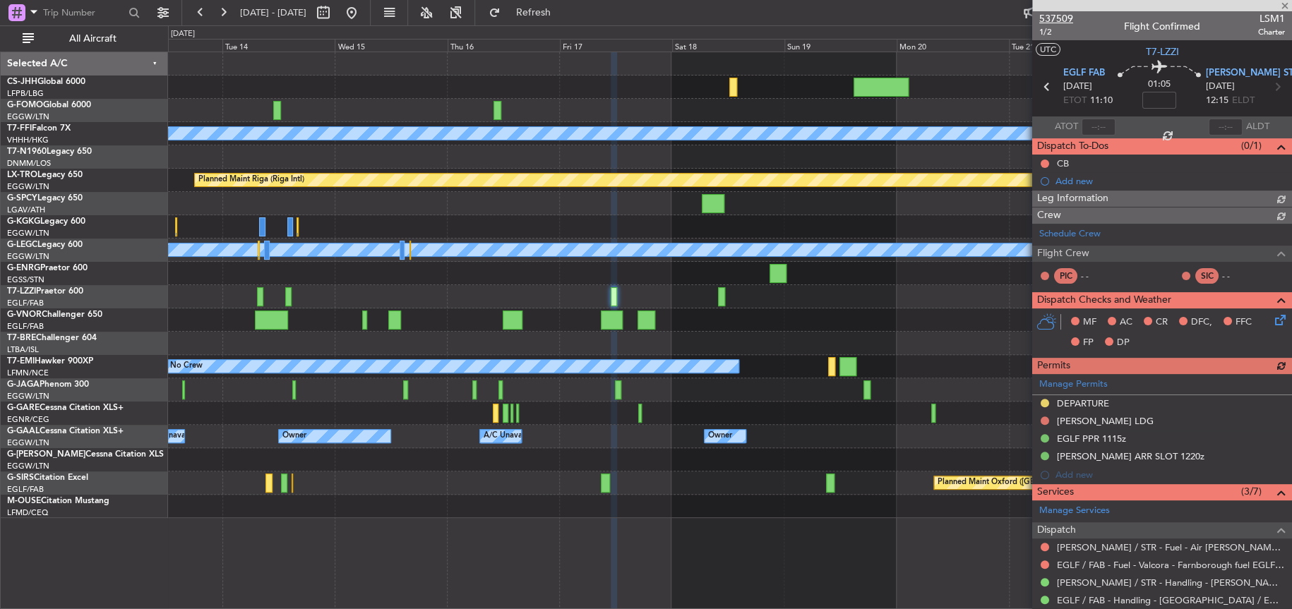
click at [1053, 18] on span "537509" at bounding box center [1056, 18] width 34 height 15
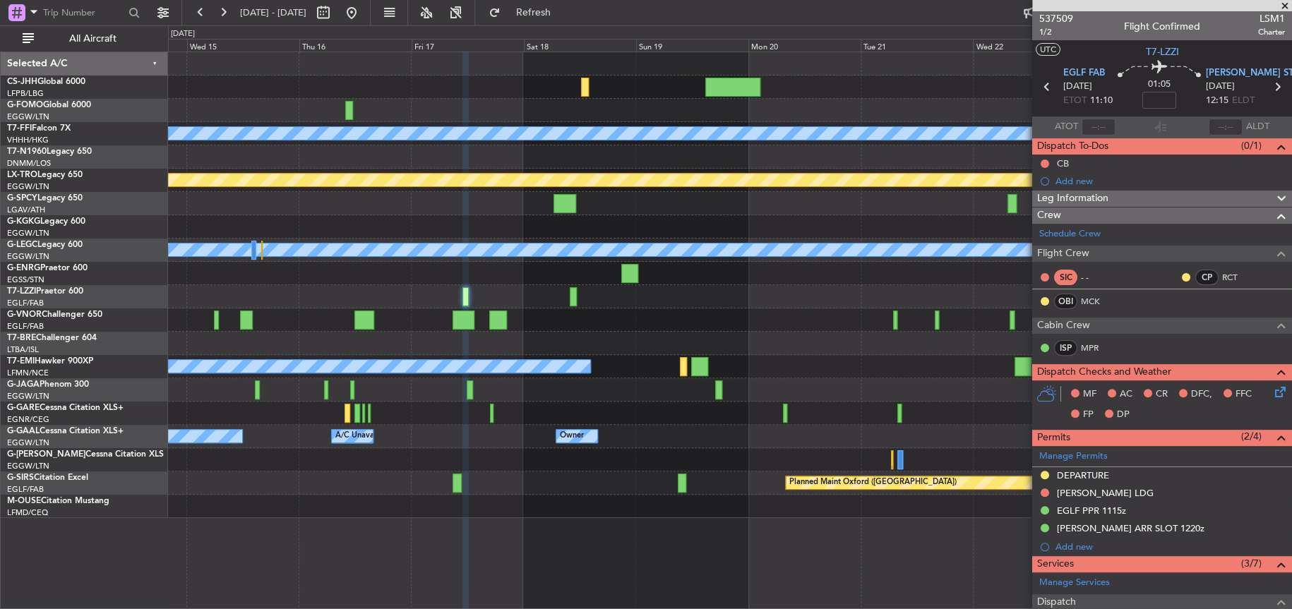
click at [573, 354] on div "Planned Maint Geneva (Cointrin) MEL MEL Planned Maint Riga (Riga Intl) A/C Unav…" at bounding box center [729, 285] width 1123 height 466
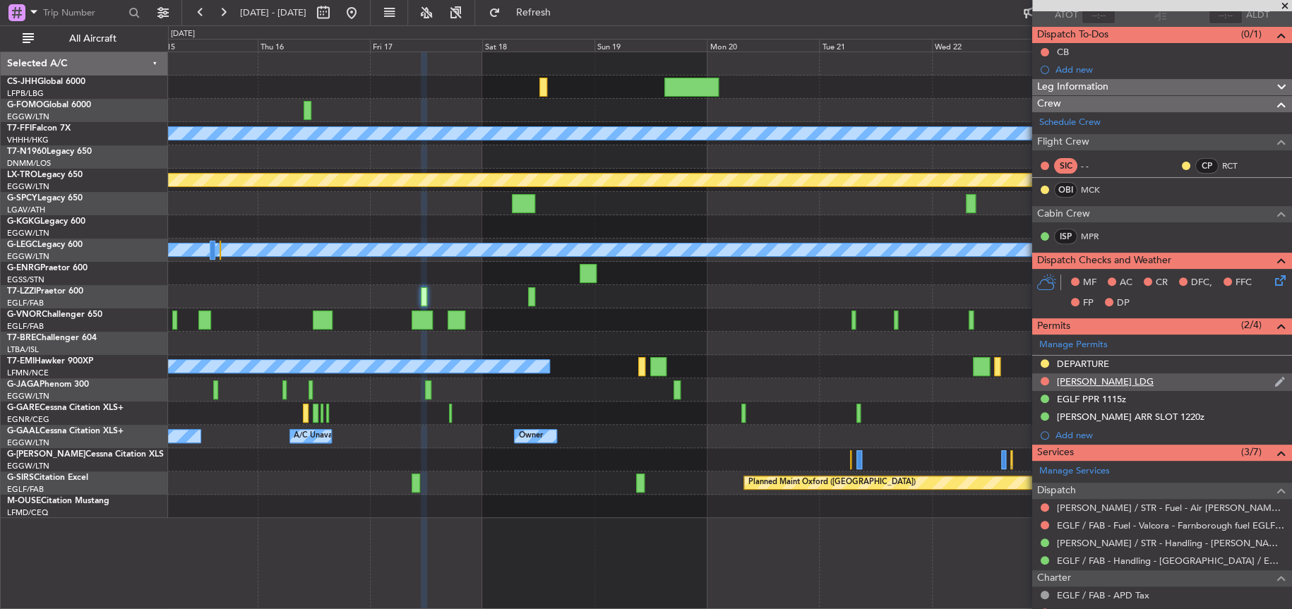
scroll to position [141, 0]
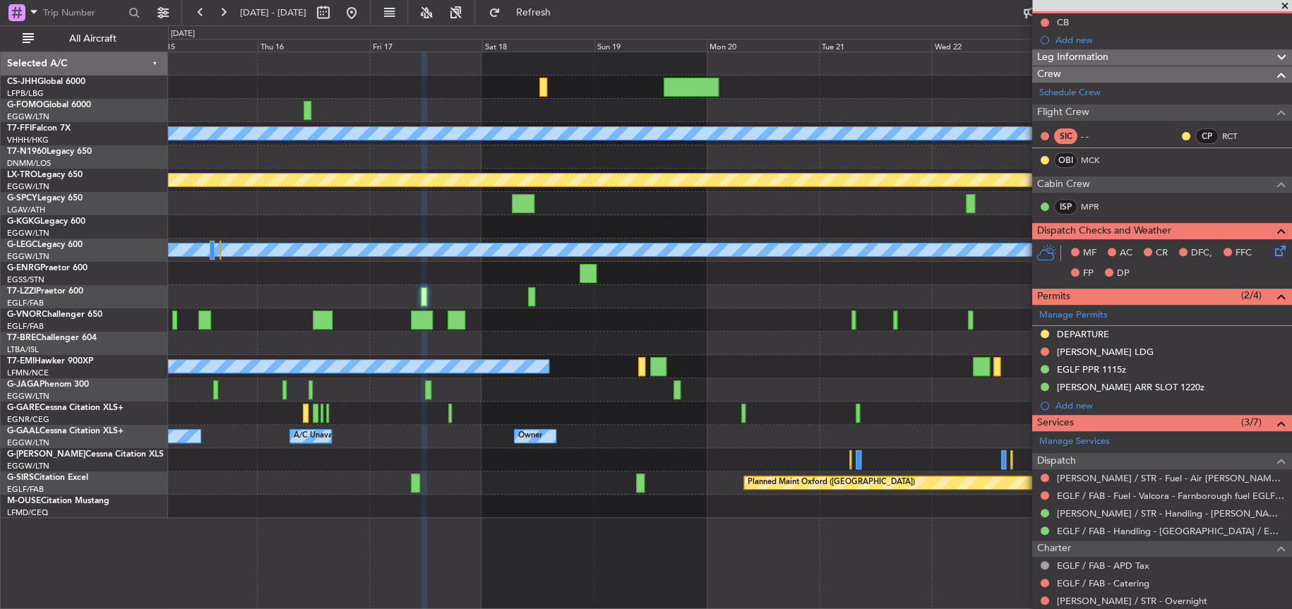
click at [568, 339] on div at bounding box center [729, 343] width 1123 height 23
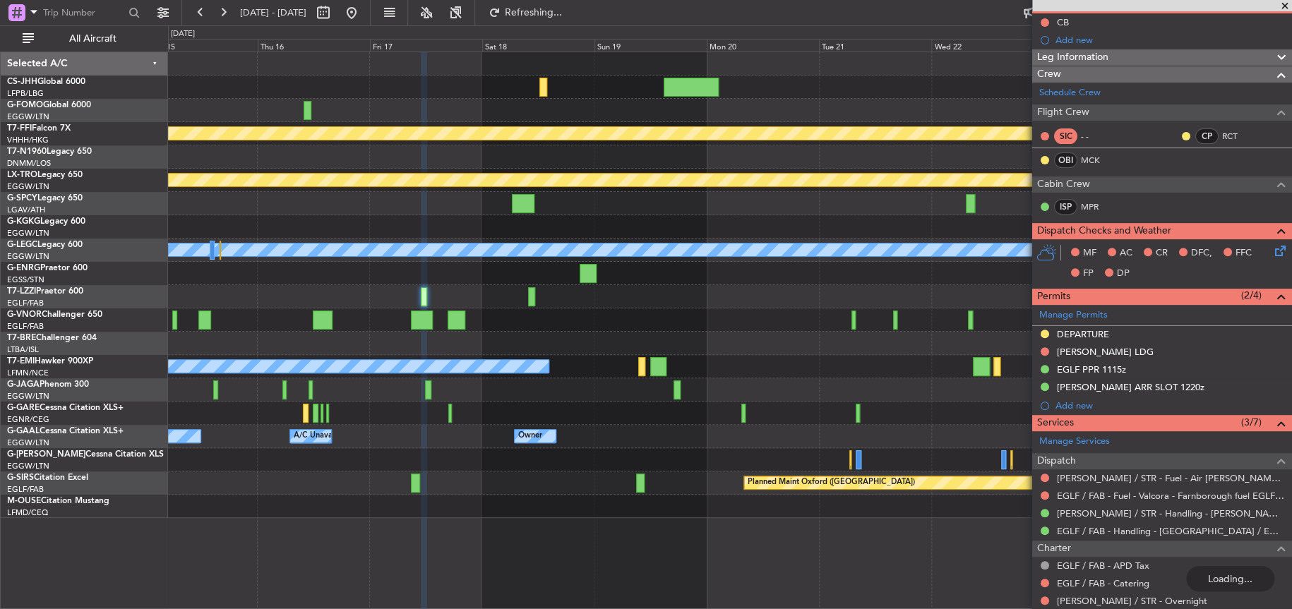
click at [400, 386] on div at bounding box center [729, 390] width 1123 height 23
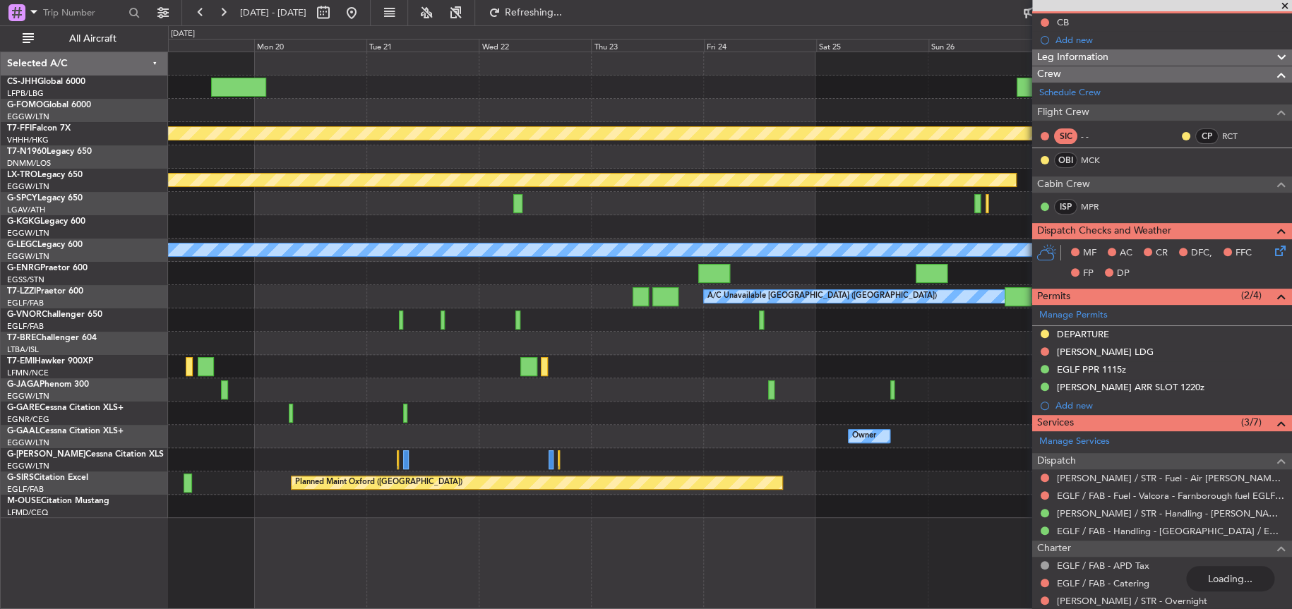
click at [368, 357] on div "MEL MEL Planned Maint Geneva (Cointrin) Planned Maint Riga (Riga Intl) A/C Unav…" at bounding box center [729, 285] width 1123 height 466
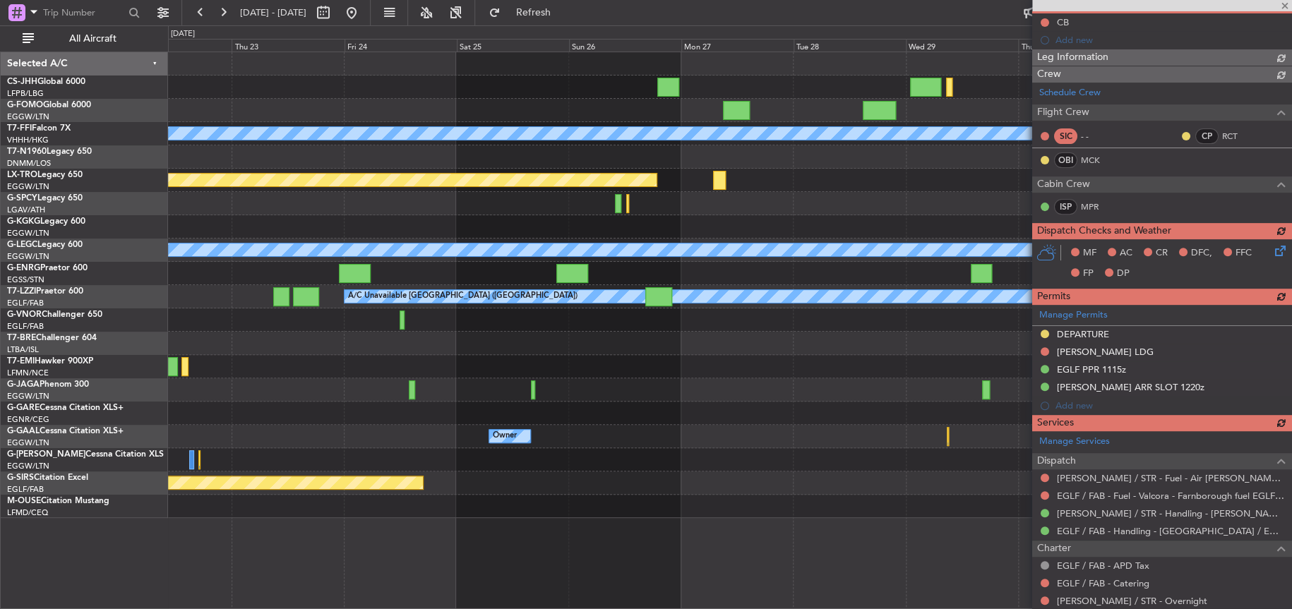
click at [381, 410] on div "Planned Maint Geneva (Cointrin) [PERSON_NAME] [PERSON_NAME] Planned Maint [GEOG…" at bounding box center [729, 285] width 1123 height 466
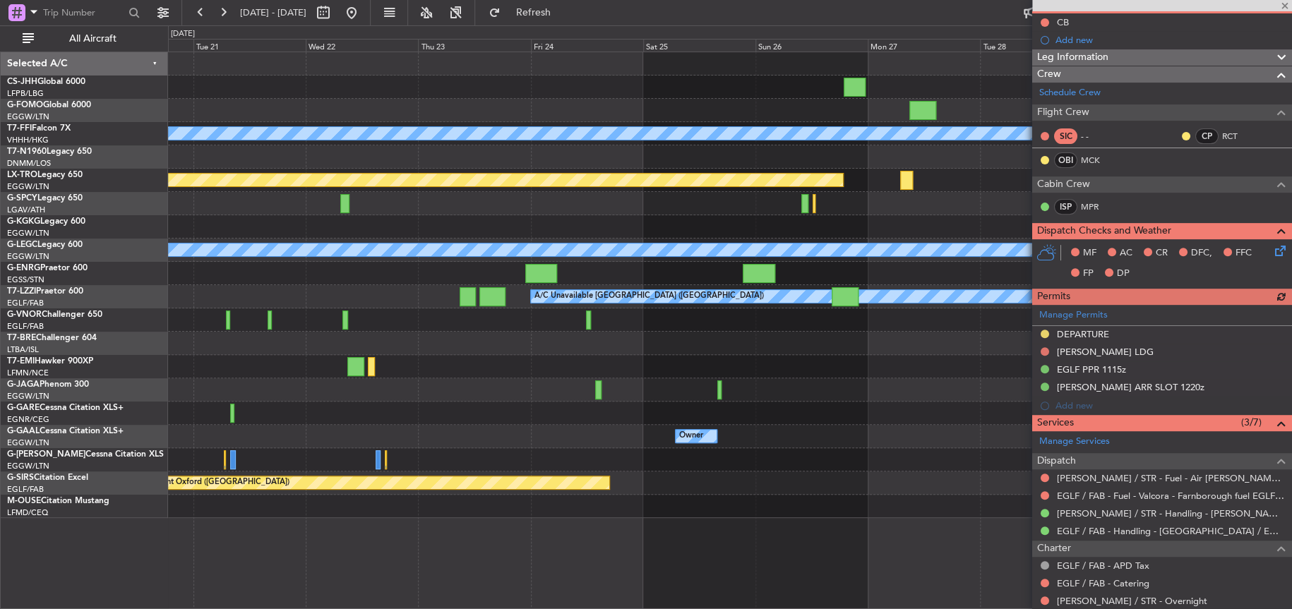
click at [677, 368] on div "No Crew" at bounding box center [730, 366] width 1124 height 23
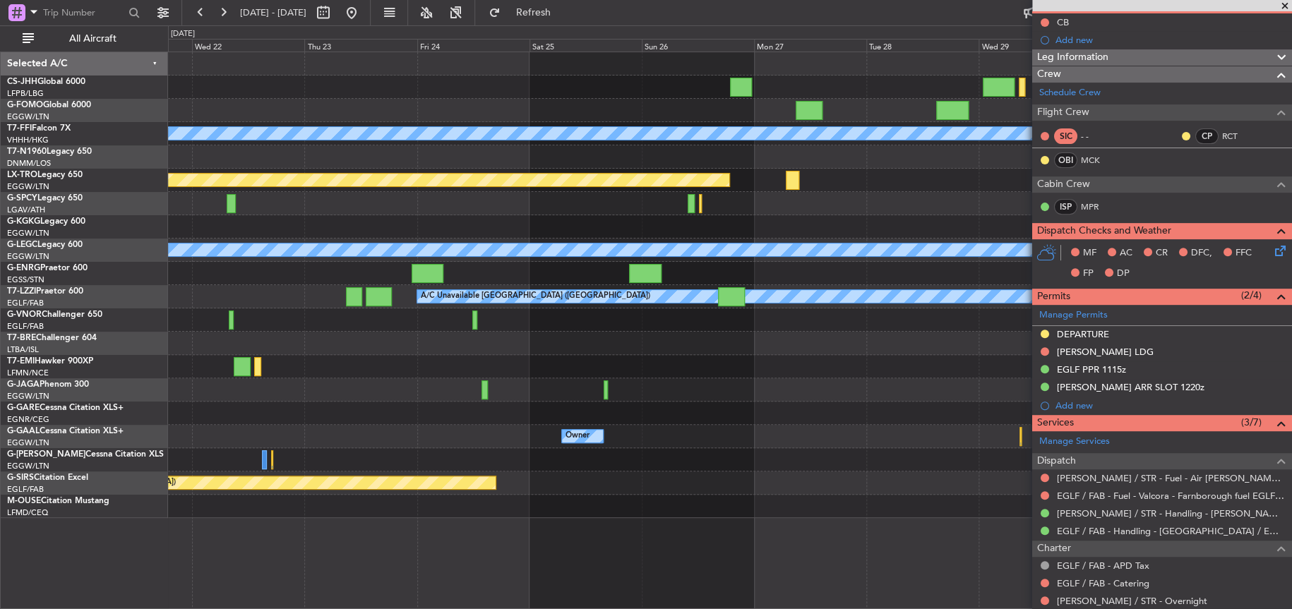
click at [305, 320] on div at bounding box center [730, 320] width 1124 height 23
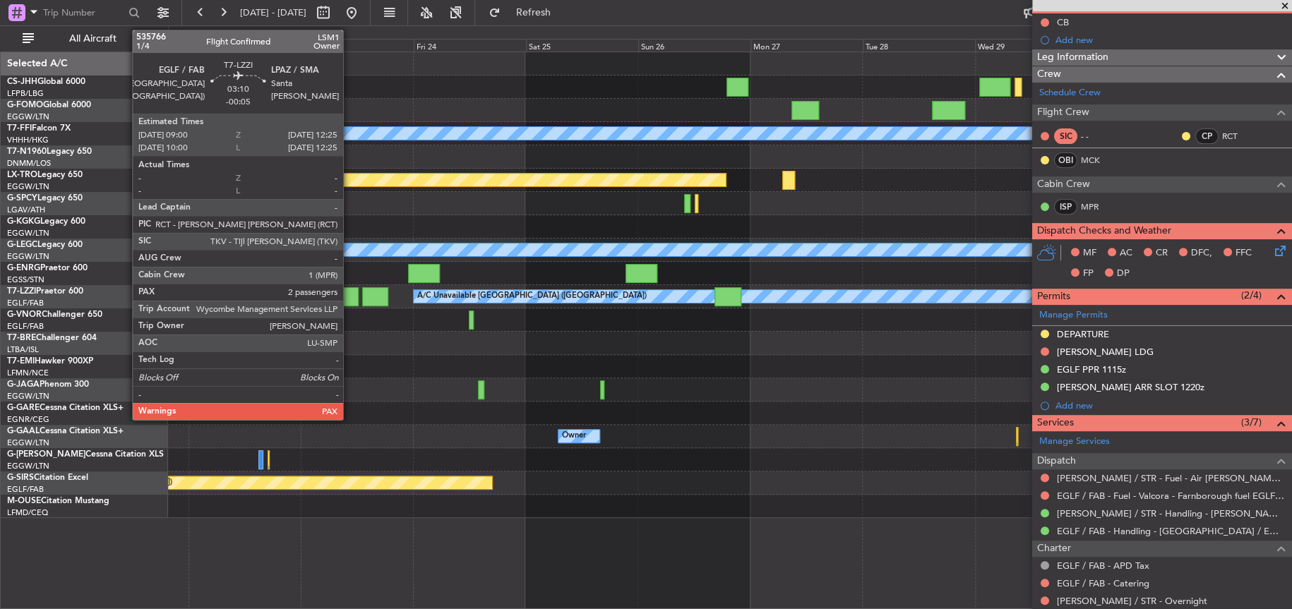
click at [350, 296] on div at bounding box center [350, 296] width 16 height 19
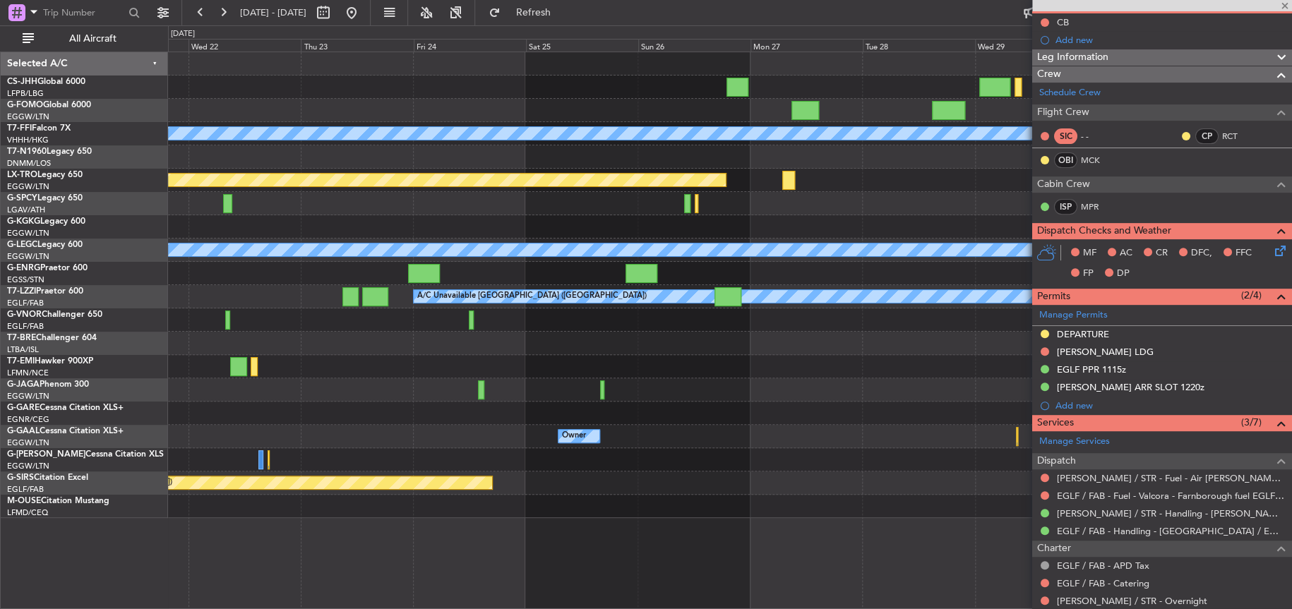
type input "-00:05"
type input "2"
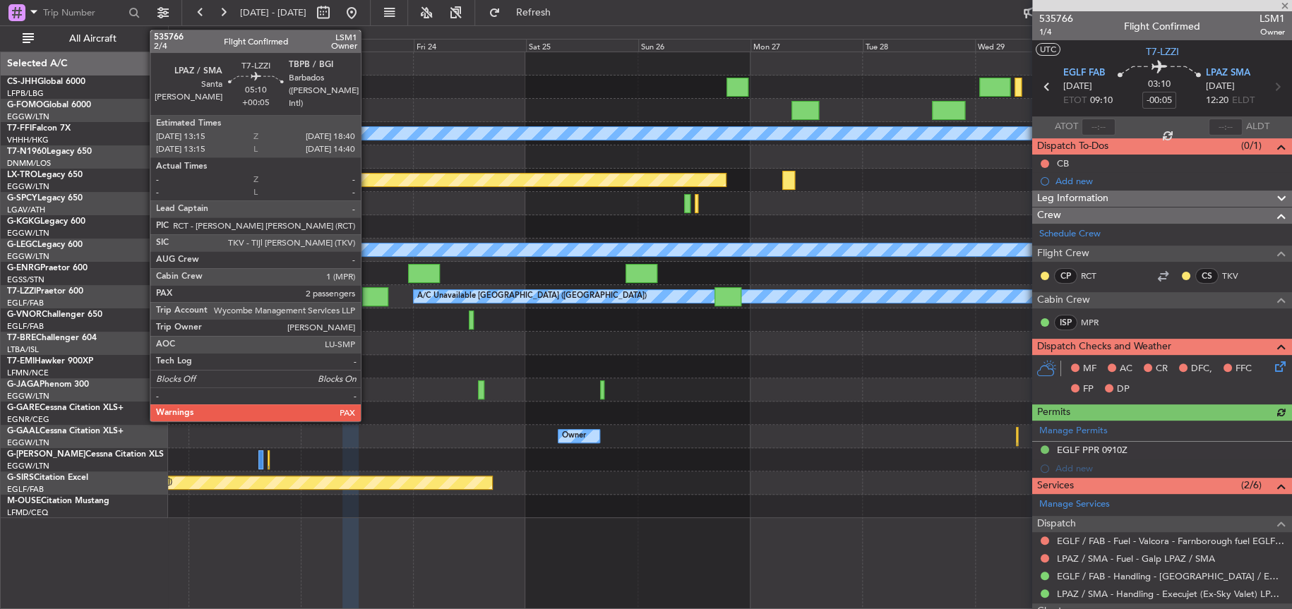
click at [367, 299] on div at bounding box center [374, 296] width 25 height 19
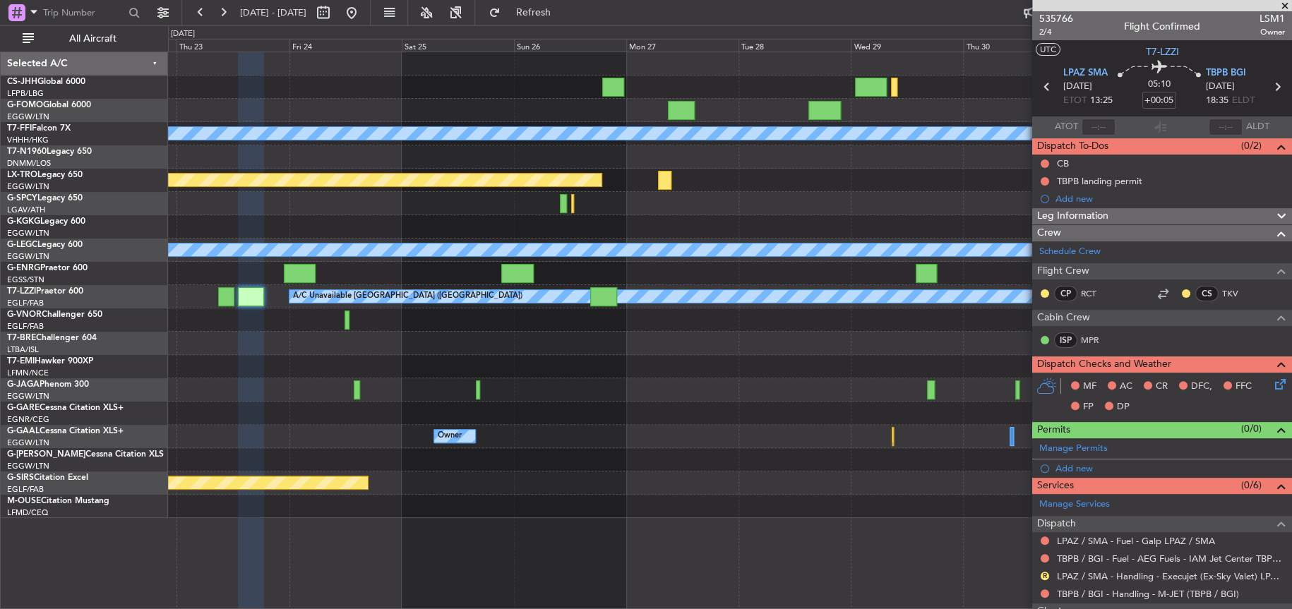
click at [760, 395] on div at bounding box center [730, 390] width 1124 height 23
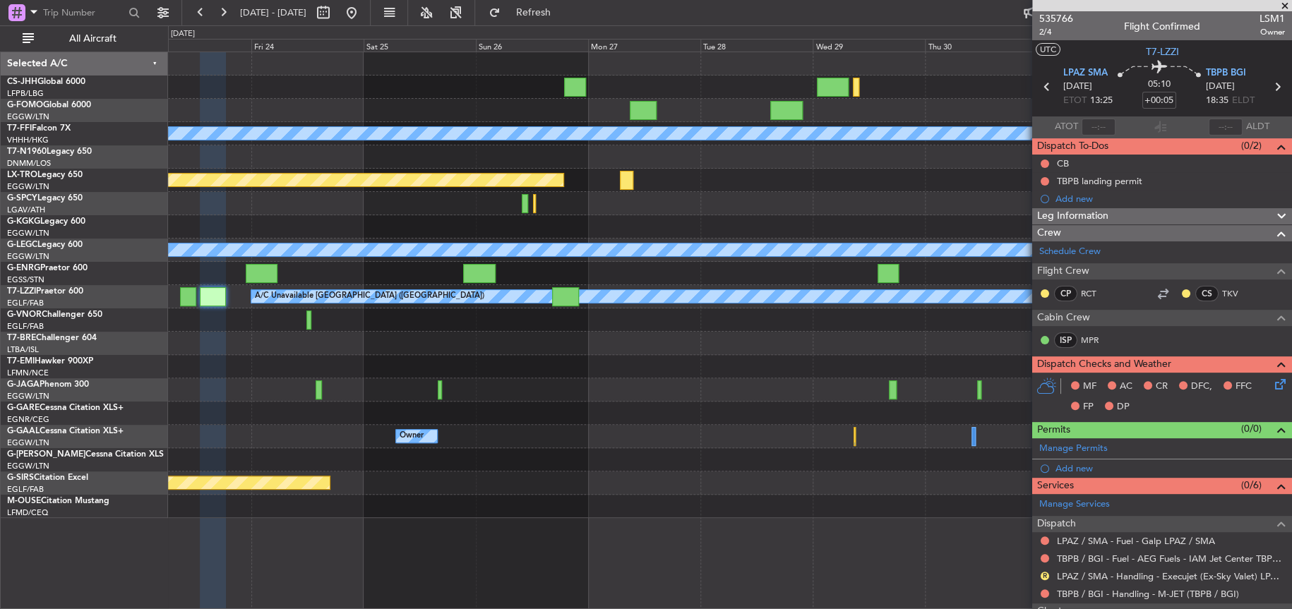
click at [424, 318] on div at bounding box center [730, 320] width 1124 height 23
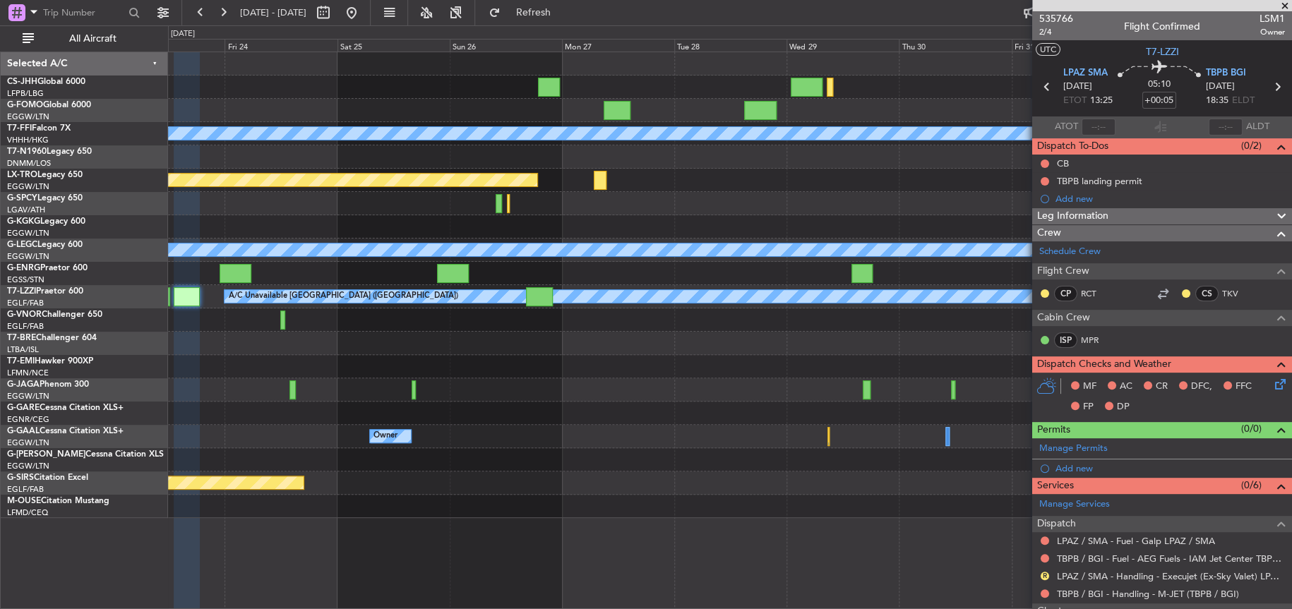
click at [370, 369] on div at bounding box center [730, 366] width 1124 height 23
click at [361, 295] on div "A/C Unavailable [GEOGRAPHIC_DATA] ([GEOGRAPHIC_DATA])" at bounding box center [729, 296] width 1123 height 23
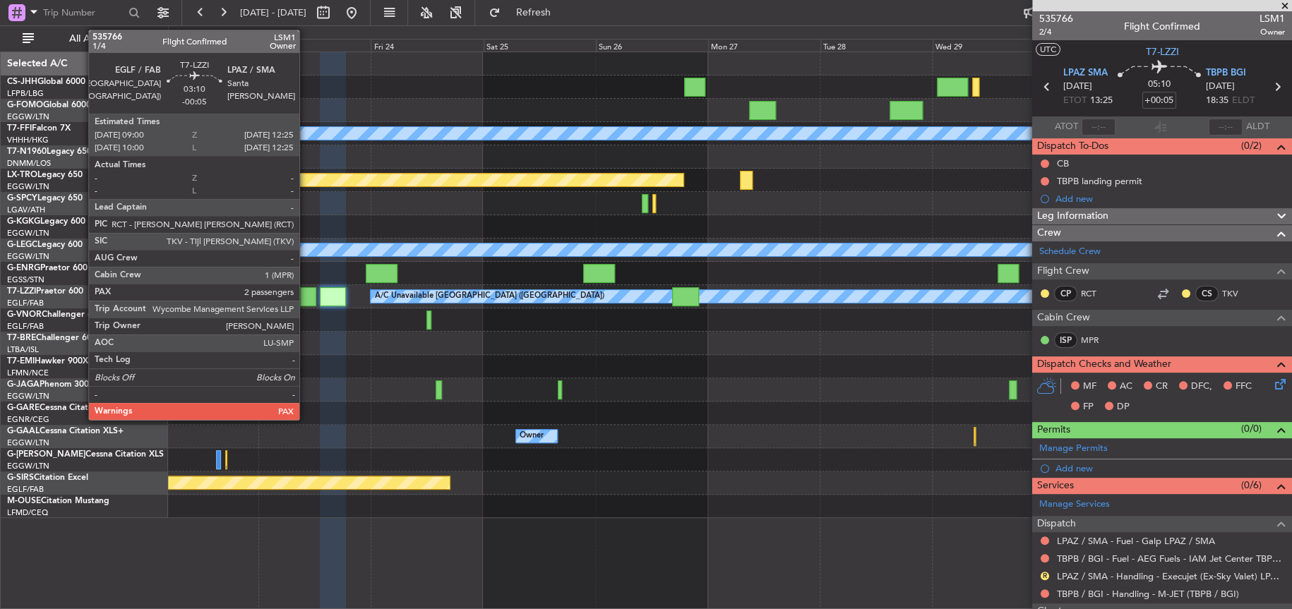
click at [306, 304] on div at bounding box center [308, 296] width 16 height 19
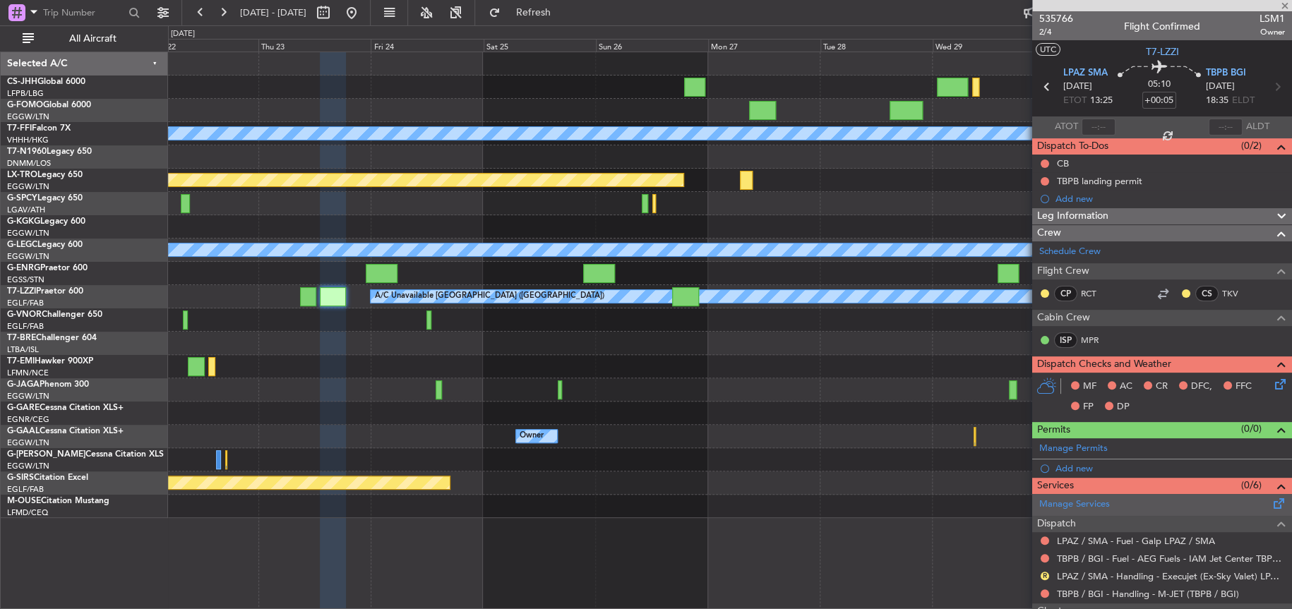
scroll to position [199, 0]
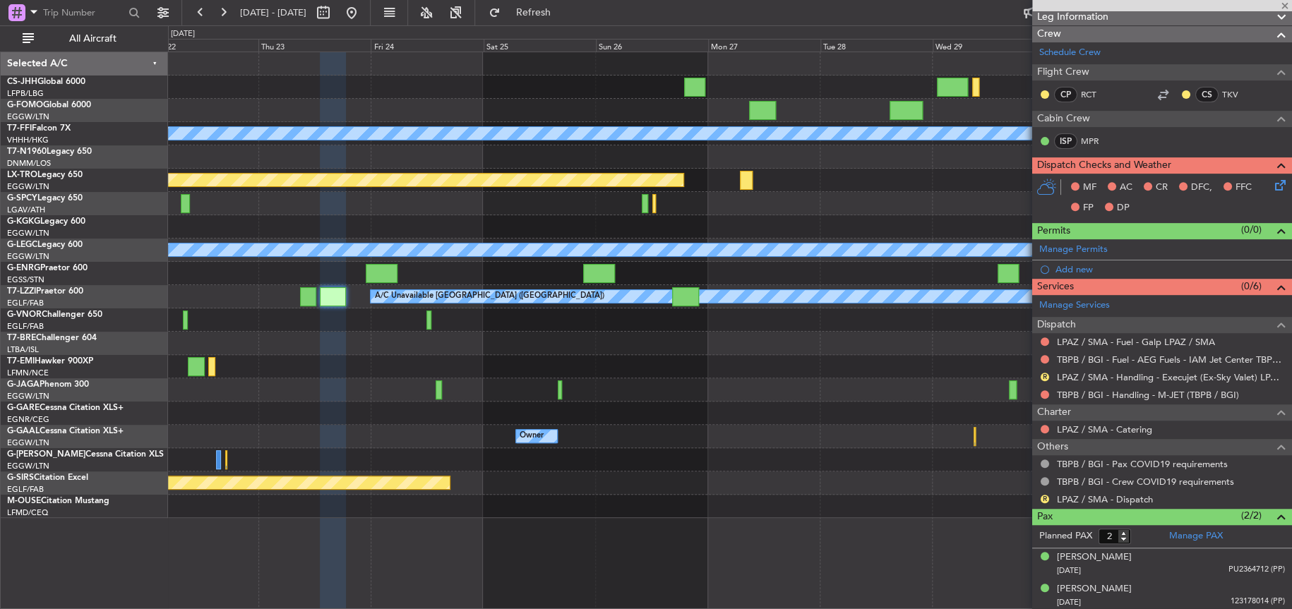
type input "-00:05"
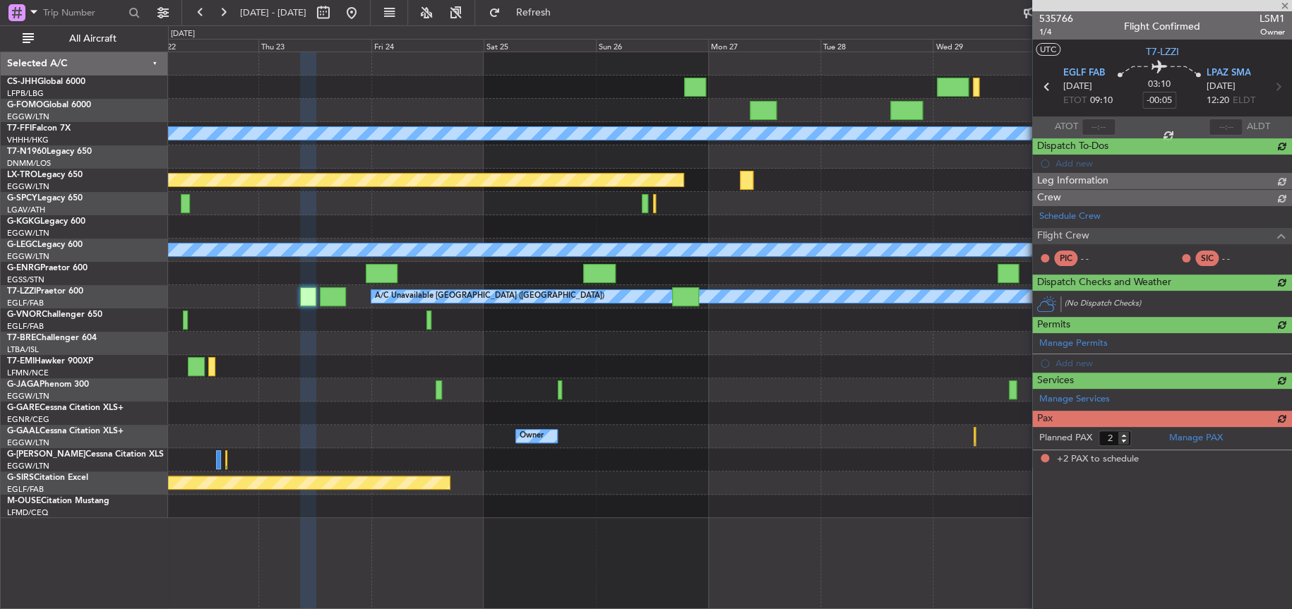
scroll to position [0, 0]
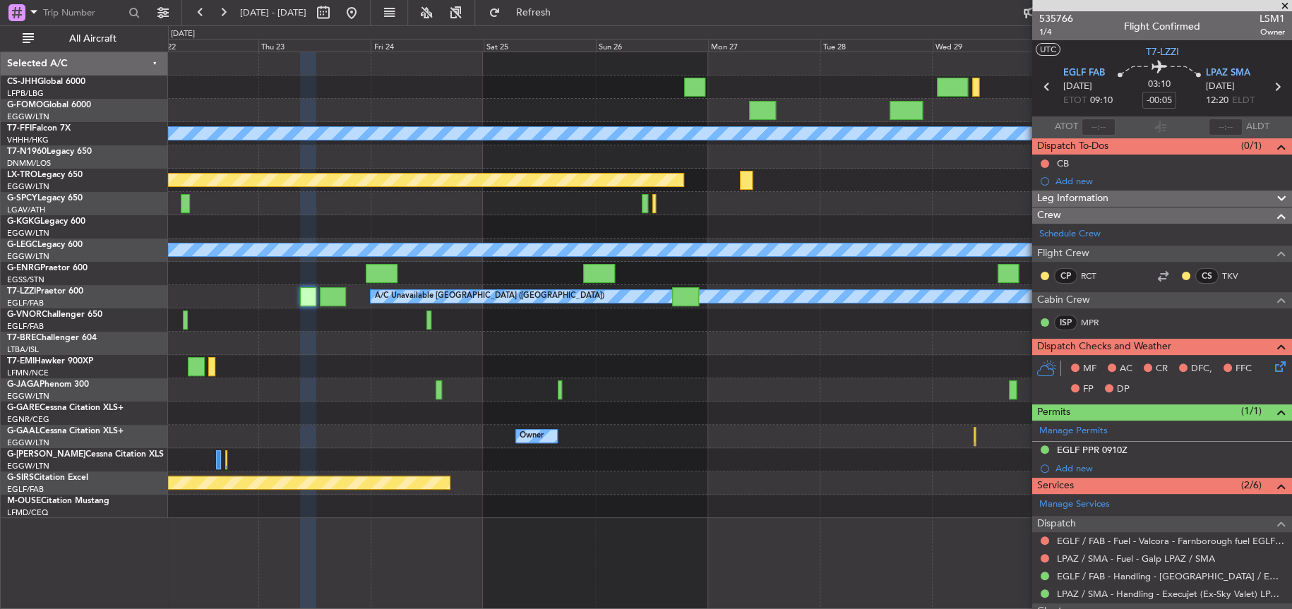
click at [475, 362] on div "Planned Maint Geneva (Cointrin) [PERSON_NAME] [PERSON_NAME] Planned Maint [GEOG…" at bounding box center [729, 285] width 1123 height 466
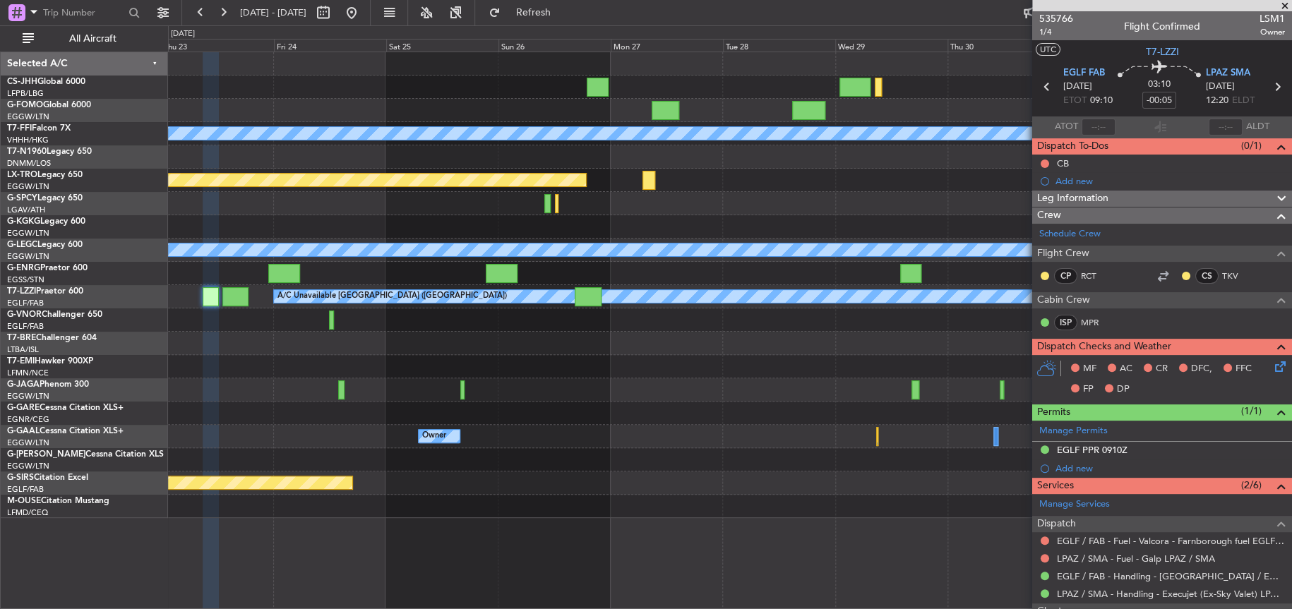
click at [544, 356] on div at bounding box center [729, 366] width 1123 height 23
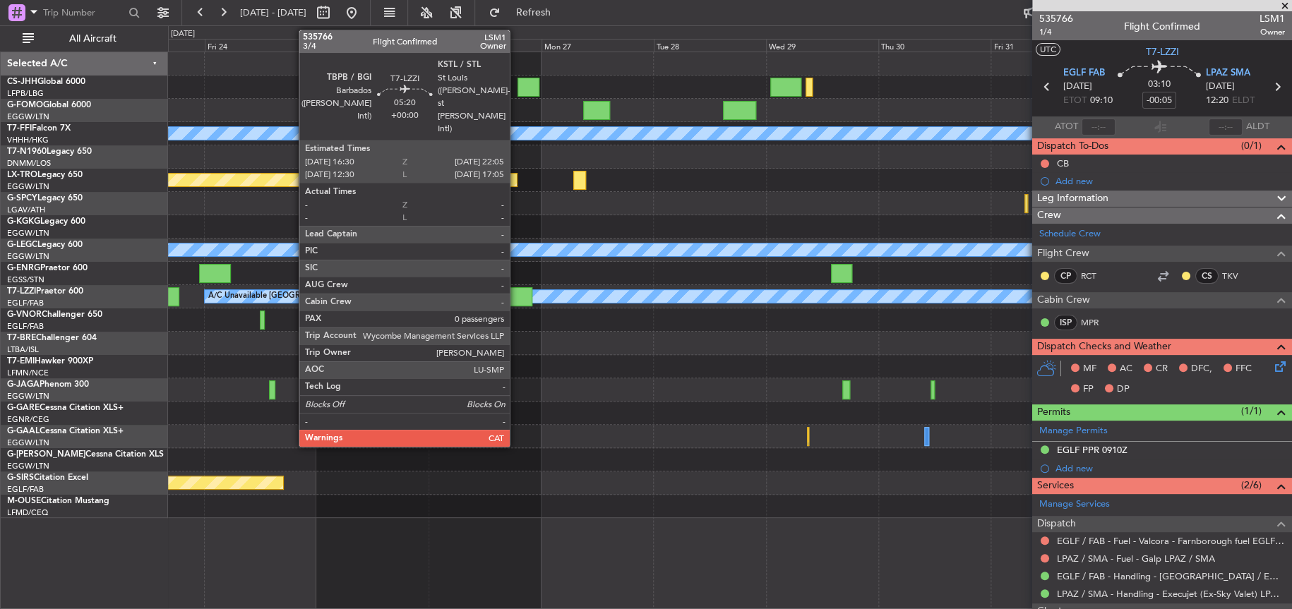
click at [516, 299] on div at bounding box center [519, 296] width 27 height 19
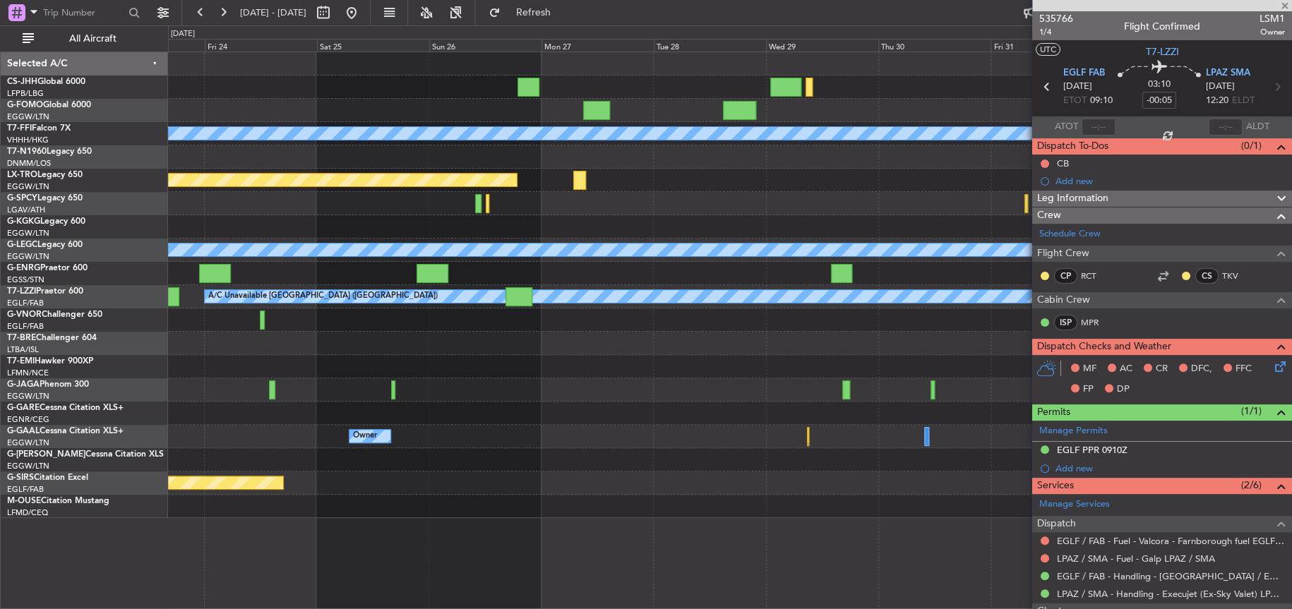
type input "0"
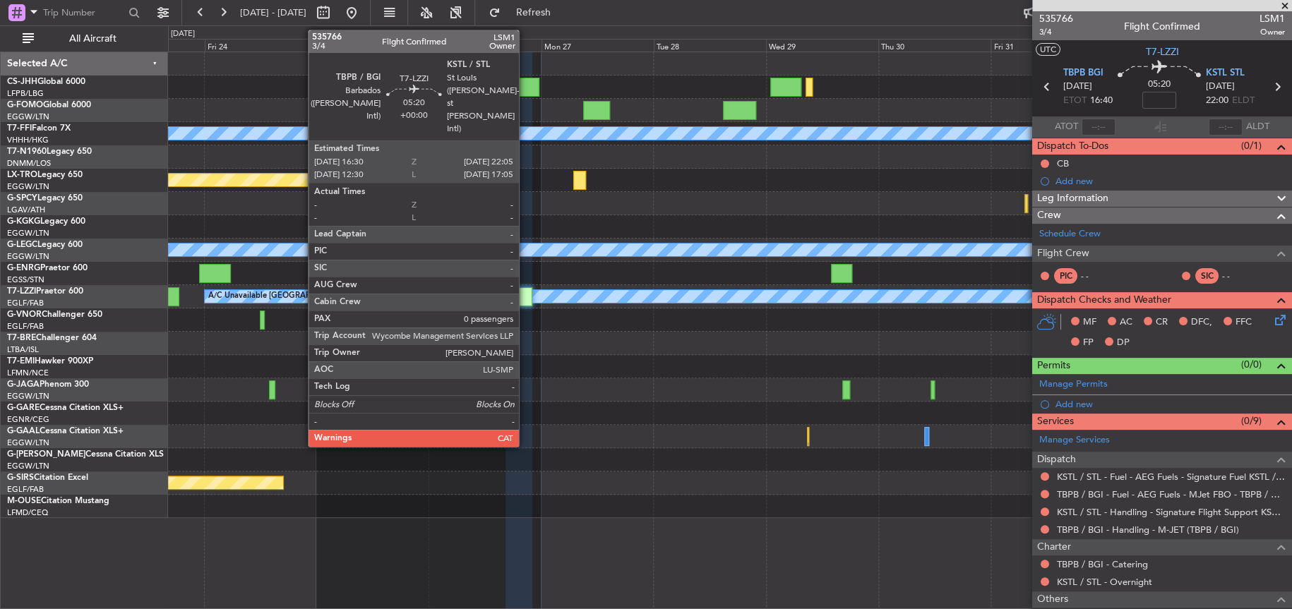
click at [525, 299] on div at bounding box center [519, 296] width 27 height 19
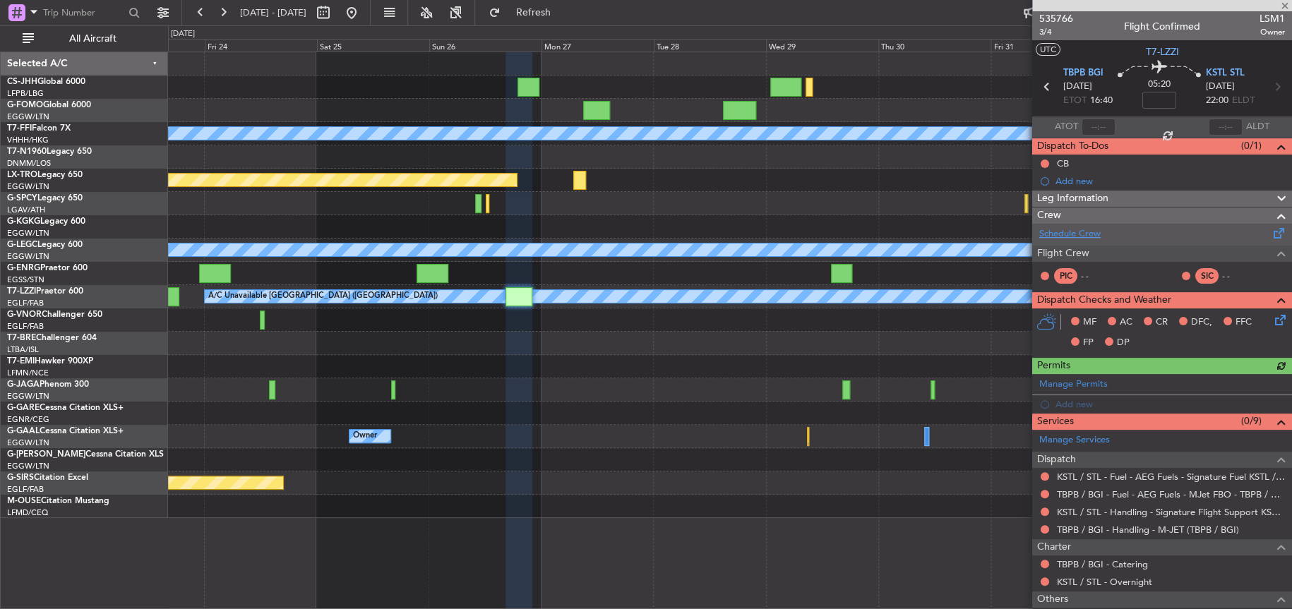
click at [1073, 237] on link "Schedule Crew" at bounding box center [1069, 234] width 61 height 14
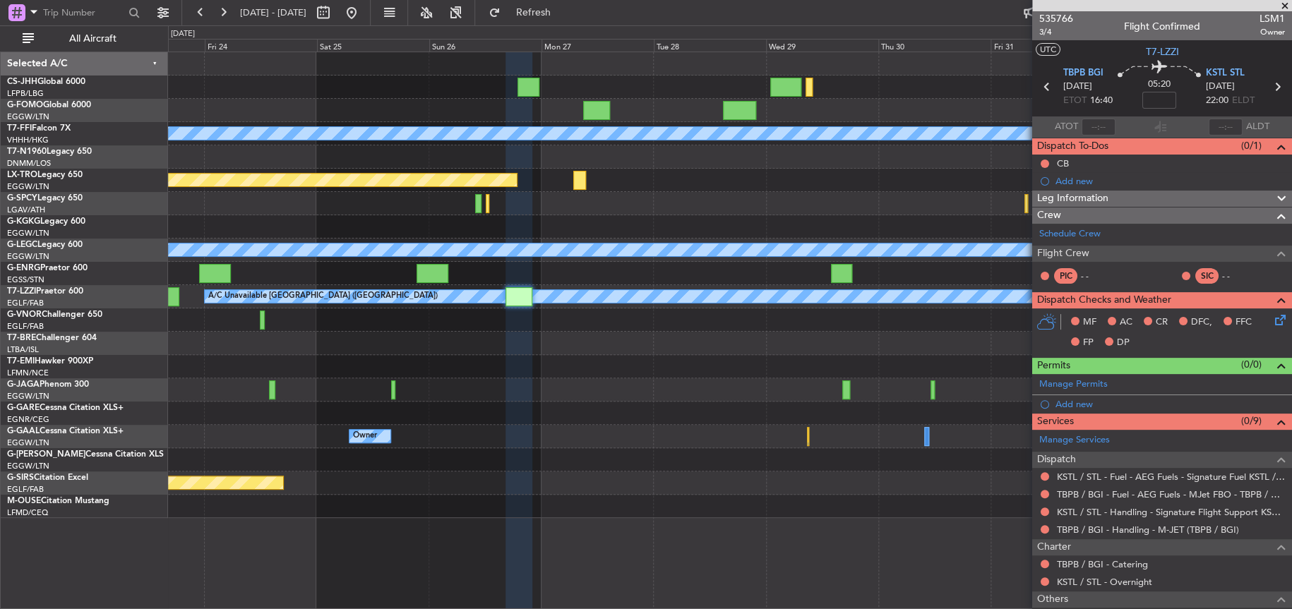
click at [604, 405] on div at bounding box center [729, 413] width 1123 height 23
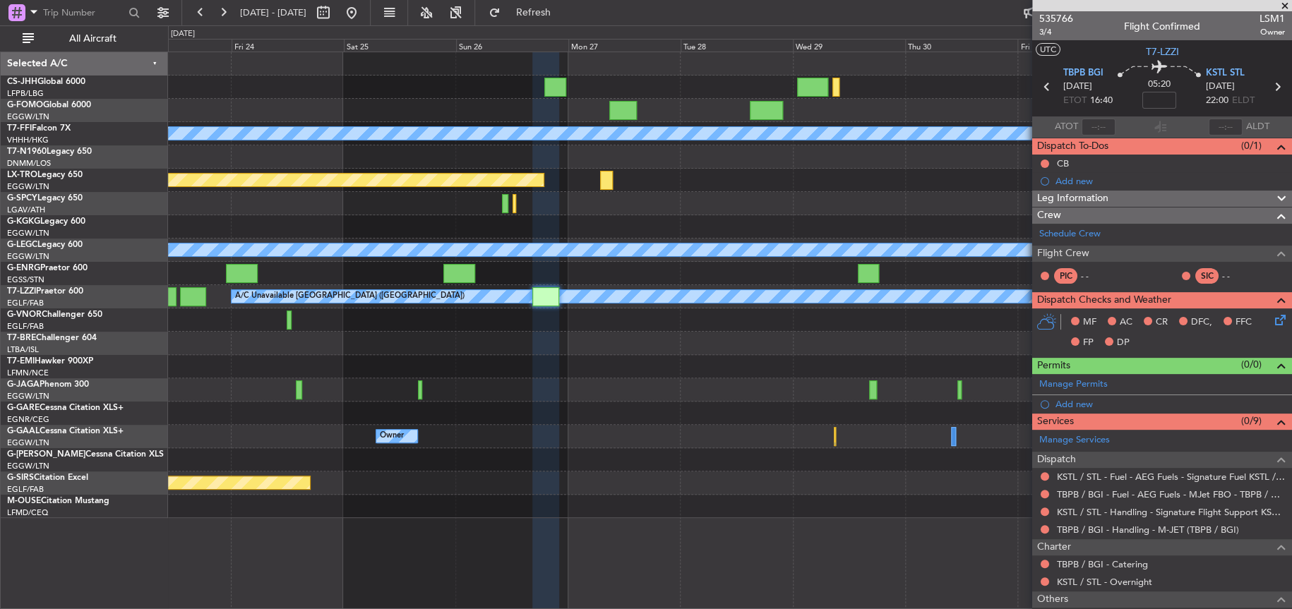
click at [560, 367] on div at bounding box center [729, 366] width 1123 height 23
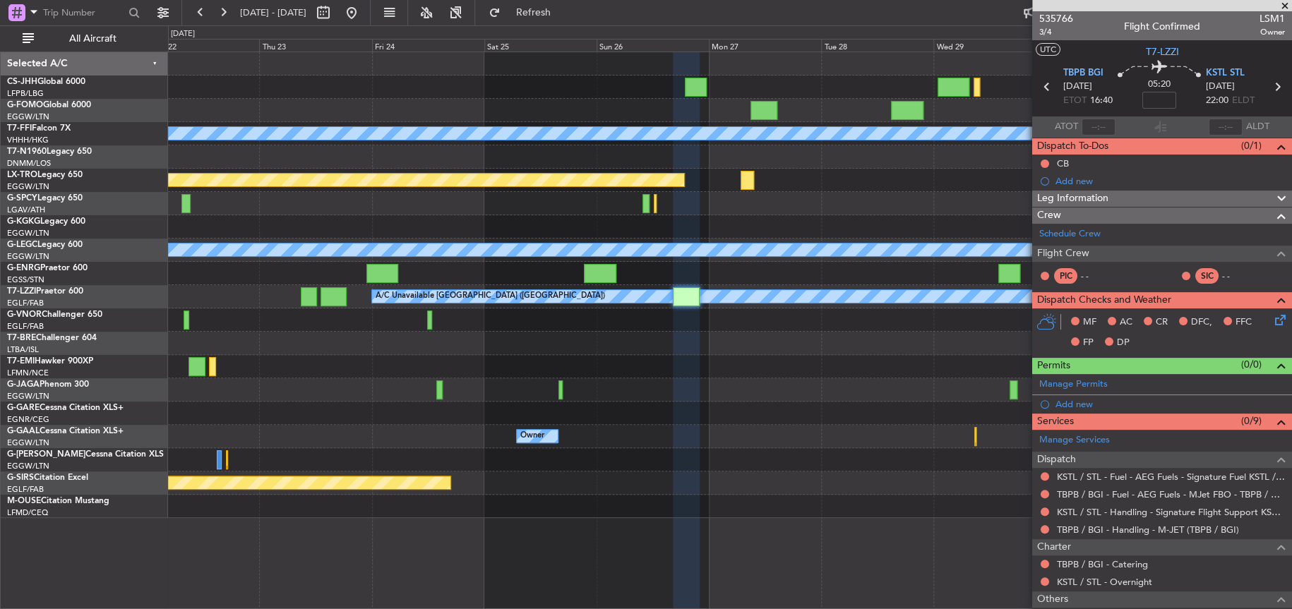
click at [661, 358] on div at bounding box center [730, 366] width 1124 height 23
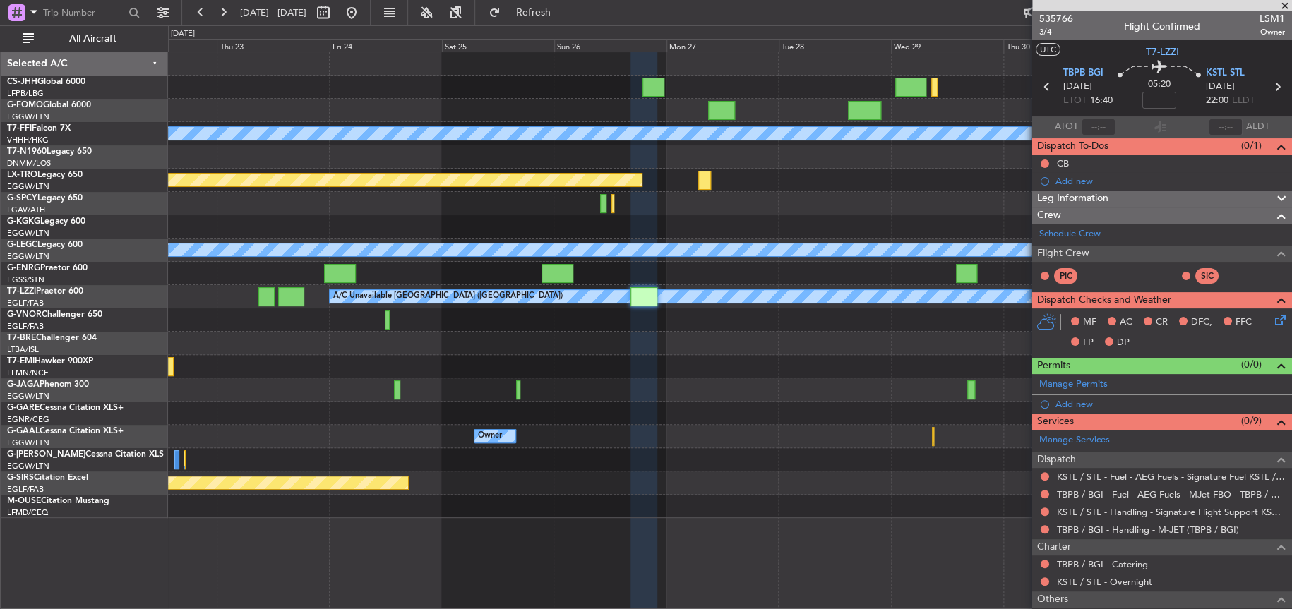
click at [586, 355] on div at bounding box center [729, 366] width 1123 height 23
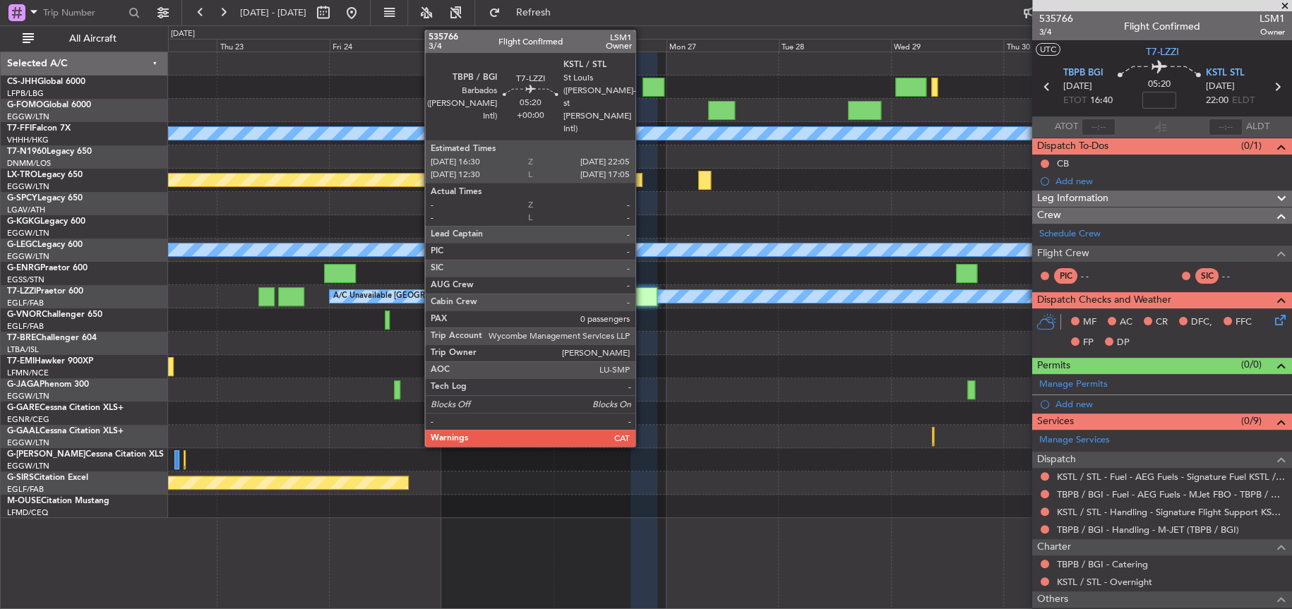
click at [642, 296] on div at bounding box center [644, 296] width 27 height 19
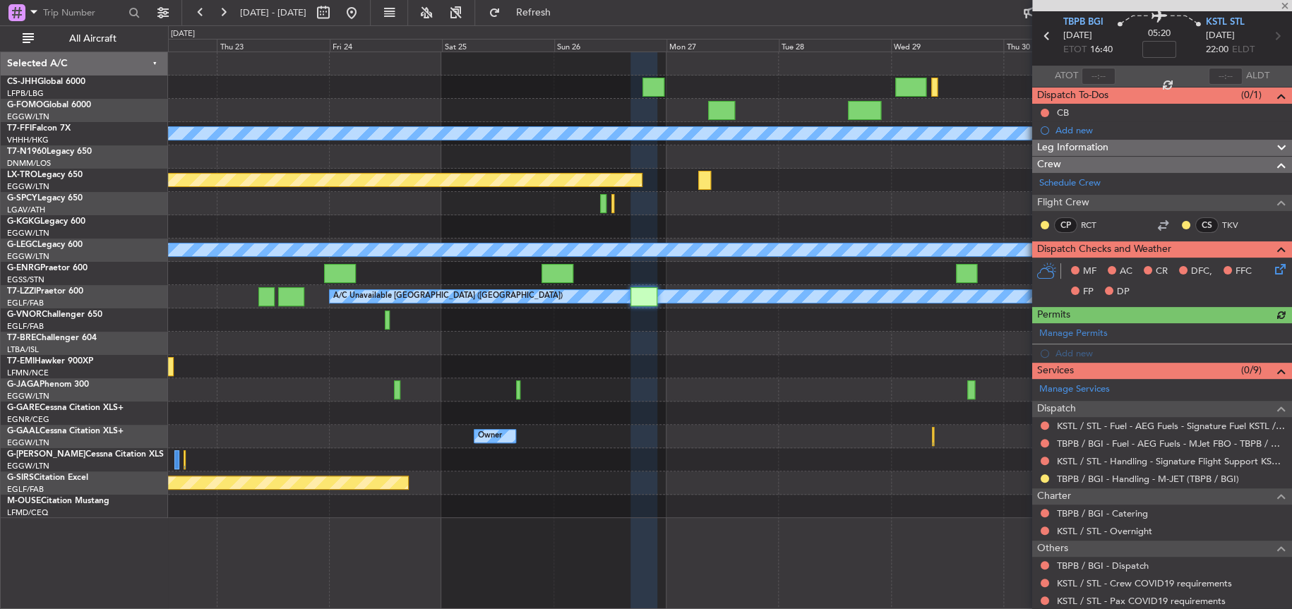
scroll to position [90, 0]
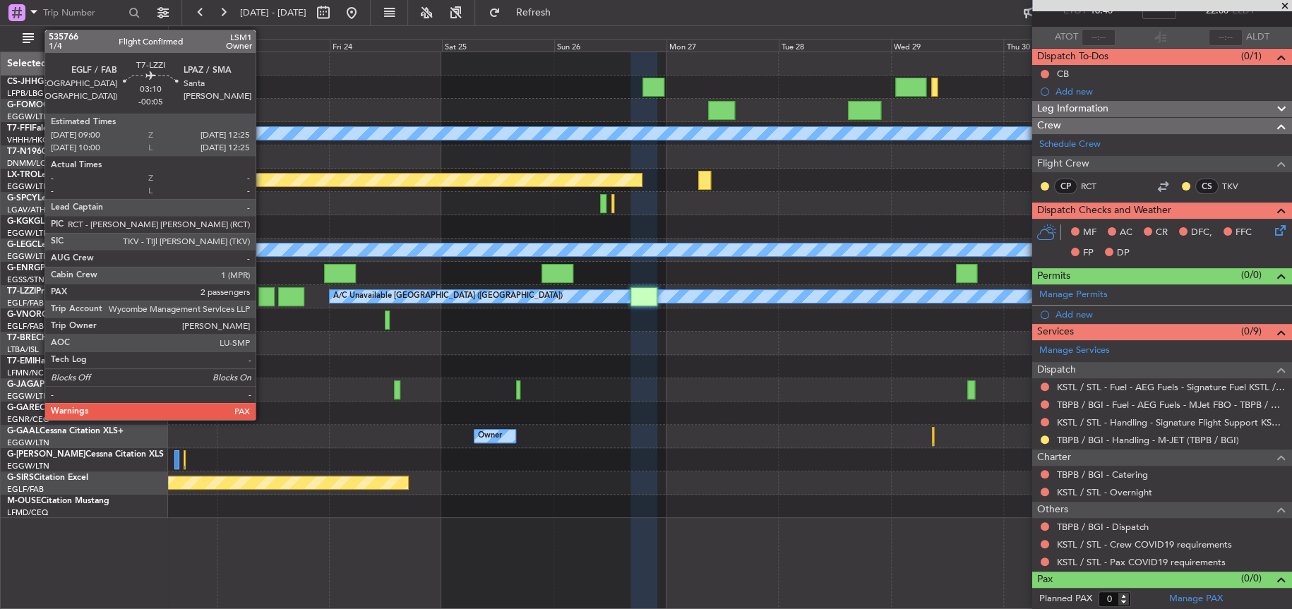
click at [262, 299] on div at bounding box center [266, 296] width 16 height 19
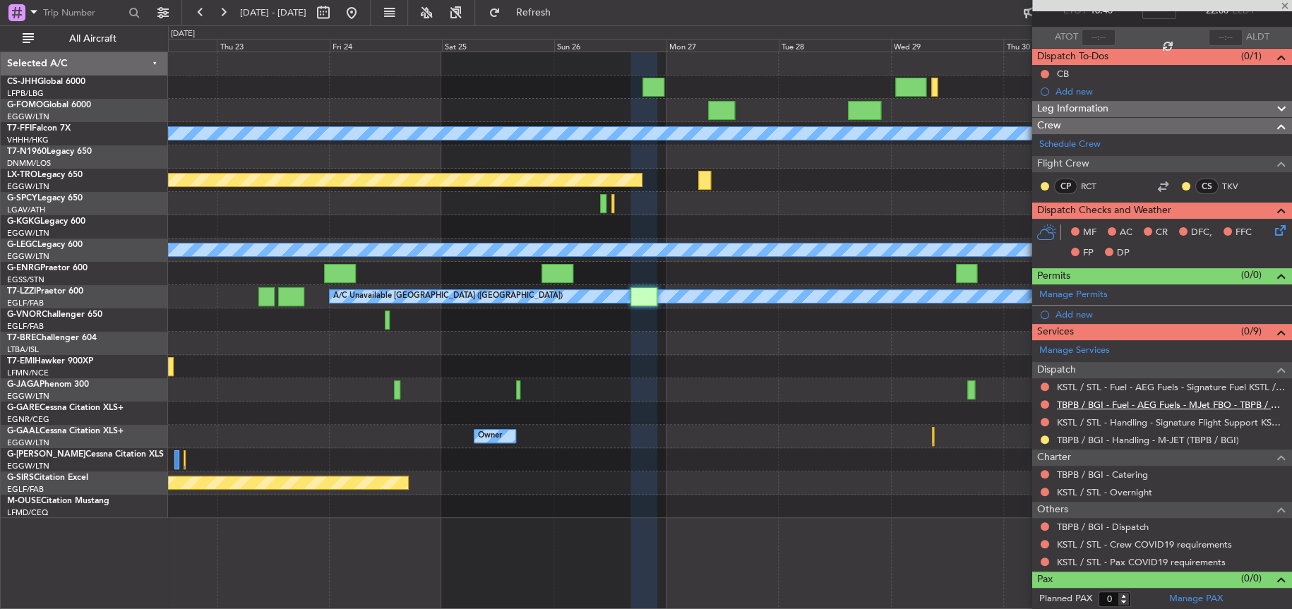
type input "-00:05"
type input "2"
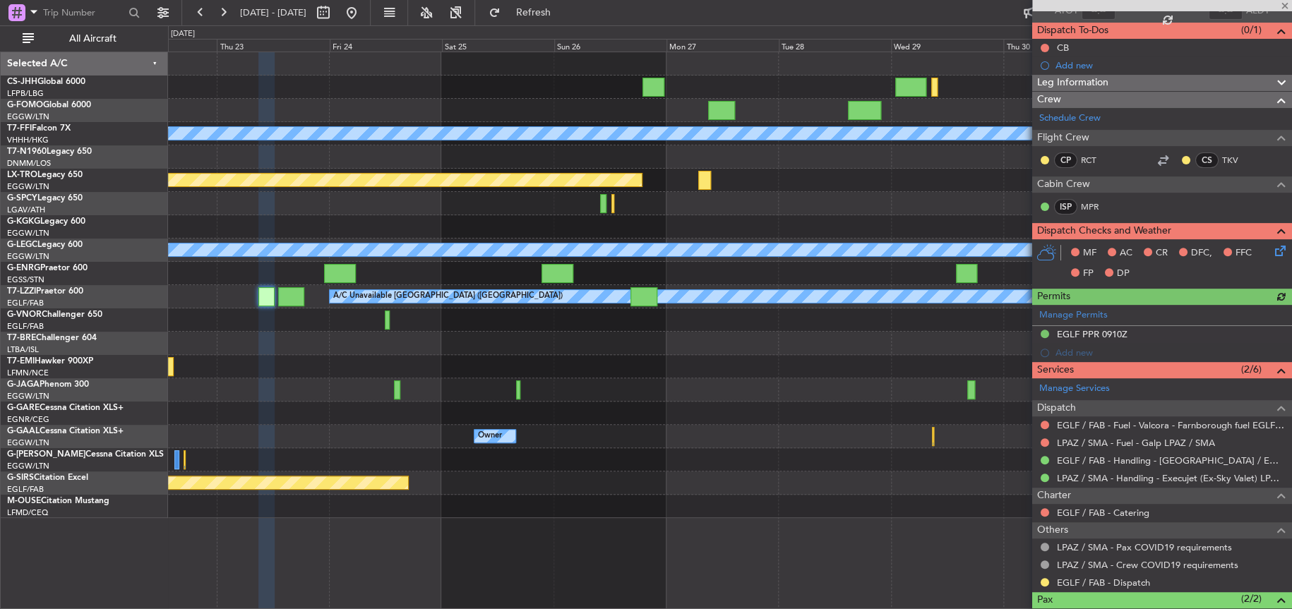
scroll to position [199, 0]
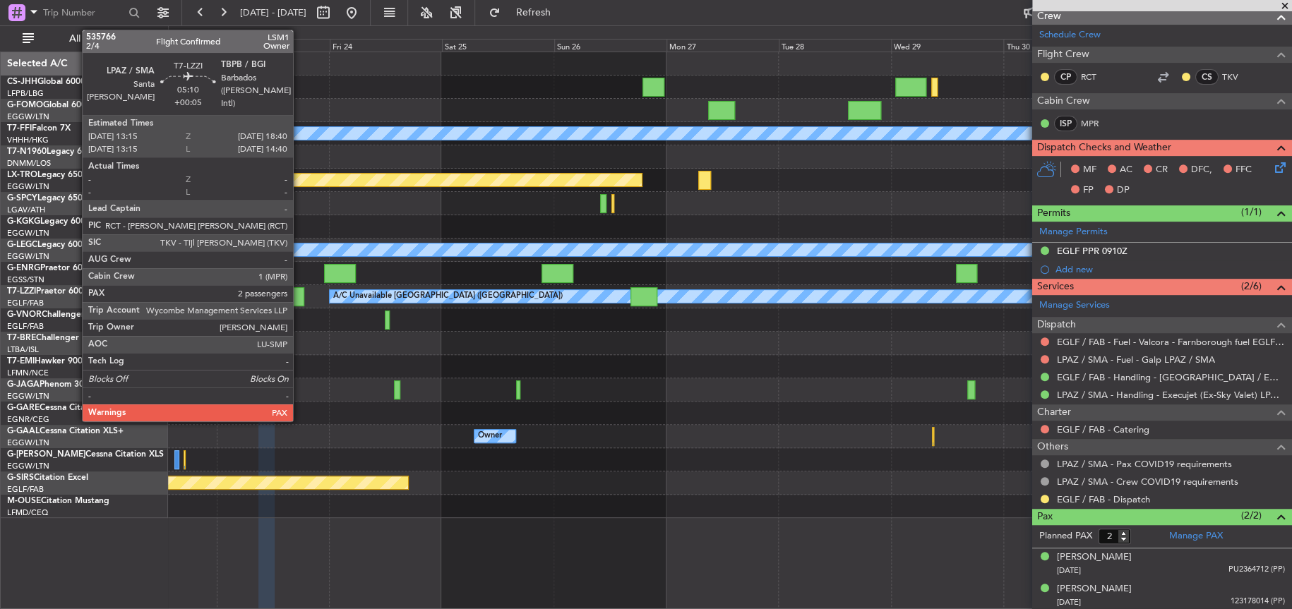
click at [299, 297] on div at bounding box center [290, 296] width 25 height 19
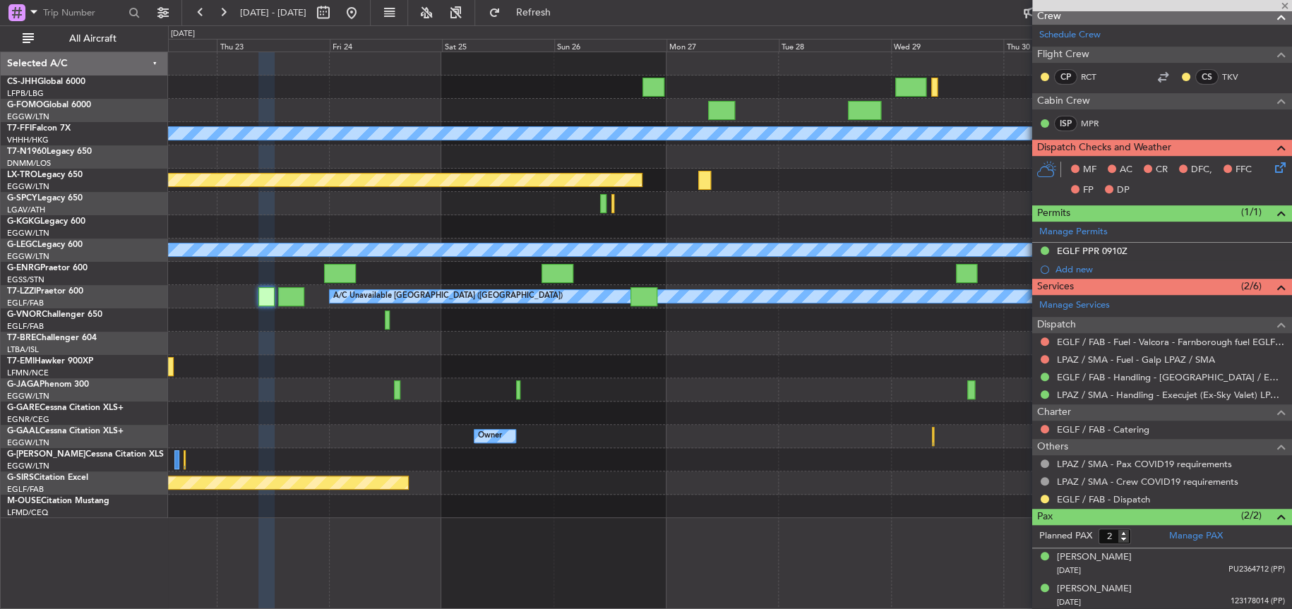
type input "+00:05"
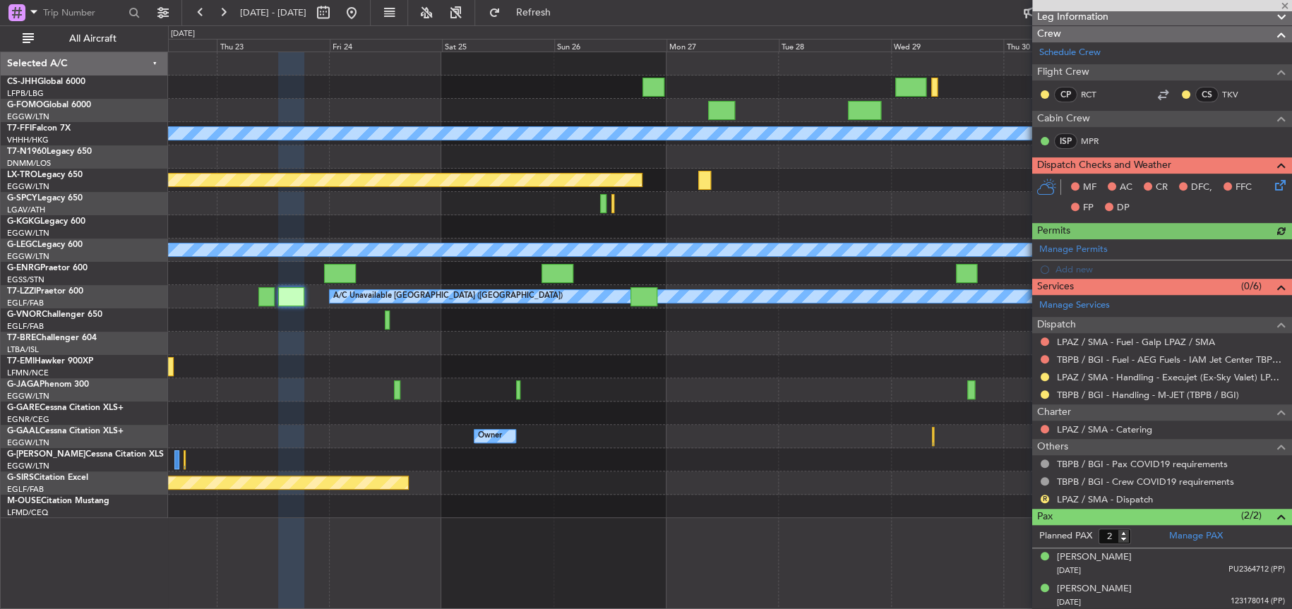
click at [255, 290] on div "A/C Unavailable [GEOGRAPHIC_DATA] ([GEOGRAPHIC_DATA])" at bounding box center [729, 296] width 1123 height 23
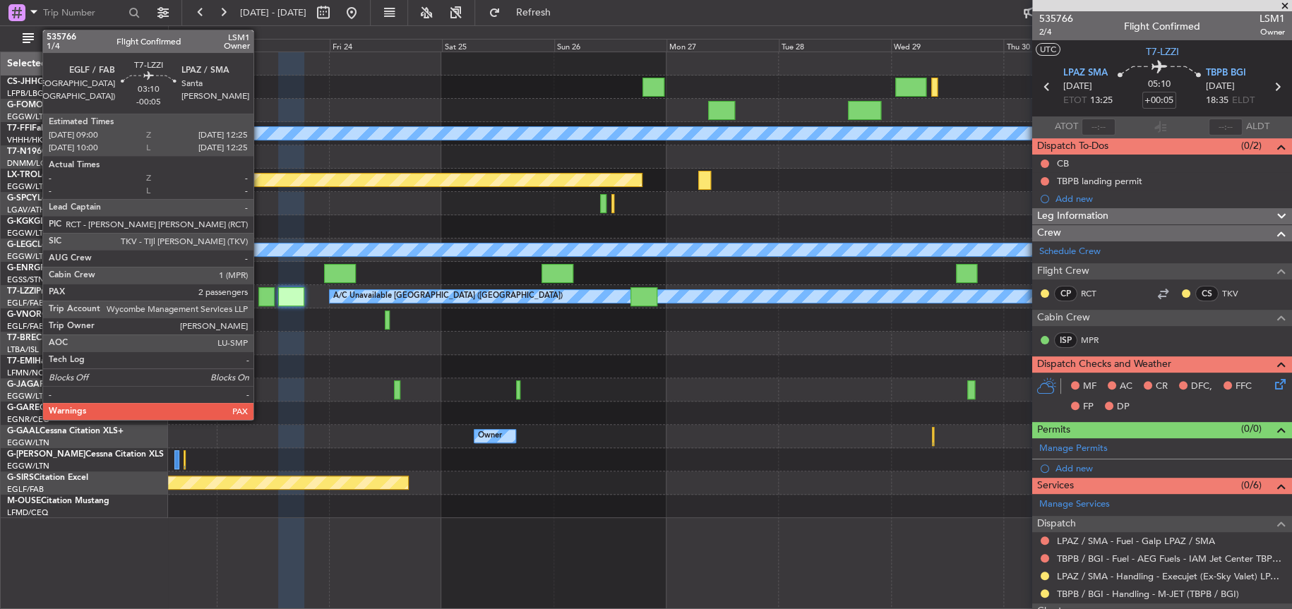
scroll to position [199, 0]
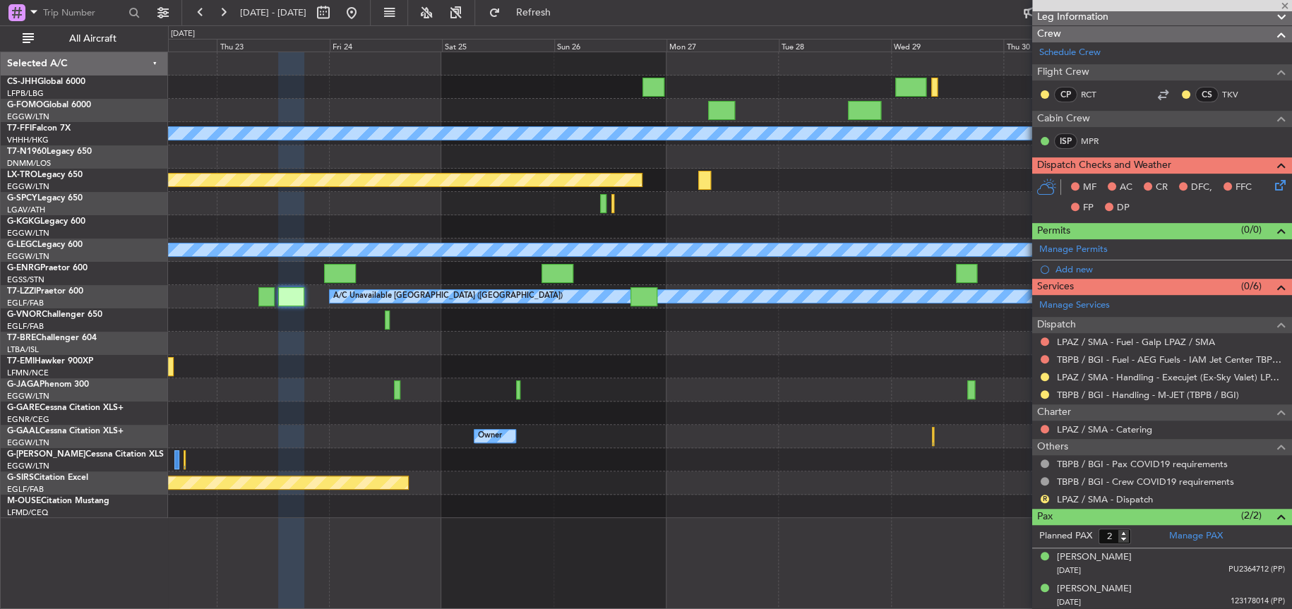
type input "-00:05"
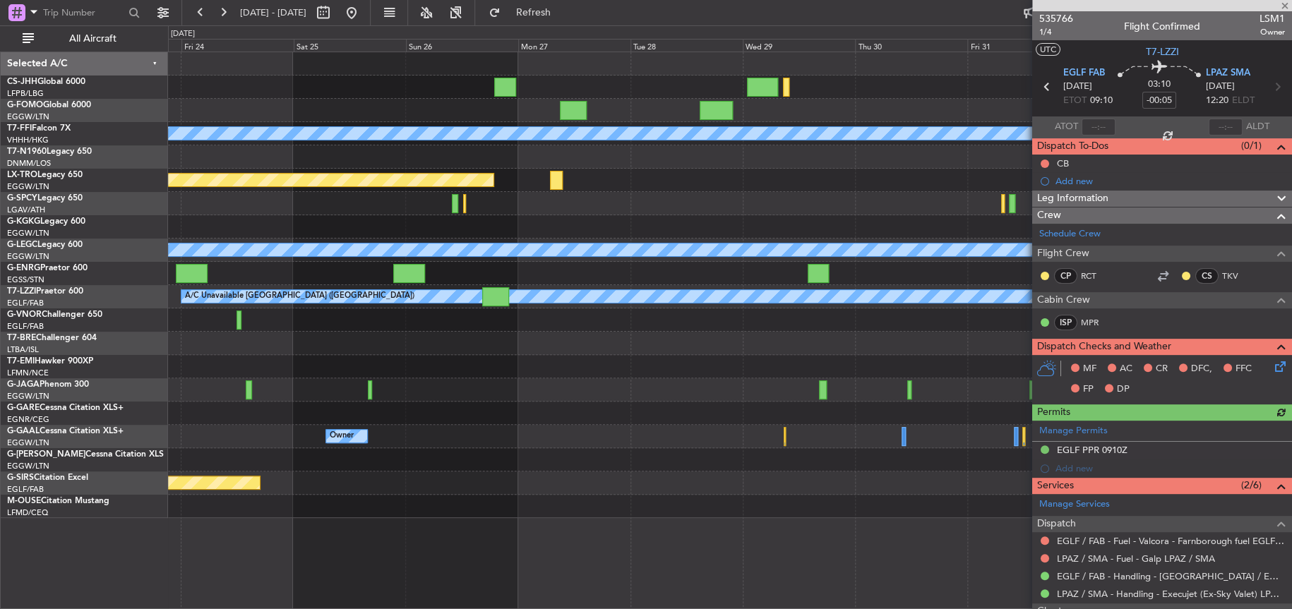
click at [508, 353] on div at bounding box center [729, 343] width 1123 height 23
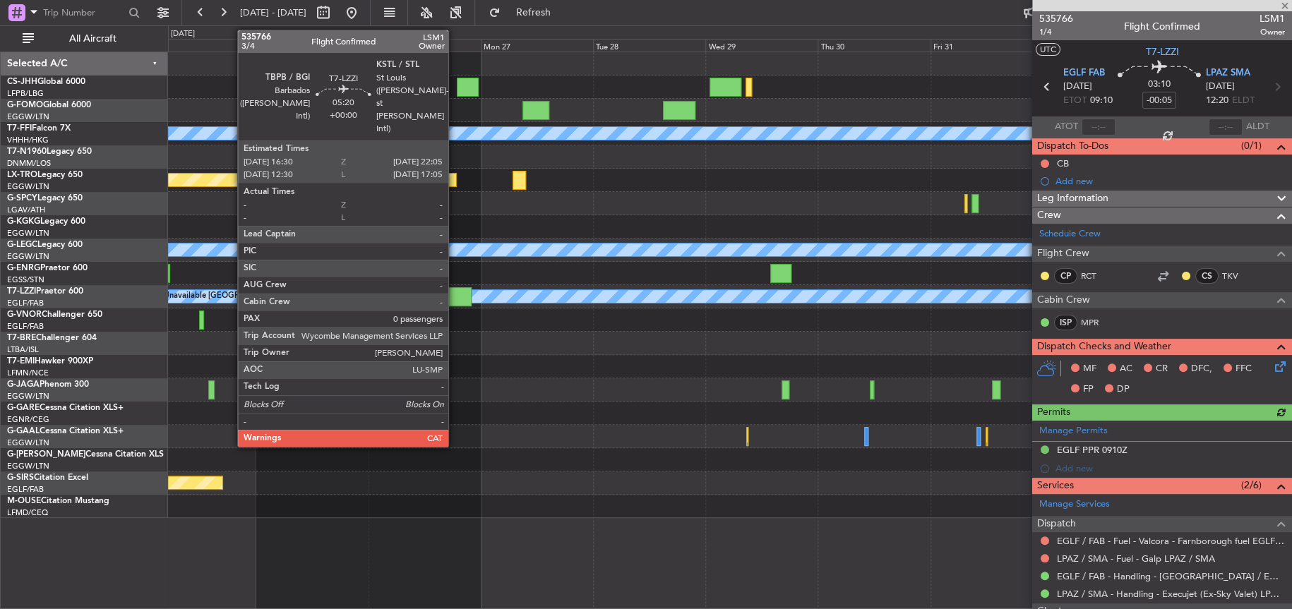
click at [455, 292] on div at bounding box center [458, 296] width 27 height 19
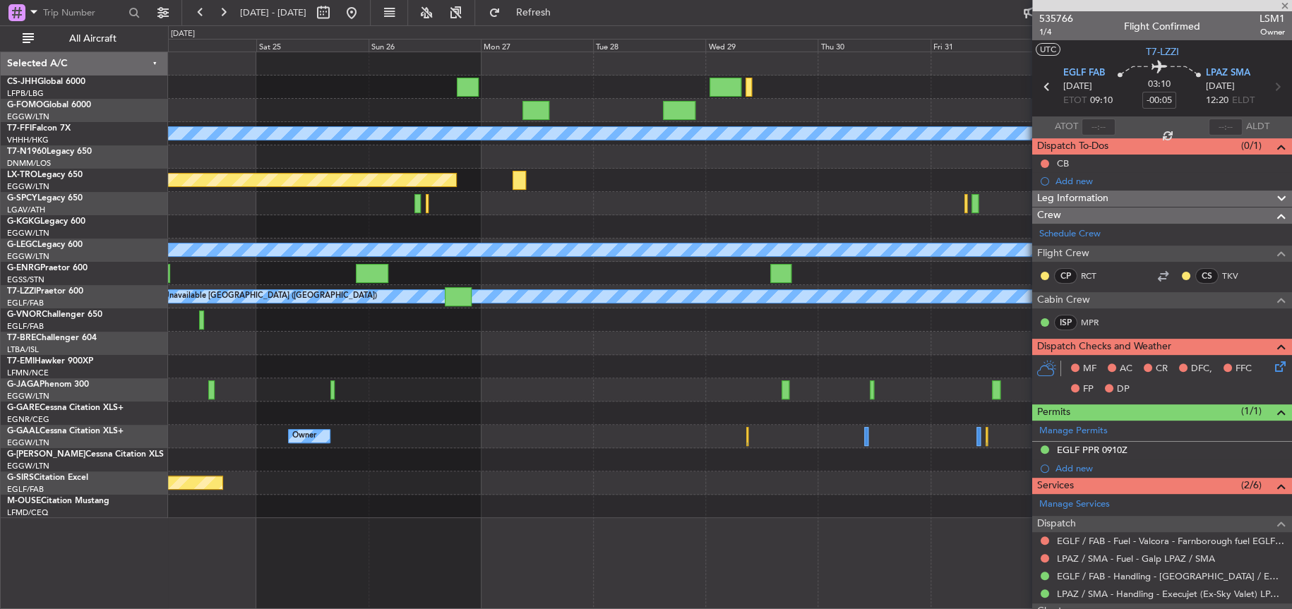
type input "0"
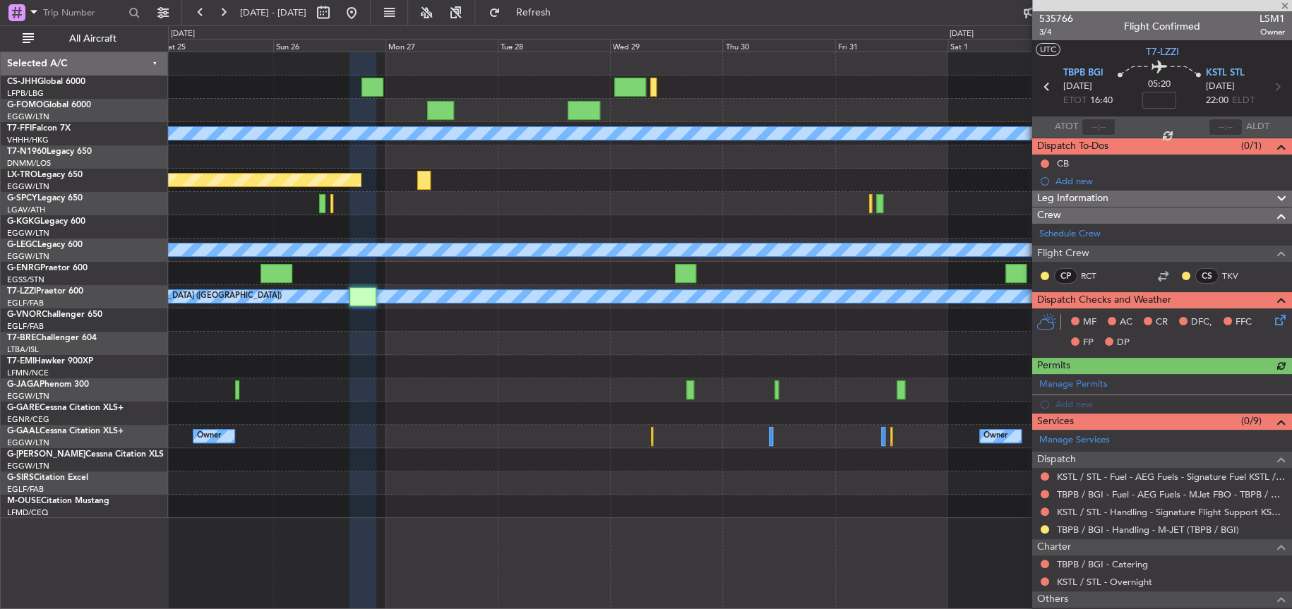
click at [628, 352] on div at bounding box center [730, 343] width 1124 height 23
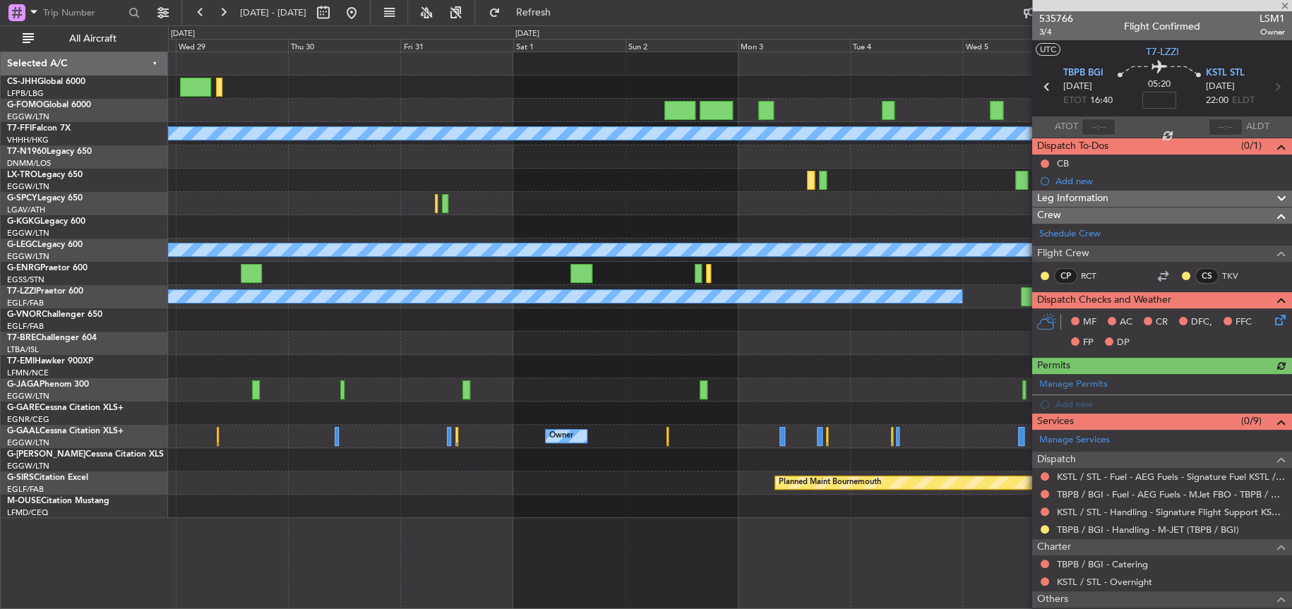
click at [319, 338] on div at bounding box center [730, 343] width 1124 height 23
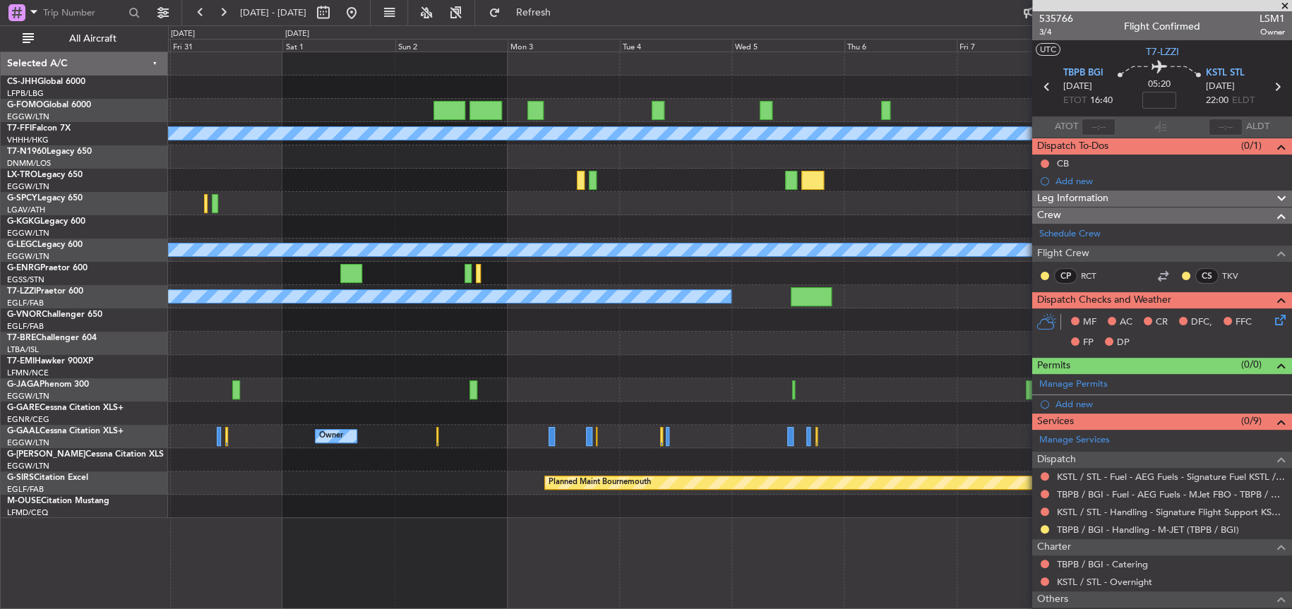
click at [558, 330] on div at bounding box center [729, 320] width 1123 height 23
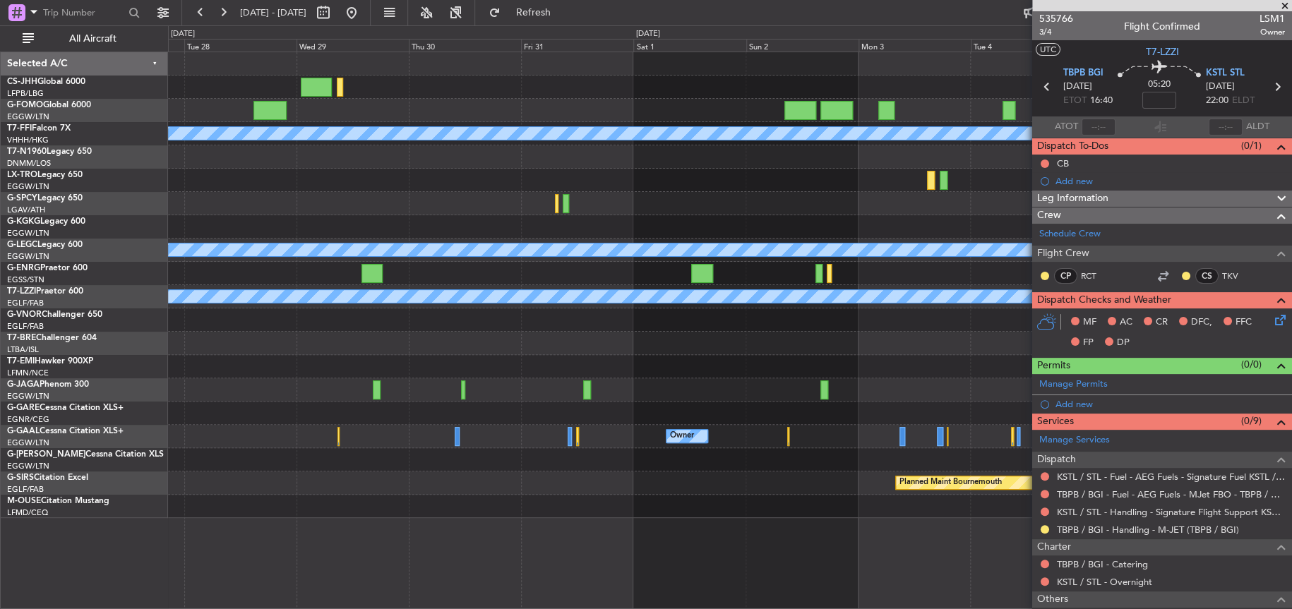
click at [634, 320] on div at bounding box center [729, 320] width 1123 height 23
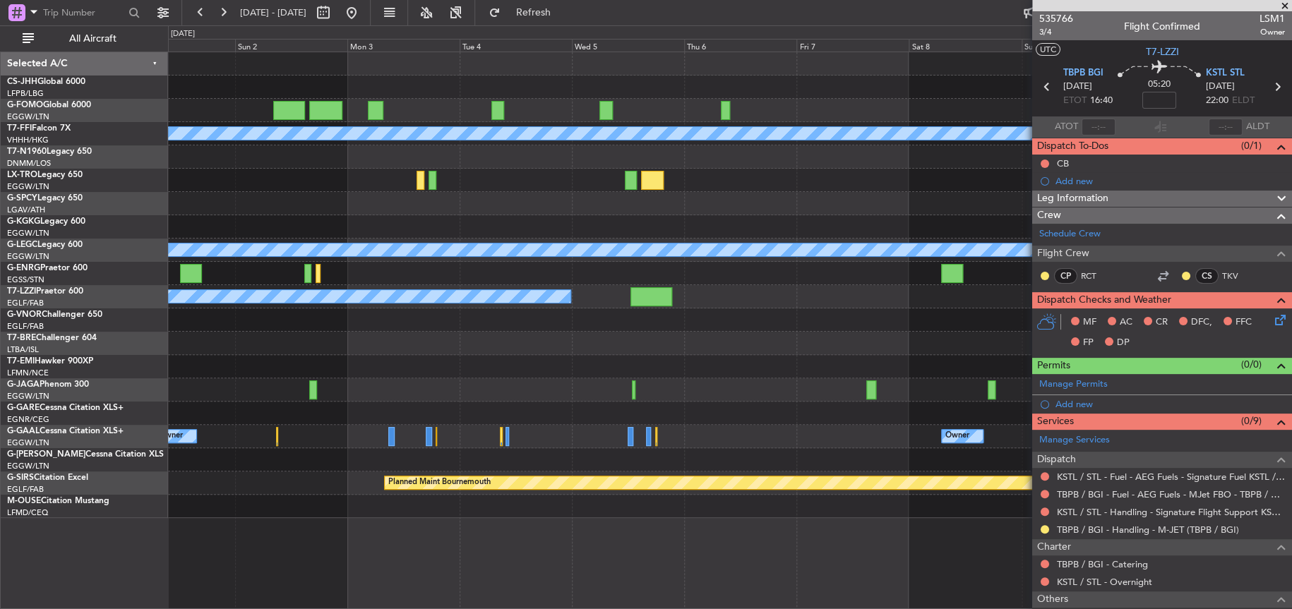
click at [155, 415] on div "Planned Maint Geneva (Cointrin) MEL MEL A/C Unavailable London (Luton) A/C Unav…" at bounding box center [646, 317] width 1292 height 584
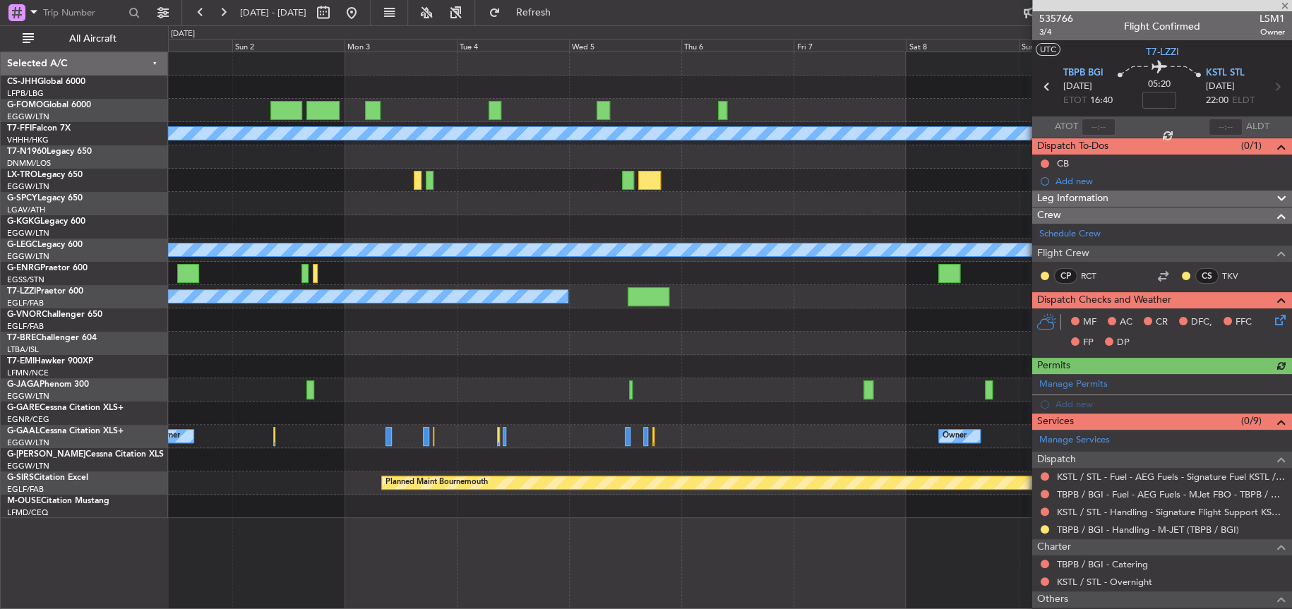
click at [357, 400] on div at bounding box center [730, 390] width 1124 height 23
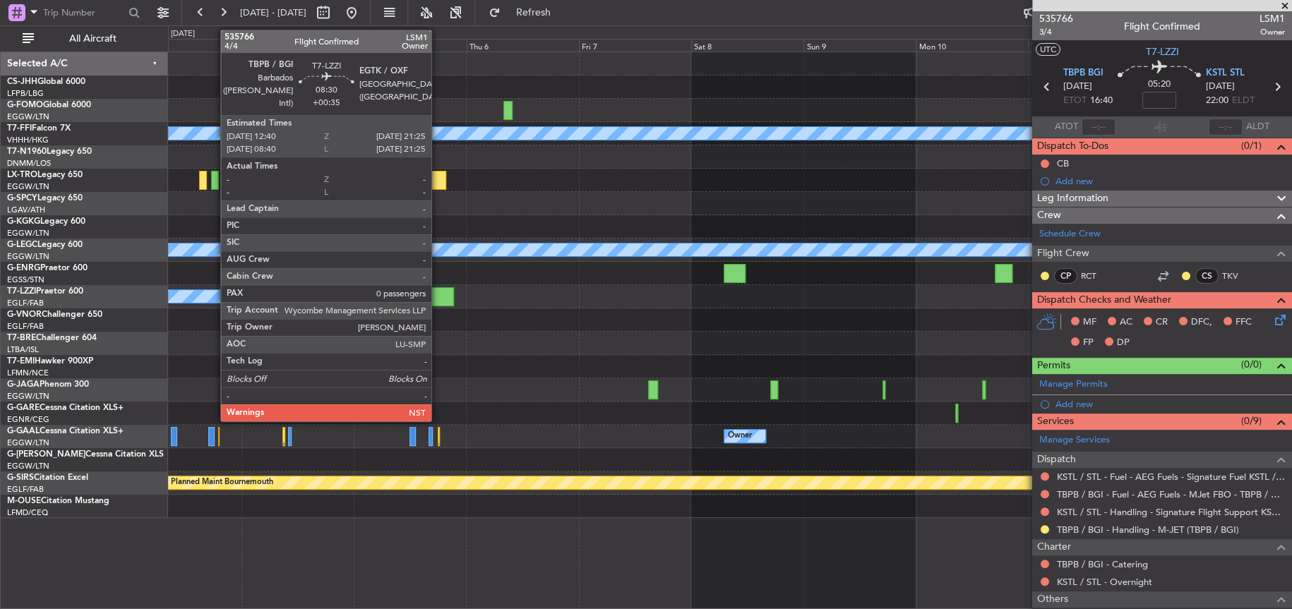
click at [439, 295] on div at bounding box center [434, 296] width 42 height 19
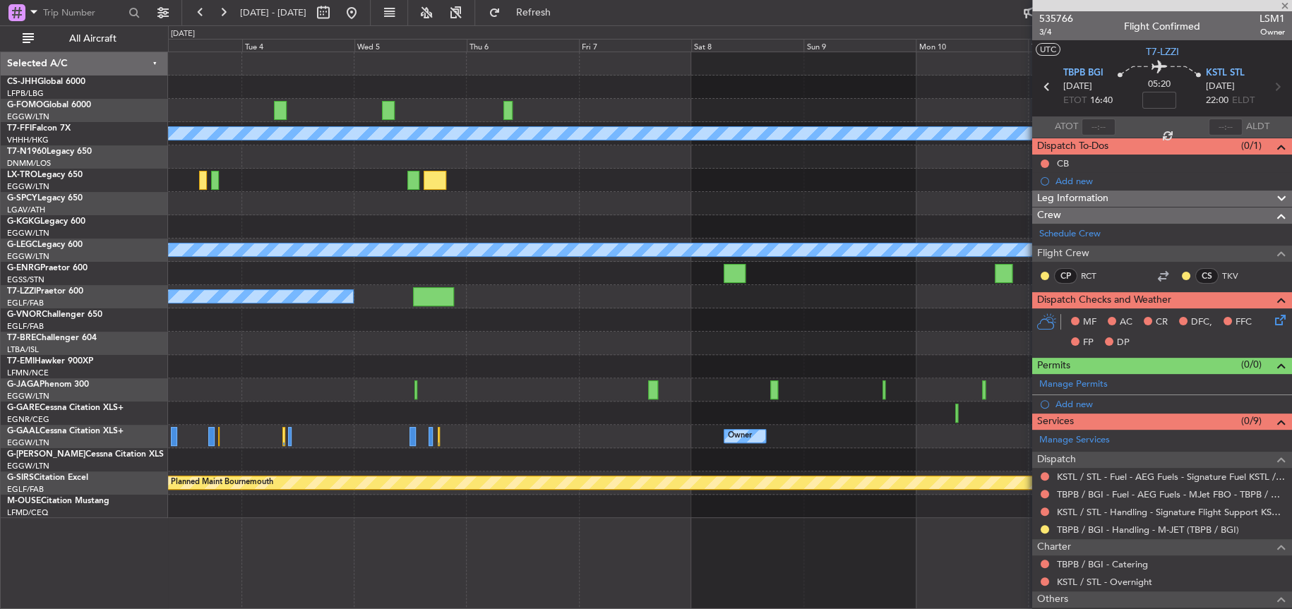
type input "+00:35"
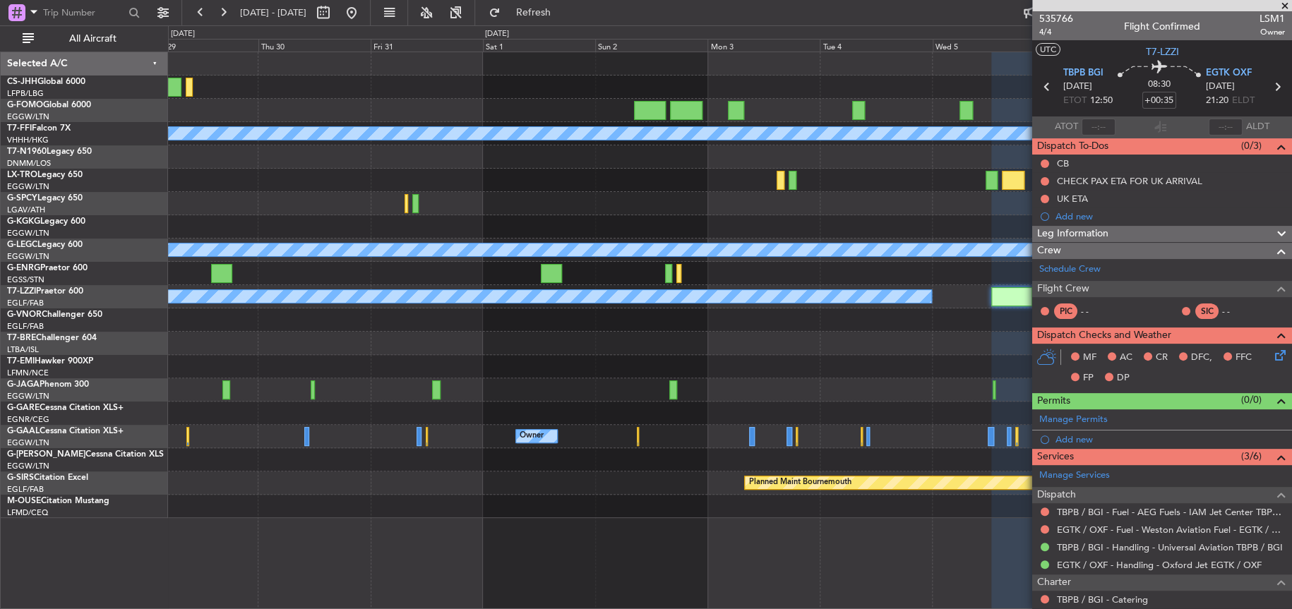
click at [931, 364] on div "Planned Maint Geneva (Cointrin) MEL MEL Planned Maint Riga (Riga Intl) A/C Unav…" at bounding box center [729, 285] width 1123 height 466
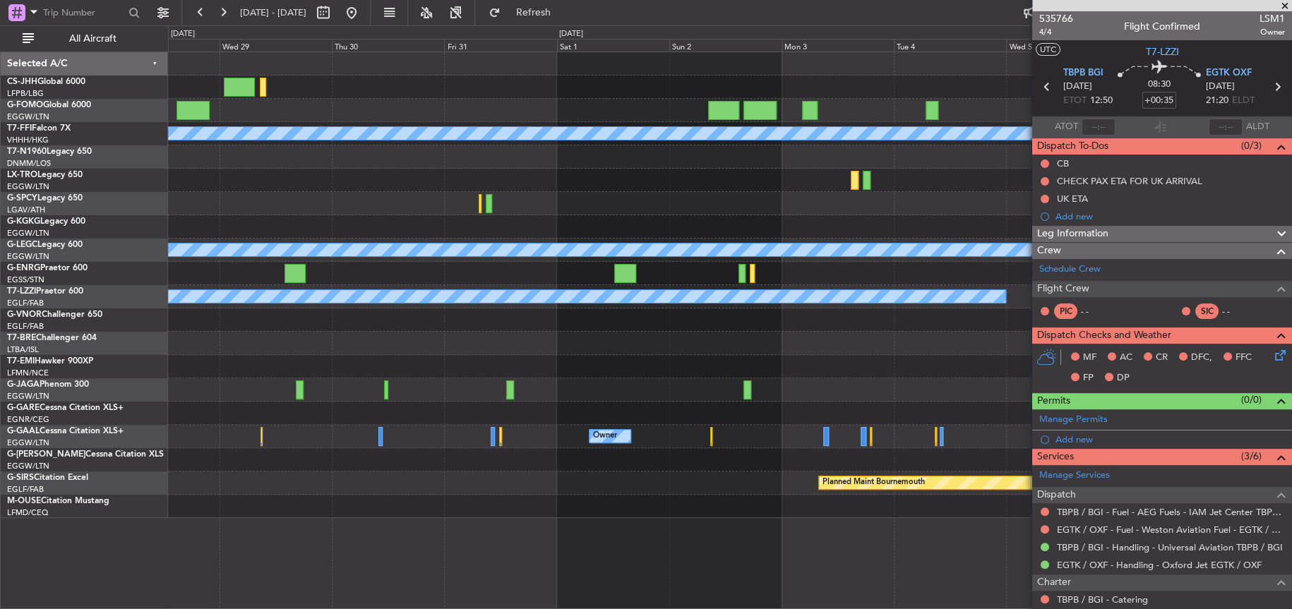
click at [1142, 378] on fb-app "03 Nov 2025 - 13 Nov 2025 Refresh Quick Links All Aircraft Planned Maint Geneva…" at bounding box center [646, 310] width 1292 height 599
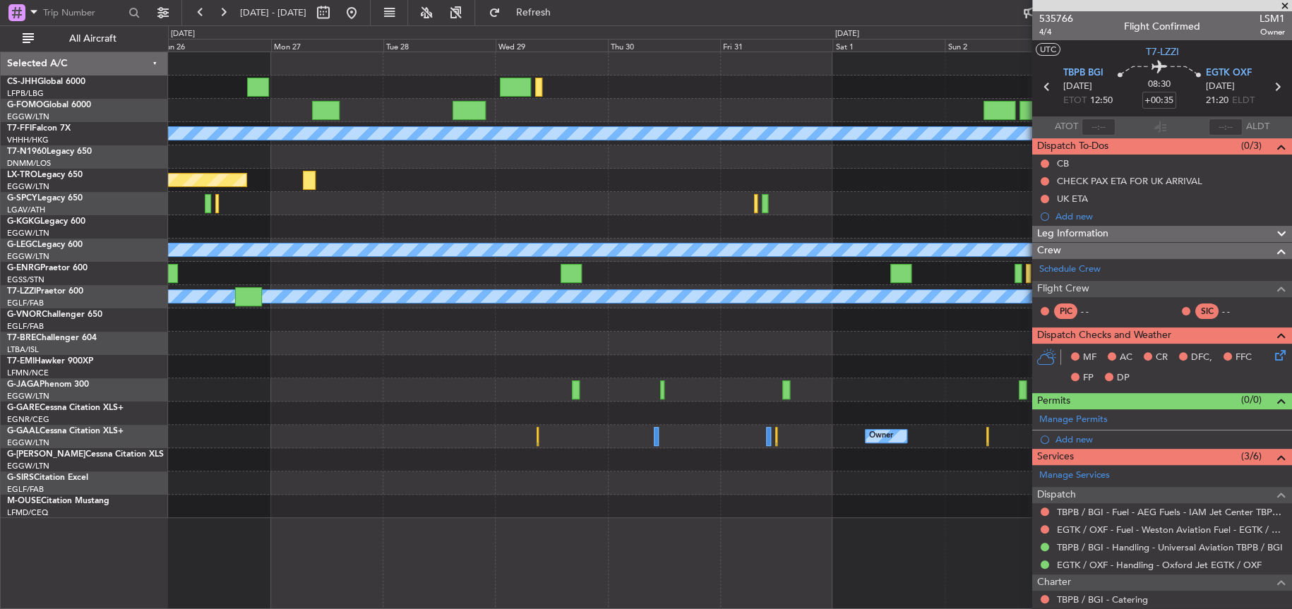
click at [683, 192] on div at bounding box center [729, 203] width 1123 height 23
click at [362, 165] on div at bounding box center [730, 156] width 1124 height 23
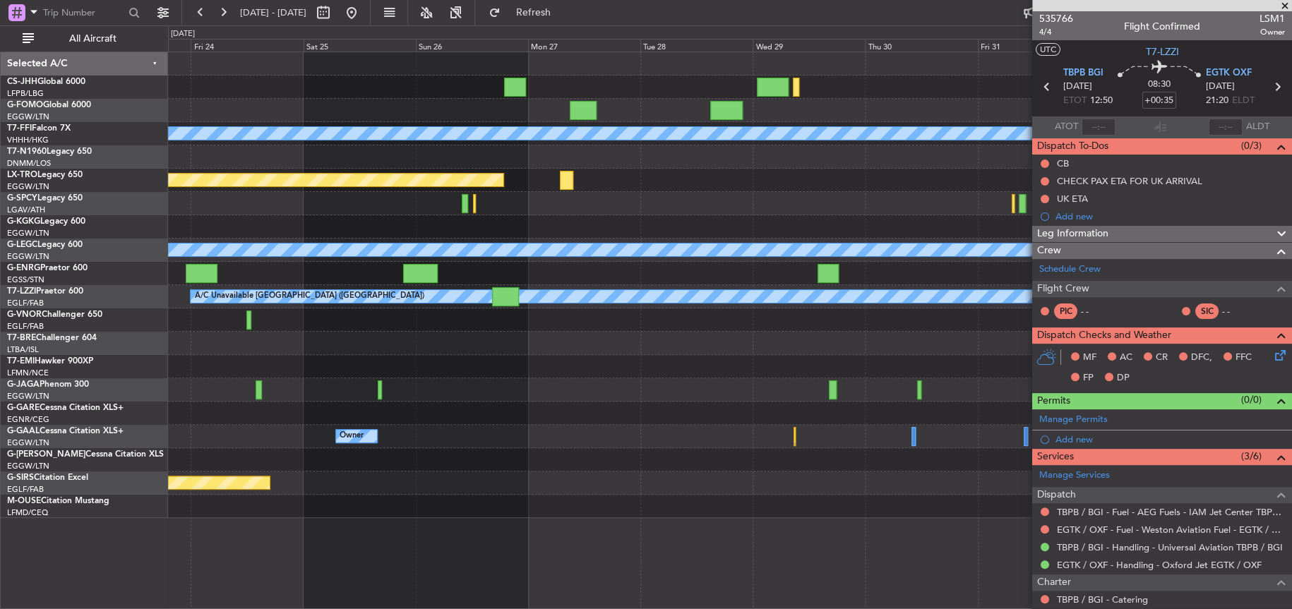
click at [660, 380] on div "Planned Maint Geneva (Cointrin) [PERSON_NAME] [PERSON_NAME] Planned Maint [GEOG…" at bounding box center [730, 285] width 1124 height 466
click at [741, 367] on div at bounding box center [729, 366] width 1123 height 23
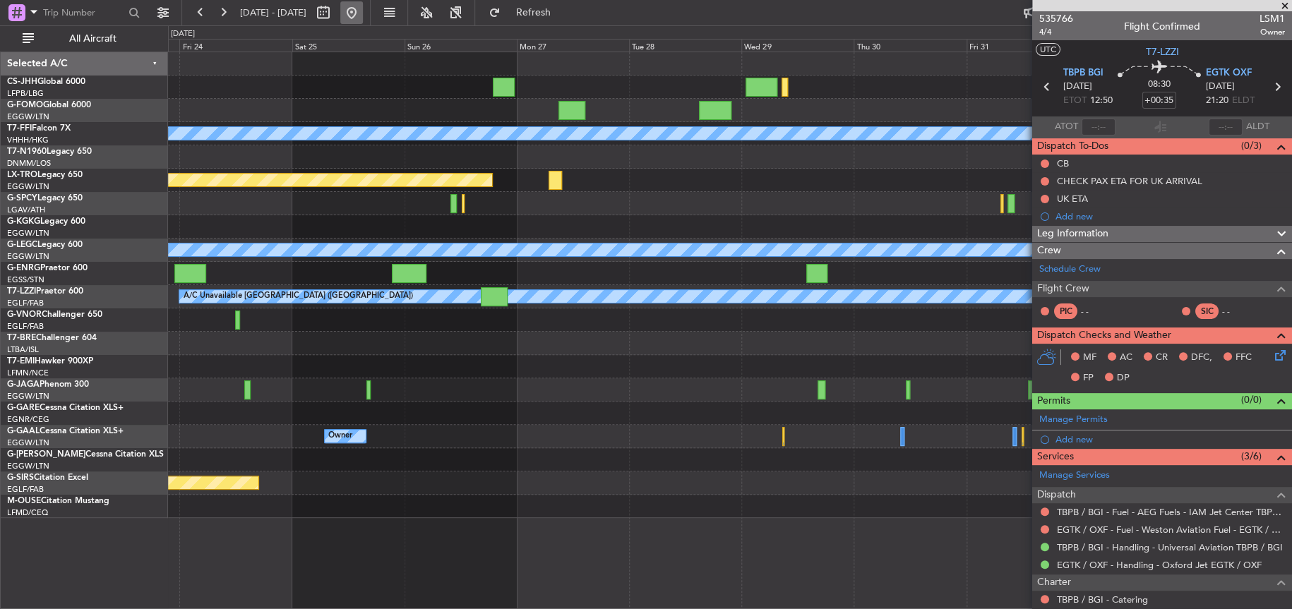
click at [363, 8] on button at bounding box center [351, 12] width 23 height 23
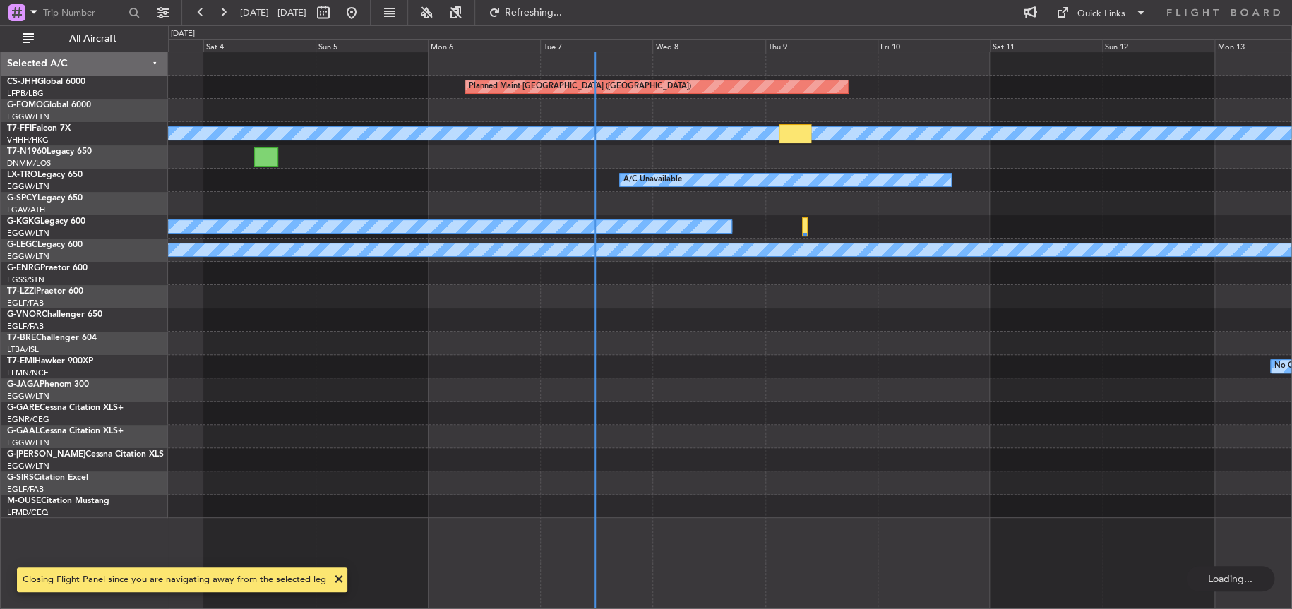
click at [467, 472] on div at bounding box center [730, 483] width 1124 height 23
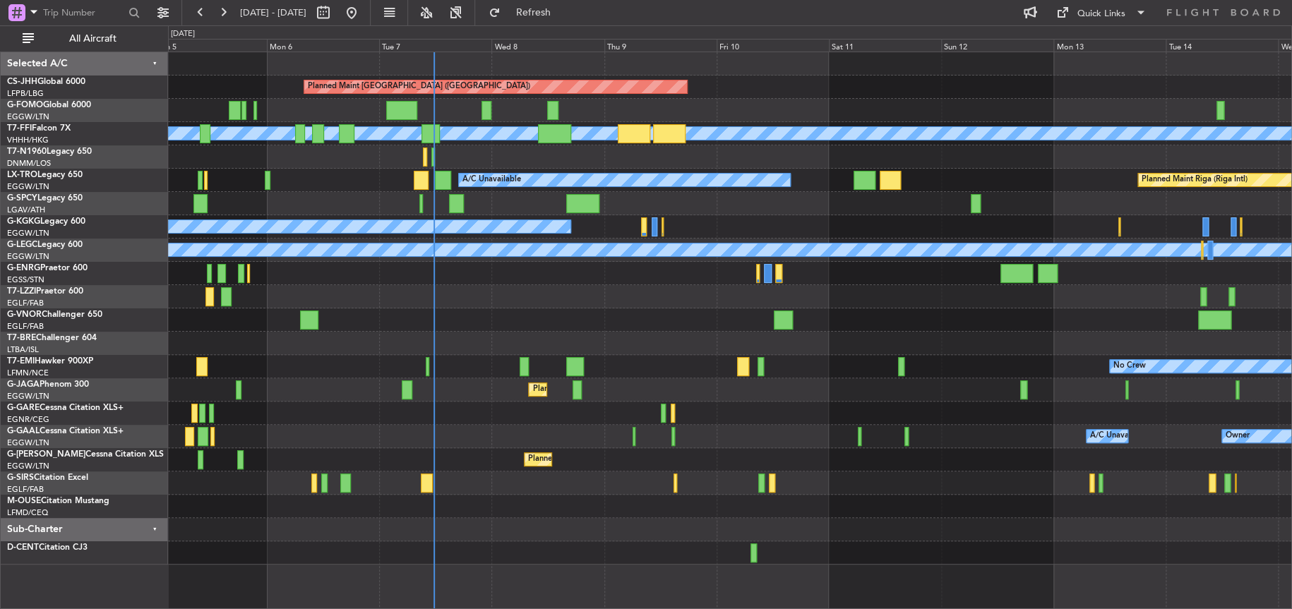
click at [749, 428] on div "Owner A/C Unavailable Owner A/C Unavailable" at bounding box center [730, 436] width 1124 height 23
click at [494, 301] on div at bounding box center [729, 296] width 1123 height 23
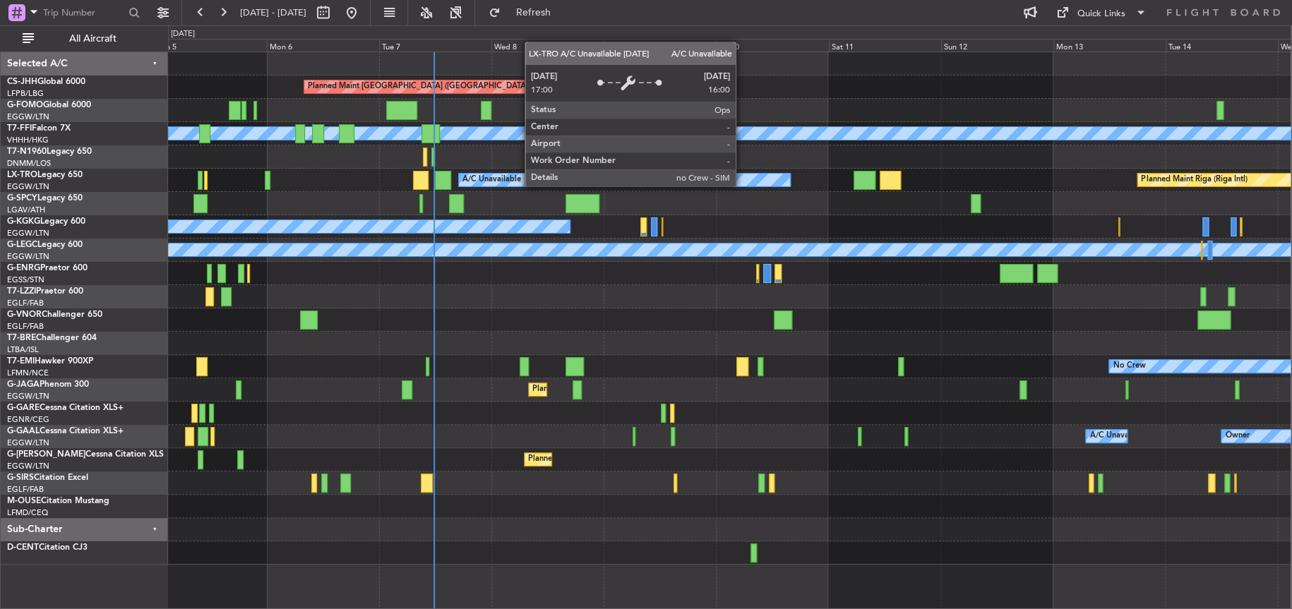
click at [710, 184] on div "A/C Unavailable" at bounding box center [624, 180] width 331 height 13
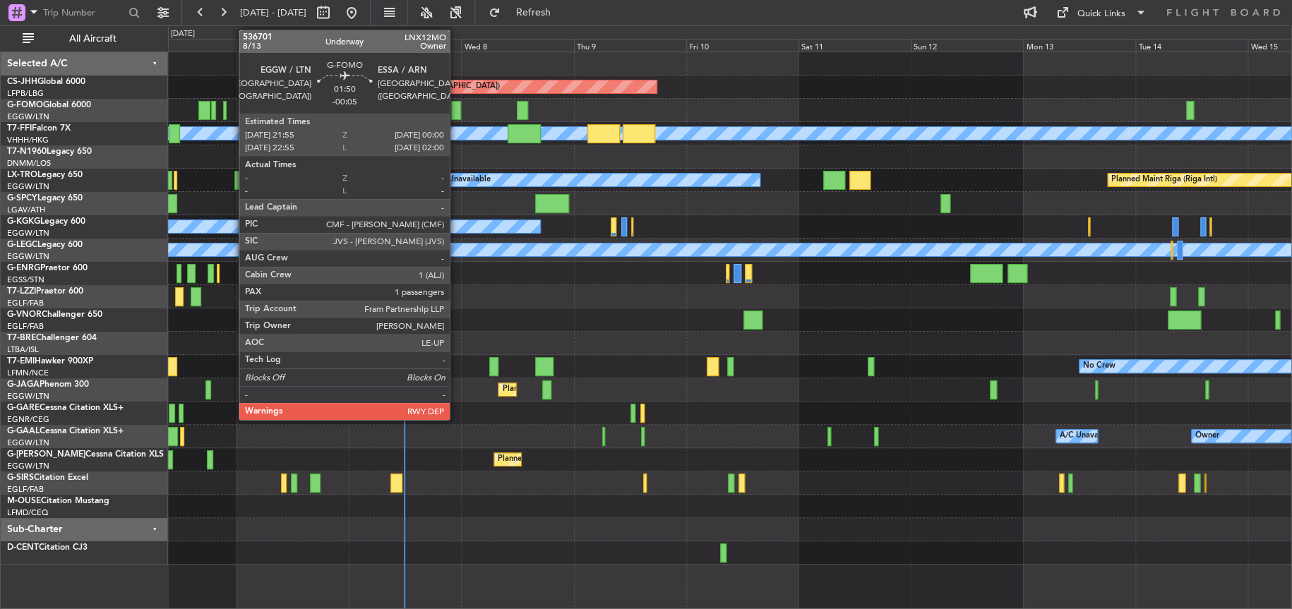
click at [457, 109] on div at bounding box center [456, 110] width 10 height 19
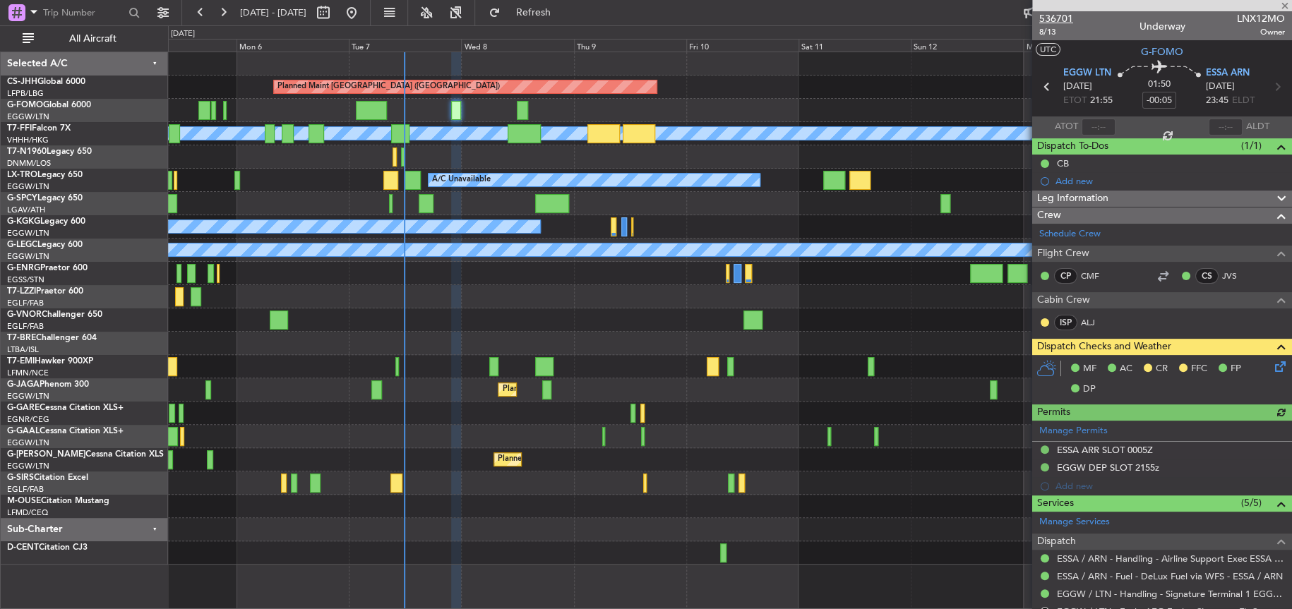
click at [1056, 18] on span "536701" at bounding box center [1056, 18] width 34 height 15
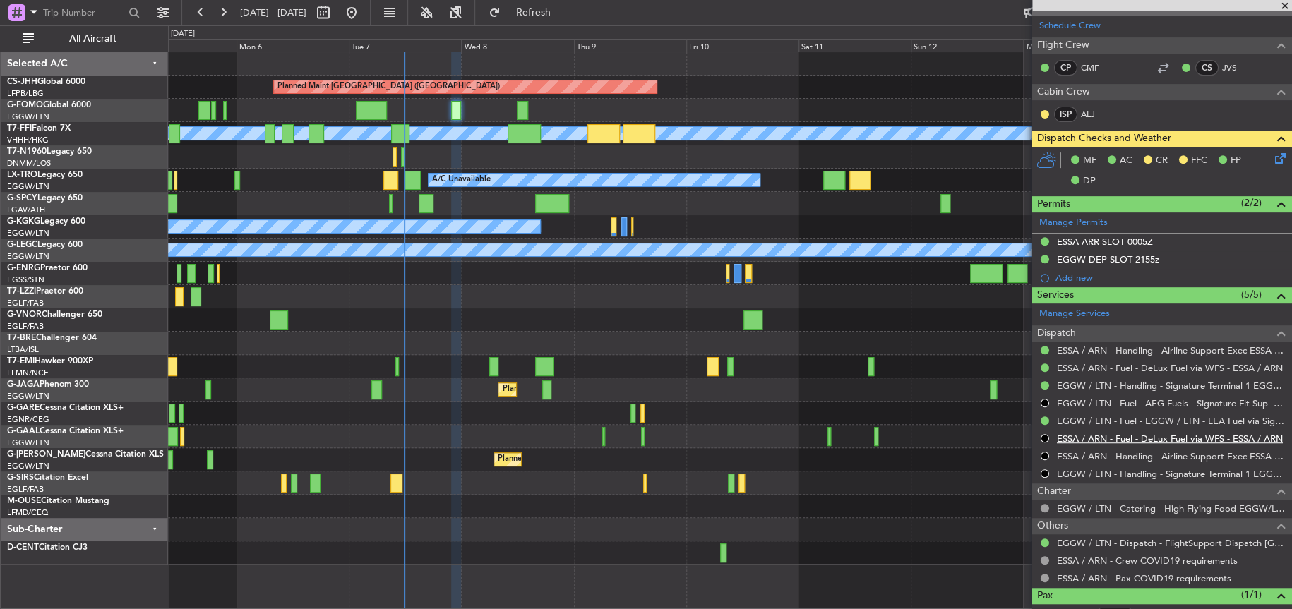
scroll to position [212, 0]
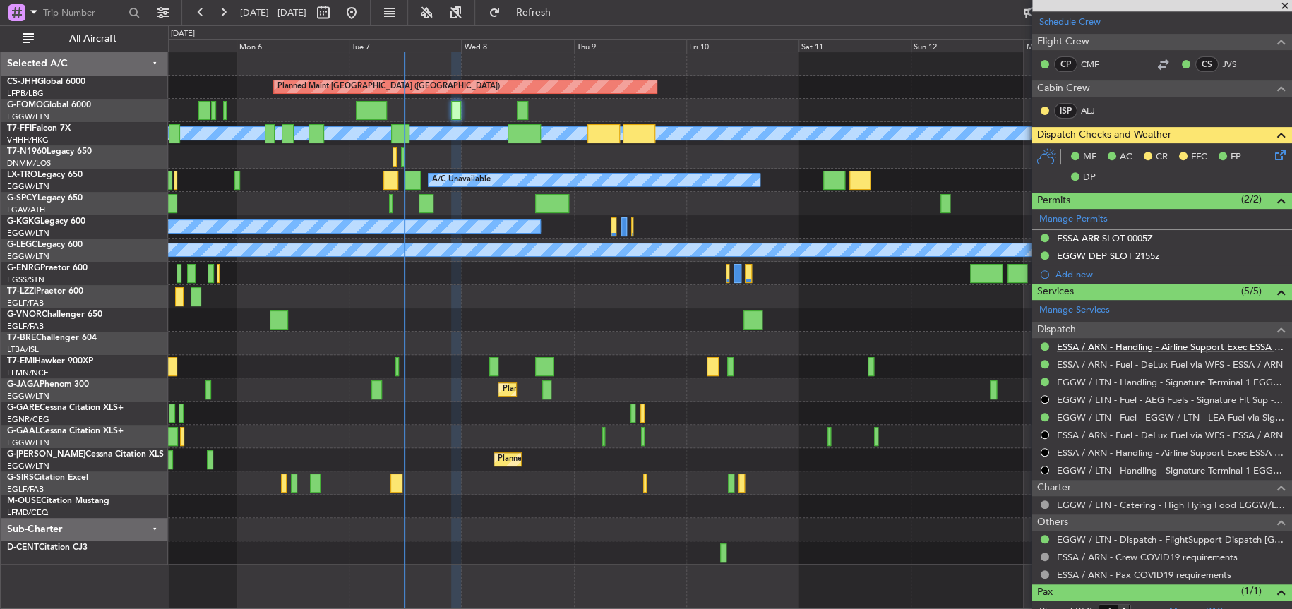
click at [1164, 348] on link "ESSA / ARN - Handling - Airline Support Exec ESSA / ARN" at bounding box center [1171, 347] width 228 height 12
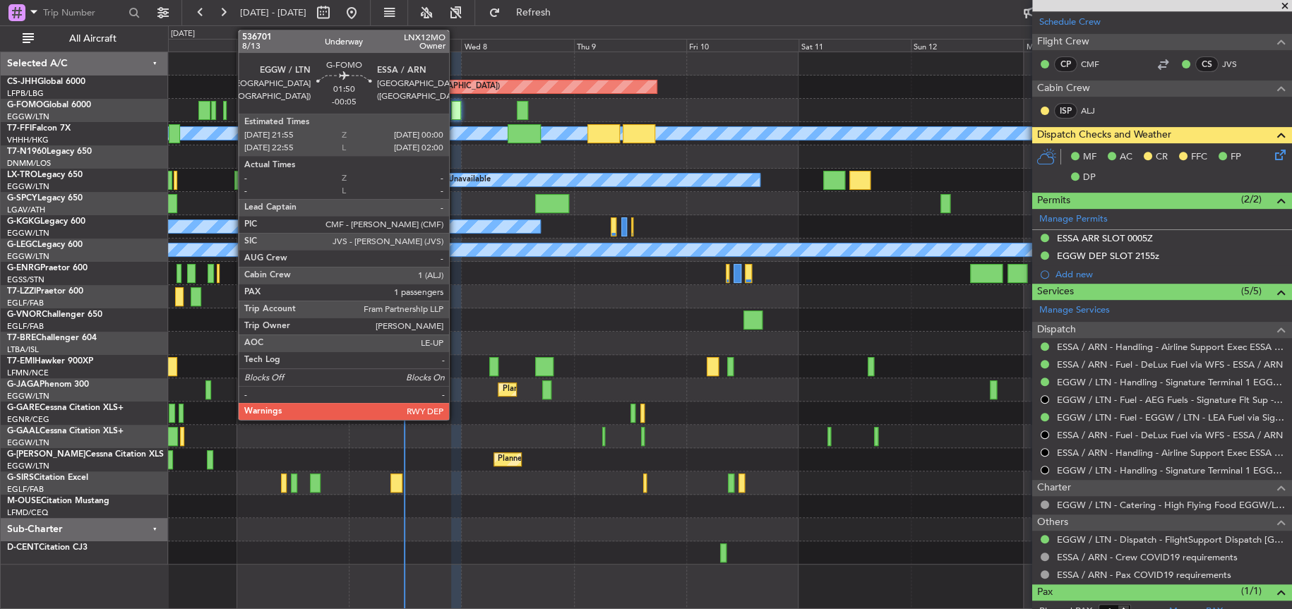
click at [455, 115] on div at bounding box center [456, 110] width 10 height 19
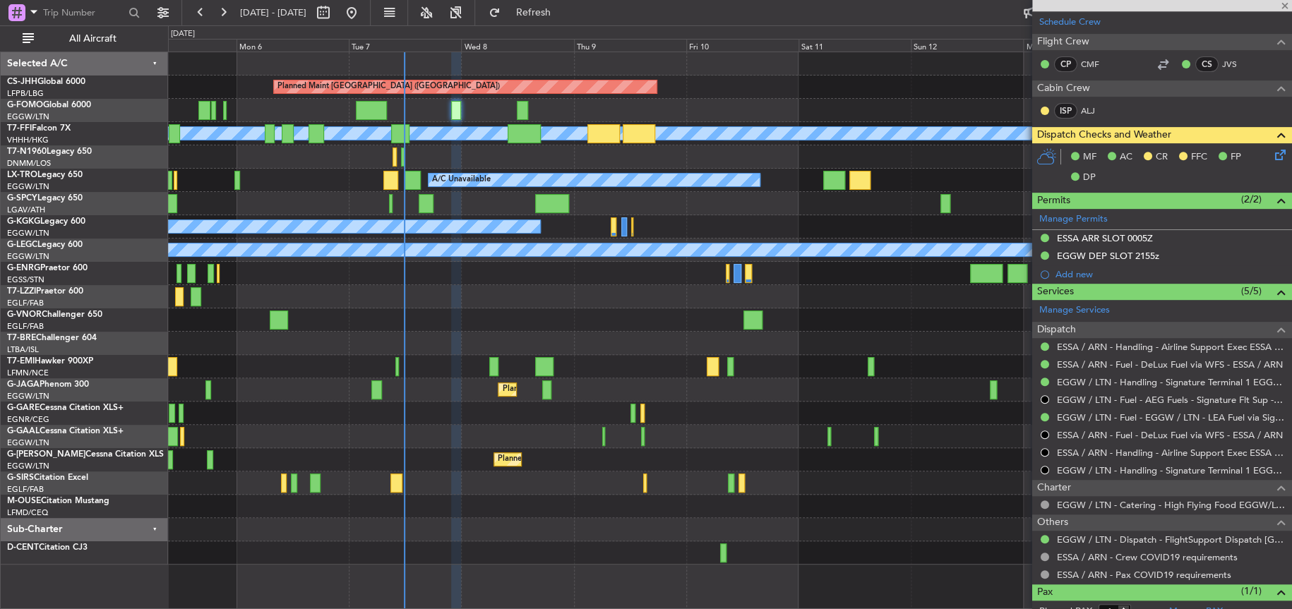
scroll to position [0, 0]
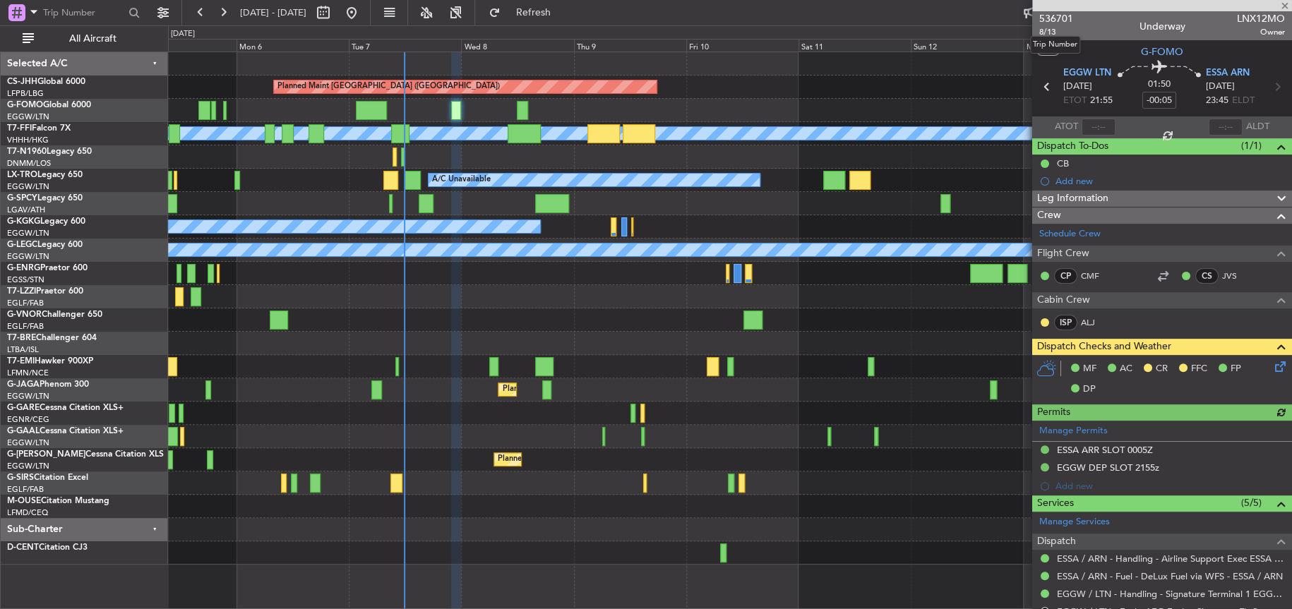
click at [1049, 35] on mat-tooltip-component "Trip Number" at bounding box center [1055, 44] width 70 height 37
click at [1057, 13] on span "536701" at bounding box center [1056, 18] width 34 height 15
click at [482, 312] on div at bounding box center [730, 320] width 1124 height 23
click at [363, 12] on button at bounding box center [351, 12] width 23 height 23
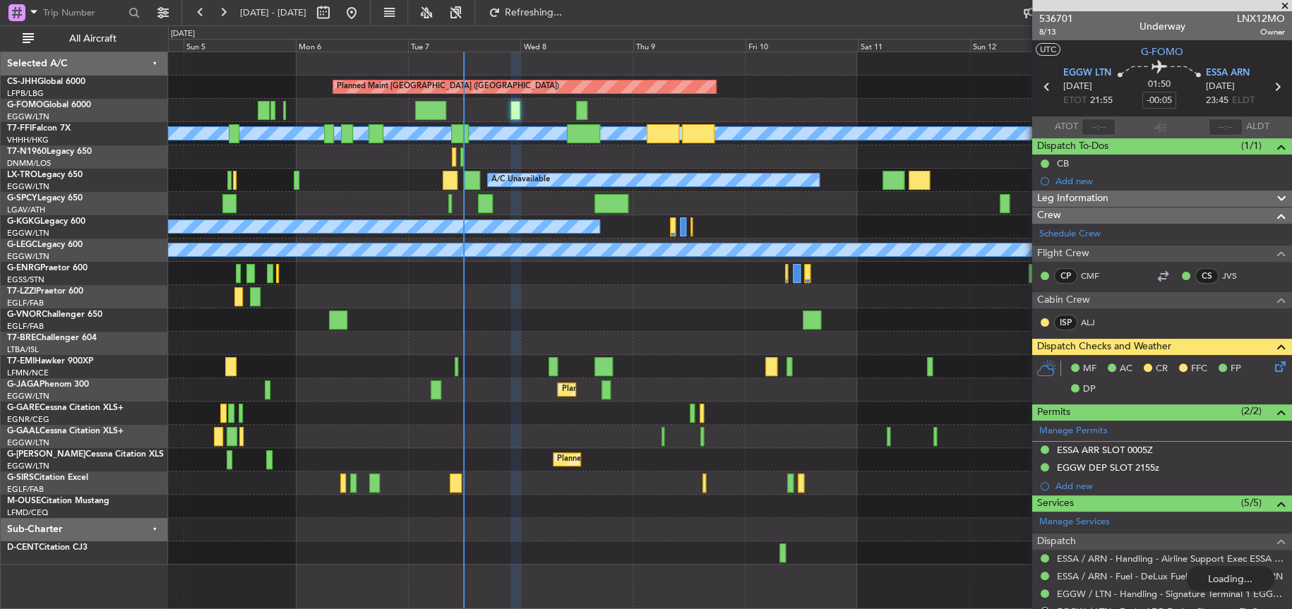
click at [466, 336] on div "Planned Maint Paris (Le Bourget) Planned Maint Geneva (Cointrin) MEL MEL A/C Un…" at bounding box center [729, 308] width 1123 height 513
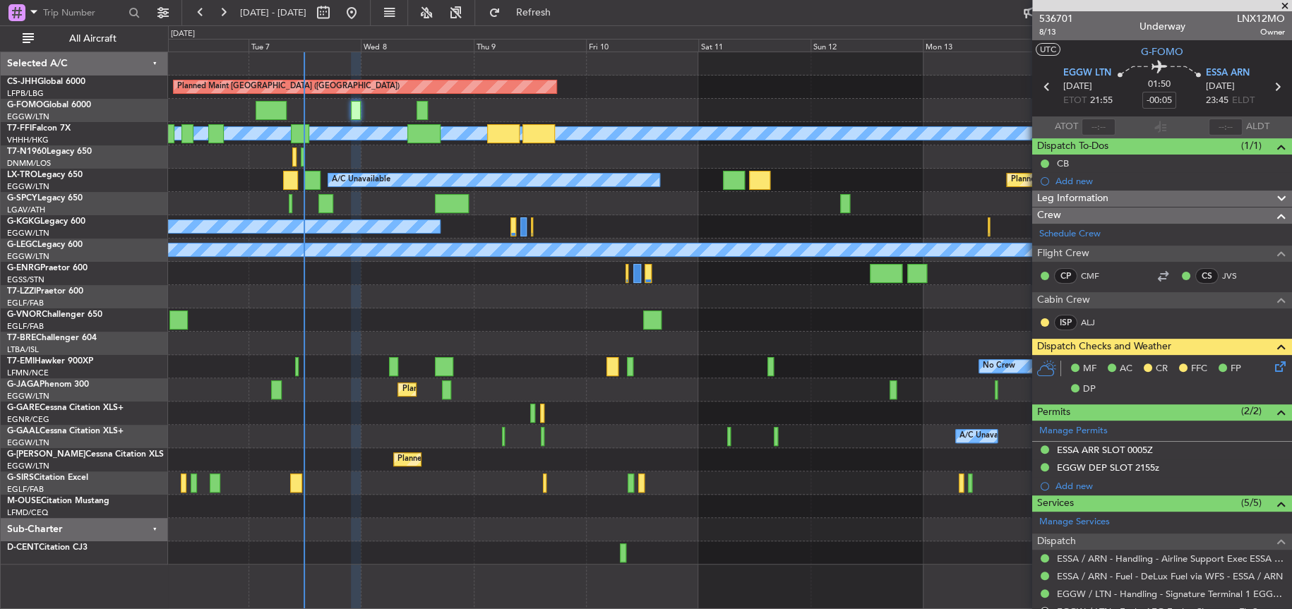
click at [635, 310] on div at bounding box center [730, 320] width 1124 height 23
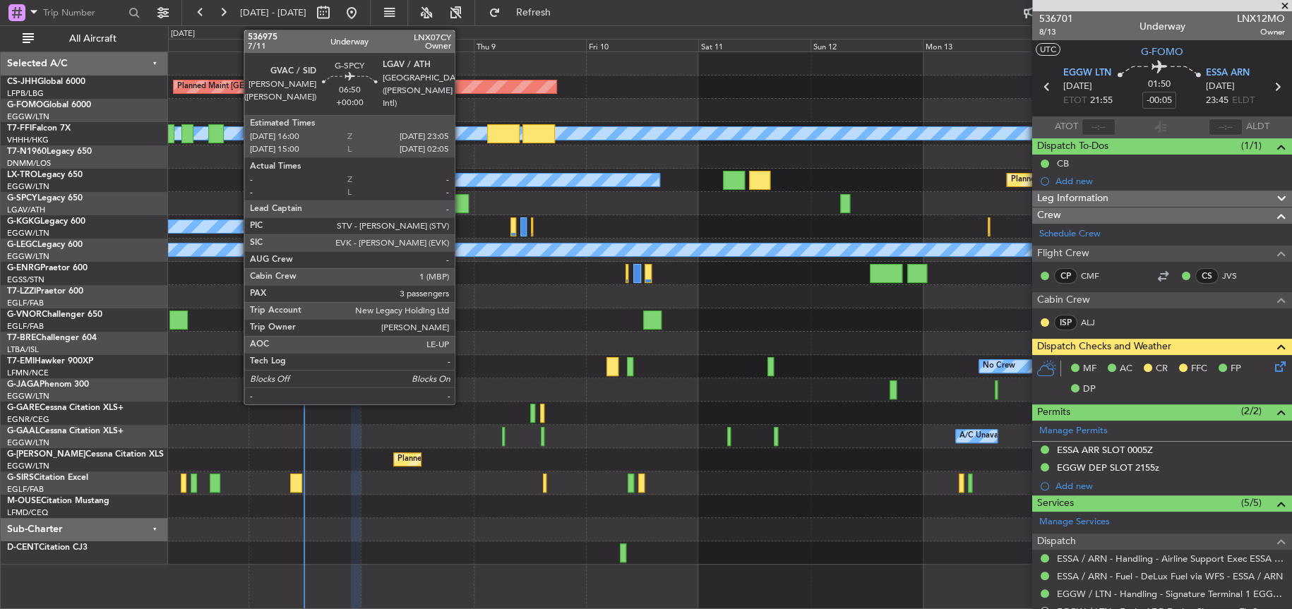
click at [461, 207] on div at bounding box center [451, 203] width 33 height 19
type input "3"
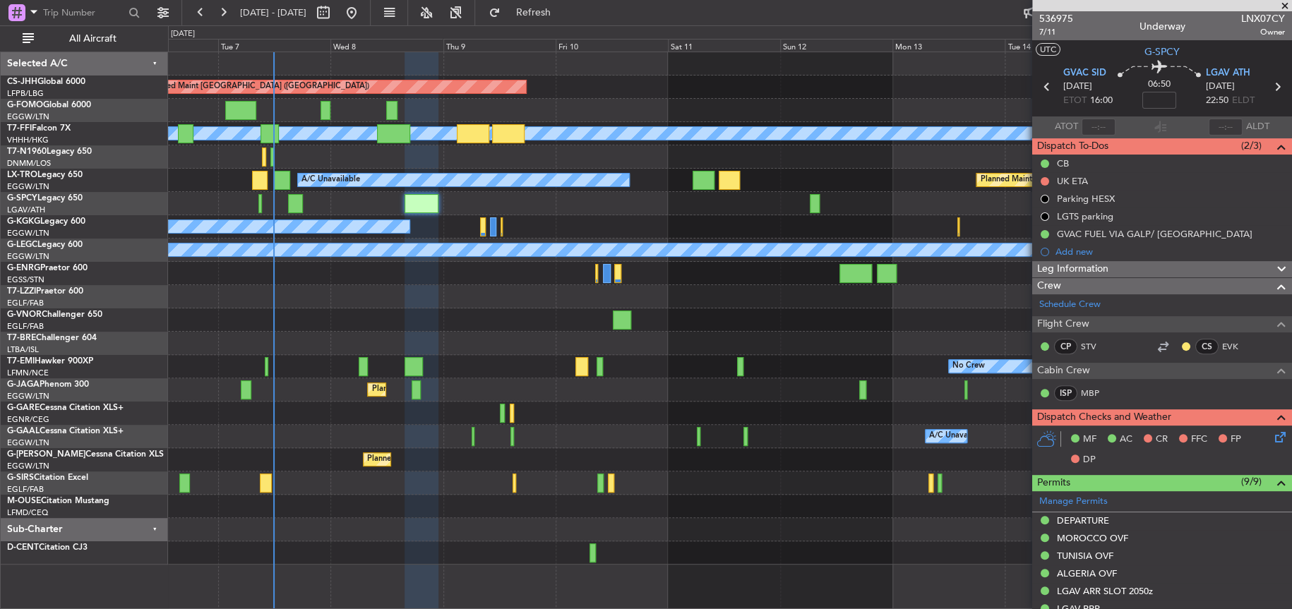
click at [559, 218] on div "Planned Maint Paris (Le Bourget) Planned Maint Geneva (Cointrin) MEL MEL Planne…" at bounding box center [730, 308] width 1124 height 513
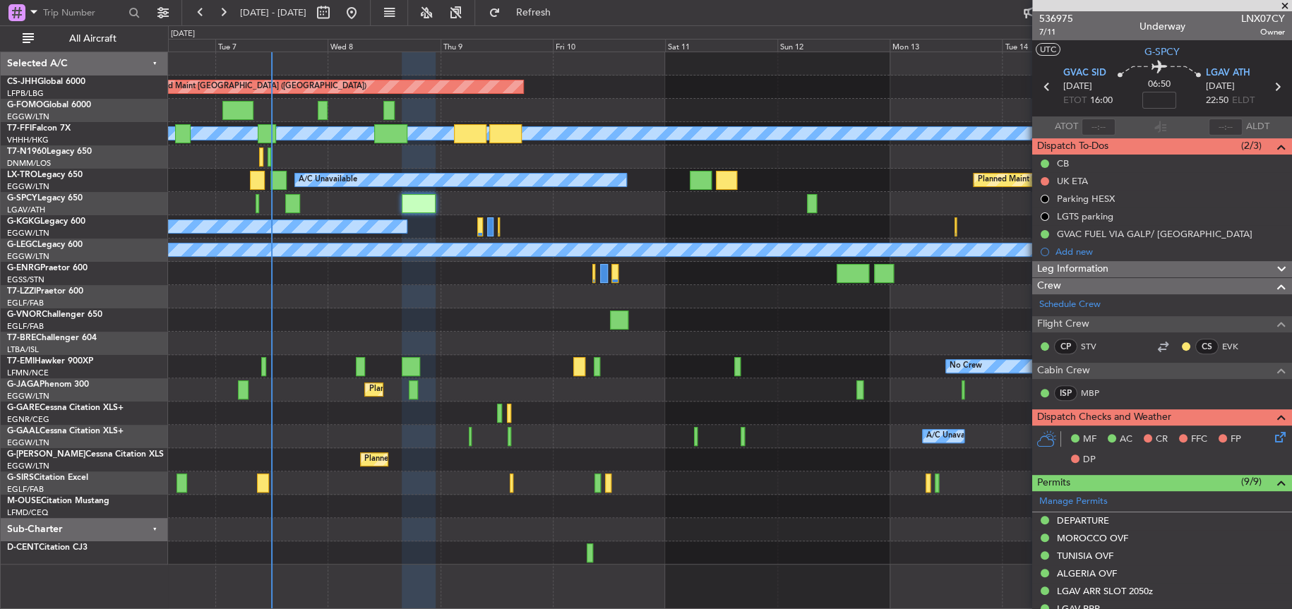
click at [456, 283] on div at bounding box center [730, 273] width 1124 height 23
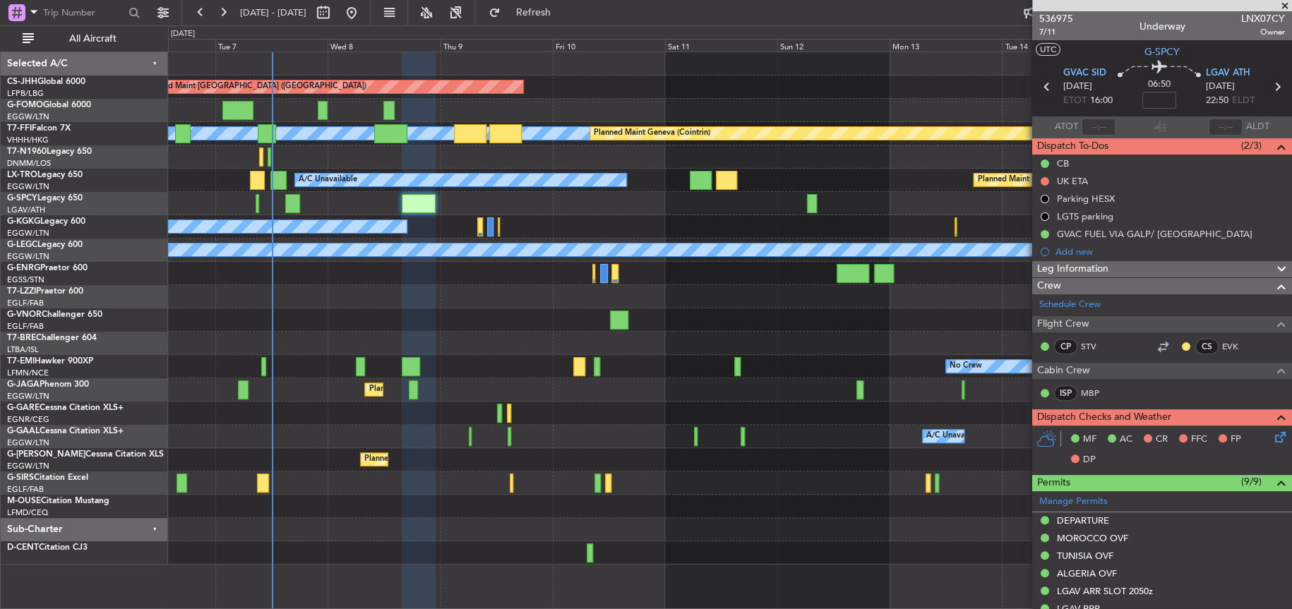
click at [458, 304] on div at bounding box center [730, 296] width 1124 height 23
click at [588, 367] on div "No Crew" at bounding box center [730, 366] width 1124 height 23
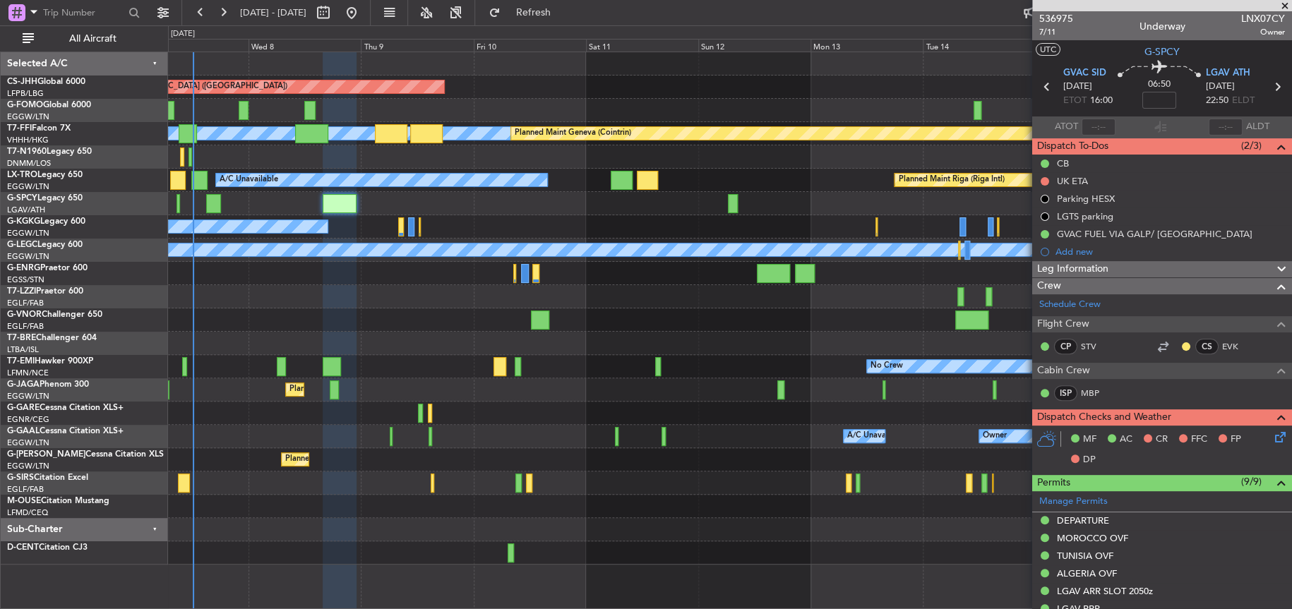
click at [489, 403] on div at bounding box center [730, 413] width 1124 height 23
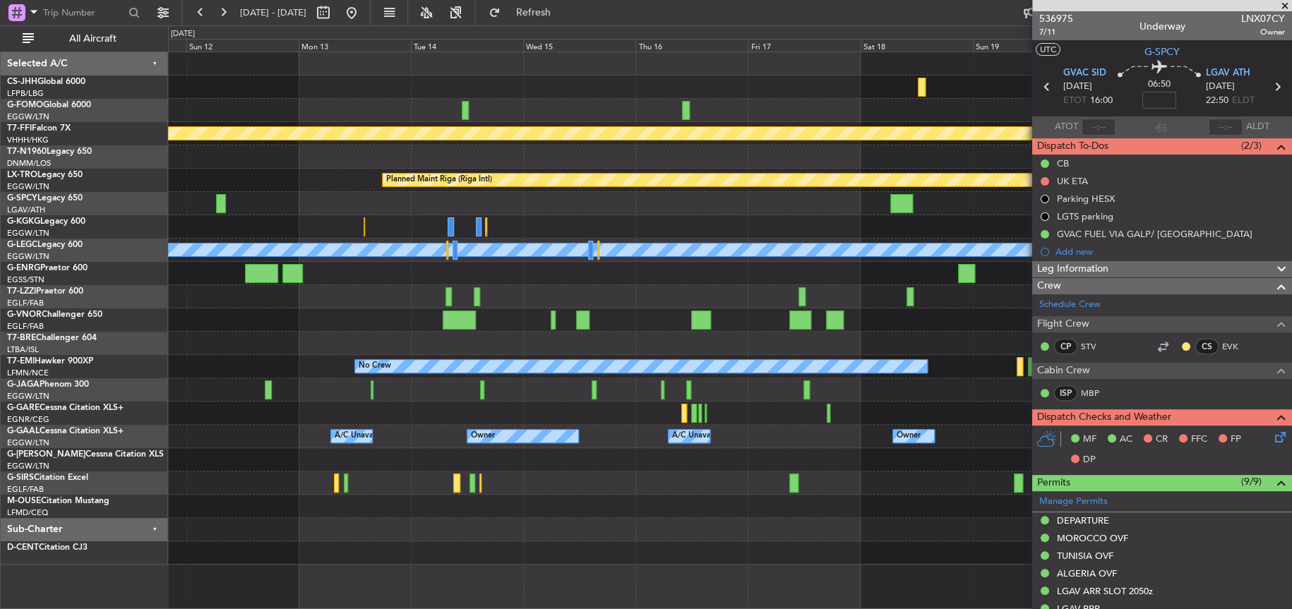
click at [367, 197] on div "Planned Maint Paris (Le Bourget) MEL MEL Planned Maint Geneva (Cointrin) Planne…" at bounding box center [730, 308] width 1124 height 513
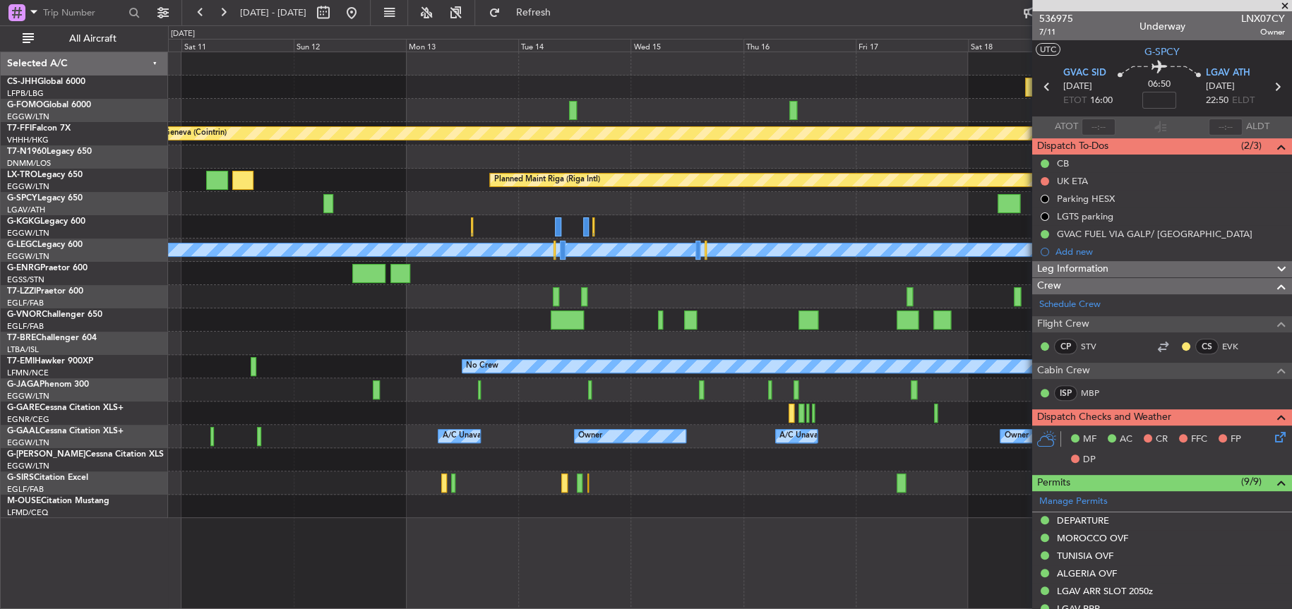
click at [777, 209] on div at bounding box center [730, 203] width 1124 height 23
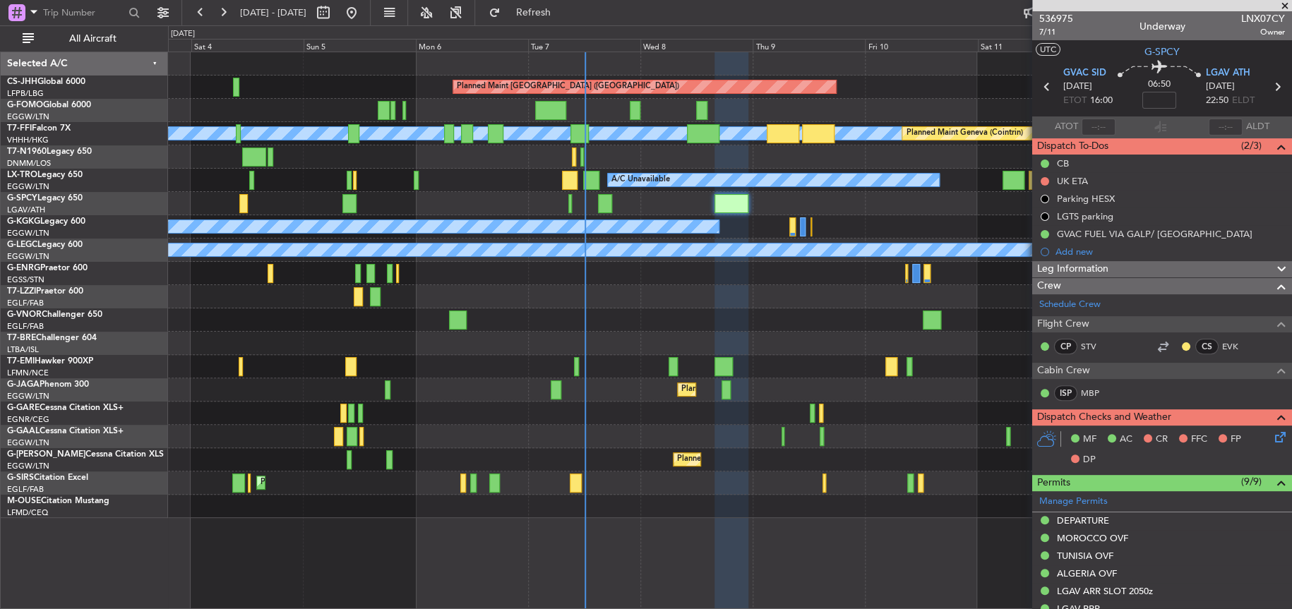
click at [929, 153] on div at bounding box center [729, 156] width 1123 height 23
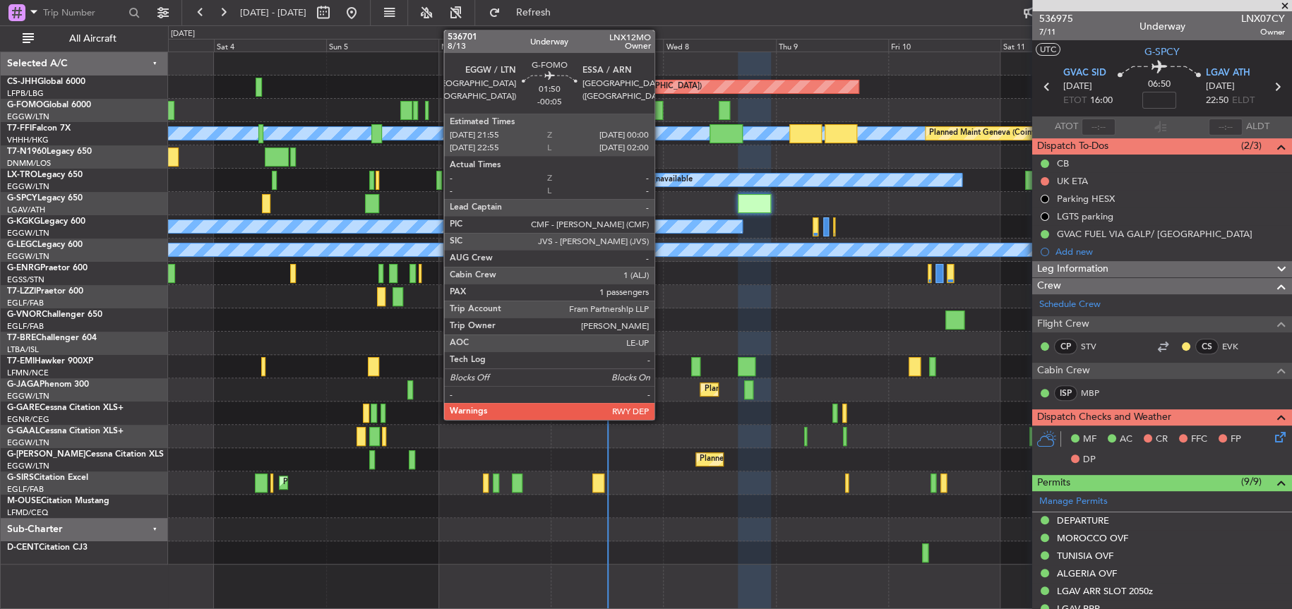
click at [661, 109] on div at bounding box center [658, 110] width 10 height 19
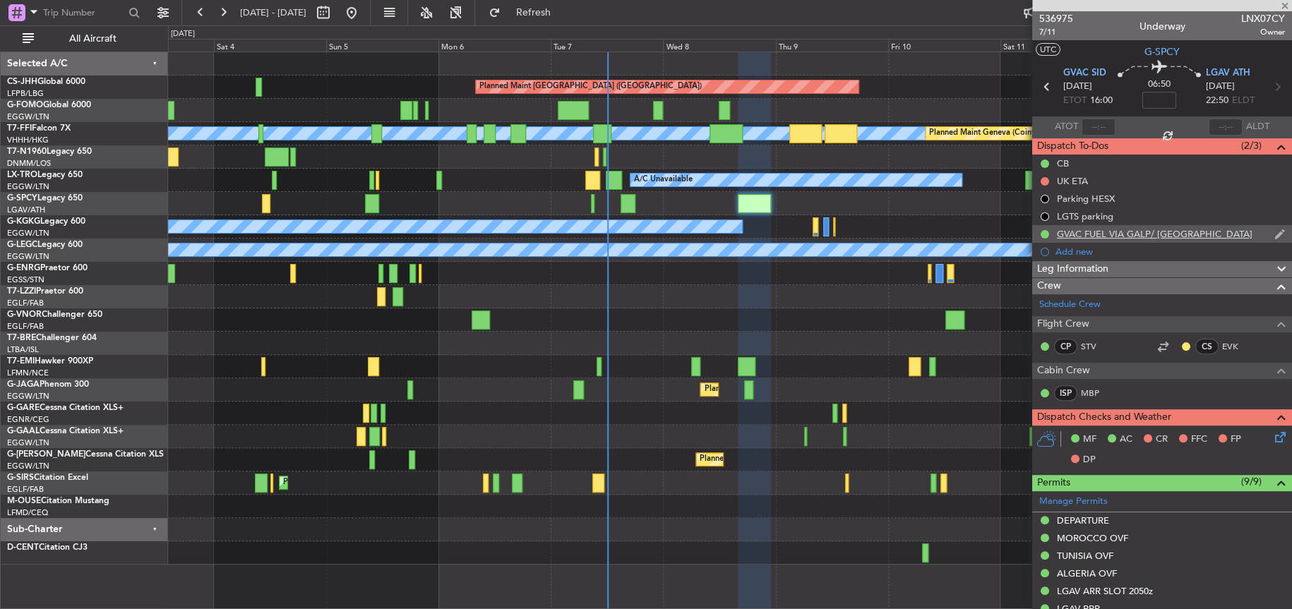
type input "-00:05"
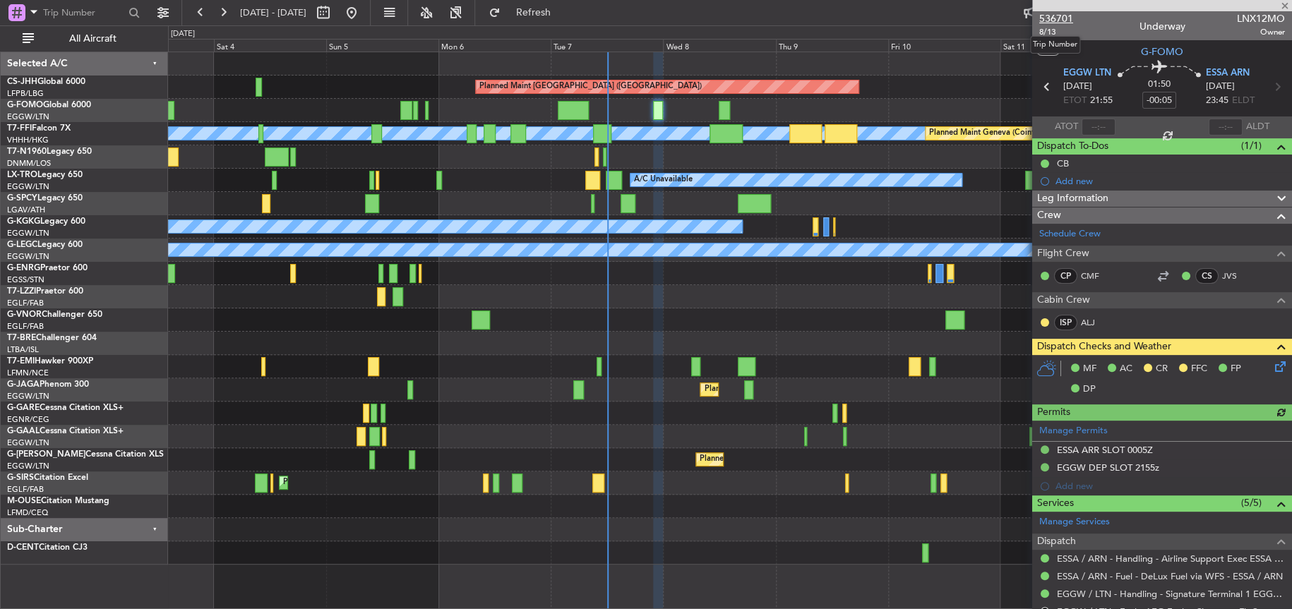
click at [1054, 15] on span "536701" at bounding box center [1056, 18] width 34 height 15
click at [474, 412] on div at bounding box center [729, 413] width 1123 height 23
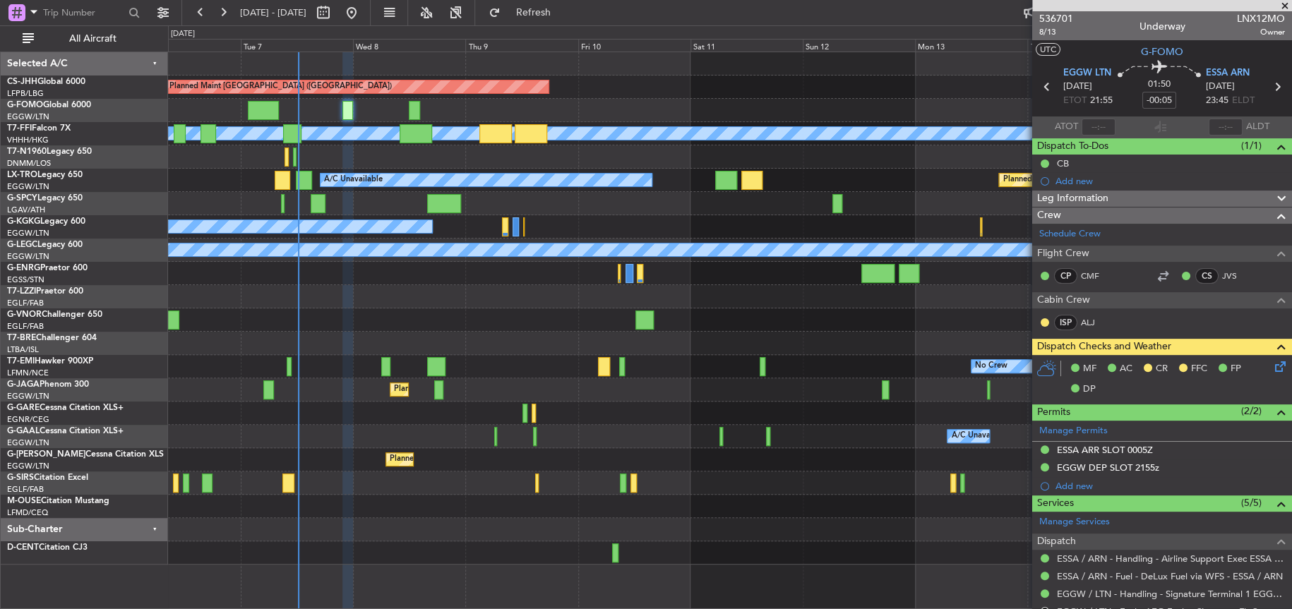
click at [473, 324] on div "Planned Maint Paris (Le Bourget) Planned Maint Geneva (Cointrin) MEL MEL A/C Un…" at bounding box center [730, 308] width 1124 height 513
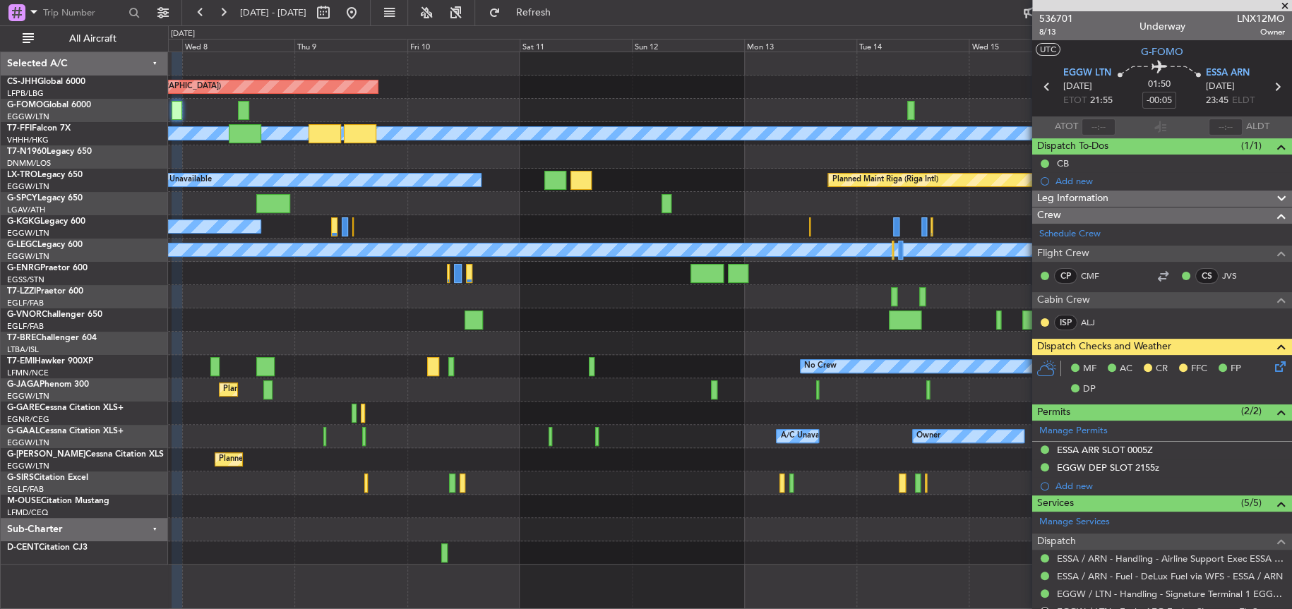
click at [329, 315] on div "Planned Maint Paris (Le Bourget) Planned Maint Geneva (Cointrin) MEL MEL A/C Un…" at bounding box center [730, 308] width 1124 height 513
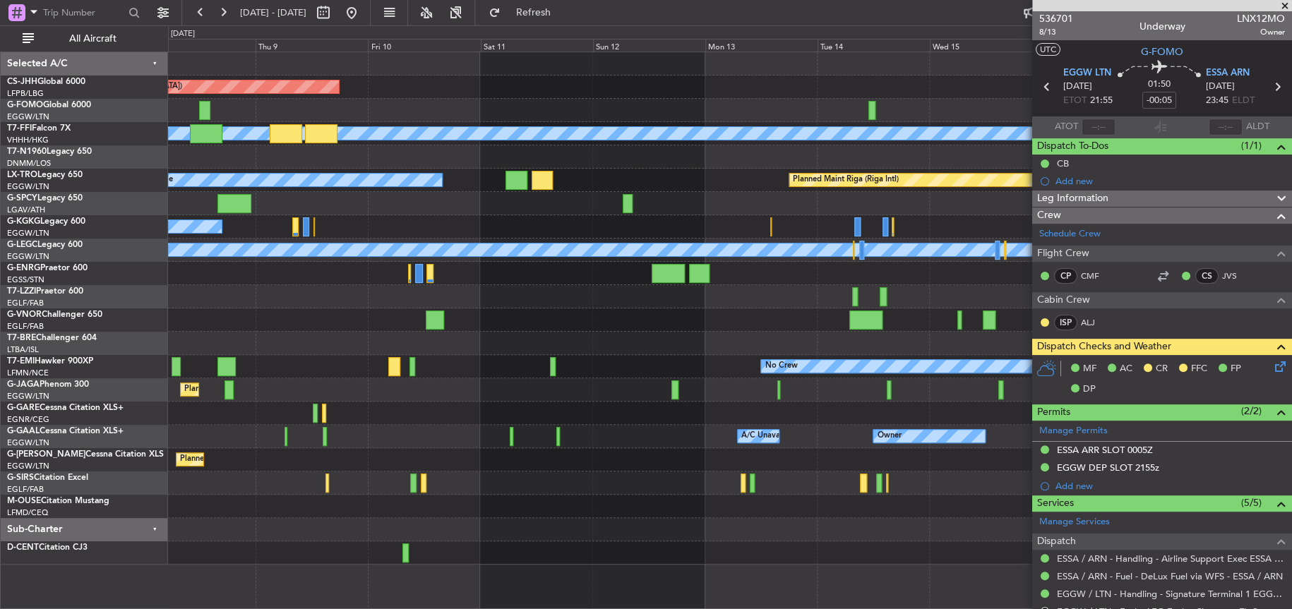
click at [660, 323] on div at bounding box center [729, 320] width 1123 height 23
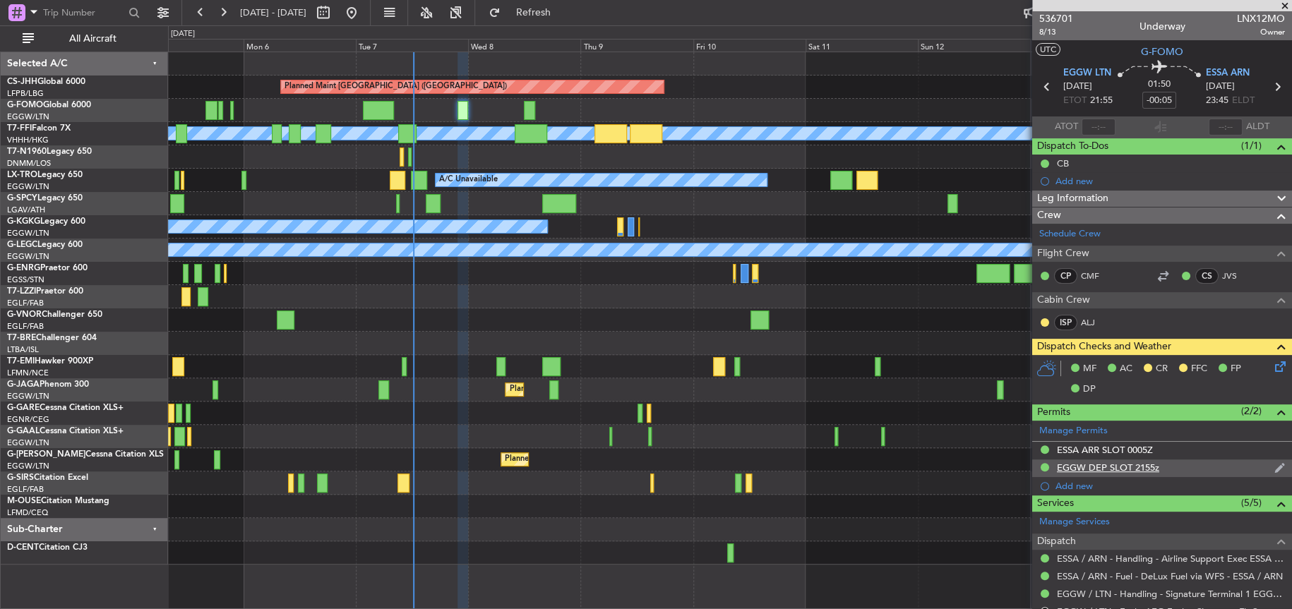
scroll to position [256, 0]
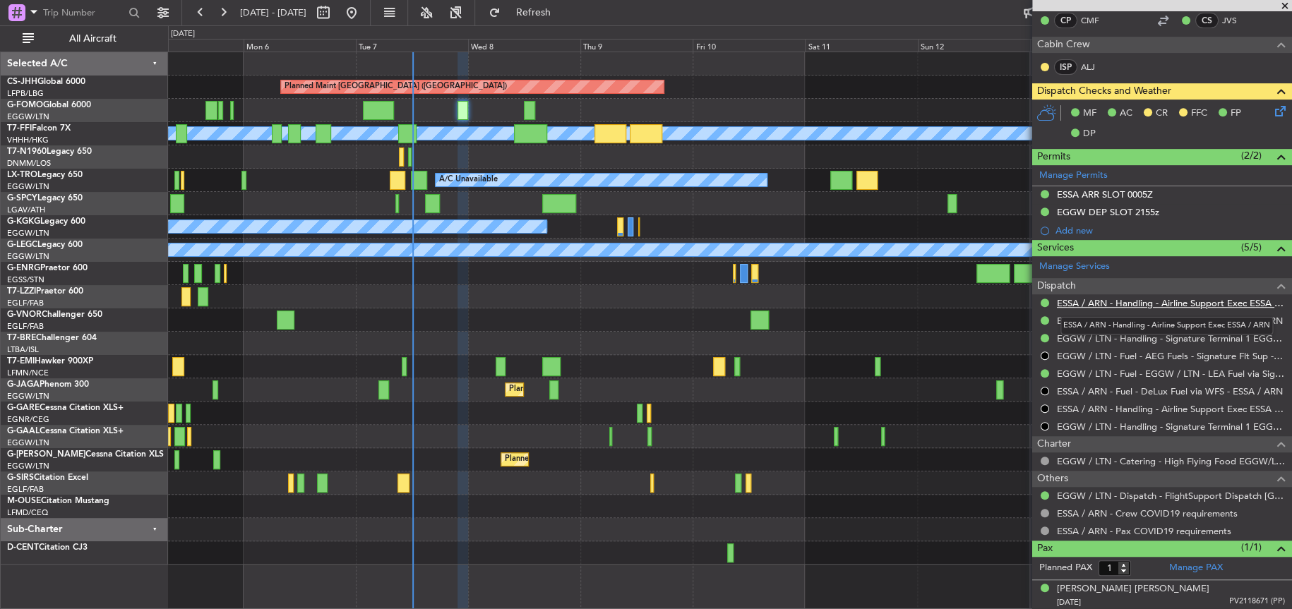
click at [1155, 297] on link "ESSA / ARN - Handling - Airline Support Exec ESSA / ARN" at bounding box center [1171, 303] width 228 height 12
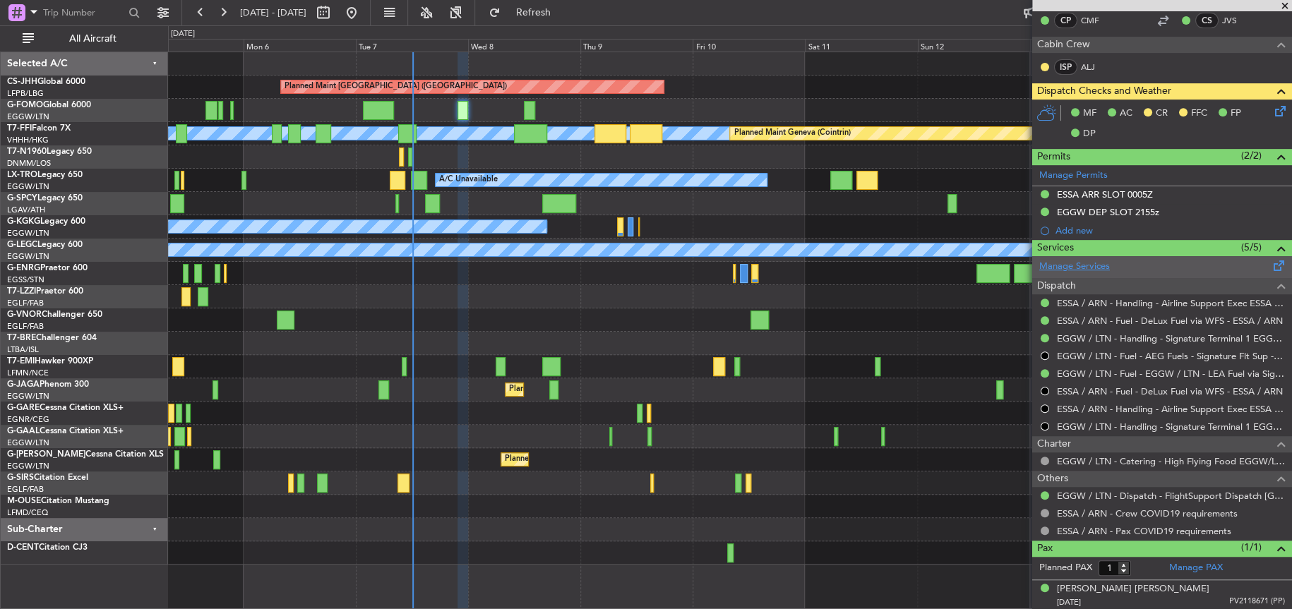
click at [1077, 268] on link "Manage Services" at bounding box center [1074, 267] width 71 height 14
click at [563, 11] on span "Refresh" at bounding box center [533, 13] width 59 height 10
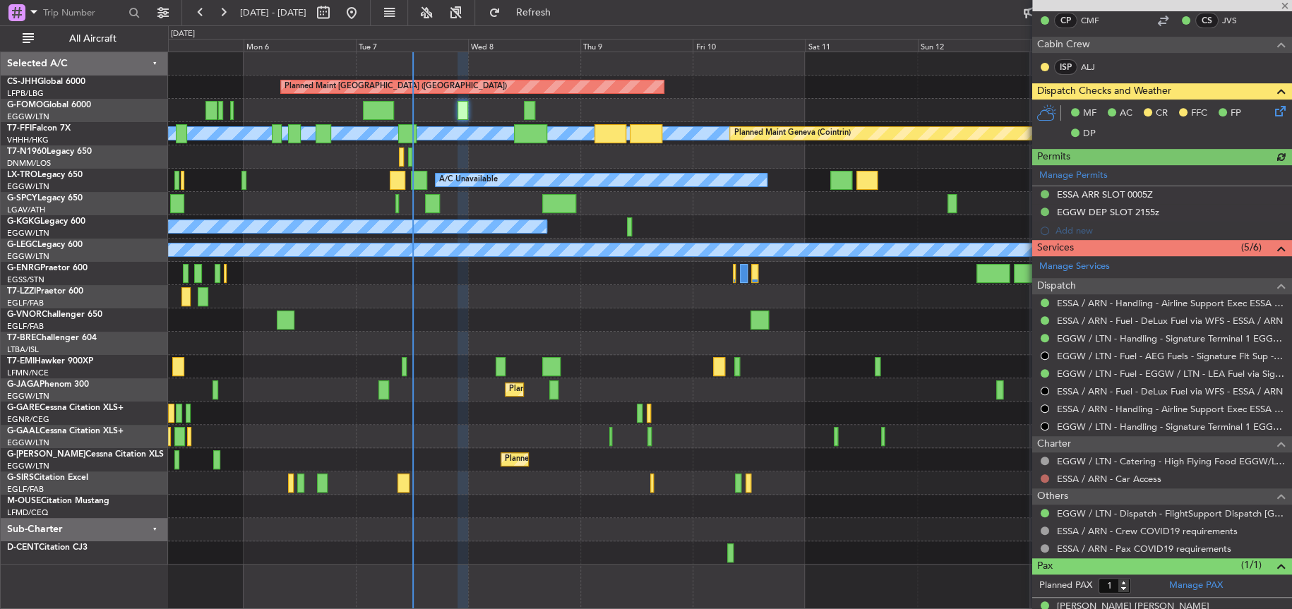
click at [1045, 475] on button at bounding box center [1045, 479] width 8 height 8
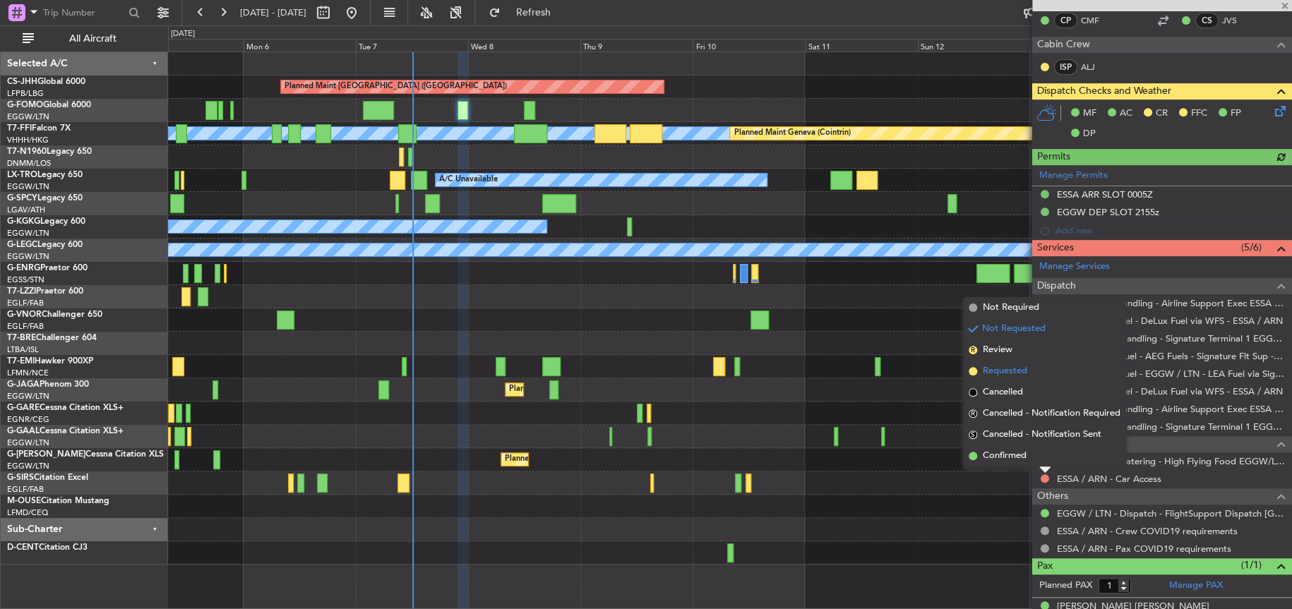
click at [1009, 370] on span "Requested" at bounding box center [1005, 371] width 44 height 14
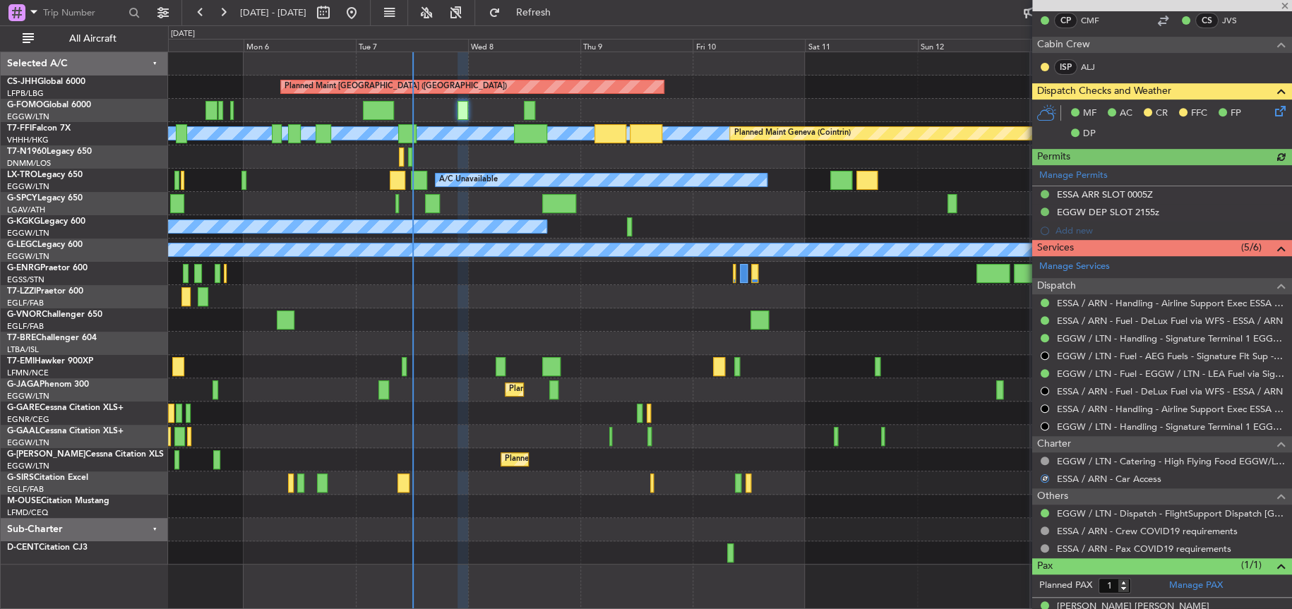
click at [712, 345] on div at bounding box center [729, 343] width 1123 height 23
click at [640, 328] on div at bounding box center [729, 320] width 1123 height 23
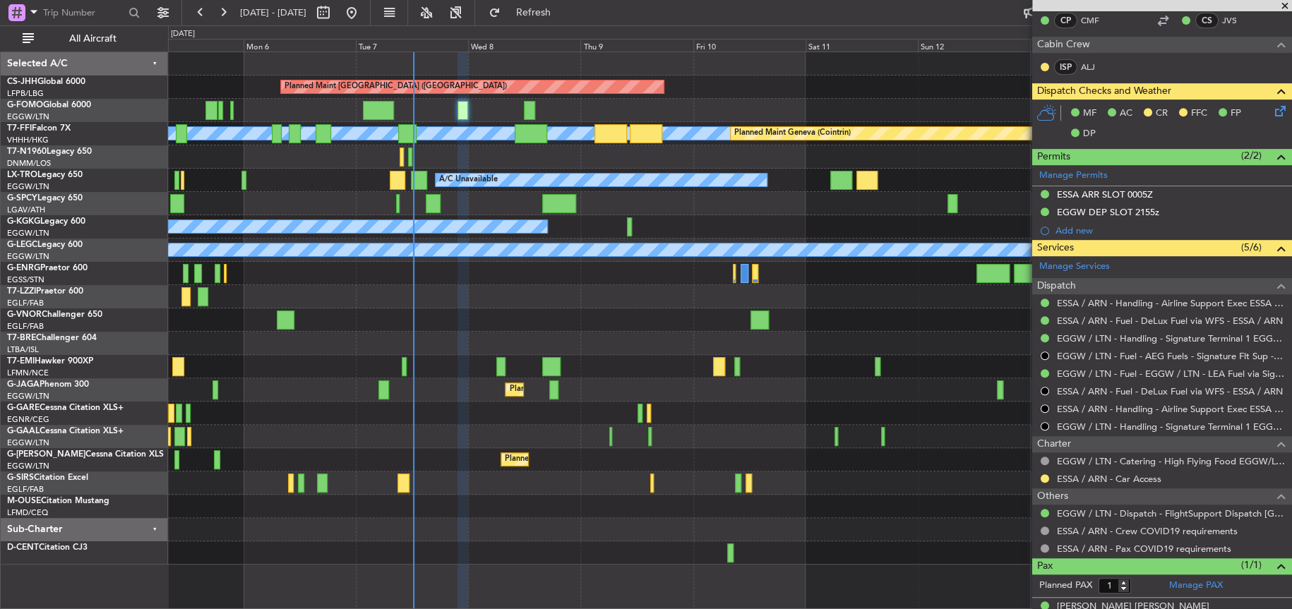
click at [642, 285] on div "Planned Maint Paris (Le Bourget) MEL MEL Planned Maint Geneva (Cointrin) A/C Un…" at bounding box center [730, 308] width 1124 height 513
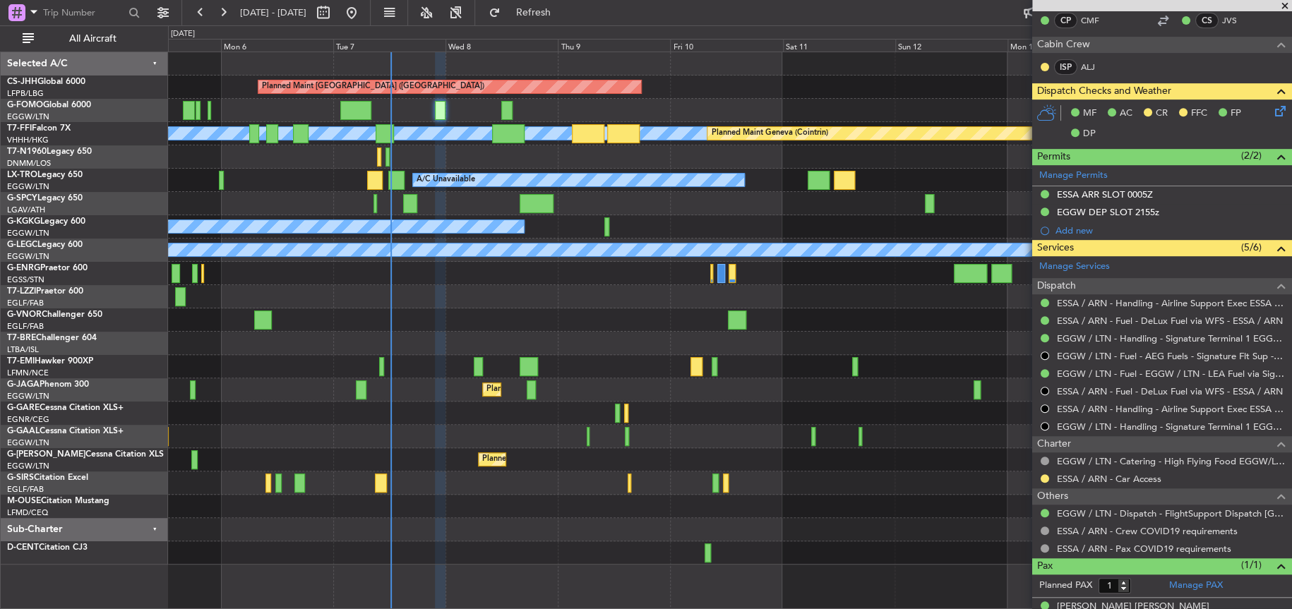
click at [483, 310] on div at bounding box center [729, 320] width 1123 height 23
click at [30, 367] on div "Planned Maint Paris (Le Bourget) MEL MEL Planned Maint Geneva (Cointrin) A/C Un…" at bounding box center [646, 317] width 1292 height 584
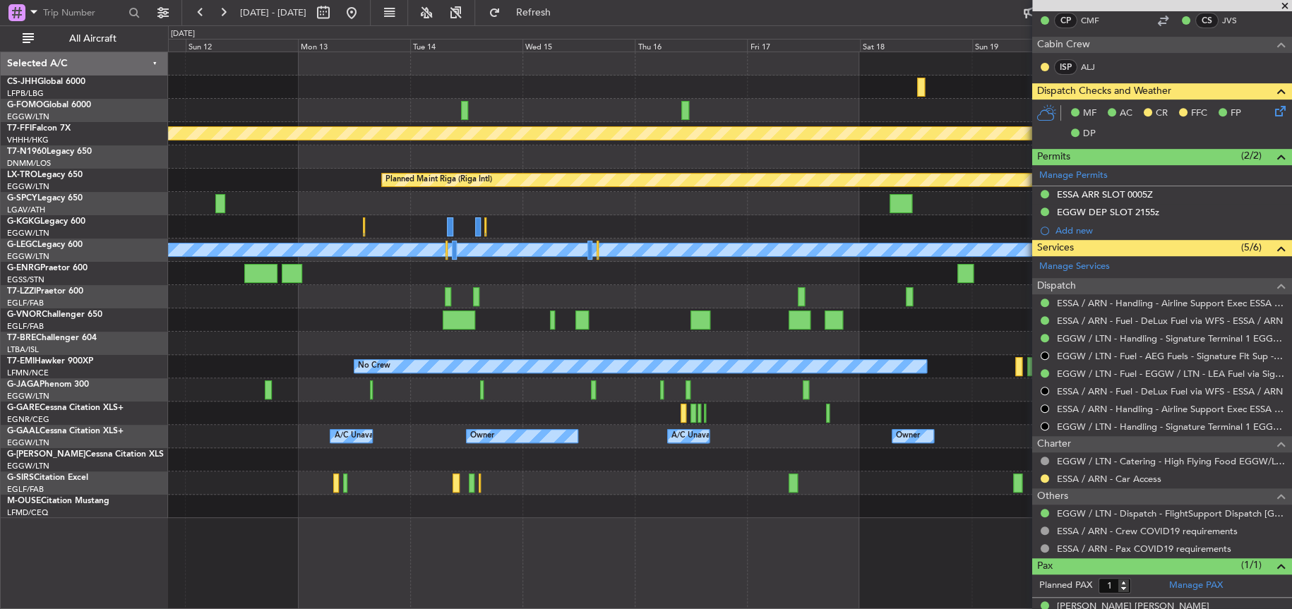
click at [0, 386] on html "11 Oct 2025 - 21 Oct 2025 Refresh Quick Links All Aircraft Planned Maint Paris …" at bounding box center [646, 304] width 1292 height 609
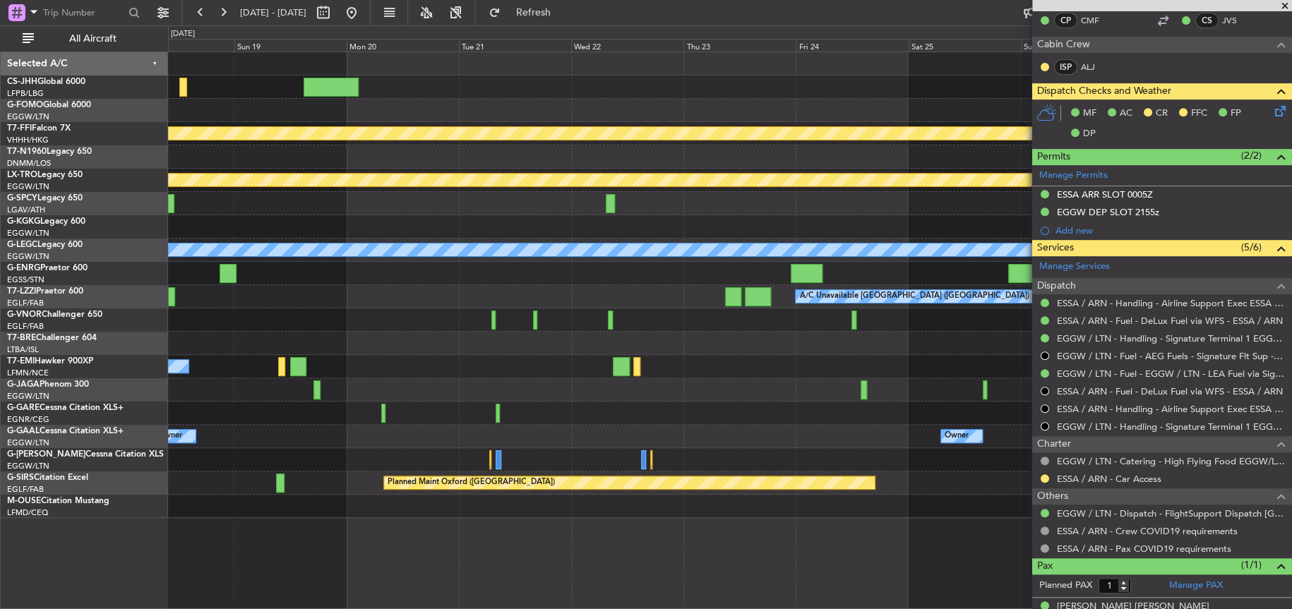
click at [670, 376] on div "No Crew" at bounding box center [729, 366] width 1123 height 23
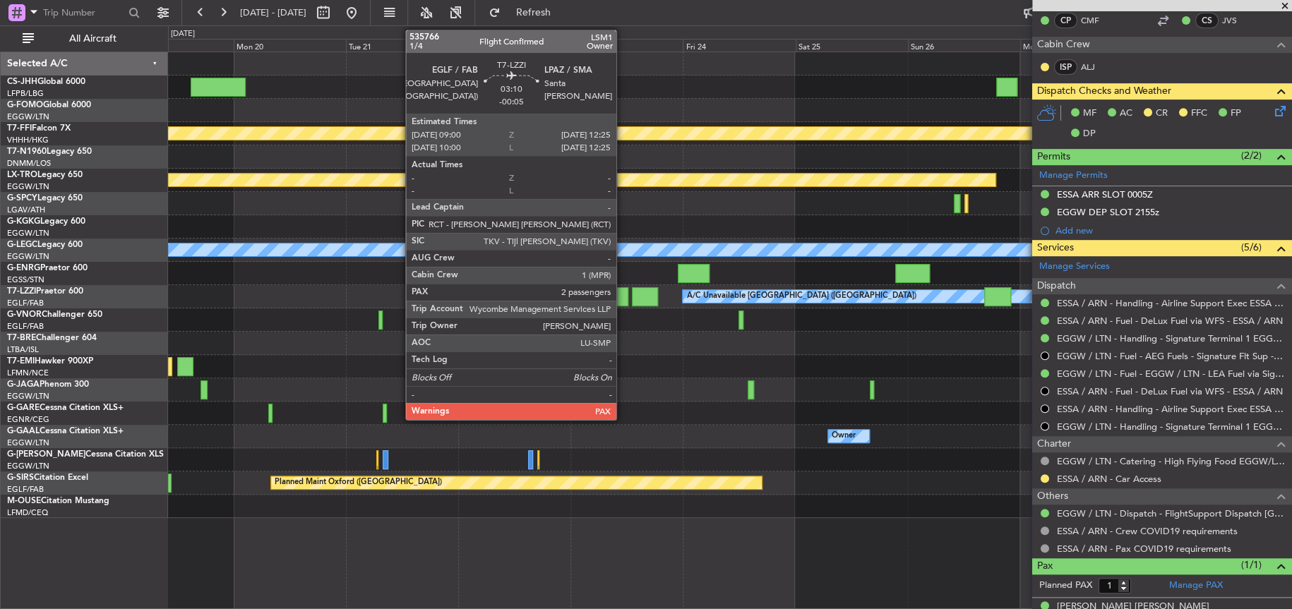
click at [623, 293] on div at bounding box center [620, 296] width 16 height 19
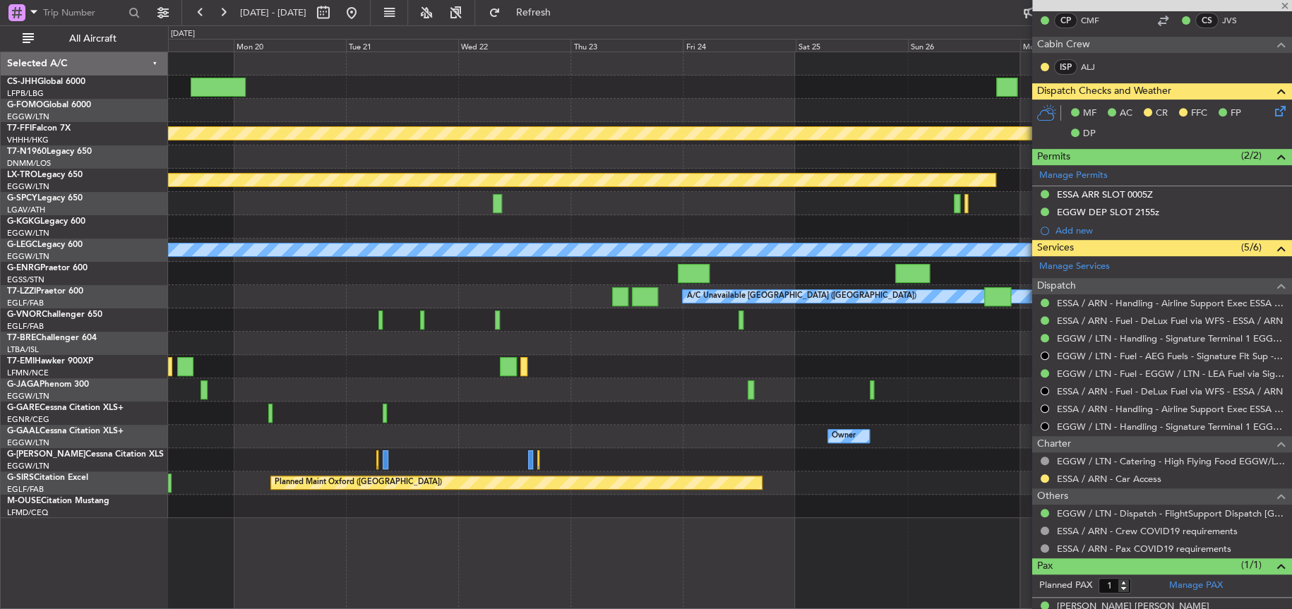
click at [540, 345] on div "MEL MEL Planned Maint Geneva (Cointrin) Planned Maint Riga (Riga Intl) A/C Unav…" at bounding box center [729, 285] width 1123 height 466
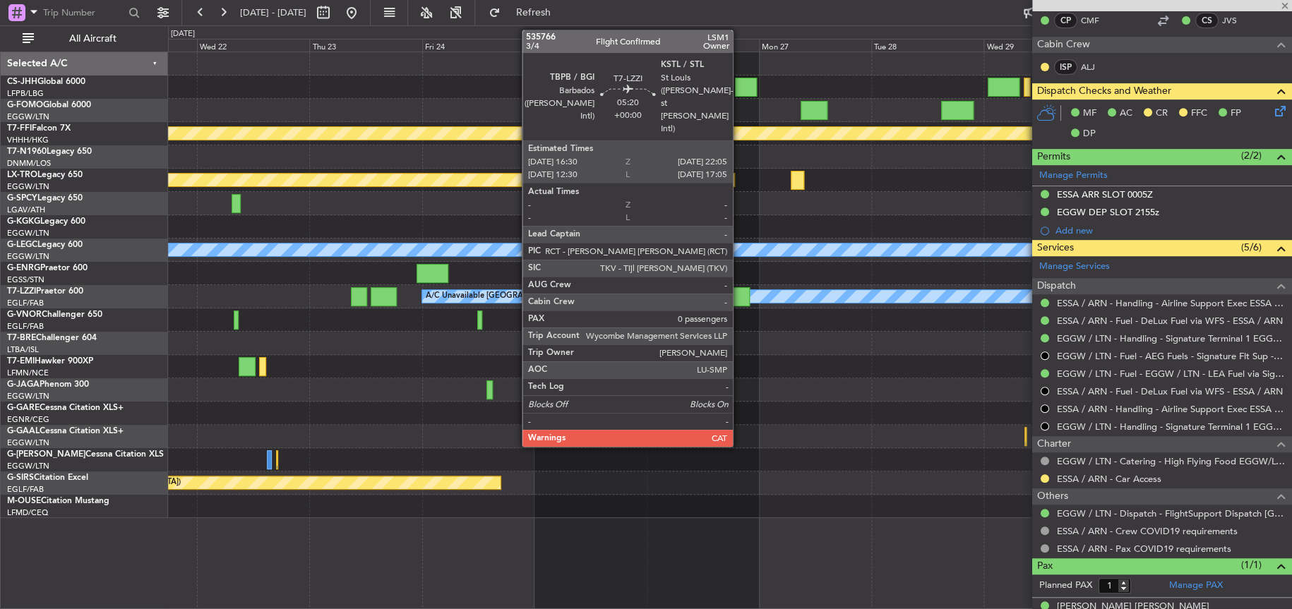
type input "2"
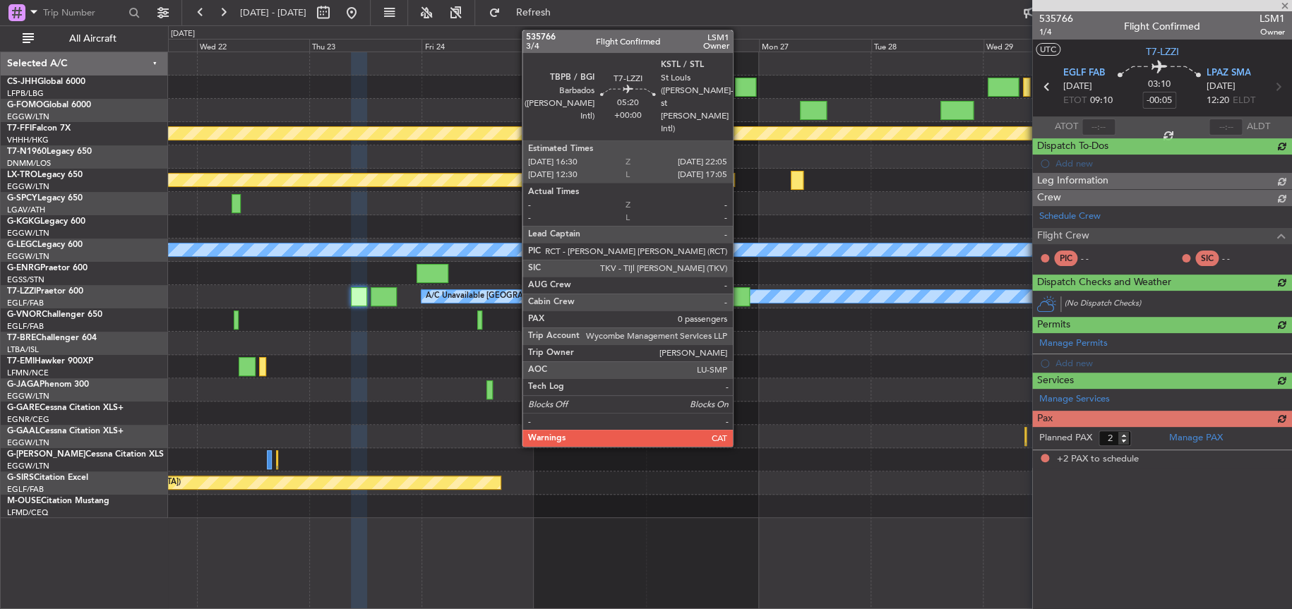
scroll to position [0, 0]
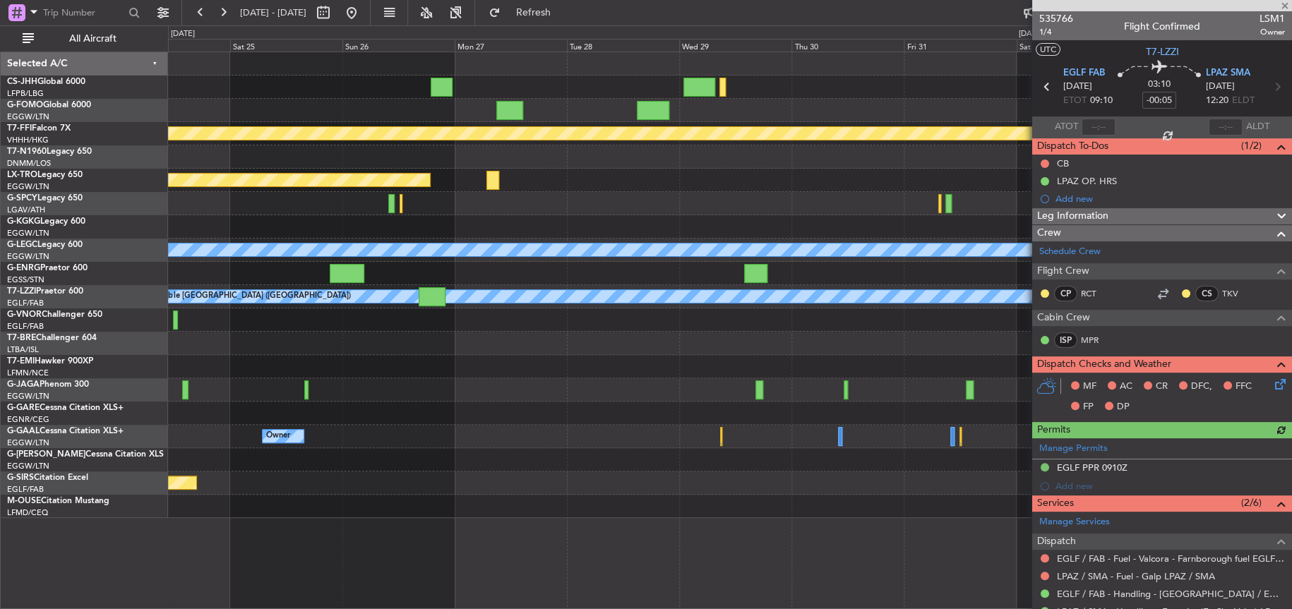
click at [451, 383] on div at bounding box center [730, 390] width 1124 height 23
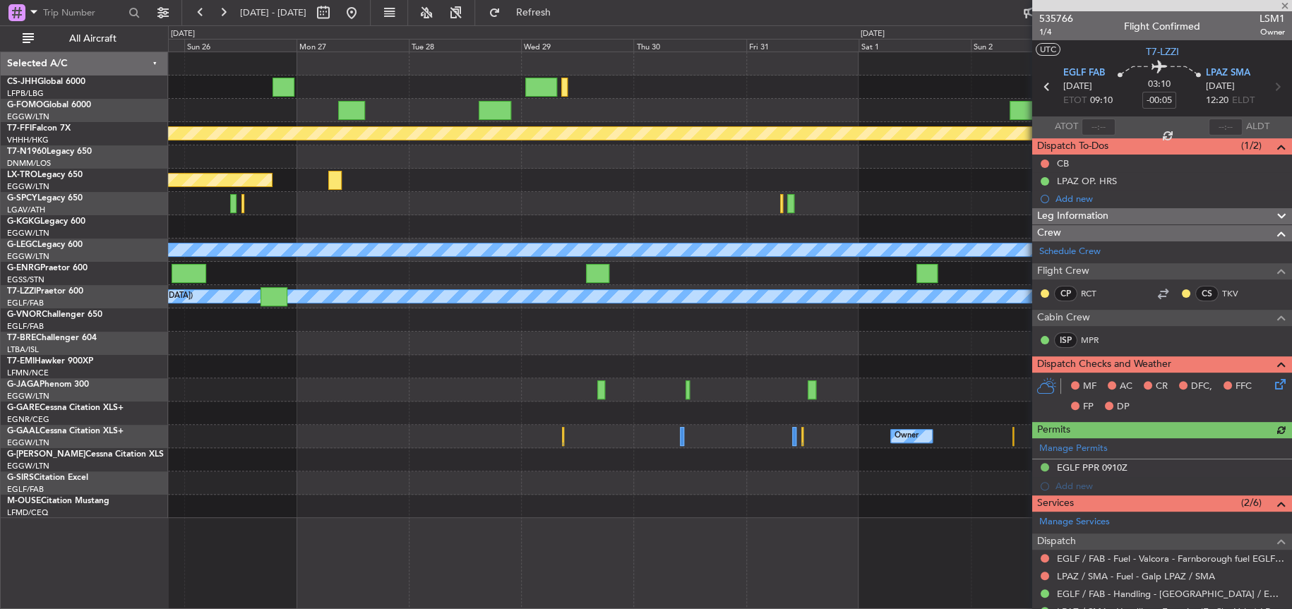
click at [341, 372] on div at bounding box center [730, 366] width 1124 height 23
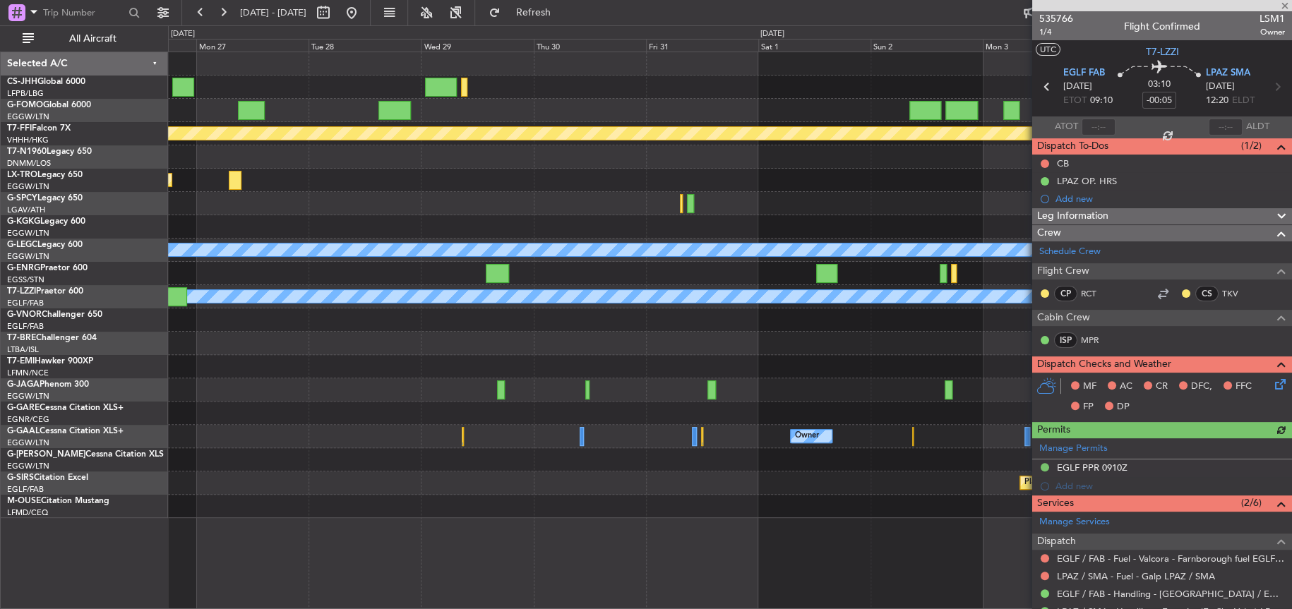
click at [1004, 352] on div at bounding box center [730, 343] width 1124 height 23
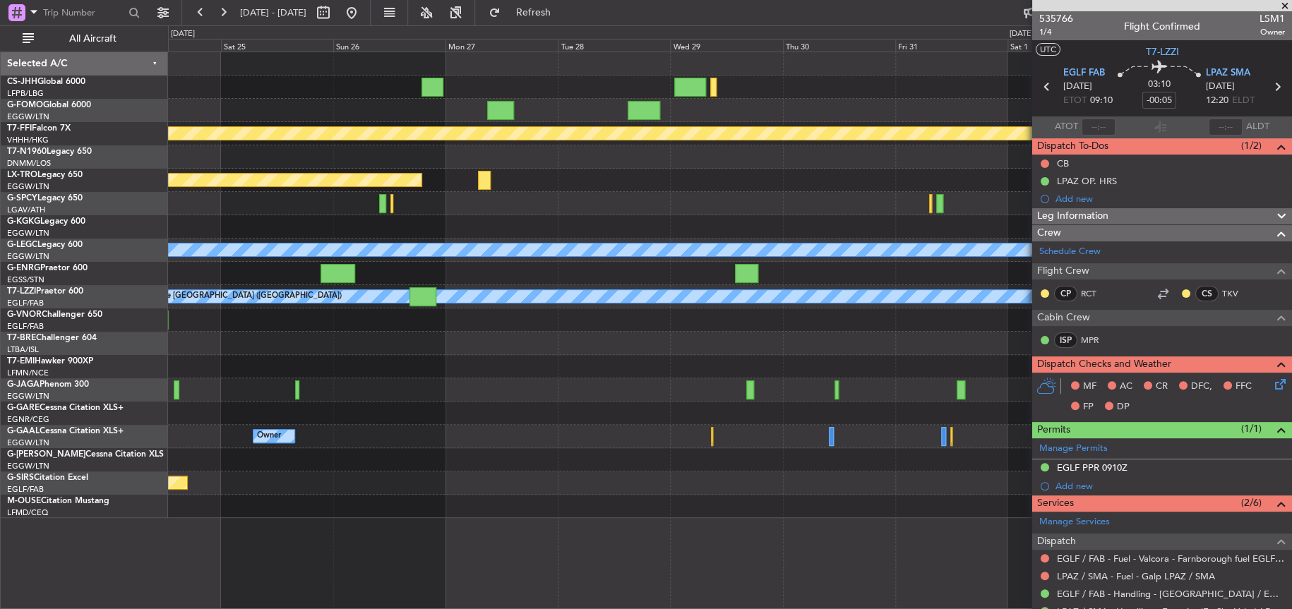
click at [868, 347] on div at bounding box center [730, 343] width 1124 height 23
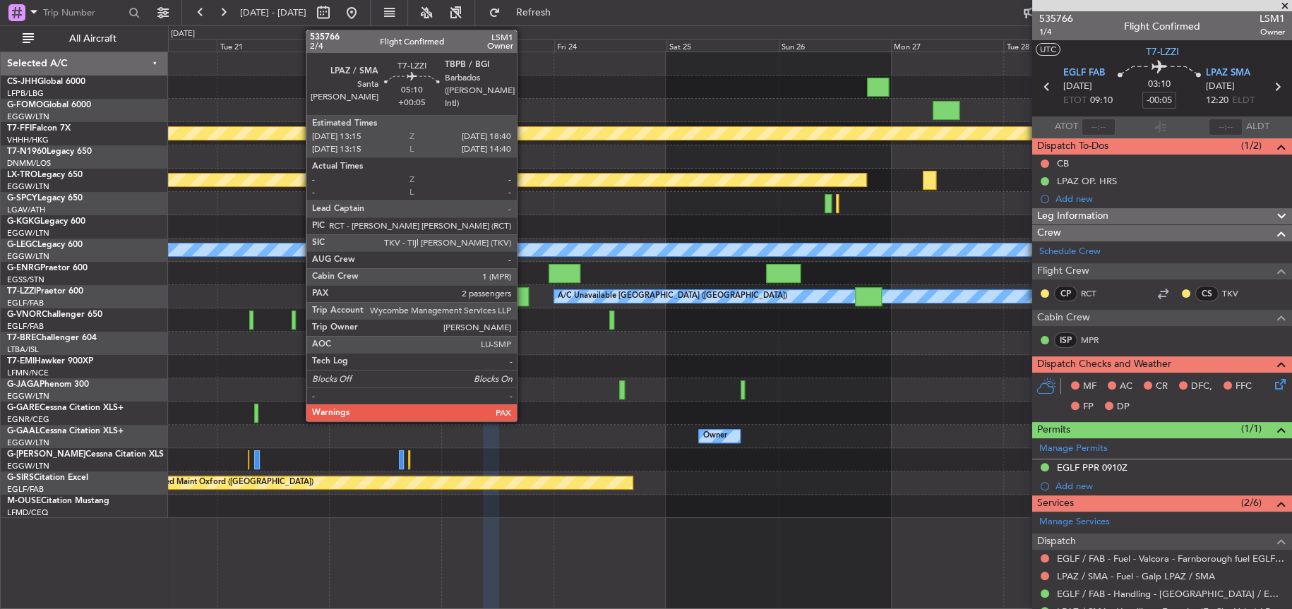
click at [513, 296] on div at bounding box center [516, 296] width 25 height 19
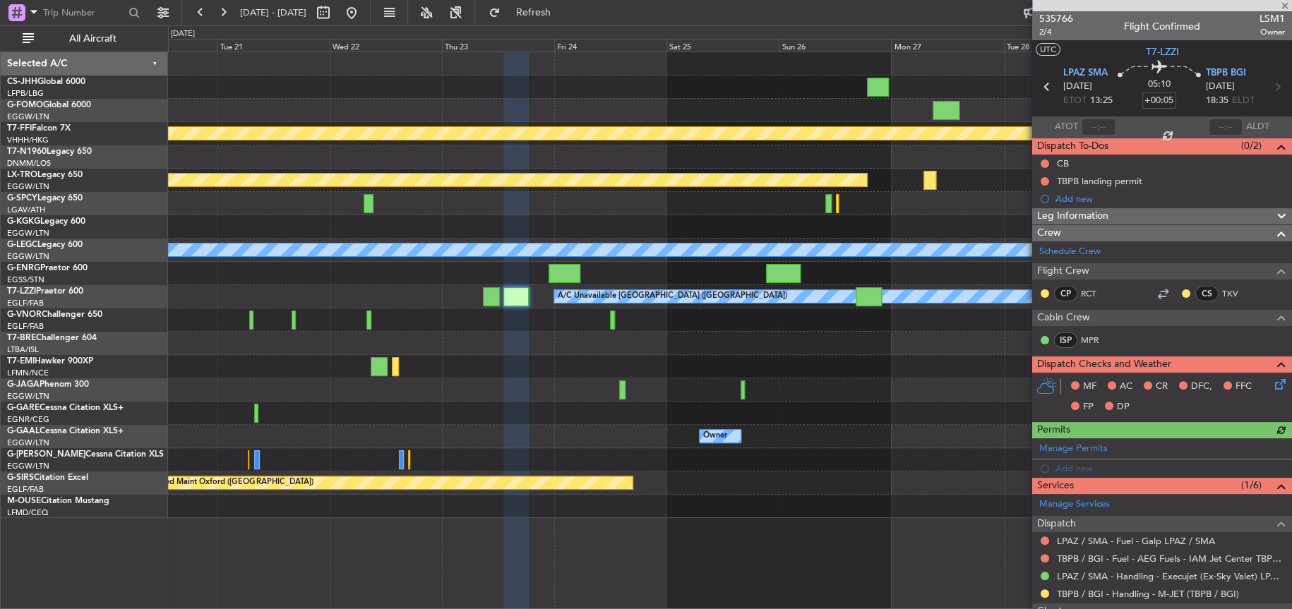
scroll to position [199, 0]
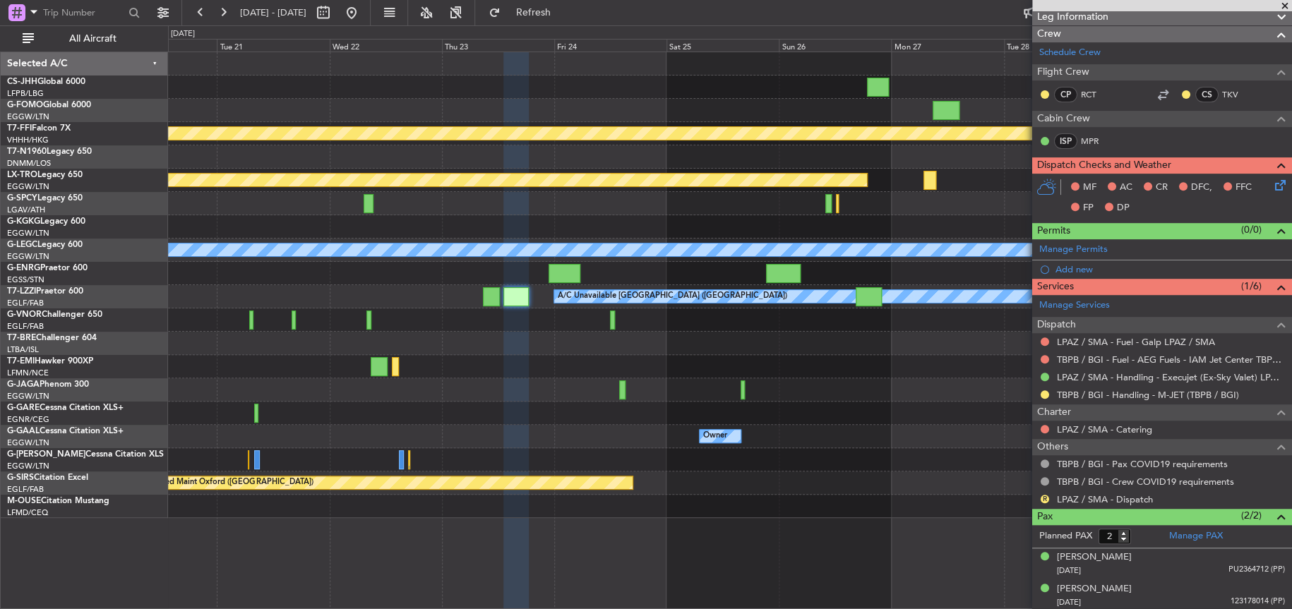
click at [307, 431] on div "MEL MEL Planned Maint Geneva (Cointrin) Planned Maint Riga (Riga Intl) A/C Unav…" at bounding box center [730, 285] width 1124 height 466
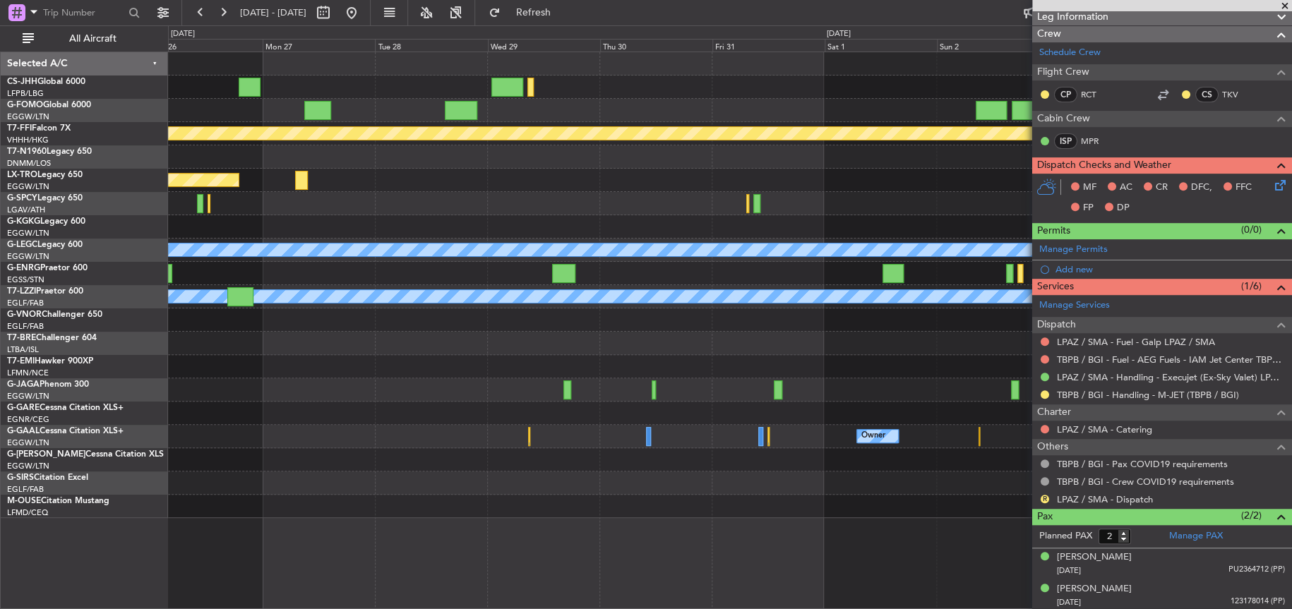
click at [226, 384] on div "MEL MEL Planned Maint Geneva (Cointrin) Planned Maint Riga (Riga Intl) A/C Unav…" at bounding box center [729, 285] width 1123 height 466
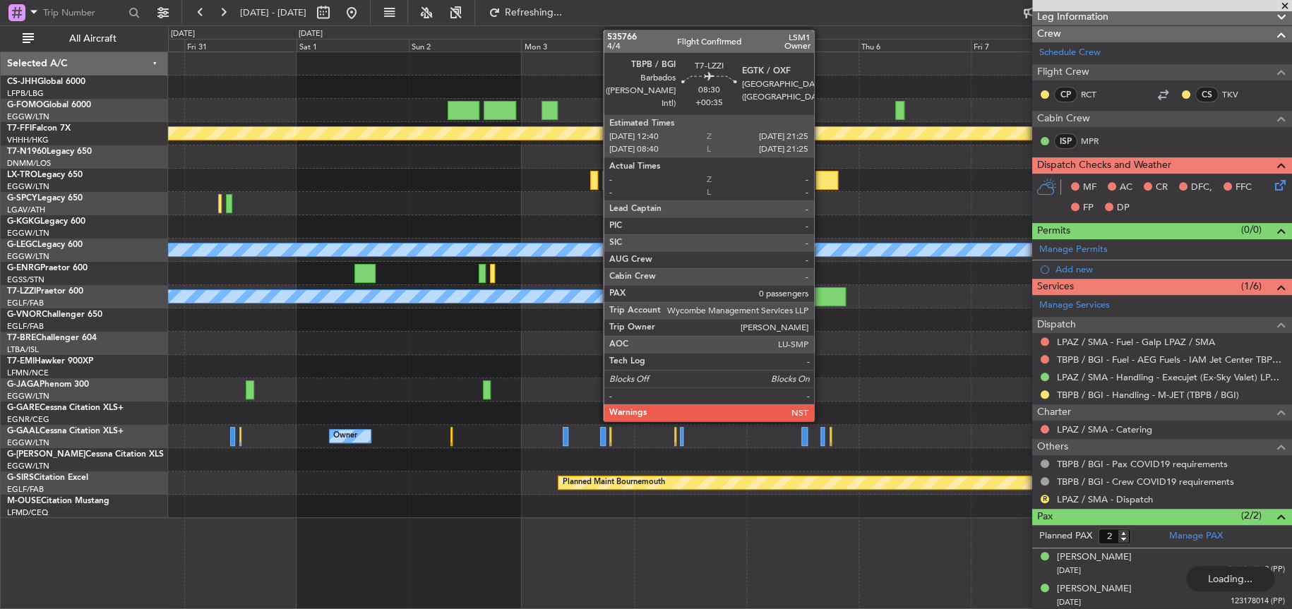
click at [821, 290] on div at bounding box center [826, 296] width 42 height 19
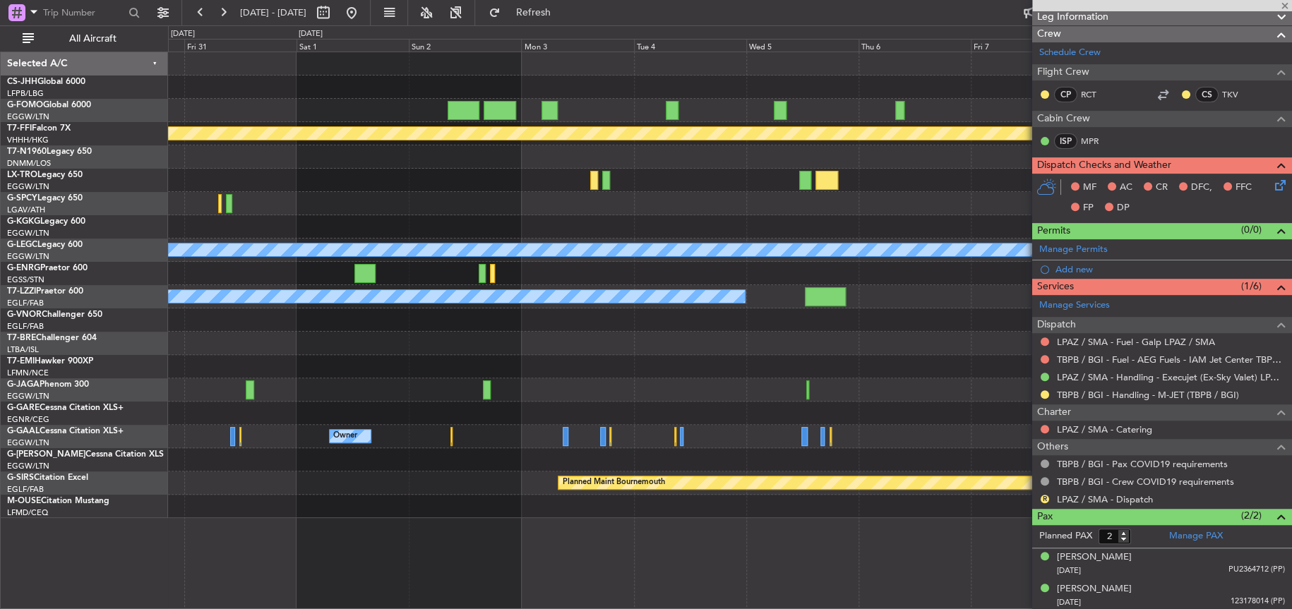
type input "+00:35"
type input "0"
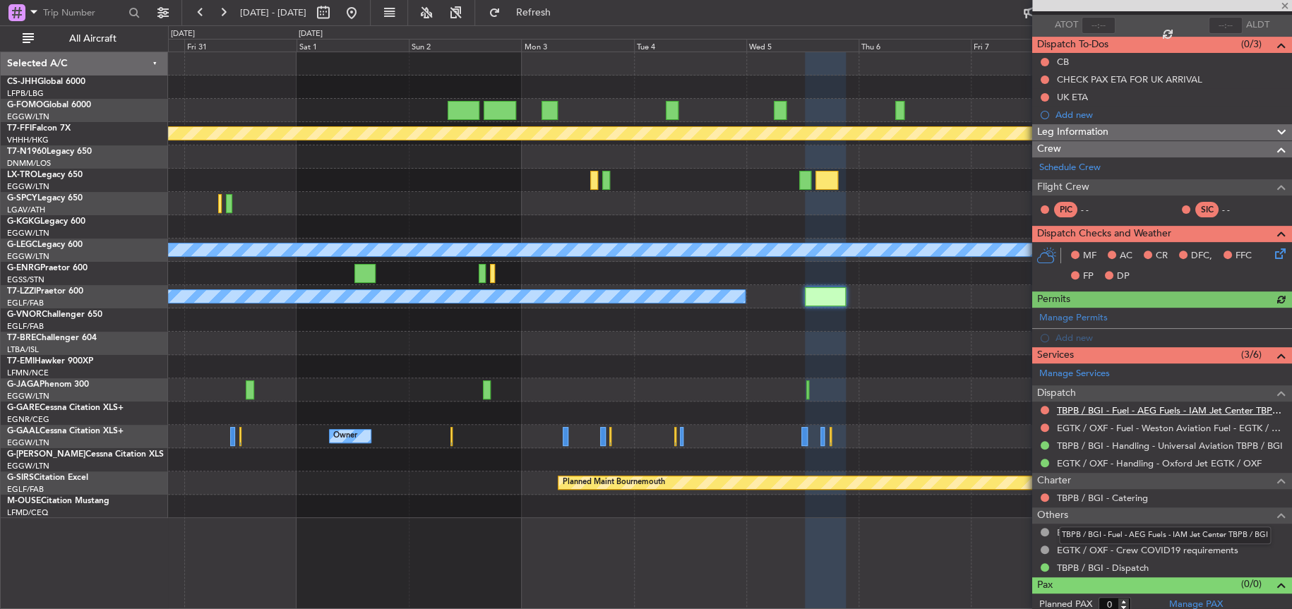
scroll to position [107, 0]
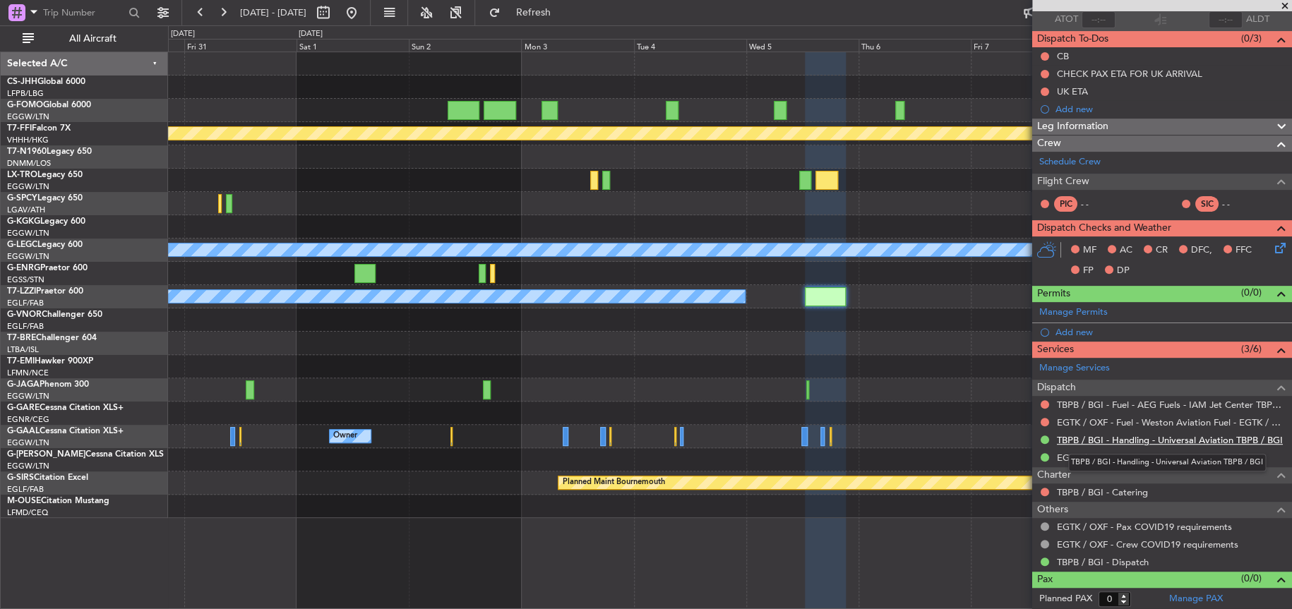
click at [1101, 441] on link "TBPB / BGI - Handling - Universal Aviation TBPB / BGI" at bounding box center [1170, 440] width 226 height 12
click at [1119, 444] on mat-tooltip-component "TBPB / BGI - Handling - Universal Aviation TBPB / BGI" at bounding box center [1168, 462] width 218 height 37
click at [1113, 437] on link "TBPB / BGI - Handling - Universal Aviation TBPB / BGI" at bounding box center [1170, 440] width 226 height 12
click at [563, 13] on span "Refresh" at bounding box center [533, 13] width 59 height 10
click at [958, 345] on div at bounding box center [729, 343] width 1123 height 23
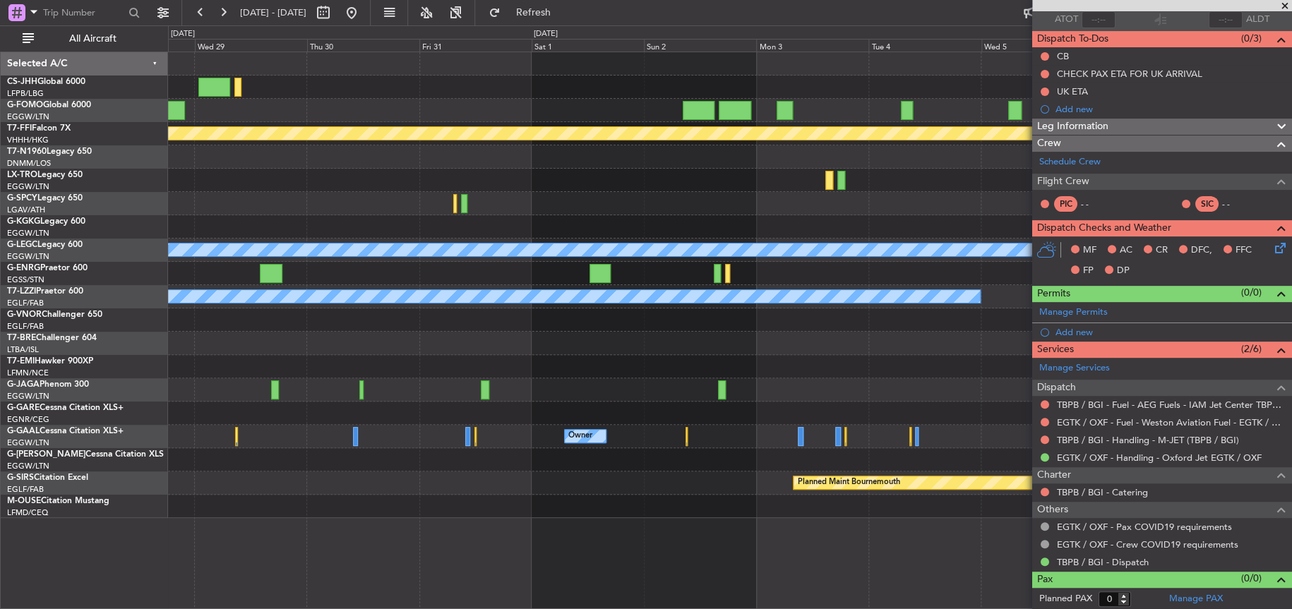
click at [947, 205] on div at bounding box center [729, 203] width 1123 height 23
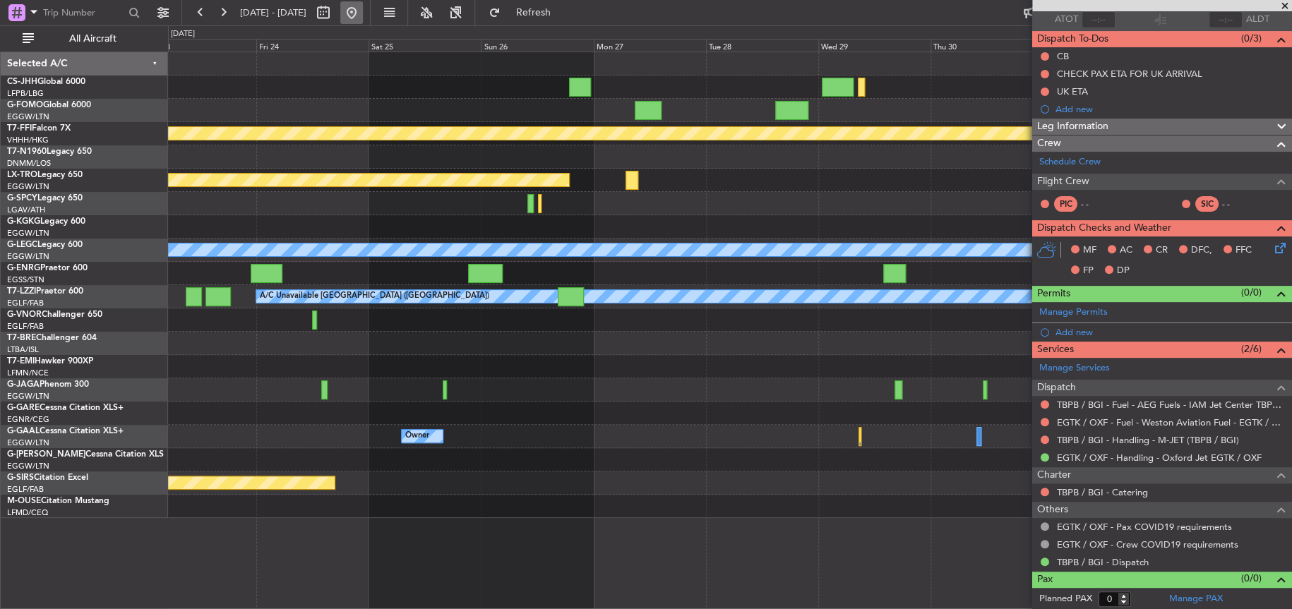
click at [363, 15] on button at bounding box center [351, 12] width 23 height 23
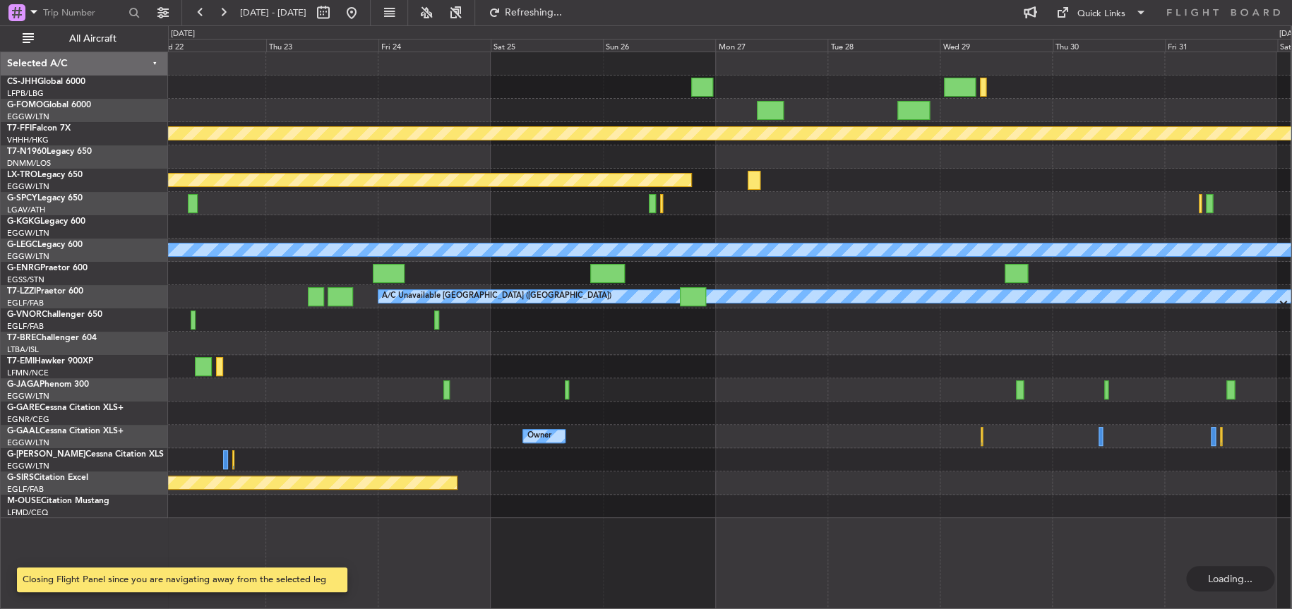
scroll to position [0, 0]
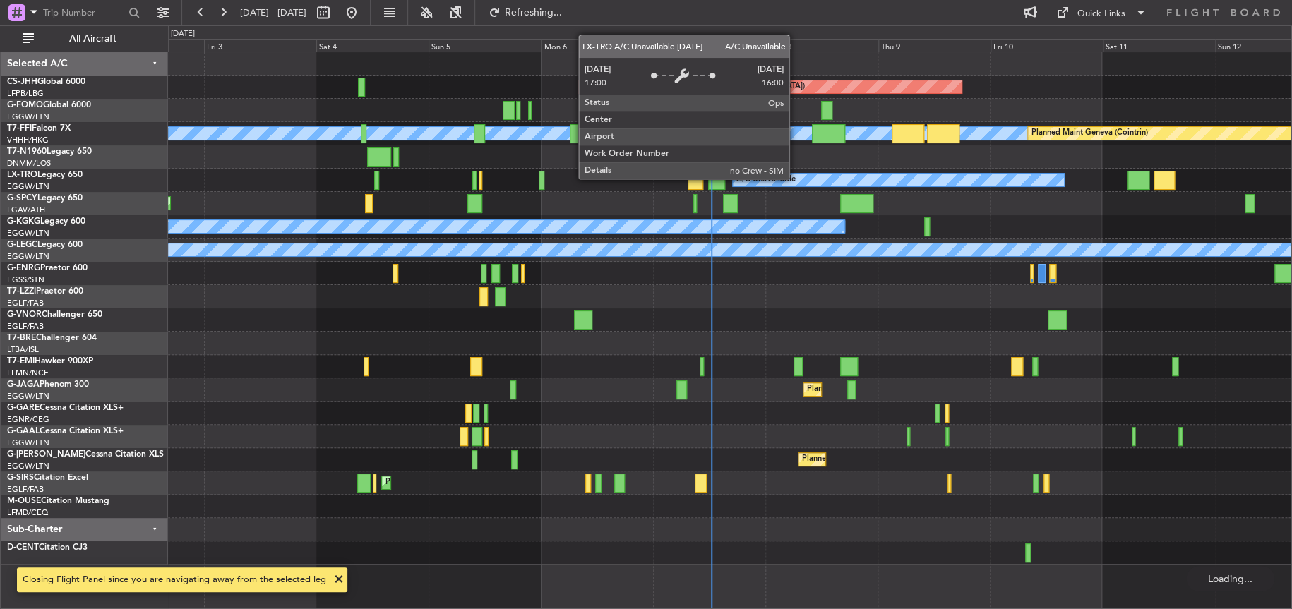
click at [737, 179] on div "A/C Unavailable" at bounding box center [766, 179] width 59 height 21
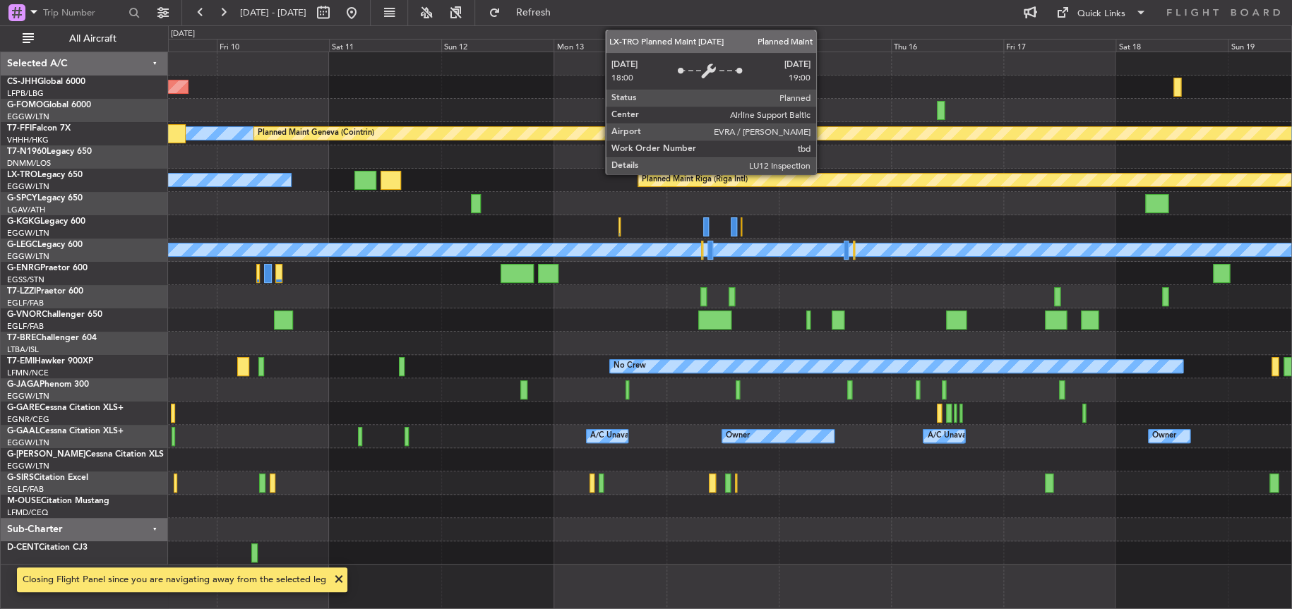
click at [642, 179] on div "Planned Maint Riga (Riga Intl)" at bounding box center [695, 179] width 106 height 21
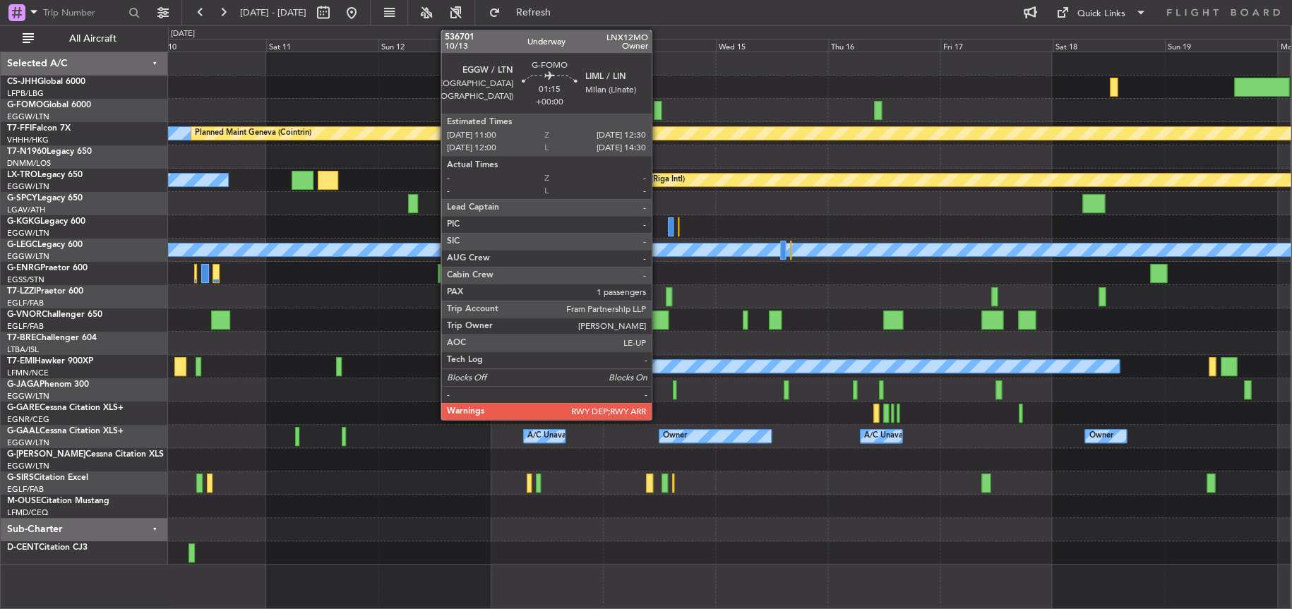
click at [658, 112] on div at bounding box center [657, 110] width 7 height 19
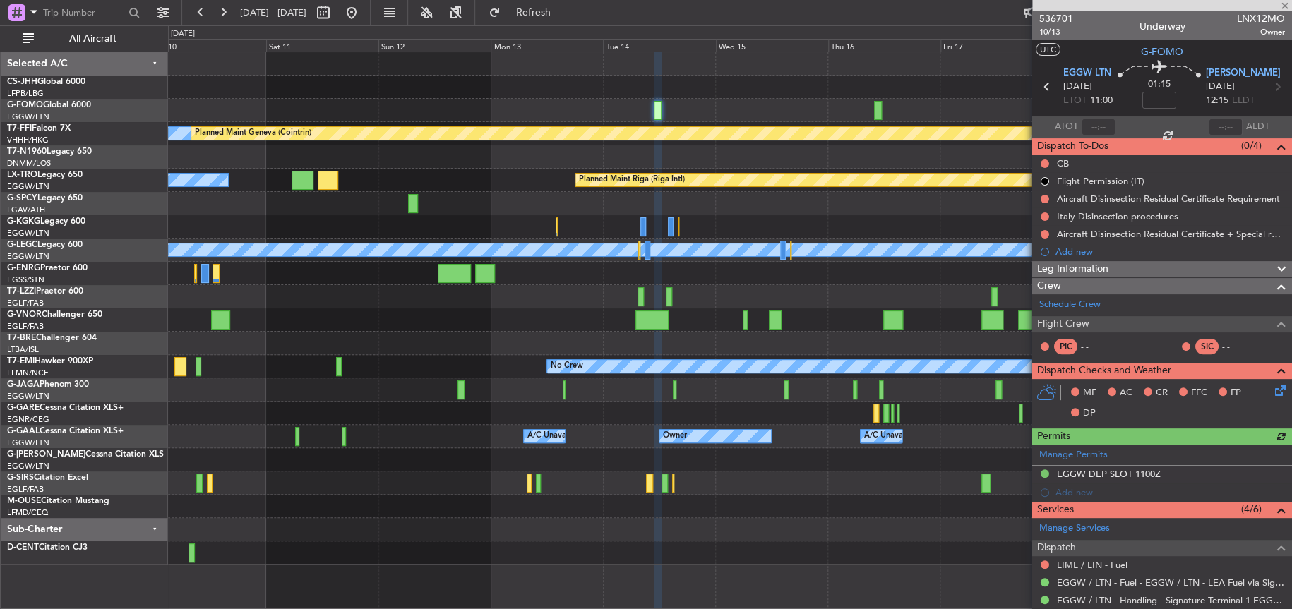
scroll to position [192, 0]
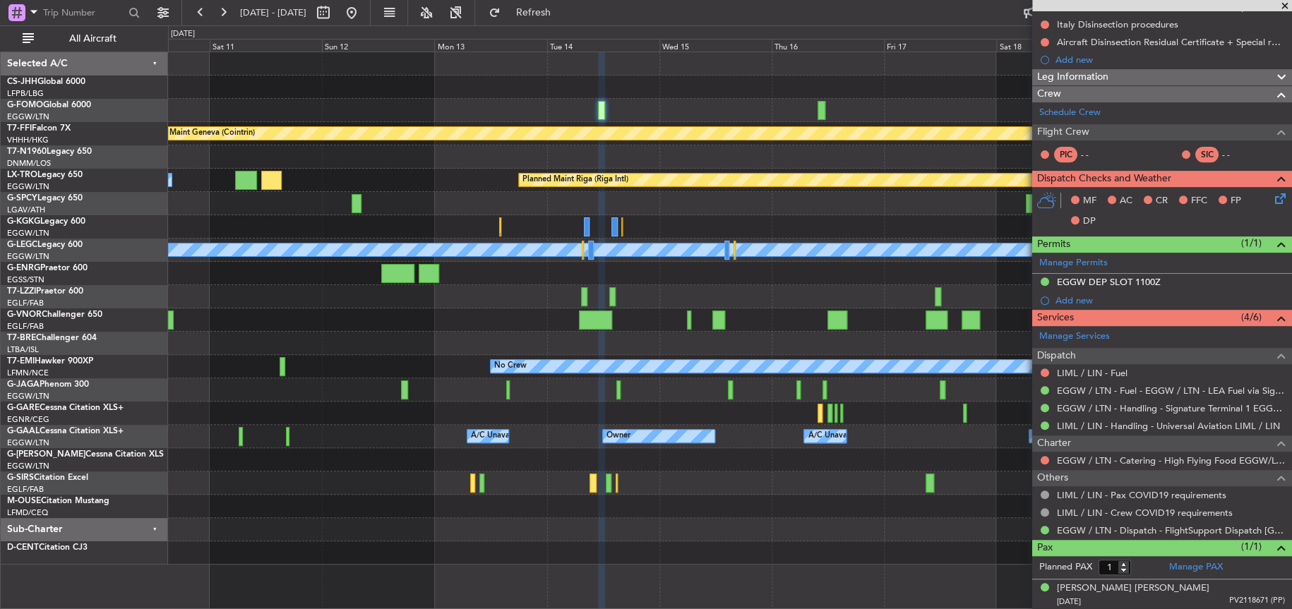
click at [634, 104] on div "Planned Maint Paris (Le Bourget) MEL MEL Planned Maint Geneva (Cointrin) A/C Un…" at bounding box center [730, 308] width 1124 height 513
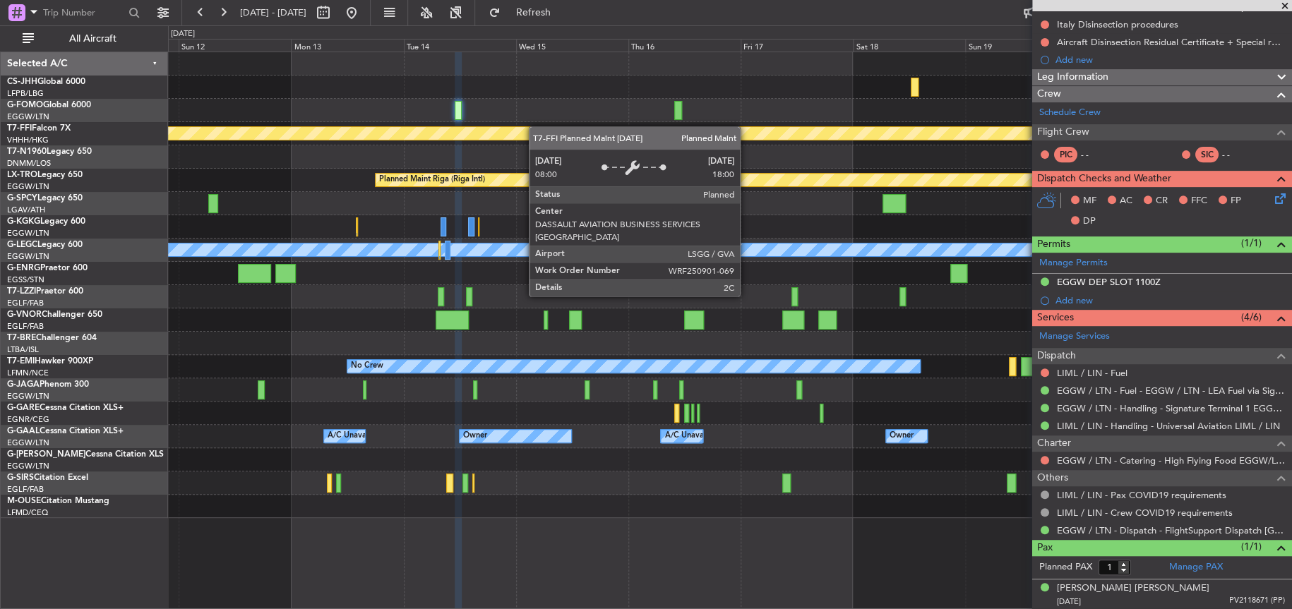
click at [523, 127] on div "Planned Maint Paris (Le Bourget) MEL MEL Planned Maint Geneva (Cointrin) Planne…" at bounding box center [730, 285] width 1124 height 466
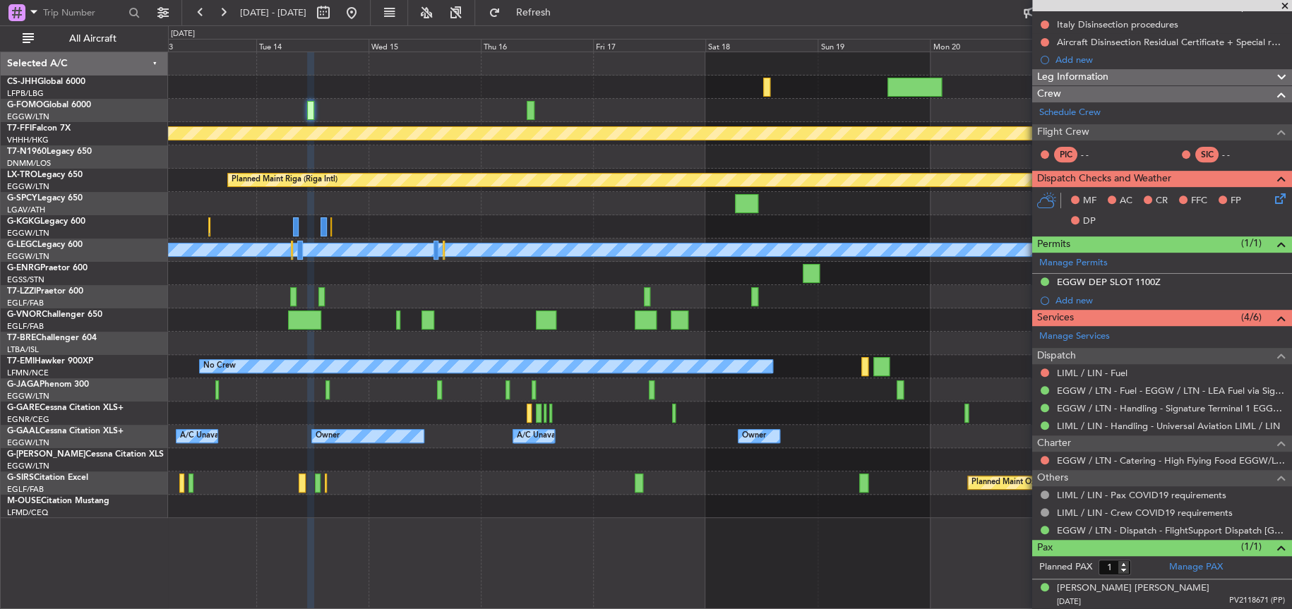
click at [156, 306] on div "MEL MEL Planned Maint Geneva (Cointrin) Planned Maint Riga (Riga Intl) A/C Unav…" at bounding box center [646, 317] width 1292 height 584
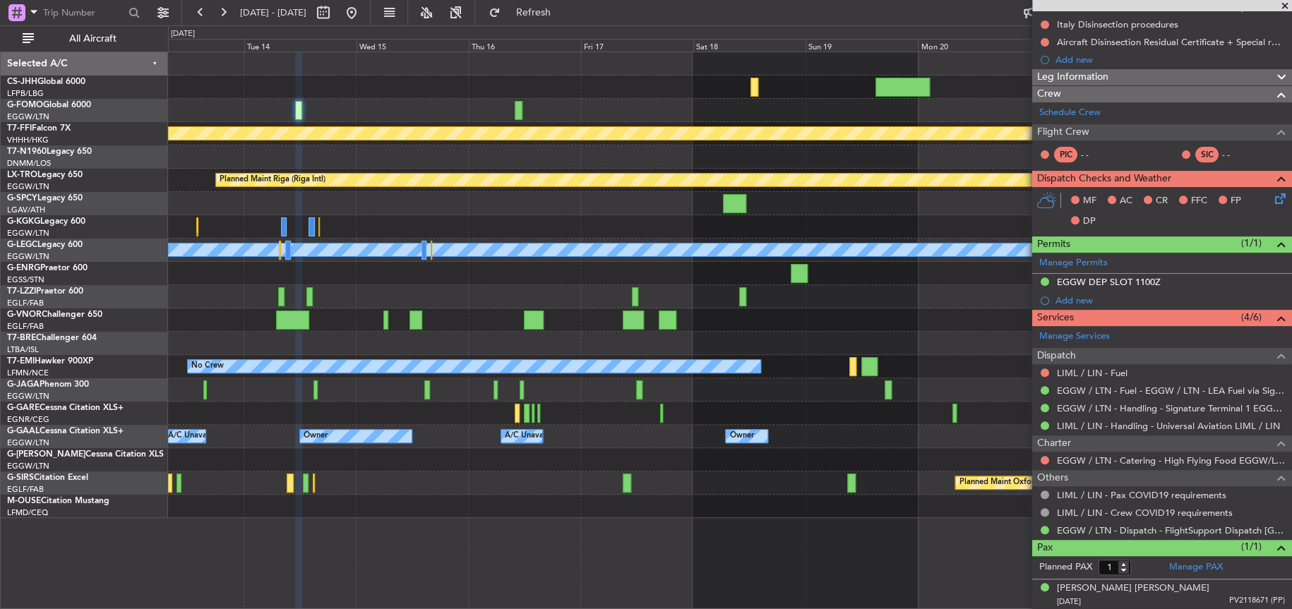
click at [244, 182] on div "MEL MEL Planned Maint Geneva (Cointrin) Planned Maint Riga (Riga Intl) A/C Unav…" at bounding box center [729, 285] width 1123 height 466
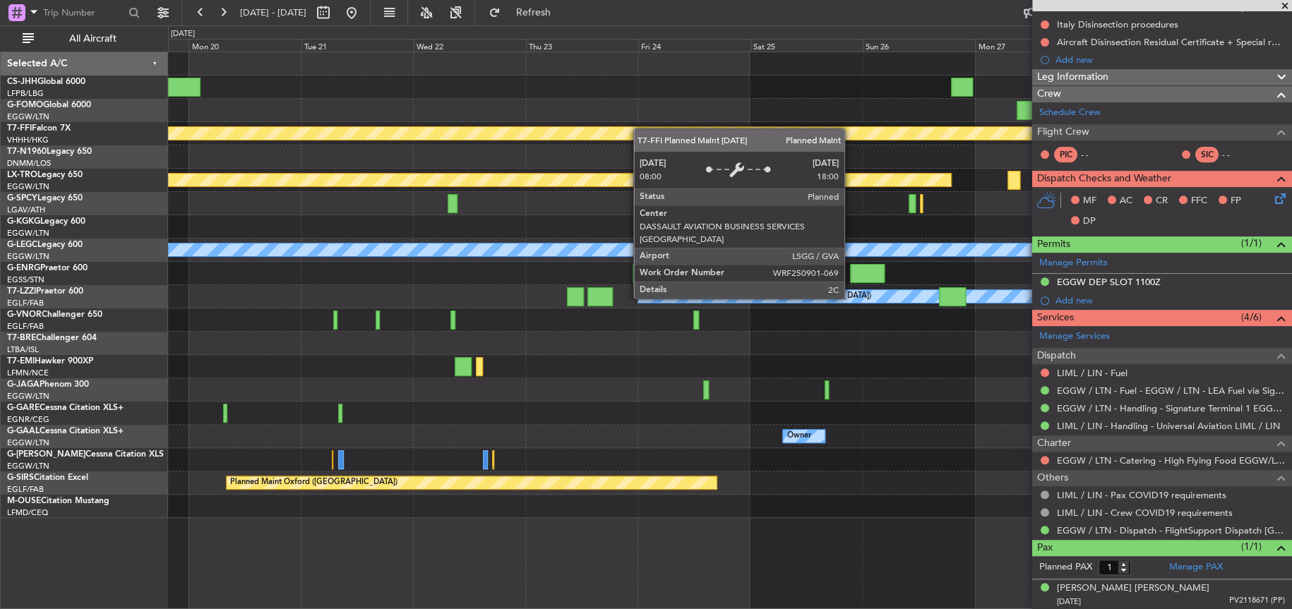
click at [369, 167] on div "MEL MEL Planned Maint Geneva (Cointrin) Planned Maint Riga (Riga Intl) A/C Unav…" at bounding box center [729, 285] width 1123 height 466
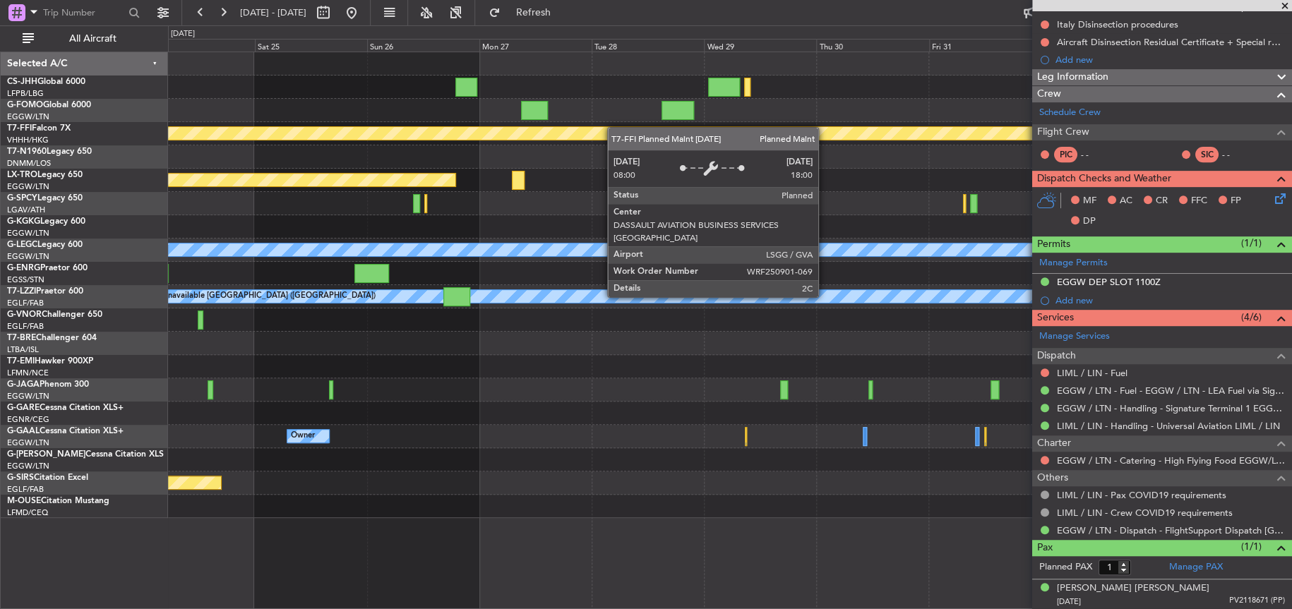
click at [585, 131] on div "MEL MEL Planned Maint Geneva (Cointrin) Planned Maint Riga (Riga Intl) A/C Unav…" at bounding box center [729, 285] width 1123 height 466
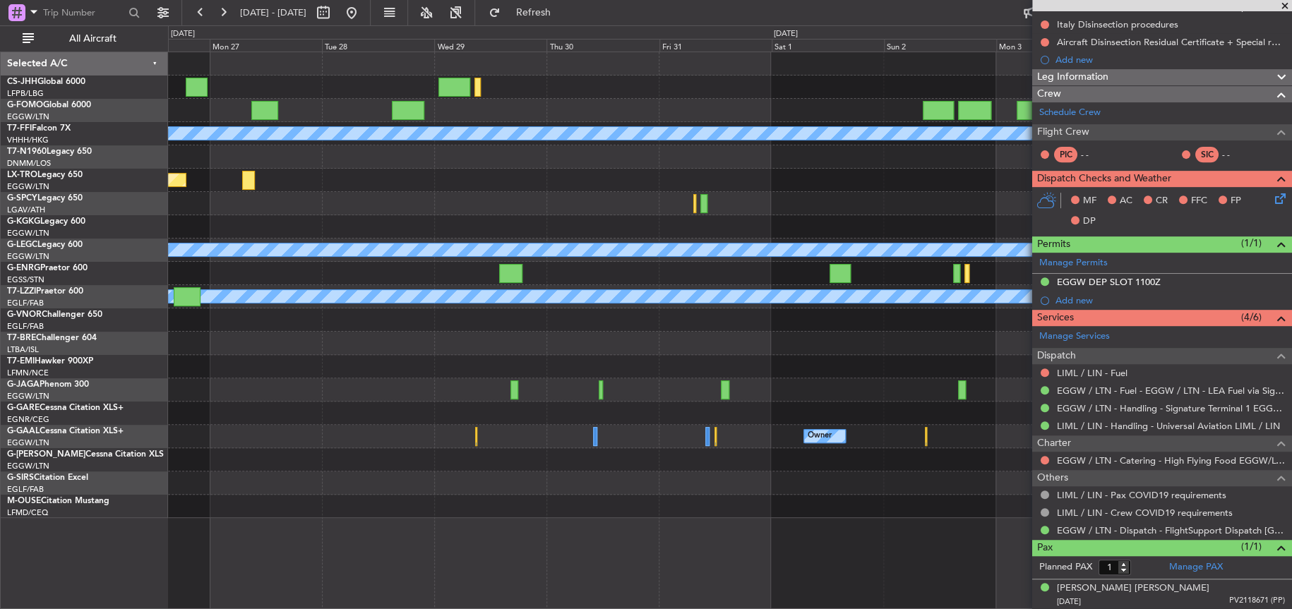
click at [45, 71] on div "Planned Maint Geneva (Cointrin) MEL MEL Planned Maint Riga (Riga Intl) A/C Unav…" at bounding box center [646, 317] width 1292 height 584
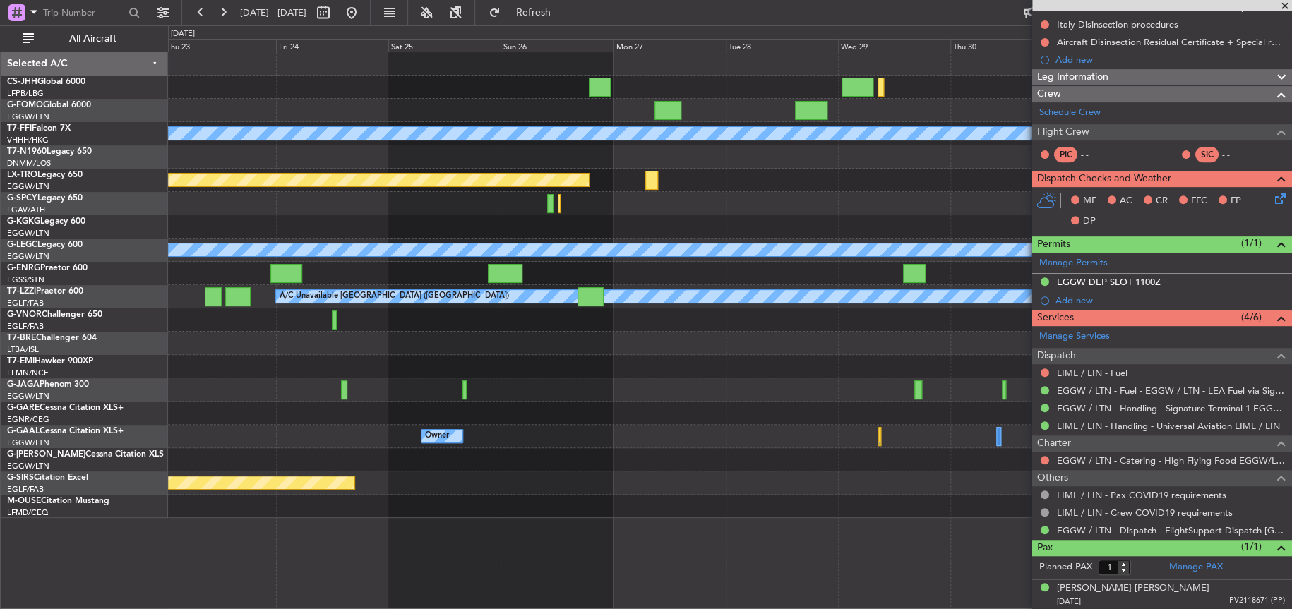
click at [938, 179] on div "Planned Maint Geneva (Cointrin) [PERSON_NAME] [PERSON_NAME] Planned Maint [GEOG…" at bounding box center [730, 285] width 1124 height 466
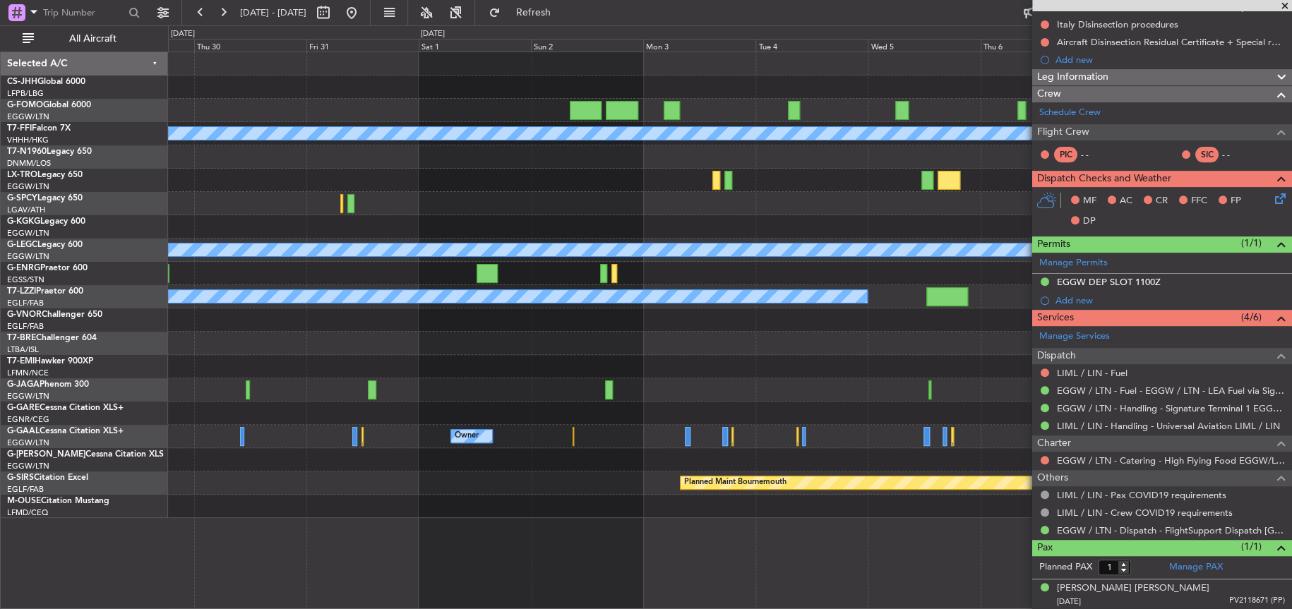
click at [37, 276] on div "Planned Maint Geneva (Cointrin) MEL MEL A/C Unavailable London (Luton) A/C Unav…" at bounding box center [646, 317] width 1292 height 584
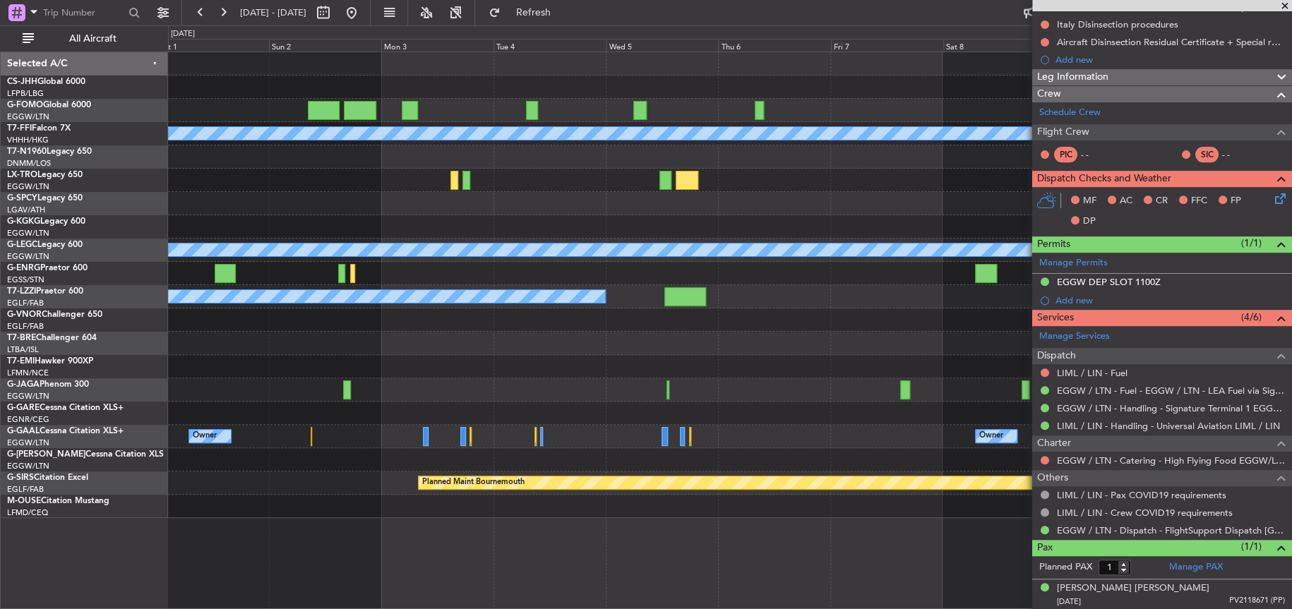
click at [472, 219] on div at bounding box center [729, 226] width 1123 height 23
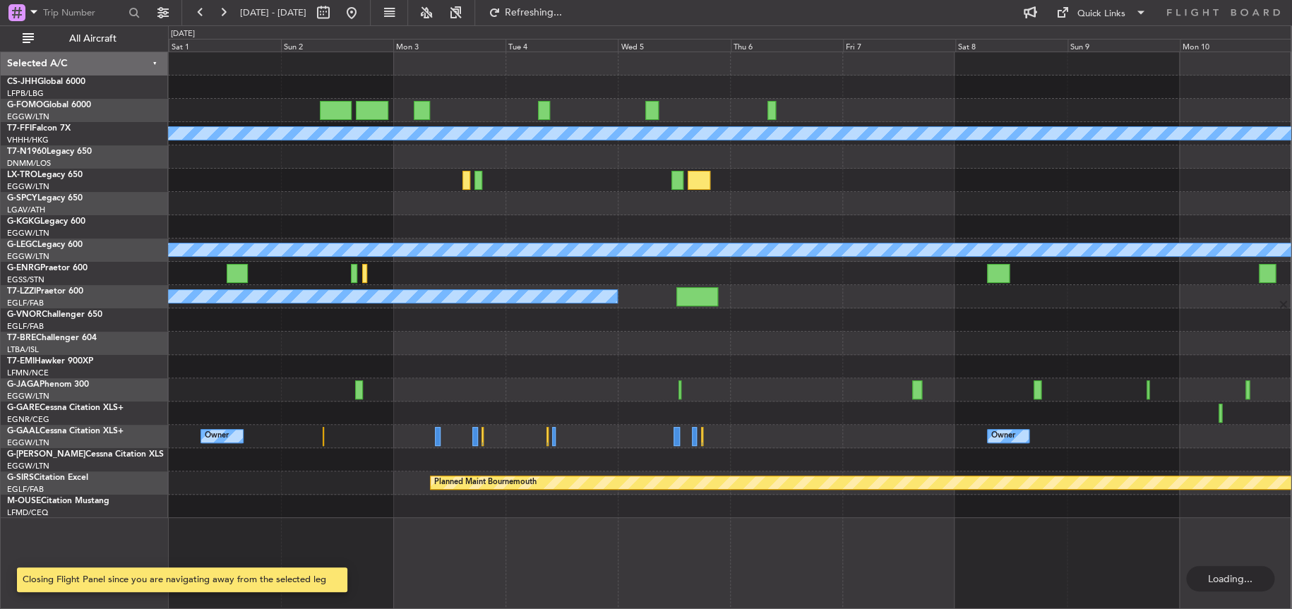
scroll to position [0, 0]
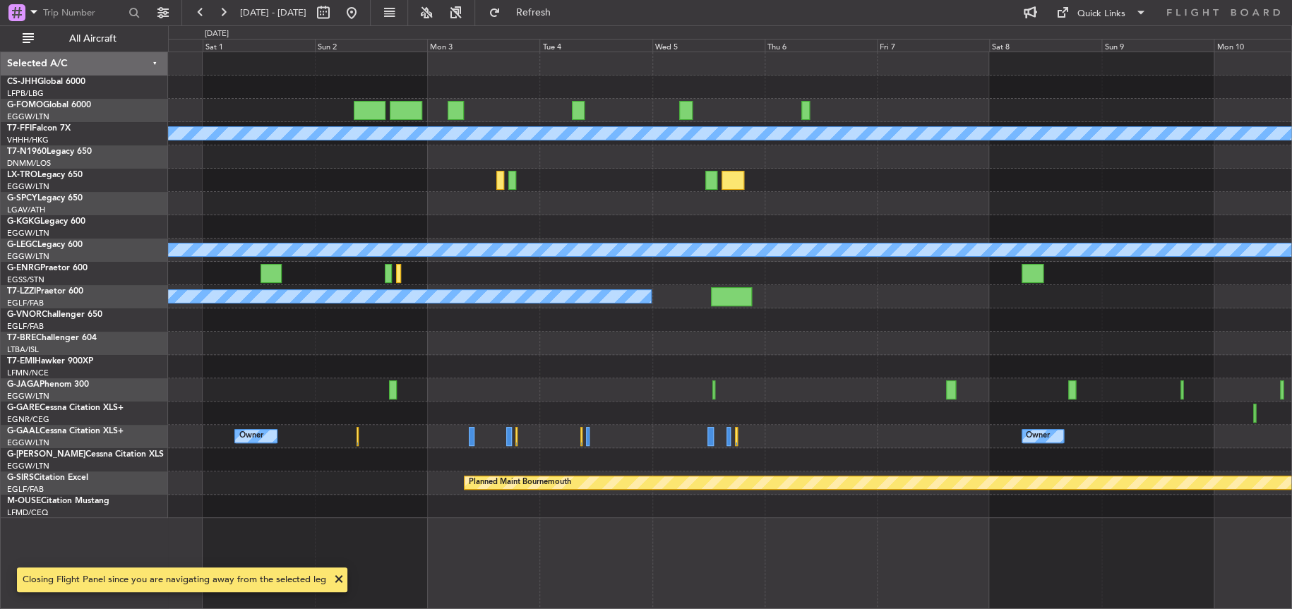
click at [552, 201] on div at bounding box center [730, 203] width 1124 height 23
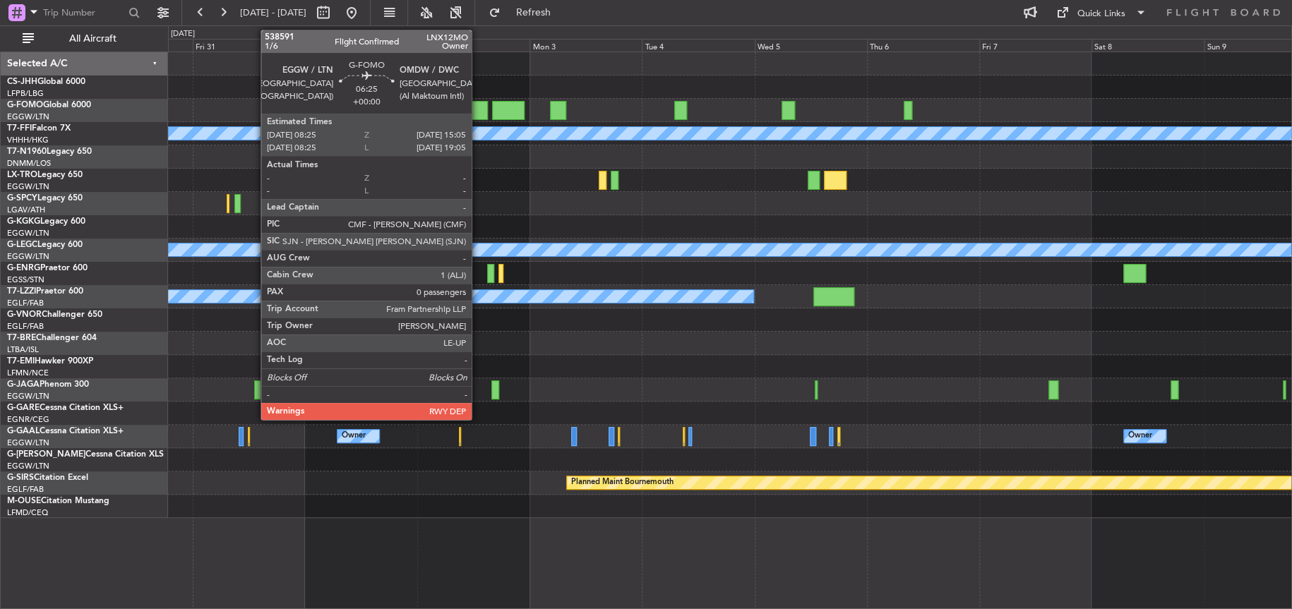
click at [477, 116] on div at bounding box center [472, 110] width 32 height 19
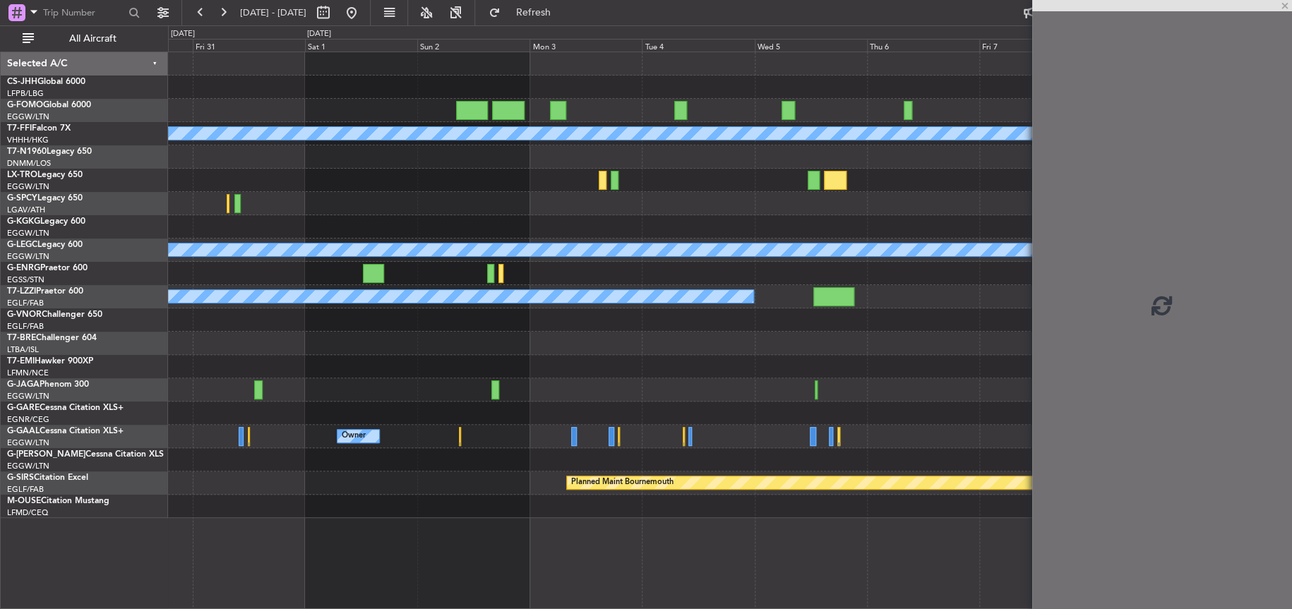
click at [439, 165] on div "Planned Maint Geneva (Cointrin) MEL MEL A/C Unavailable London (Luton) A/C Unav…" at bounding box center [730, 285] width 1124 height 466
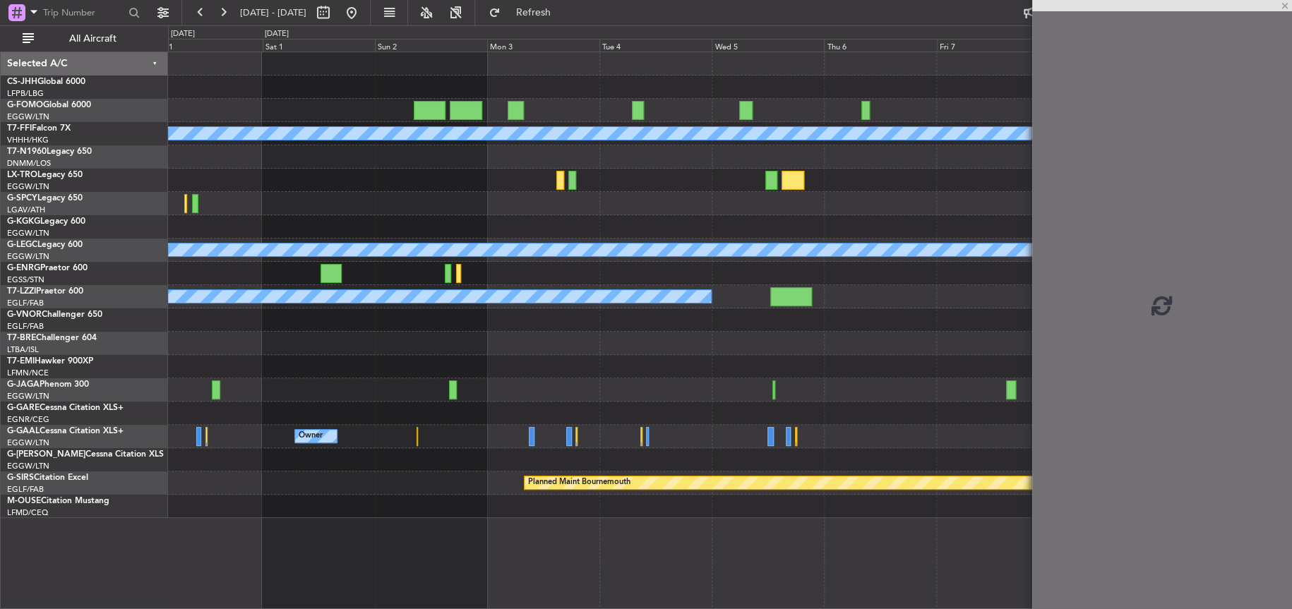
click at [337, 169] on div "Planned Maint Geneva (Cointrin) [PERSON_NAME] [PERSON_NAME] A/C Unavailable [GE…" at bounding box center [729, 285] width 1123 height 466
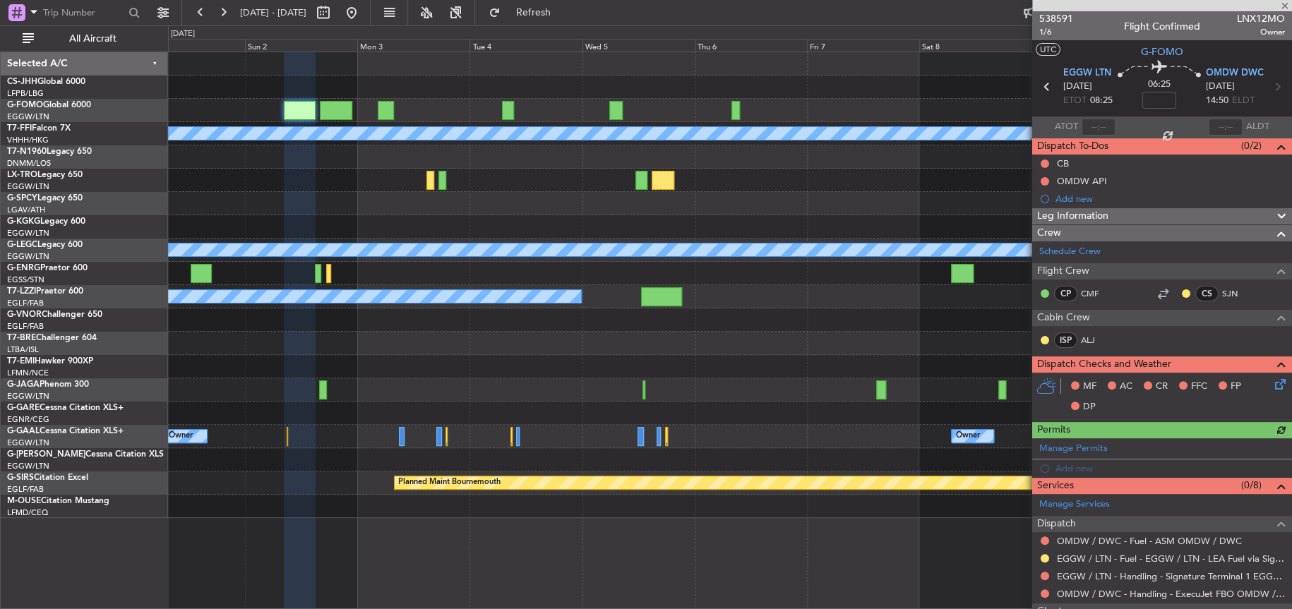
click at [296, 172] on div at bounding box center [730, 180] width 1124 height 23
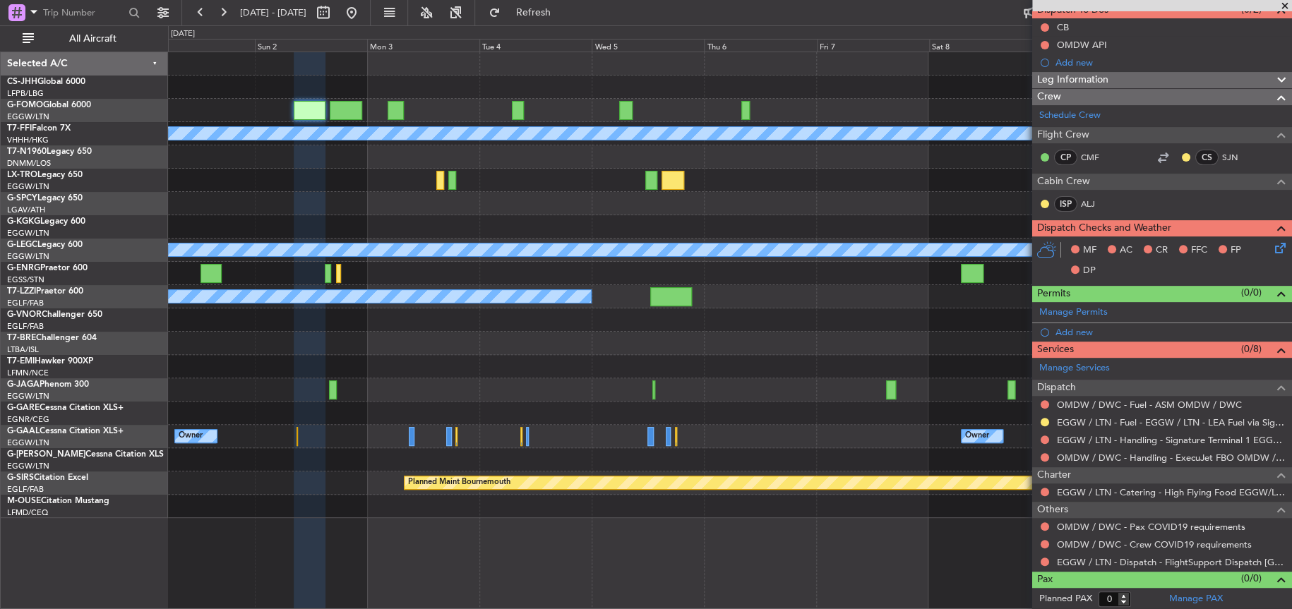
click at [295, 100] on div "Planned Maint Geneva (Cointrin) [PERSON_NAME] [PERSON_NAME] A/C Unavailable [GE…" at bounding box center [729, 285] width 1123 height 466
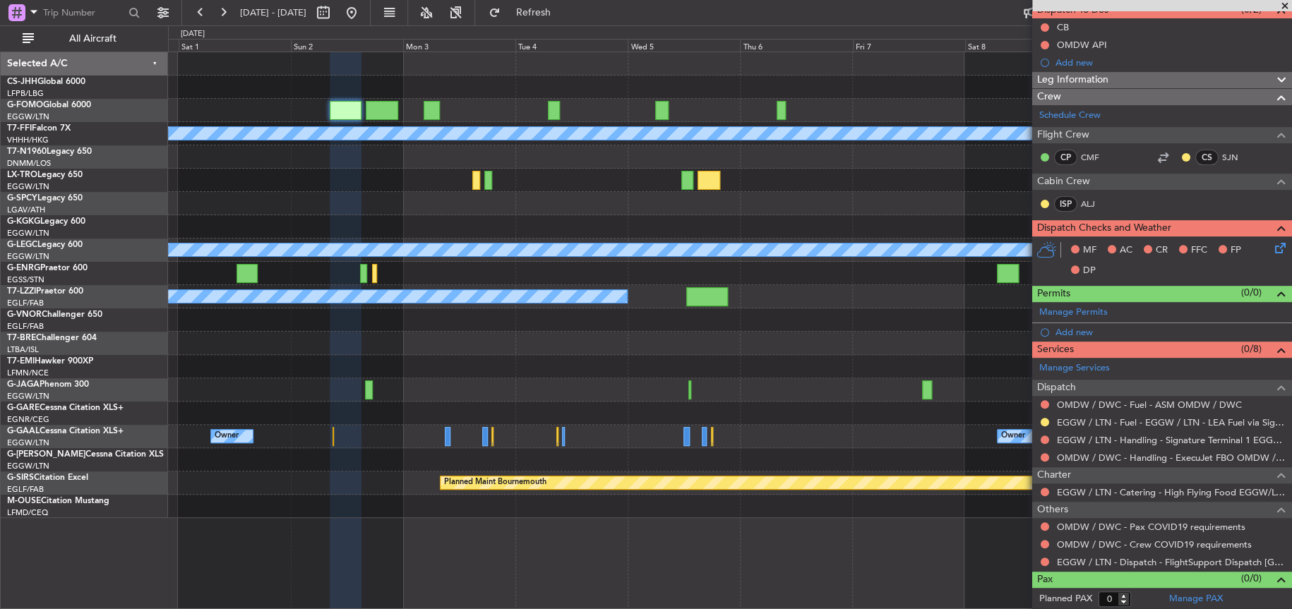
scroll to position [0, 0]
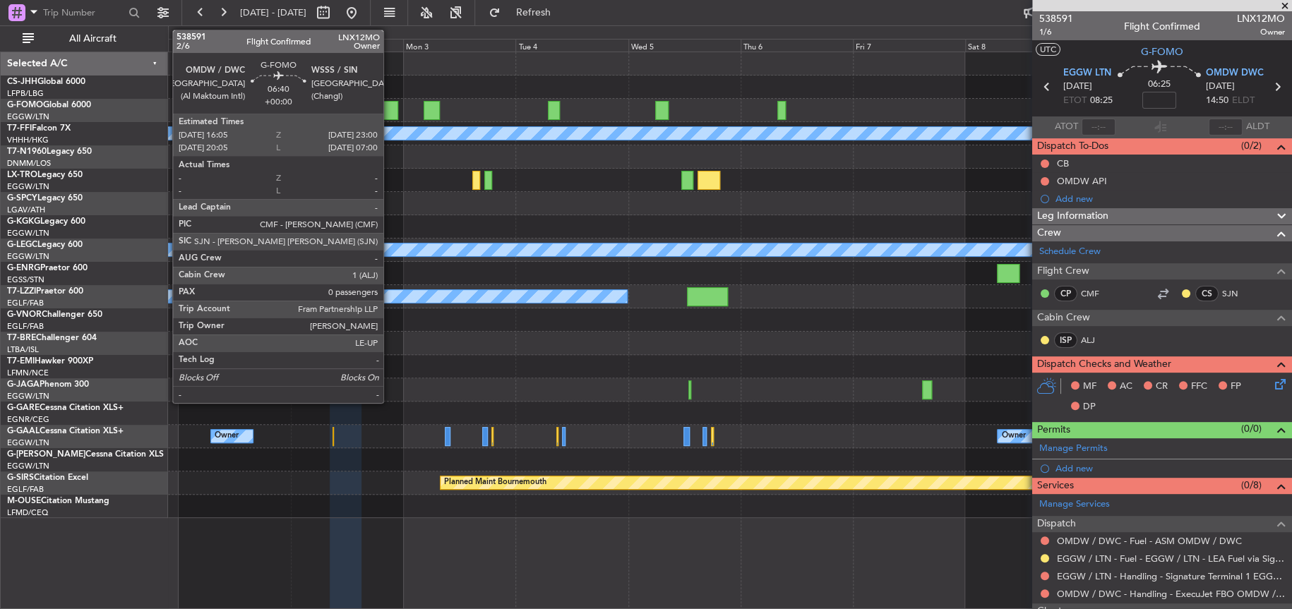
click at [390, 107] on div at bounding box center [382, 110] width 32 height 19
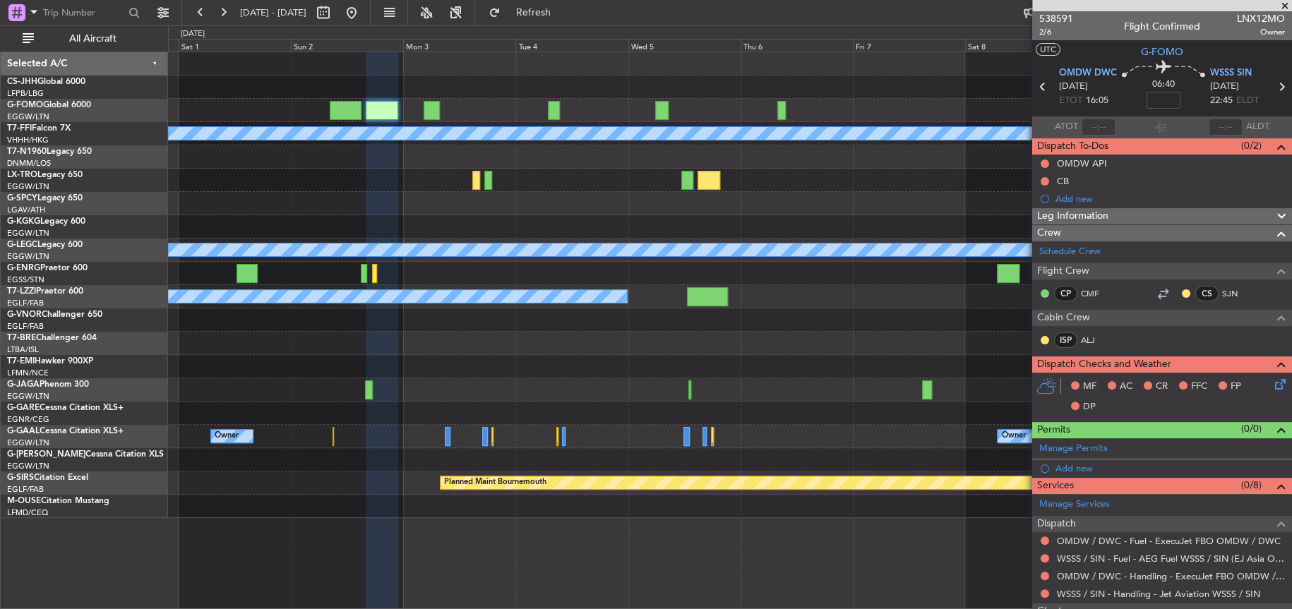
click at [486, 337] on div at bounding box center [730, 343] width 1124 height 23
click at [292, 155] on div at bounding box center [729, 156] width 1123 height 23
click at [610, 342] on div at bounding box center [730, 343] width 1124 height 23
click at [896, 303] on div "Planned Maint Geneva (Cointrin) [PERSON_NAME] [PERSON_NAME] A/C Unavailable [GE…" at bounding box center [729, 285] width 1123 height 466
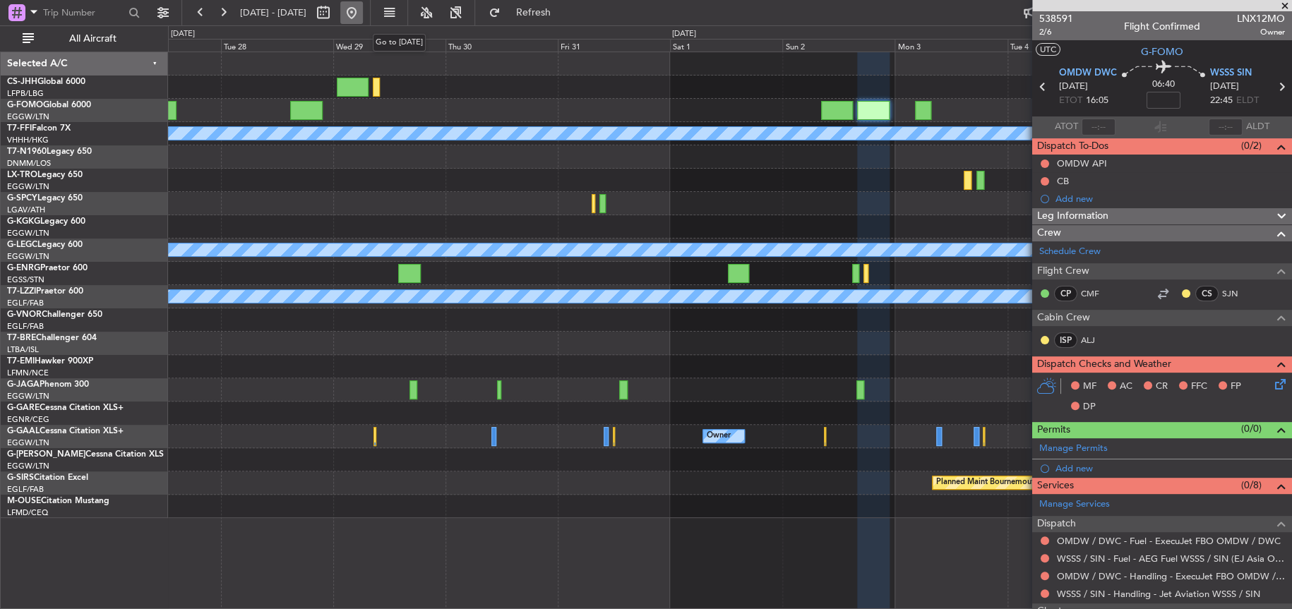
click at [363, 17] on button at bounding box center [351, 12] width 23 height 23
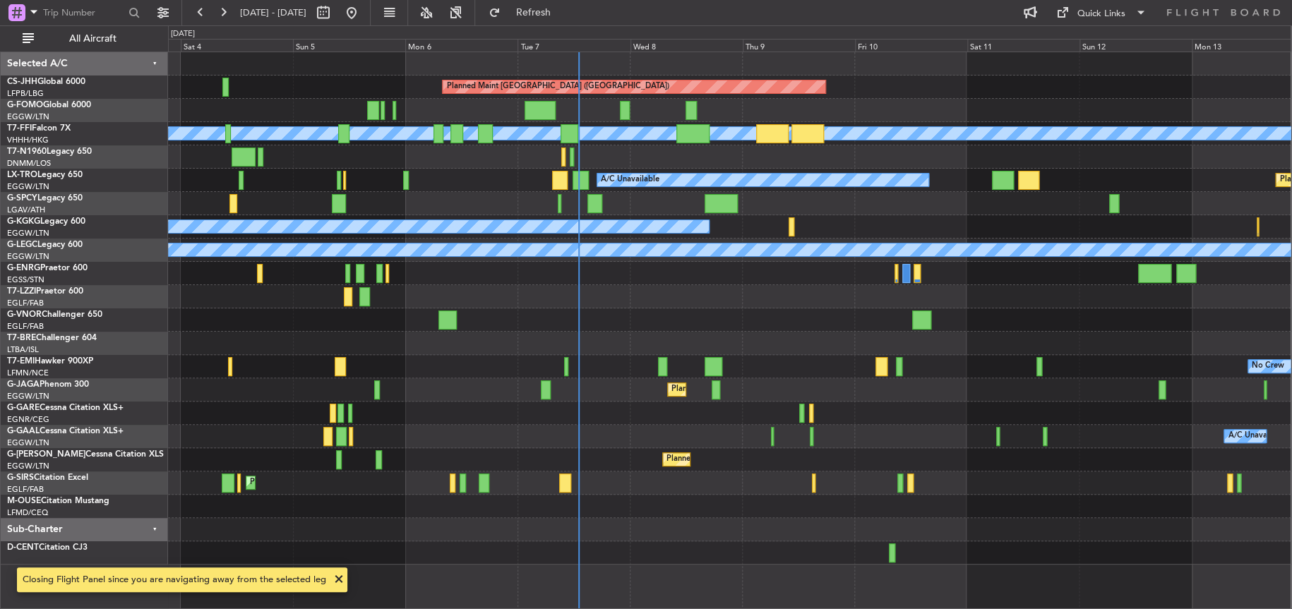
click at [563, 367] on div "No Crew" at bounding box center [729, 366] width 1123 height 23
click at [436, 367] on div "No Crew" at bounding box center [729, 366] width 1123 height 23
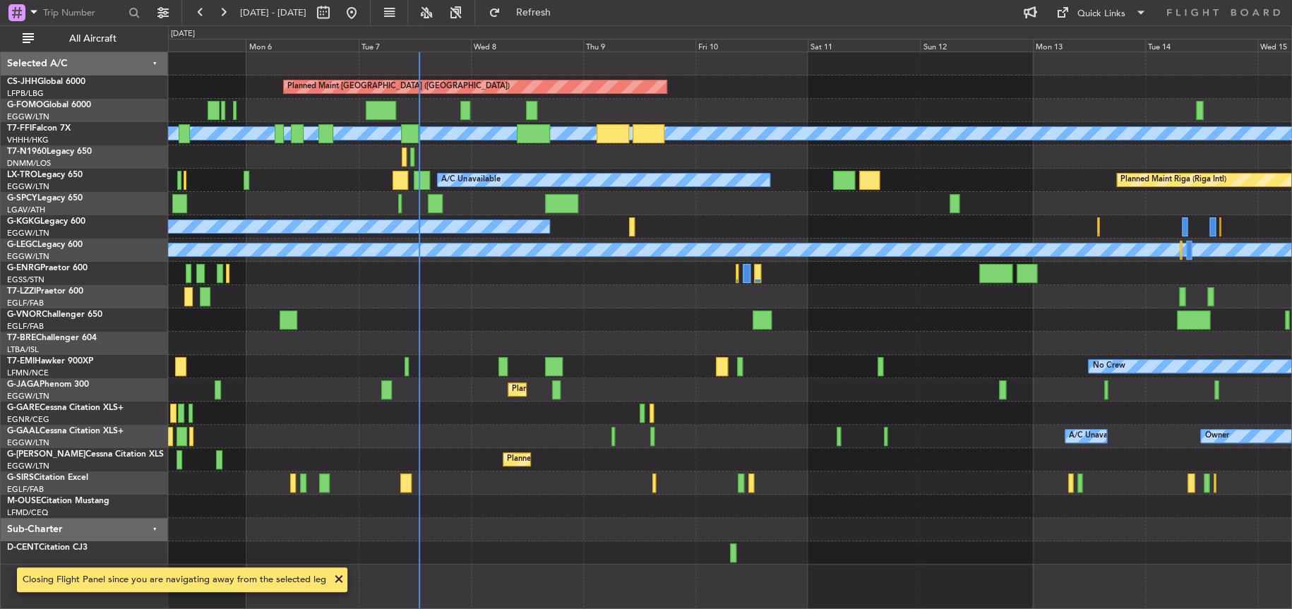
click at [490, 430] on div "A/C Unavailable Owner Owner A/C Unavailable" at bounding box center [730, 436] width 1124 height 23
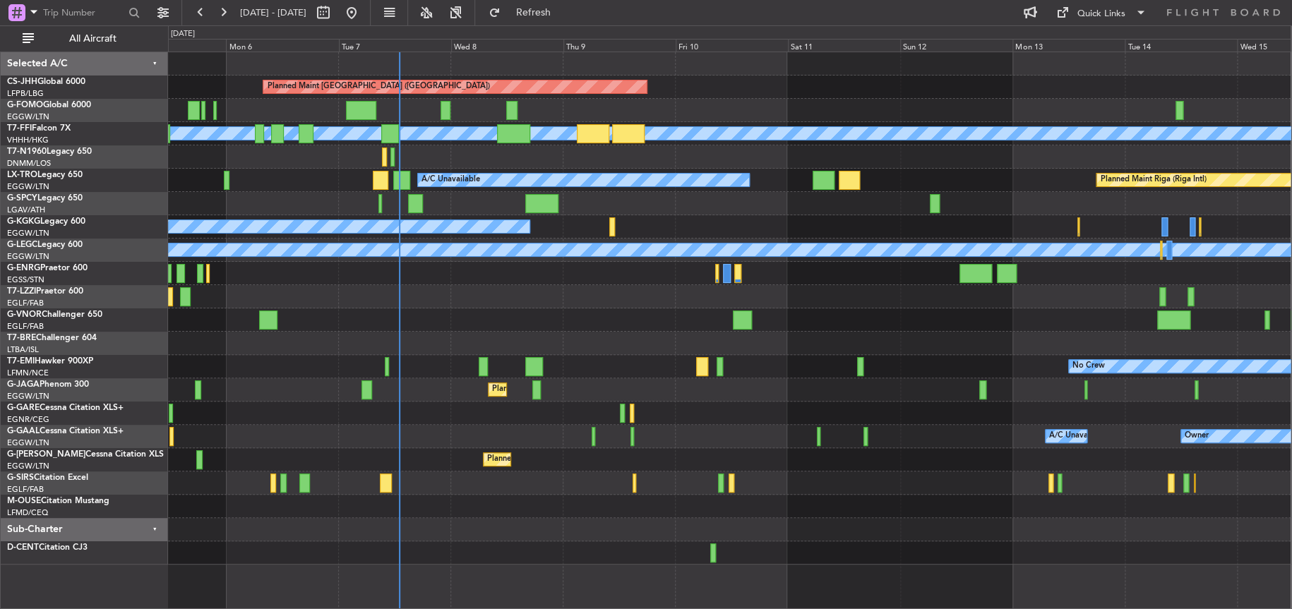
click at [359, 328] on div "Planned Maint Paris (Le Bourget) Planned Maint Geneva (Cointrin) MEL MEL A/C Un…" at bounding box center [729, 308] width 1123 height 513
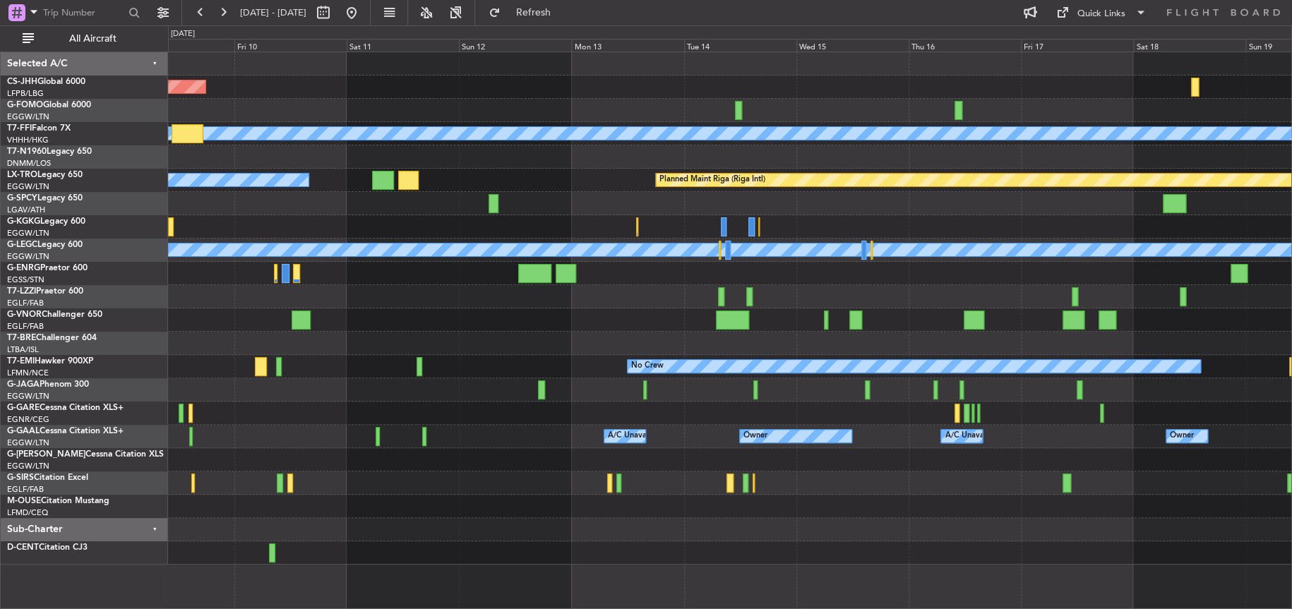
click at [191, 318] on div at bounding box center [730, 320] width 1124 height 23
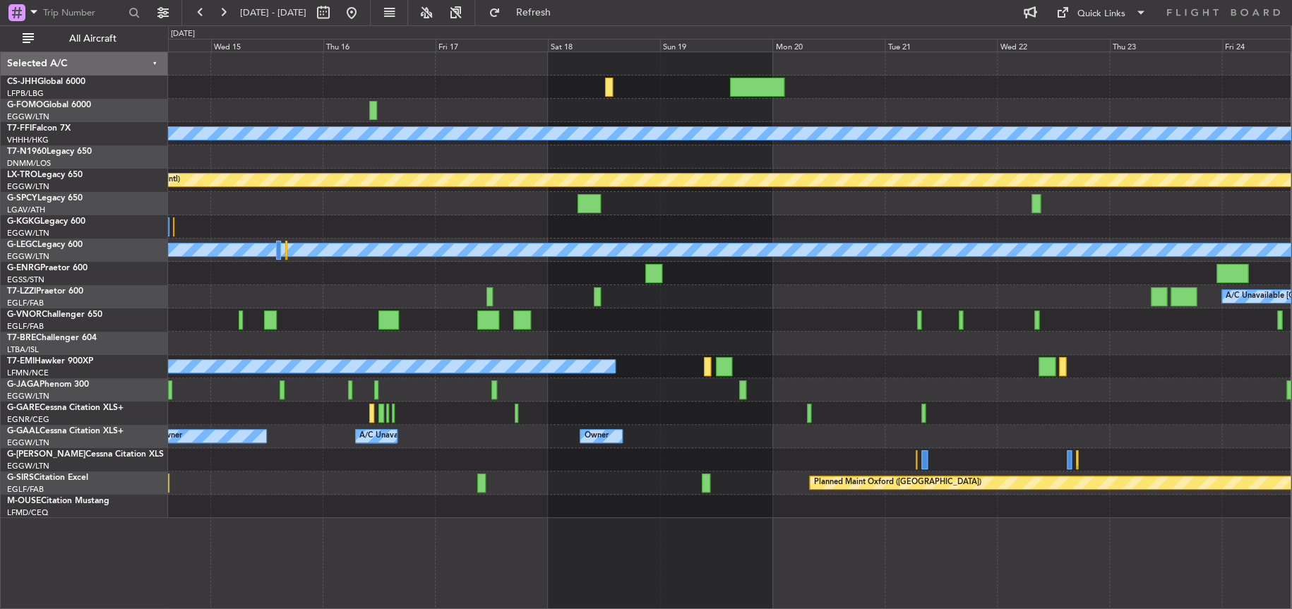
click at [225, 124] on div "Planned Maint Geneva (Cointrin) MEL MEL Planned Maint Riga (Riga Intl) A/C Unav…" at bounding box center [729, 285] width 1123 height 466
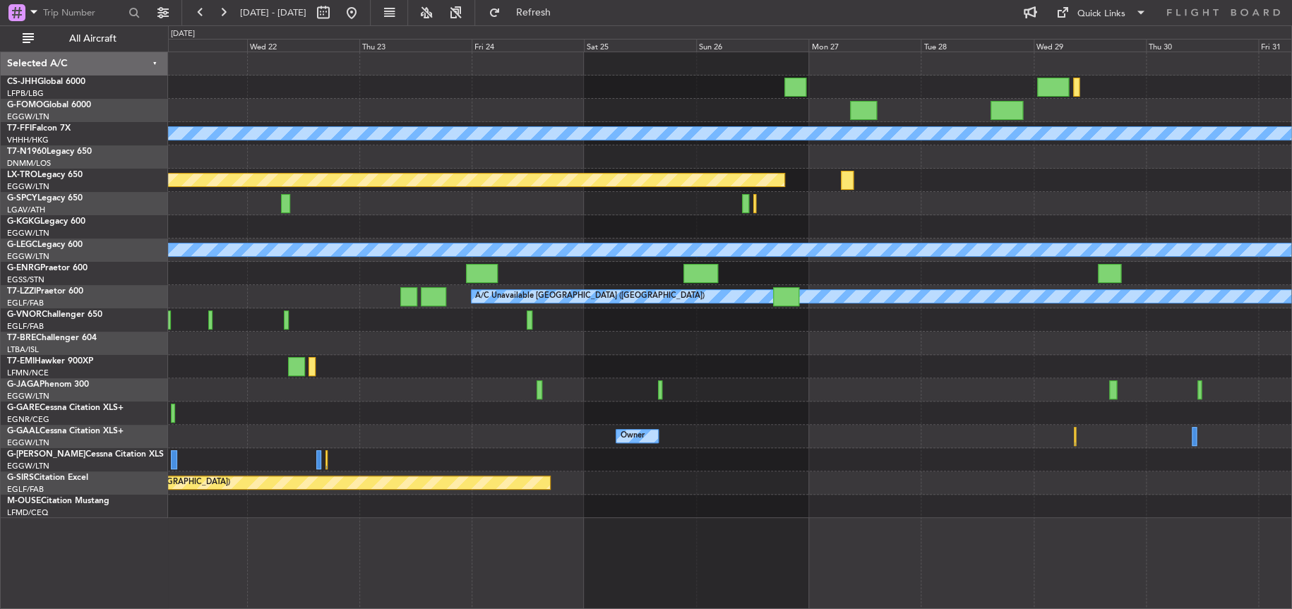
click at [0, 121] on html "21 Oct 2025 - 31 Oct 2025 Refresh Quick Links All Aircraft Planned Maint Geneva…" at bounding box center [646, 304] width 1292 height 609
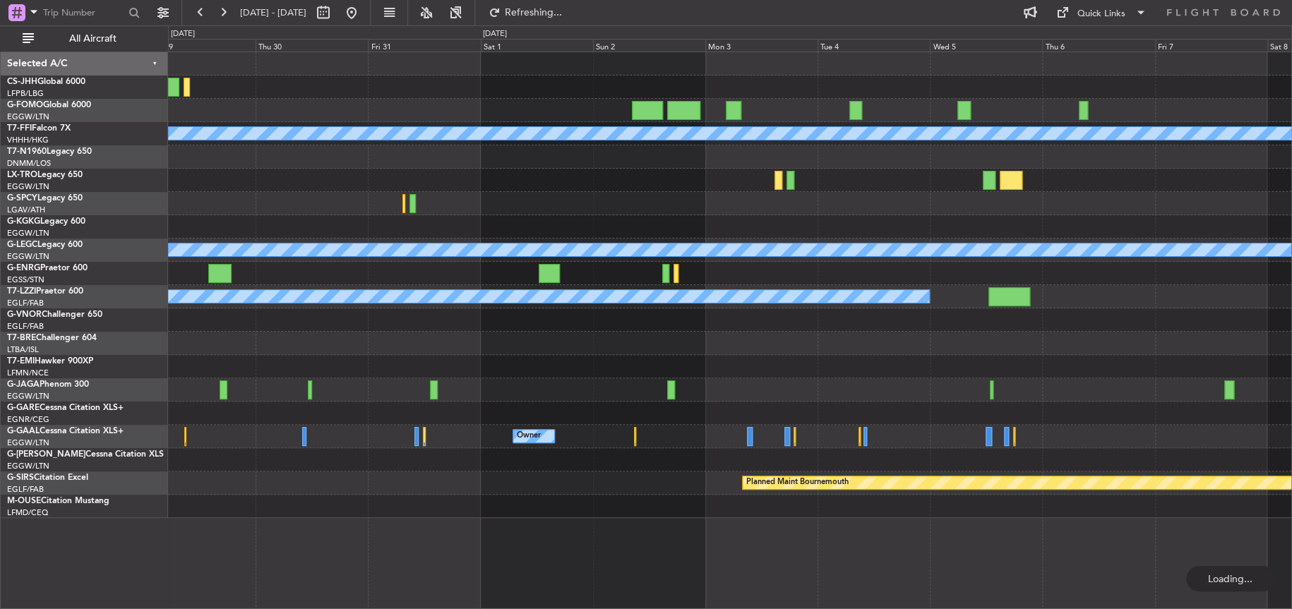
click at [543, 76] on div "Planned Maint Geneva (Cointrin) MEL MEL Planned Maint Riga (Riga Intl) A/C Unav…" at bounding box center [730, 285] width 1124 height 466
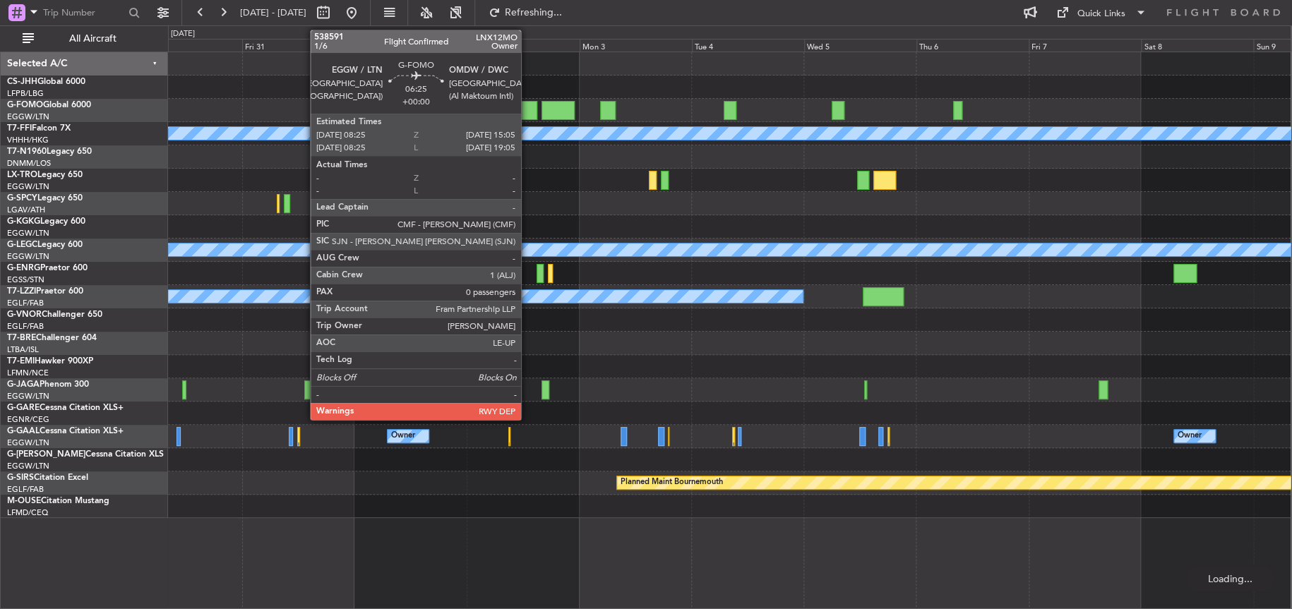
click at [520, 108] on div at bounding box center [522, 110] width 32 height 19
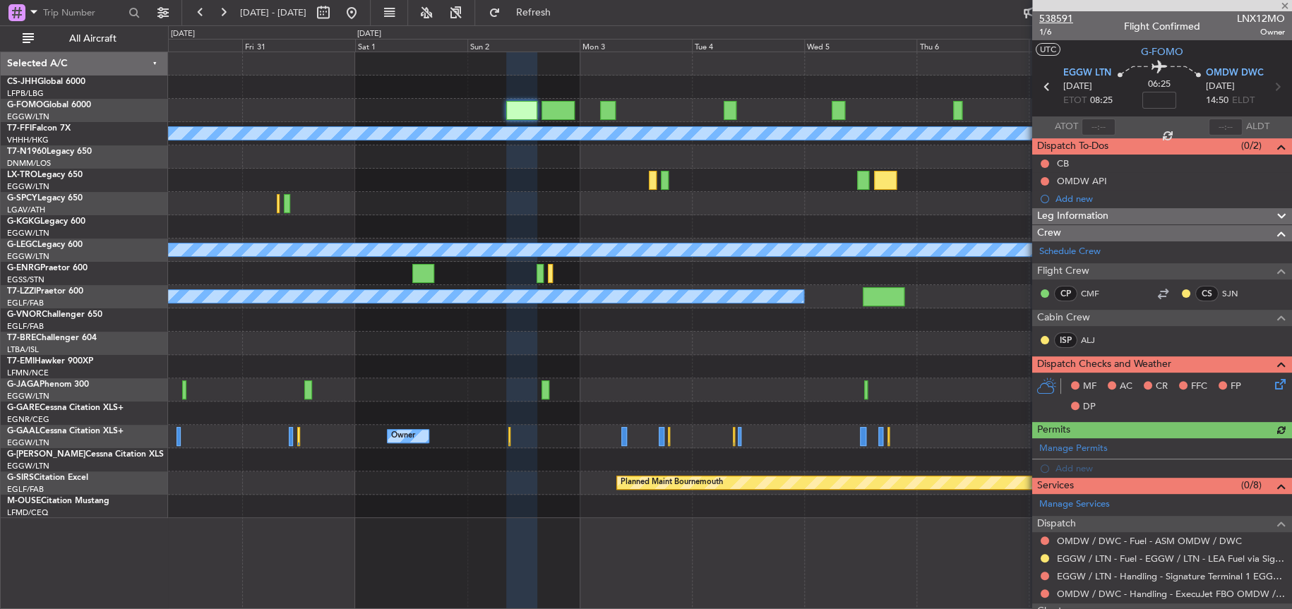
click at [1069, 17] on span "538591" at bounding box center [1056, 18] width 34 height 15
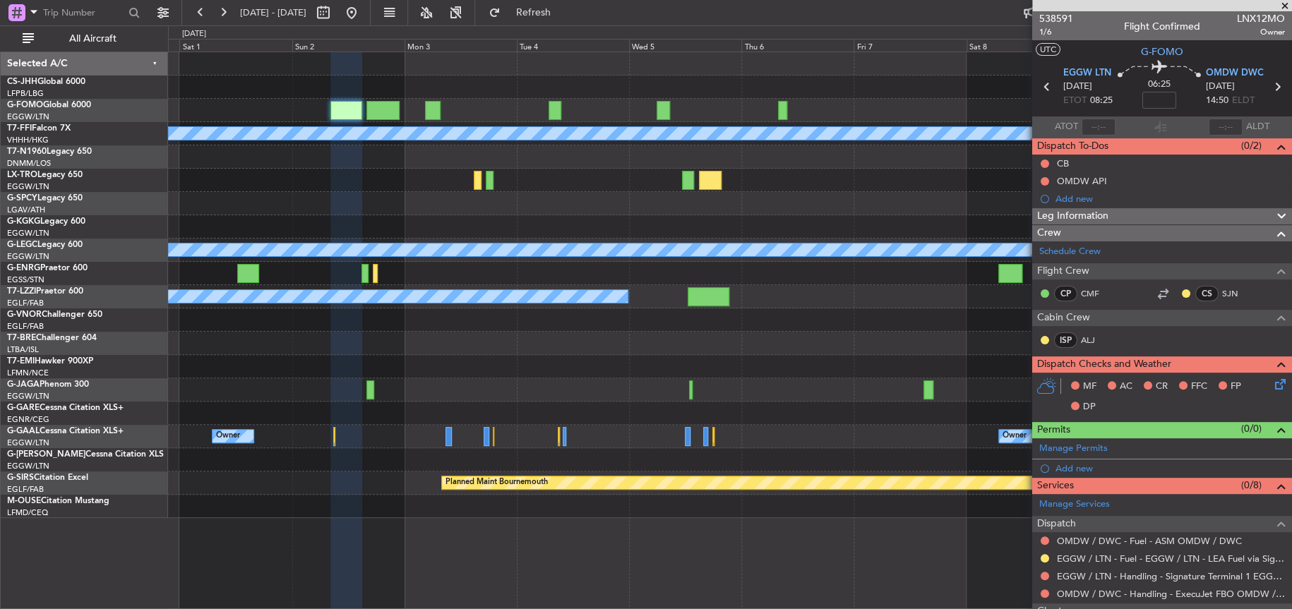
click at [0, 159] on html "30 Oct 2025 - 09 Nov 2025 Refresh Quick Links All Aircraft Planned Maint Geneva…" at bounding box center [646, 304] width 1292 height 609
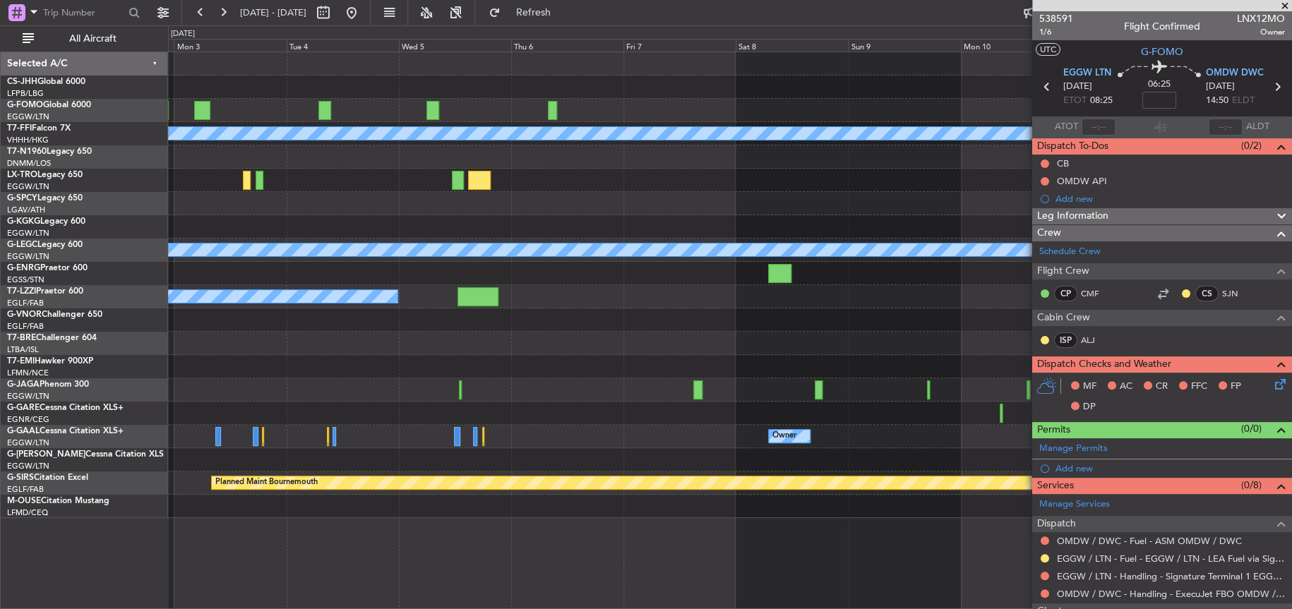
click at [0, 149] on div "Planned Maint Geneva (Cointrin) MEL MEL A/C Unavailable London (Luton) A/C Unav…" at bounding box center [646, 317] width 1292 height 584
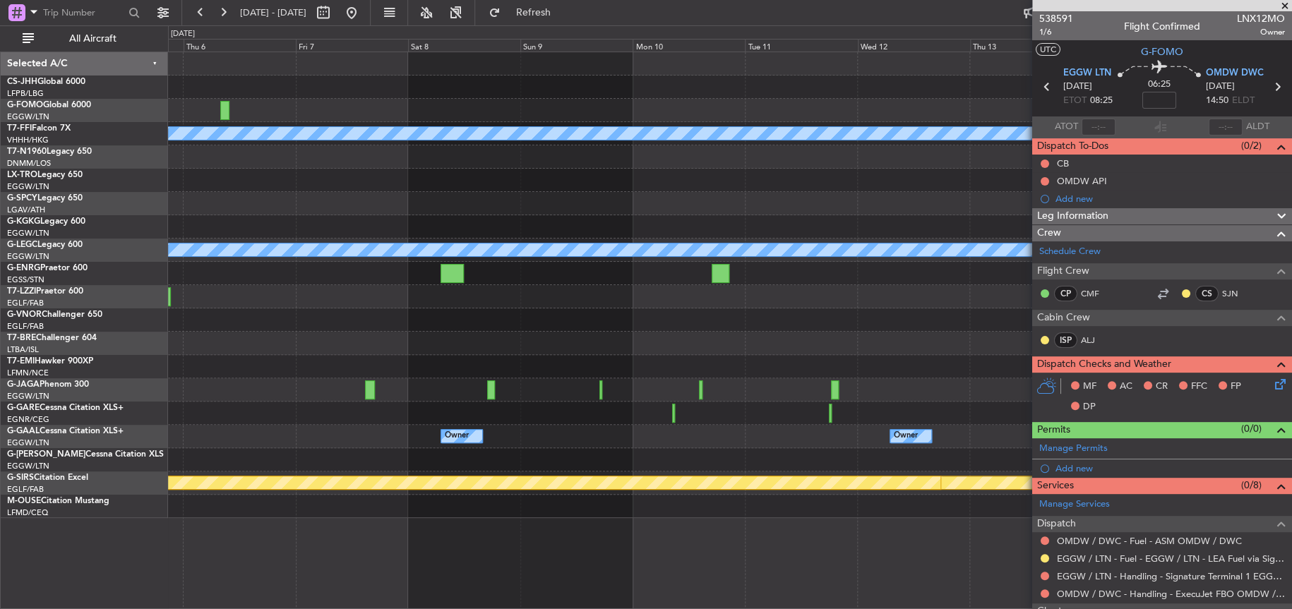
click at [1064, 203] on fb-app "08 Nov 2025 - 18 Nov 2025 Refresh Quick Links All Aircraft Planned Maint Geneva…" at bounding box center [646, 310] width 1292 height 599
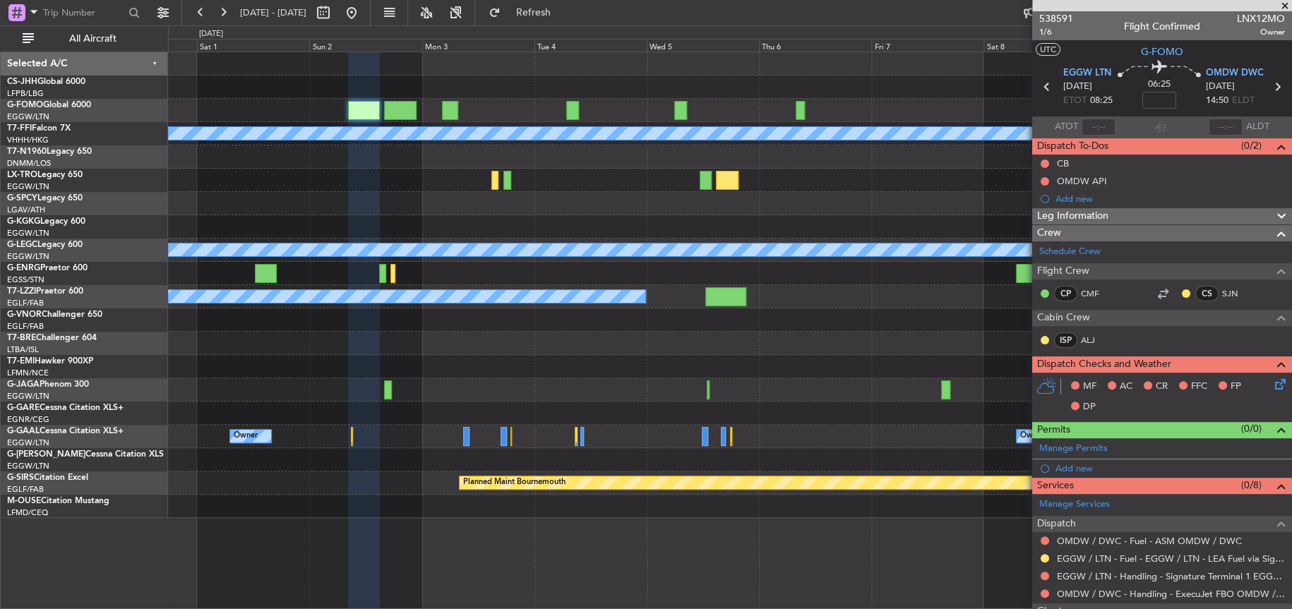
click at [996, 206] on div at bounding box center [730, 203] width 1124 height 23
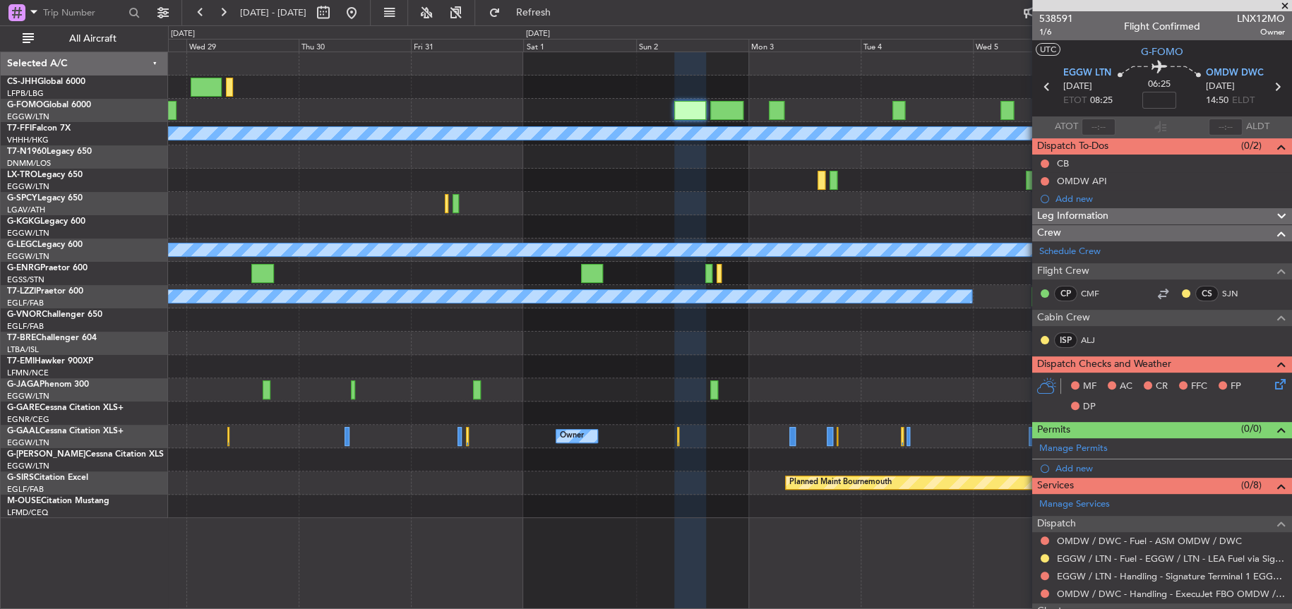
click at [722, 204] on div "Planned Maint Geneva (Cointrin) MEL MEL Planned Maint Riga (Riga Intl) A/C Unav…" at bounding box center [730, 285] width 1124 height 466
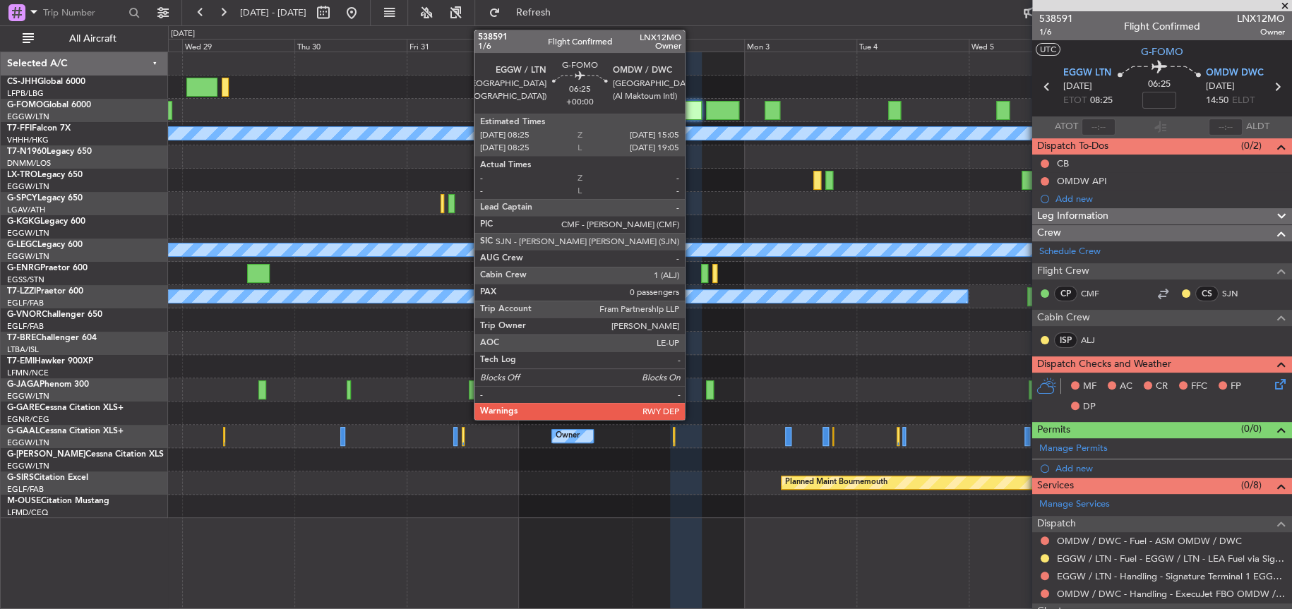
click at [691, 108] on div at bounding box center [686, 110] width 32 height 19
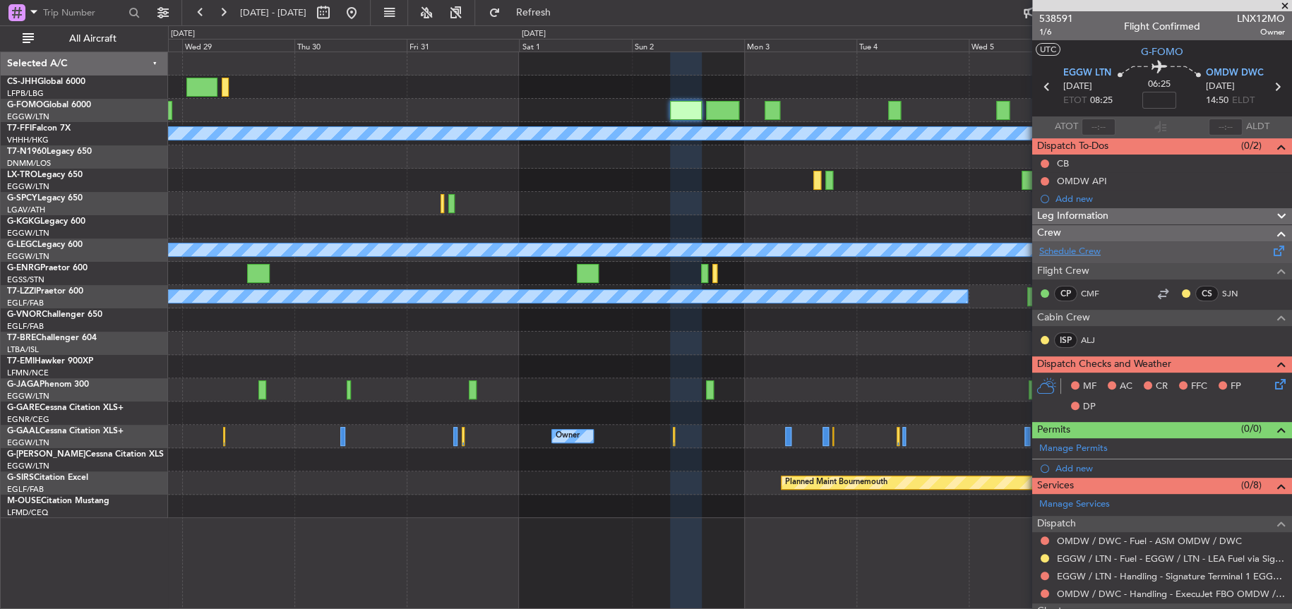
click at [1077, 257] on link "Schedule Crew" at bounding box center [1069, 252] width 61 height 14
